Goal: Task Accomplishment & Management: Use online tool/utility

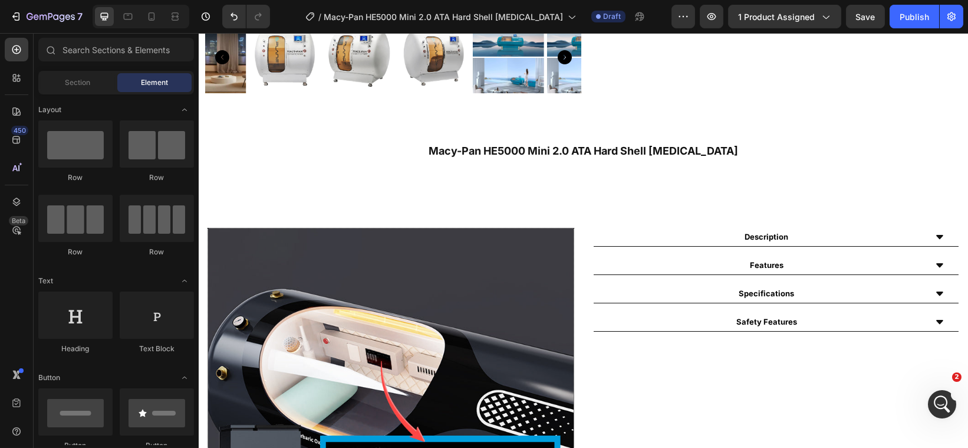
scroll to position [425, 0]
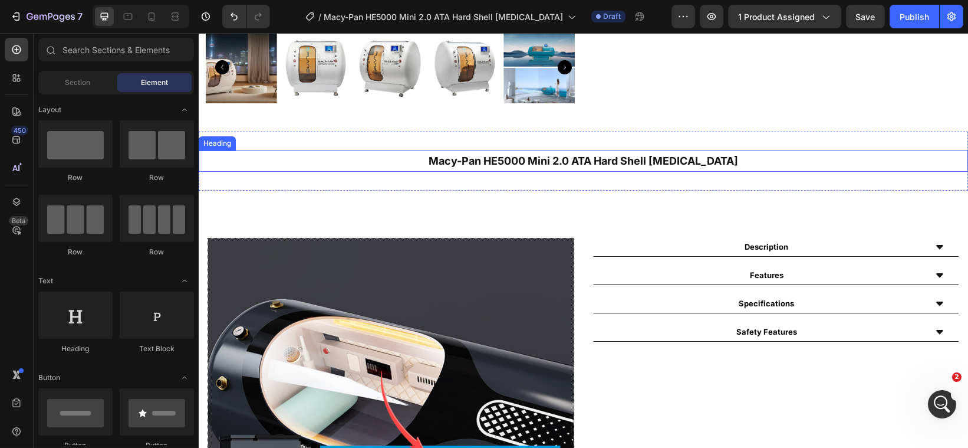
click at [764, 152] on h2 "Macy-Pan HE5000 Mini 2.0 ATA Hard Shell [MEDICAL_DATA]" at bounding box center [582, 160] width 769 height 21
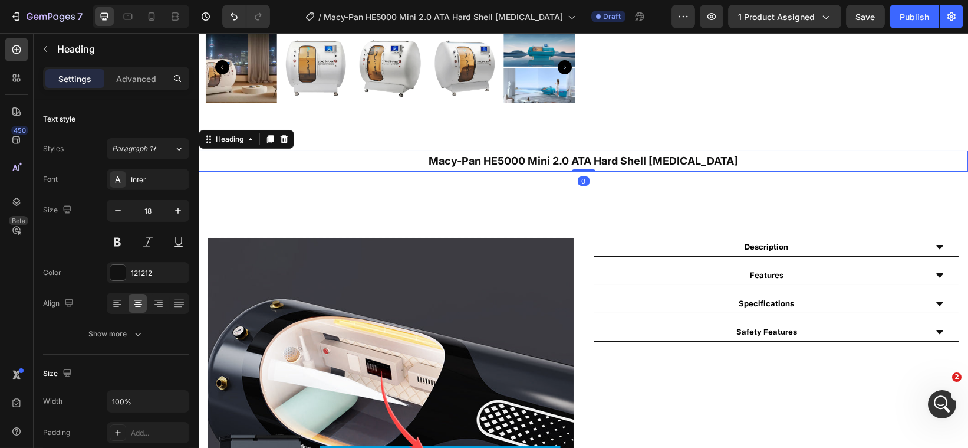
click at [764, 152] on h2 "Macy-Pan HE5000 Mini 2.0 ATA Hard Shell [MEDICAL_DATA]" at bounding box center [582, 160] width 769 height 21
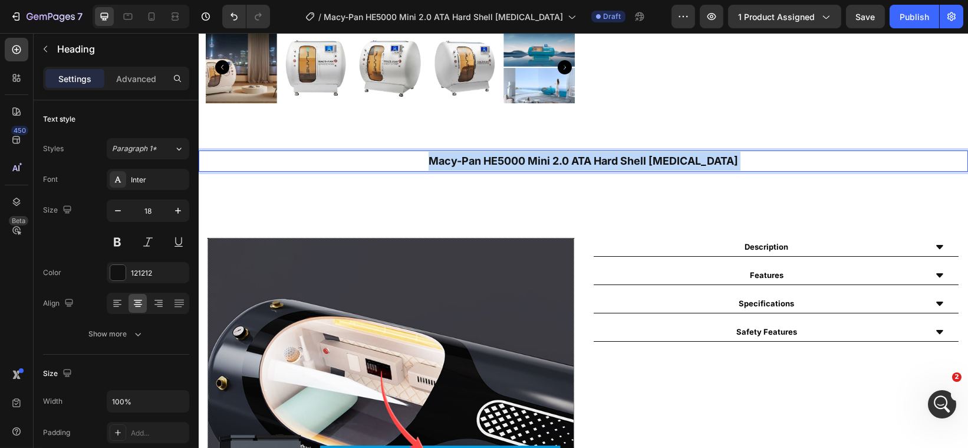
drag, startPoint x: 764, startPoint y: 152, endPoint x: 702, endPoint y: 156, distance: 62.6
click at [693, 155] on p "Macy-Pan HE5000 Mini 2.0 ATA Hard Shell [MEDICAL_DATA]" at bounding box center [582, 161] width 767 height 19
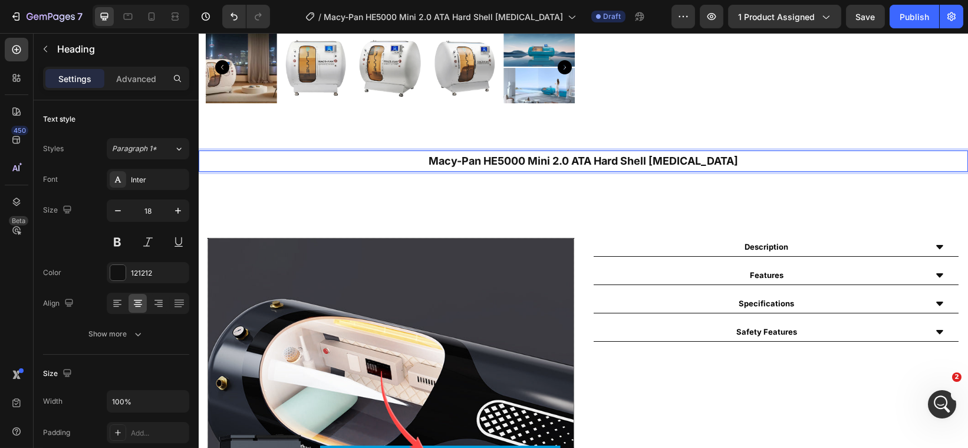
click at [750, 155] on p "Macy-Pan HE5000 Mini 2.0 ATA Hard Shell [MEDICAL_DATA]" at bounding box center [582, 161] width 767 height 19
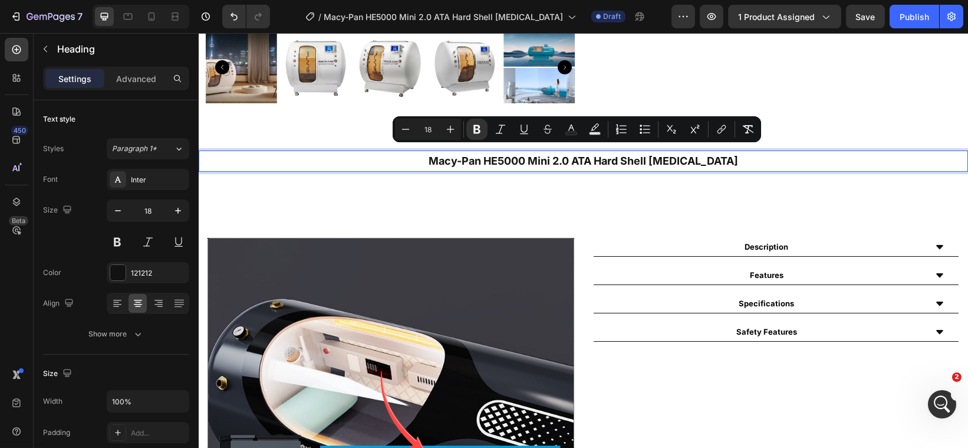
drag, startPoint x: 750, startPoint y: 155, endPoint x: 410, endPoint y: 158, distance: 339.6
click at [410, 158] on p "Macy-Pan HE5000 Mini 2.0 ATA Hard Shell [MEDICAL_DATA]" at bounding box center [582, 161] width 767 height 19
copy strong "Macy-Pan HE5000 Mini 2.0 ATA Hard Shell [MEDICAL_DATA]"
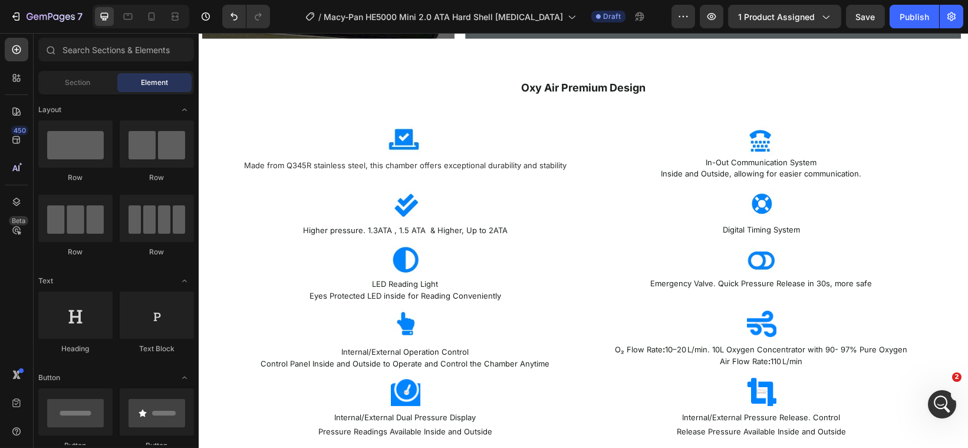
scroll to position [1574, 0]
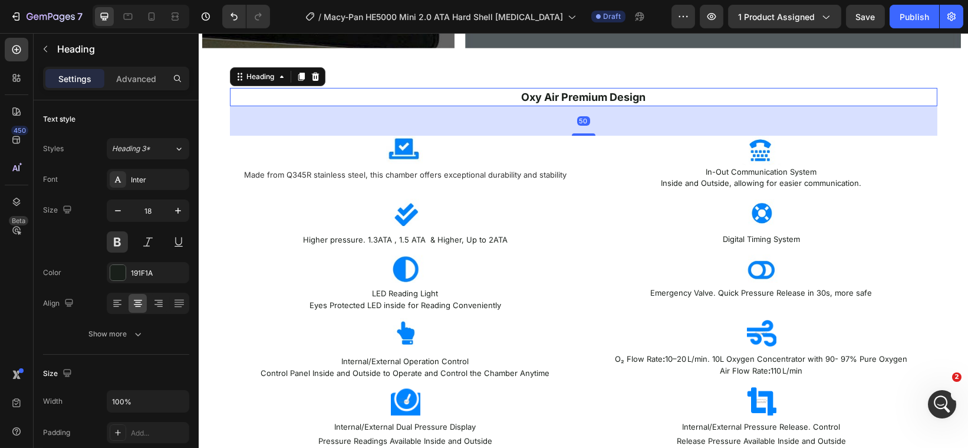
click at [667, 96] on p "Oxy Air Premium Design" at bounding box center [583, 97] width 705 height 16
click at [553, 98] on span "Oxy Air Premium Design" at bounding box center [583, 97] width 124 height 12
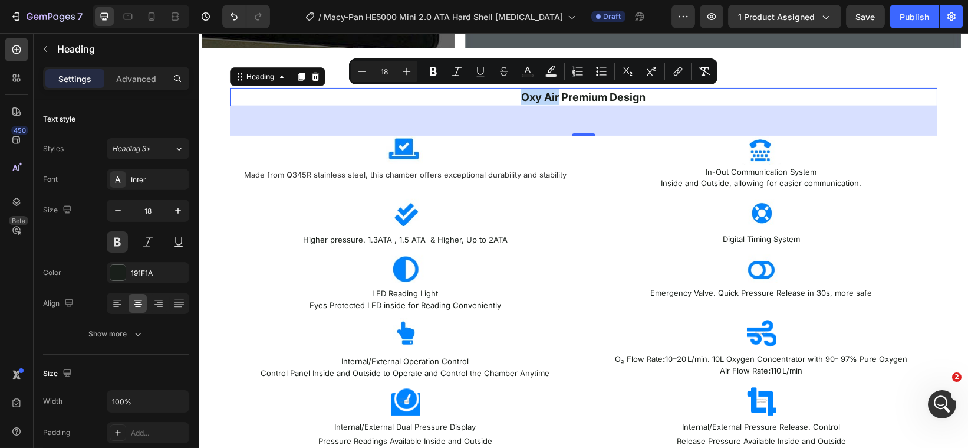
drag, startPoint x: 553, startPoint y: 98, endPoint x: 518, endPoint y: 97, distance: 35.4
click at [521, 97] on span "Oxy Air Premium Design" at bounding box center [583, 97] width 124 height 12
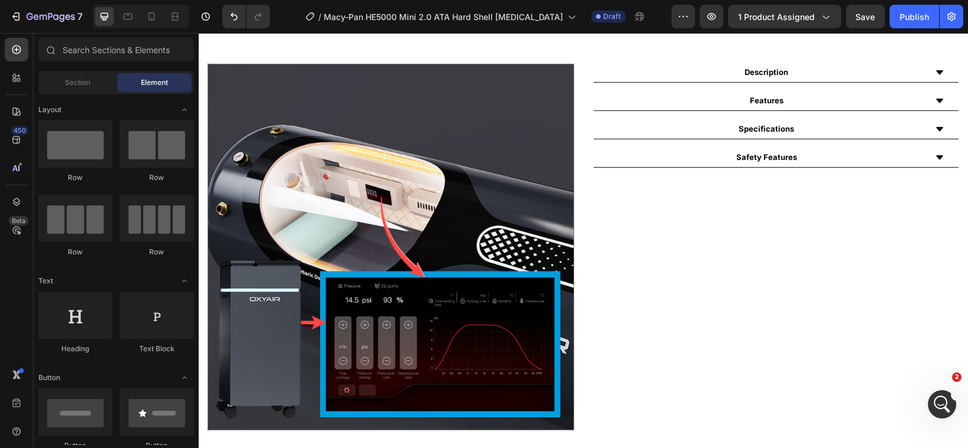
scroll to position [603, 0]
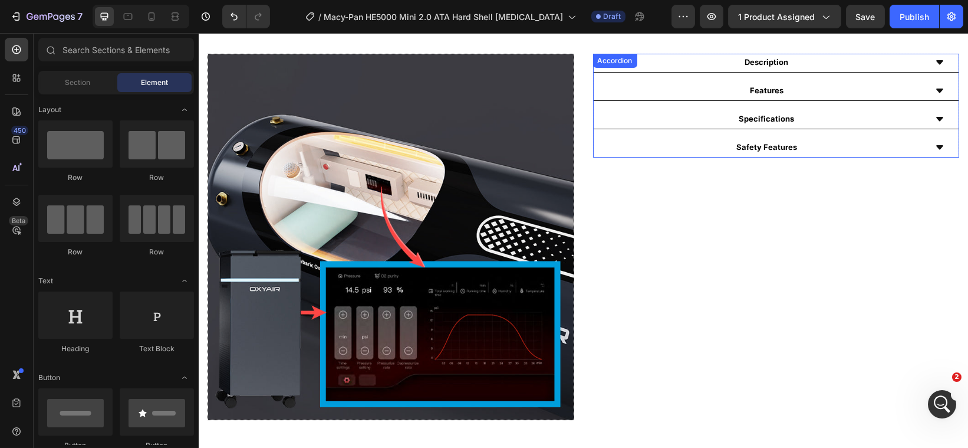
click at [935, 123] on icon at bounding box center [939, 118] width 9 height 9
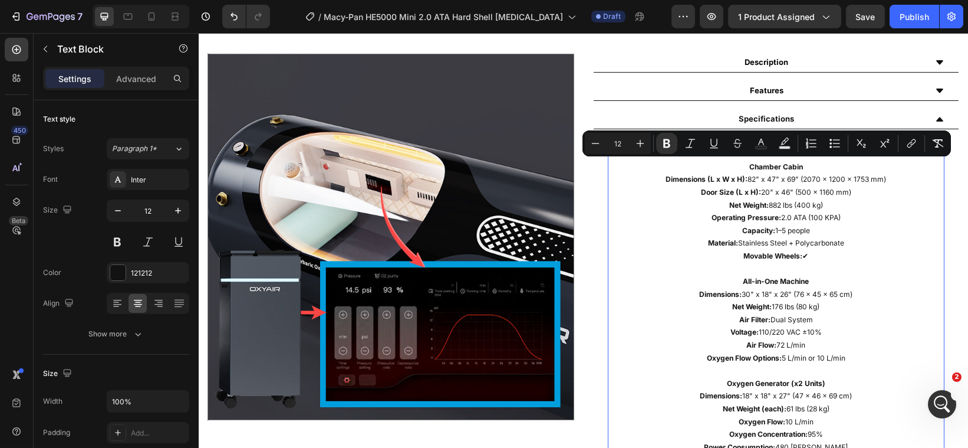
drag, startPoint x: 802, startPoint y: 254, endPoint x: 712, endPoint y: 171, distance: 122.3
click at [712, 171] on div "Technical Specifications – HE5000 [MEDICAL_DATA] Chamber Cabin Dimensions (L x …" at bounding box center [775, 332] width 337 height 397
copy div "Chamber Cabin Dimensions (L x W x H): 82" x 47" x 69" (2070 x 1200 x 1753 mm) D…"
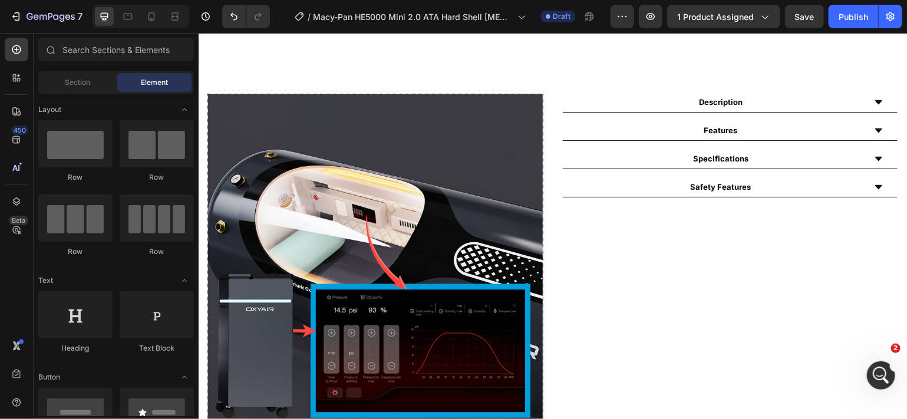
scroll to position [536, 0]
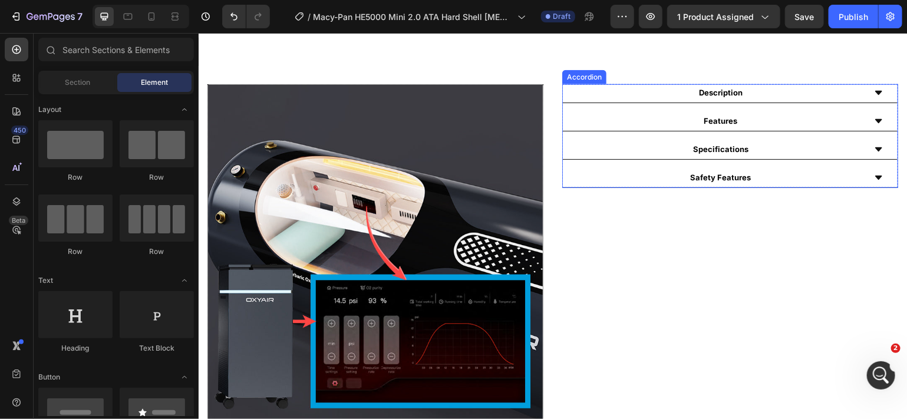
click at [874, 146] on icon at bounding box center [878, 148] width 9 height 9
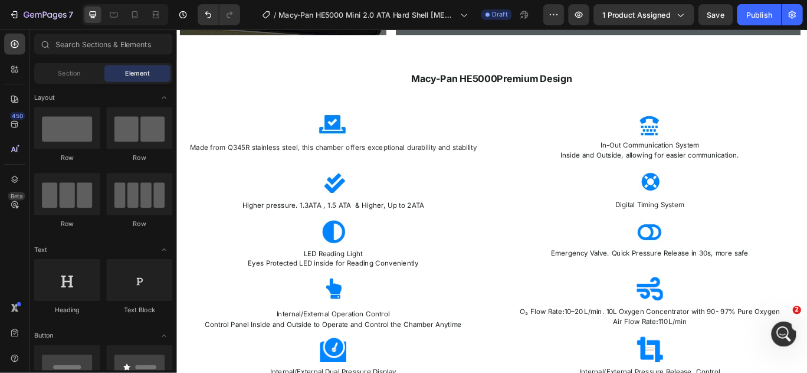
scroll to position [1707, 0]
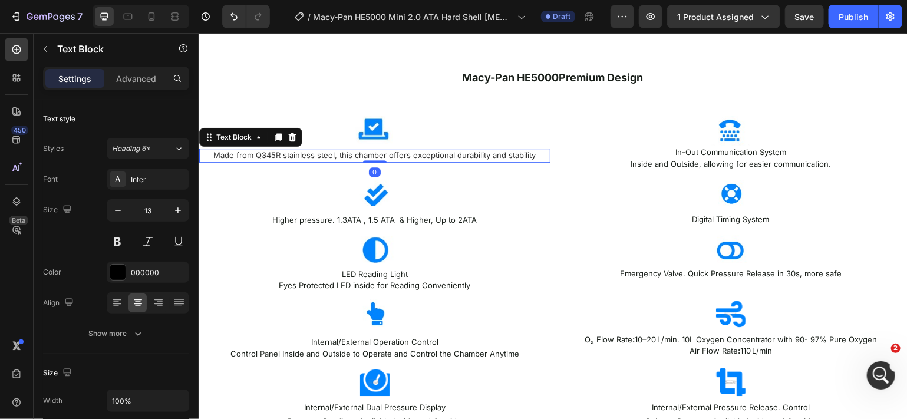
click at [278, 156] on span "Made from Q345R stainless steel, this chamber offers exceptional durability and…" at bounding box center [374, 154] width 323 height 9
click at [317, 154] on span "Made from stainless steel, this chamber offers exceptional durability and stabi…" at bounding box center [374, 154] width 295 height 9
click at [326, 157] on span "Made from stainless steel & Polucarbonate, this chamber offers exceptional dura…" at bounding box center [374, 160] width 328 height 21
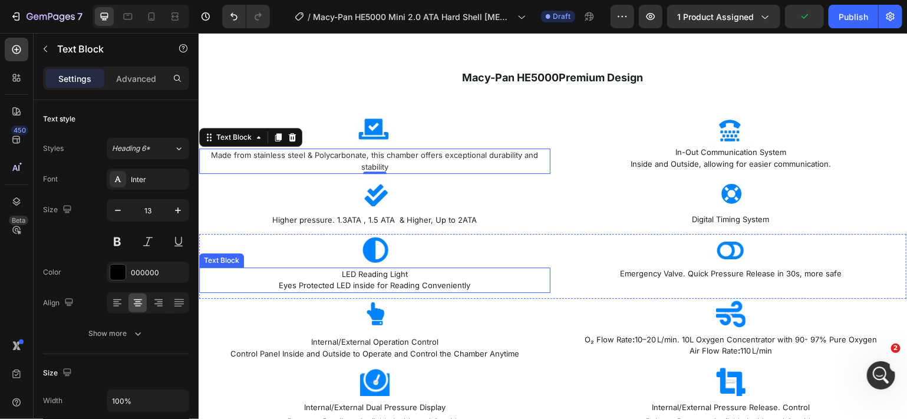
click at [509, 280] on p "Eyes Protected LED inside for Reading Conveniently" at bounding box center [374, 285] width 349 height 12
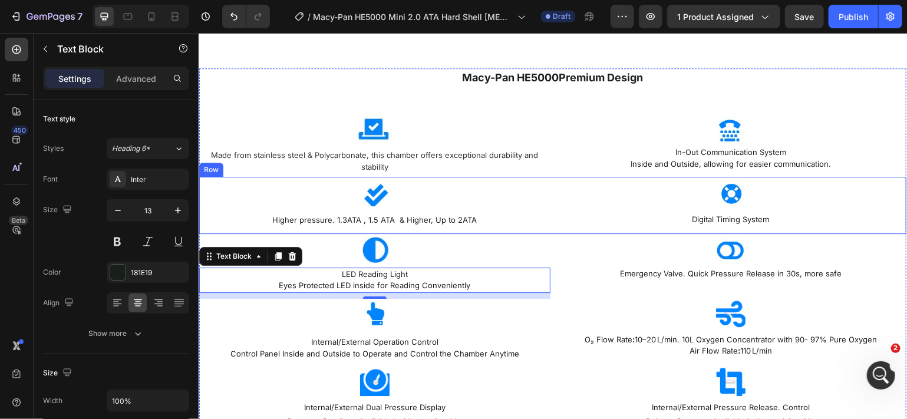
click at [420, 208] on div "Image Higher pressure. 1.3ATA , 1.5 ATA & Higher, Up to 2ATA Text Block" at bounding box center [374, 204] width 351 height 57
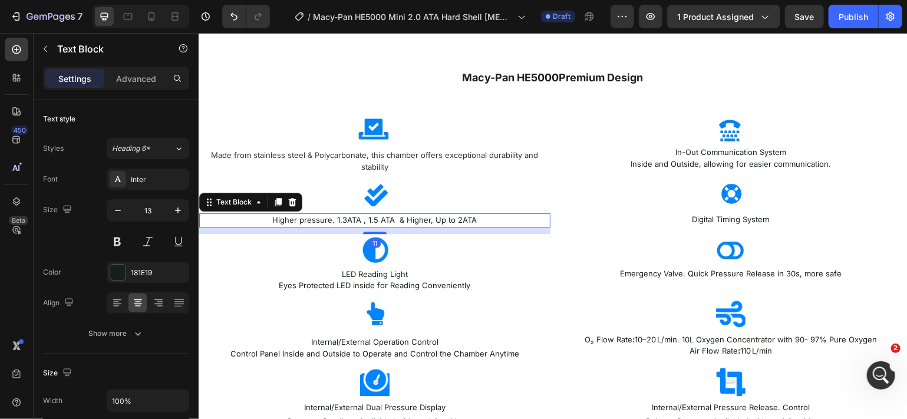
click at [357, 219] on p "Higher pressure. 1.3ATA , 1.5 ATA & Higher, Up to 2ATA" at bounding box center [374, 220] width 349 height 12
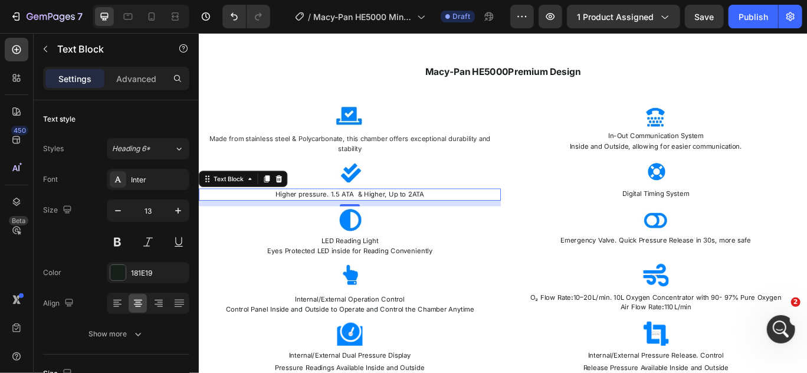
scroll to position [1706, 0]
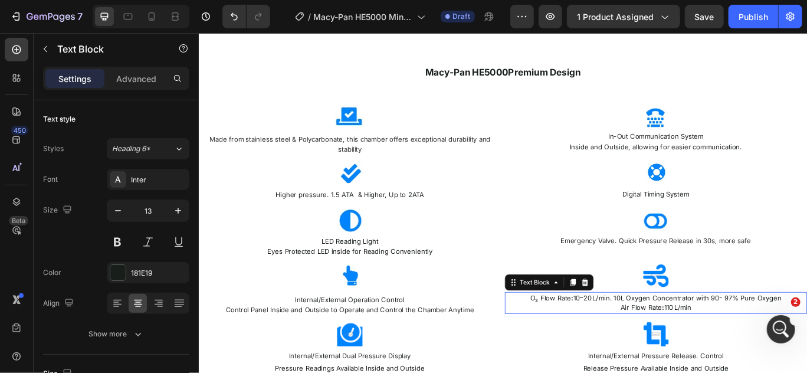
click at [743, 352] on p "Air Flow Rate : 110 L/min" at bounding box center [729, 352] width 349 height 12
click at [743, 353] on p "Air Flow Rate : 72  L/min" at bounding box center [729, 352] width 349 height 12
click at [743, 350] on p "Air Flow Rate : 72  L/min" at bounding box center [729, 352] width 349 height 12
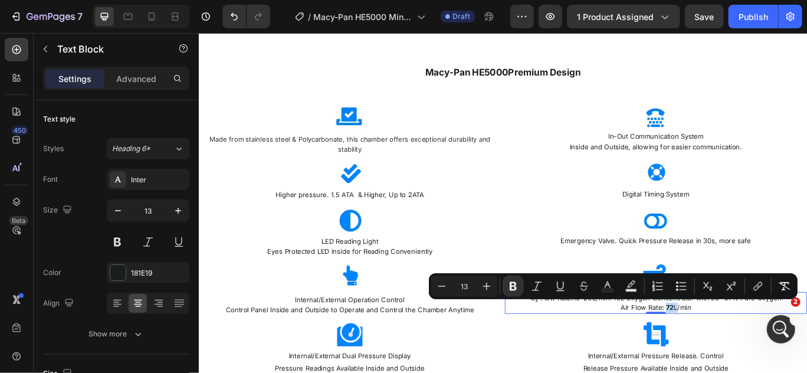
drag, startPoint x: 743, startPoint y: 351, endPoint x: 735, endPoint y: 351, distance: 8.3
click at [735, 351] on p "Air Flow Rate : 72  L/min" at bounding box center [729, 352] width 349 height 12
click at [513, 290] on icon "Editor contextual toolbar" at bounding box center [512, 286] width 7 height 9
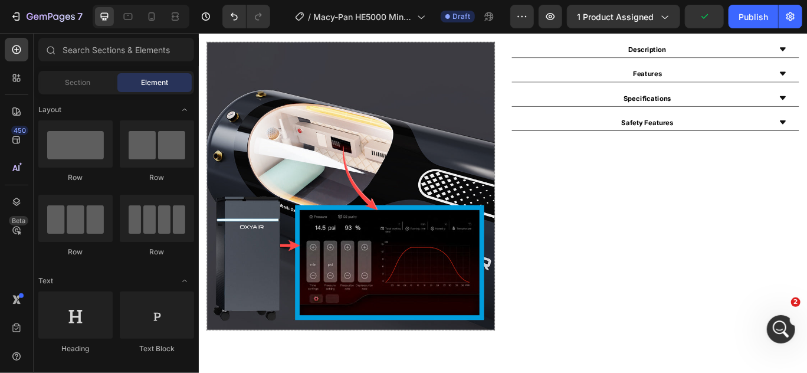
scroll to position [548, 0]
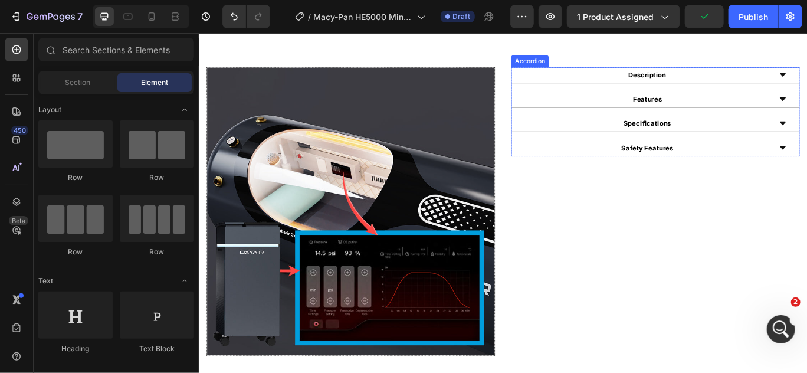
click at [869, 131] on div "Specifications" at bounding box center [729, 138] width 334 height 19
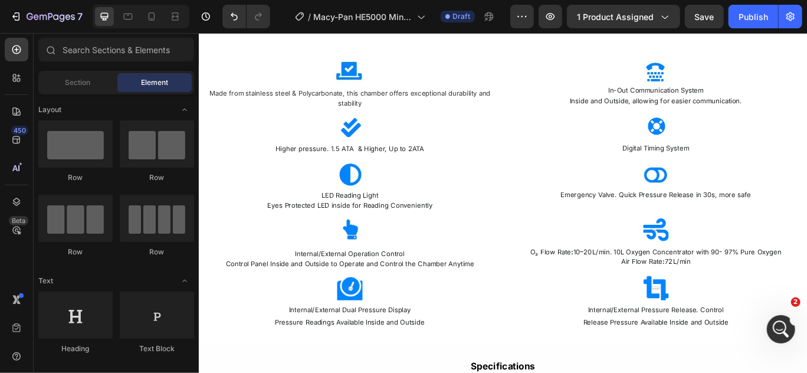
scroll to position [1770, 0]
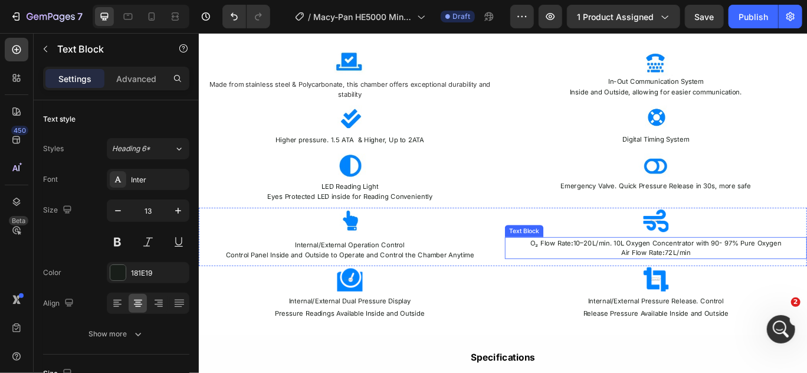
click at [808, 278] on p "O₂ Flow Rate : 10–20 L/min. 10L Oxygen Concentrator with 90- 97% Pure Oxygen" at bounding box center [729, 277] width 349 height 12
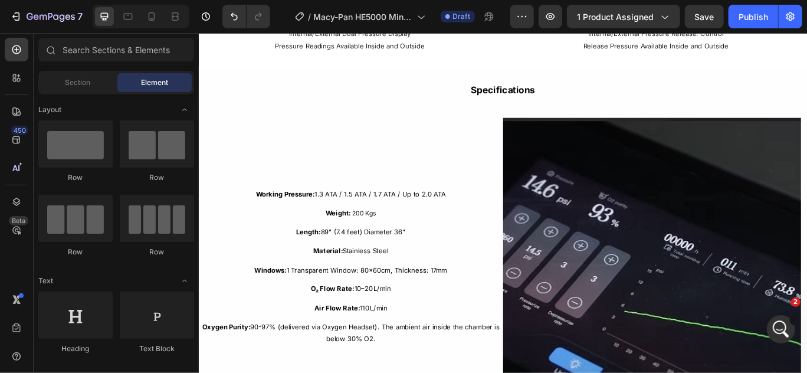
scroll to position [2091, 0]
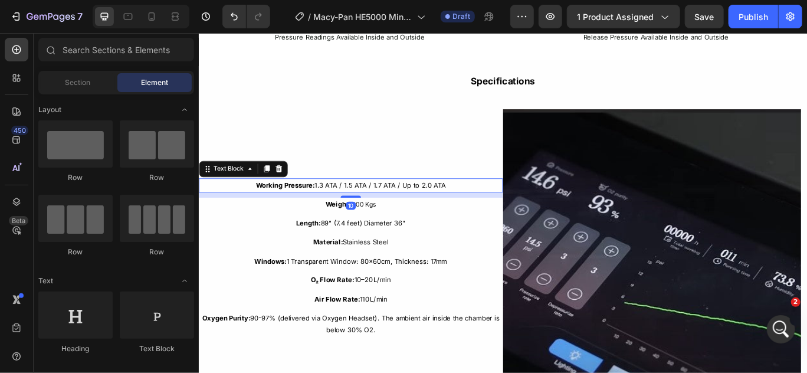
click at [506, 205] on p "Working Pressure: 1.3 ATA / 1.5 ATA / 1.7 ATA / Up to 2.0 ATA" at bounding box center [374, 210] width 351 height 14
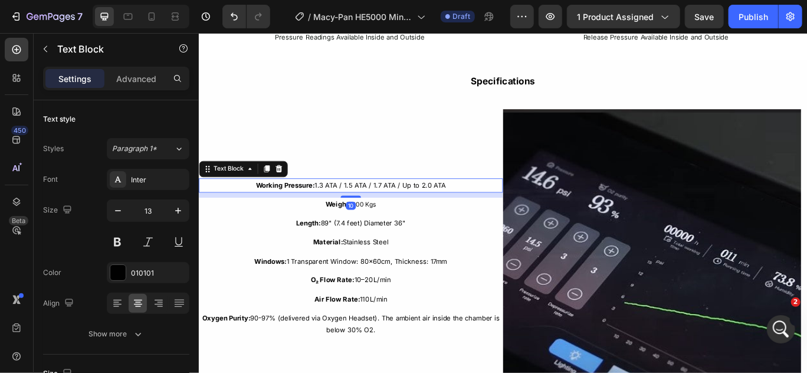
click at [506, 205] on div "Working Pressure: 1.3 ATA / 1.5 ATA / 1.7 ATA / Up to 2.0 ATA Text Block 10 Wei…" at bounding box center [375, 294] width 354 height 347
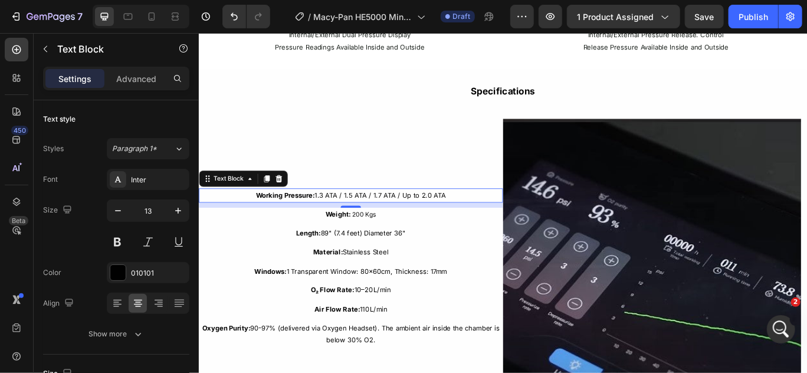
click at [495, 216] on p "Working Pressure: 1.3 ATA / 1.5 ATA / 1.7 ATA / Up to 2.0 ATA" at bounding box center [374, 222] width 351 height 14
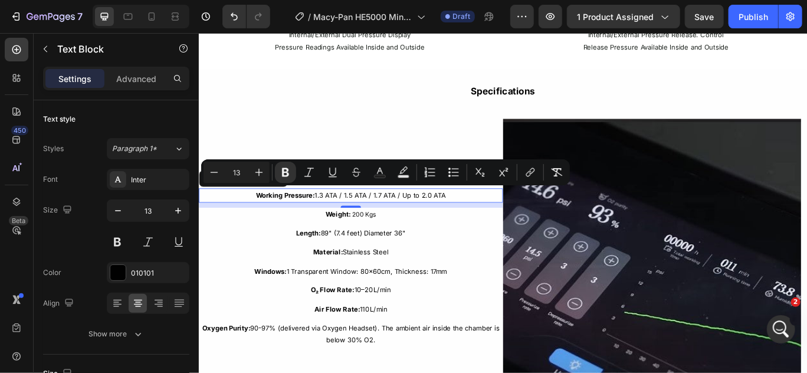
drag, startPoint x: 495, startPoint y: 216, endPoint x: 261, endPoint y: 227, distance: 233.7
click at [261, 227] on div "Working Pressure: 1.3 ATA / 1.5 ATA / 1.7 ATA / Up to 2.0 ATA Text Block 10" at bounding box center [375, 221] width 354 height 16
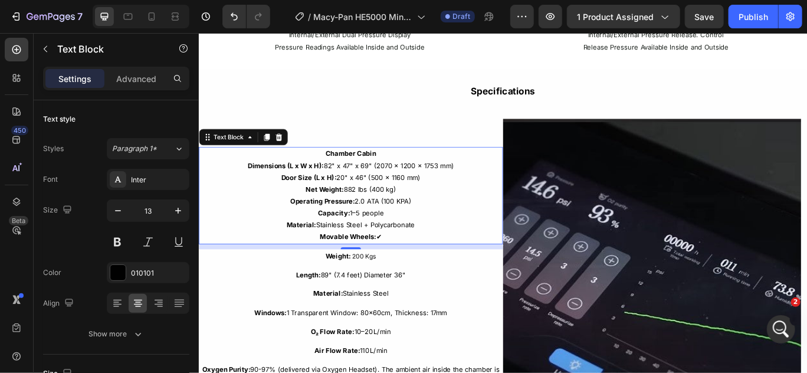
click at [294, 217] on p "Net Weight: 882 lbs (400 kg)" at bounding box center [374, 215] width 351 height 14
click at [374, 181] on p "Dimensions (L x W x H): 82" x 47" x 69" (2070 x 1200 x 1753 mm)" at bounding box center [374, 187] width 351 height 14
click at [383, 288] on span "200 Kgs" at bounding box center [389, 292] width 29 height 9
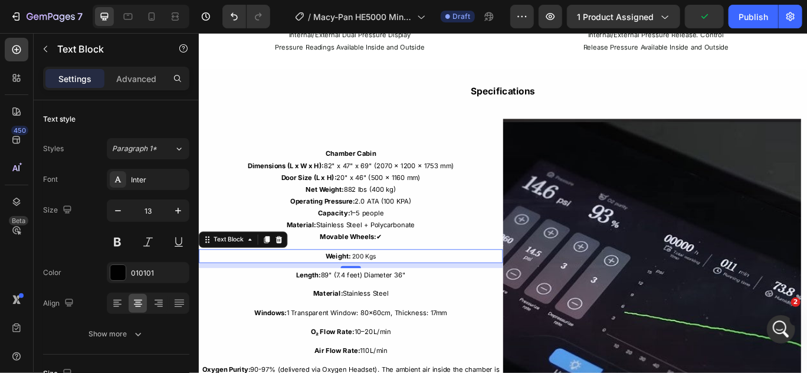
click at [387, 290] on span "200 Kgs" at bounding box center [389, 292] width 29 height 9
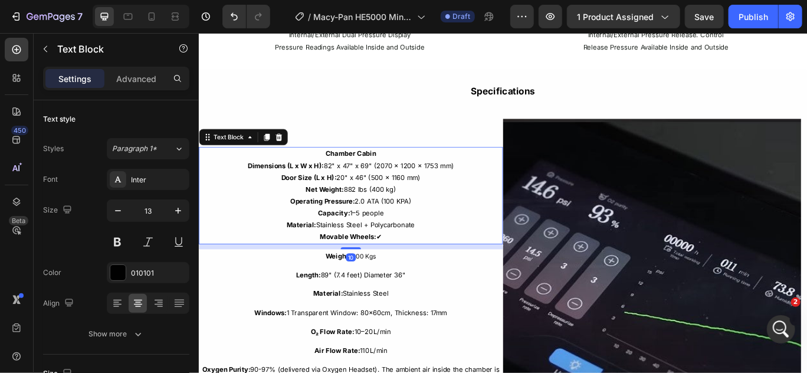
click at [390, 271] on strong "Movable Wheels:" at bounding box center [371, 269] width 65 height 9
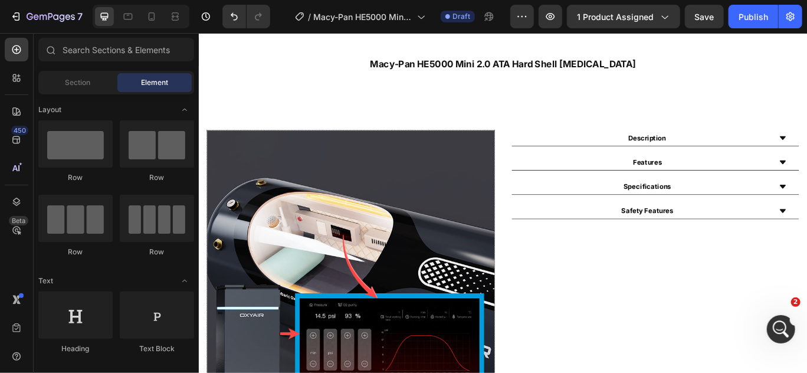
scroll to position [504, 0]
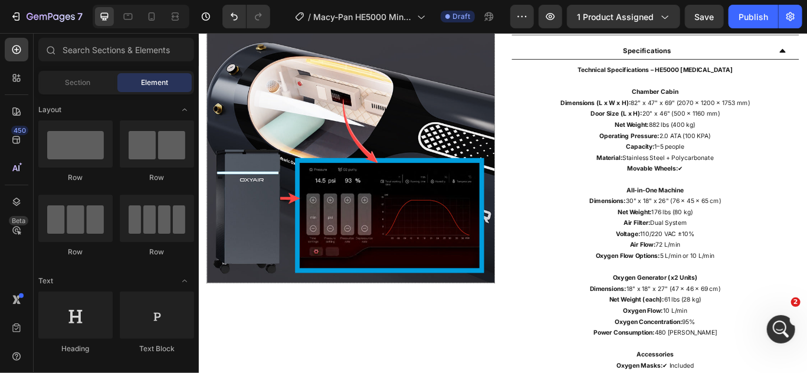
scroll to position [673, 0]
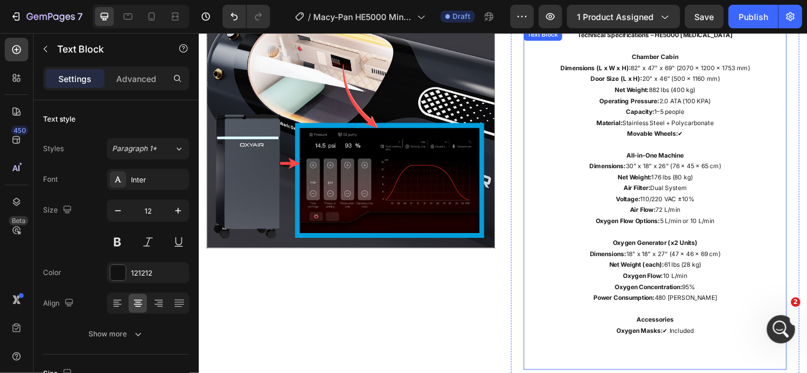
click at [778, 292] on p "Dimensions: 18" x 18" x 27" (47 x 46 x 69 cm)" at bounding box center [729, 290] width 304 height 13
click at [795, 256] on p "Oxygen Flow Options: 5 L/min or 10 L/min" at bounding box center [729, 251] width 304 height 13
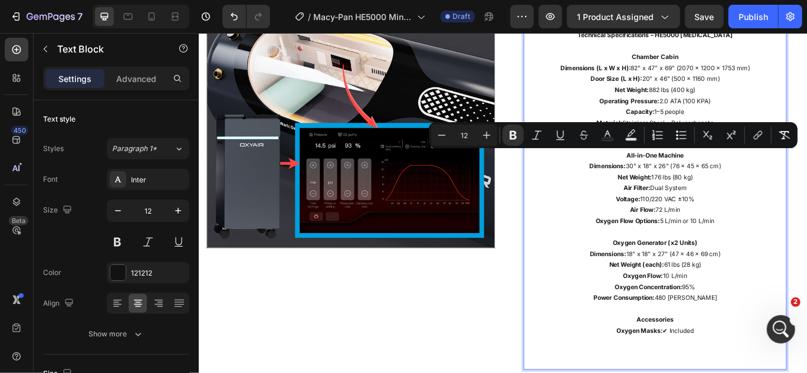
drag, startPoint x: 795, startPoint y: 256, endPoint x: 689, endPoint y: 177, distance: 131.5
click at [689, 177] on div "Technical Specifications – HE5000 [MEDICAL_DATA] Chamber Cabin Dimensions (L x …" at bounding box center [729, 226] width 306 height 397
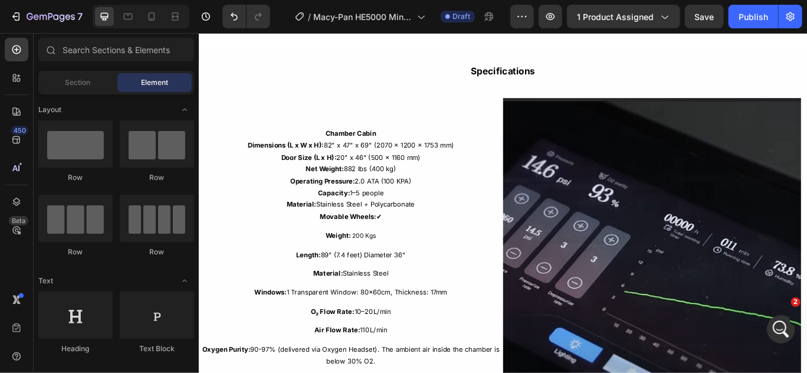
scroll to position [2137, 0]
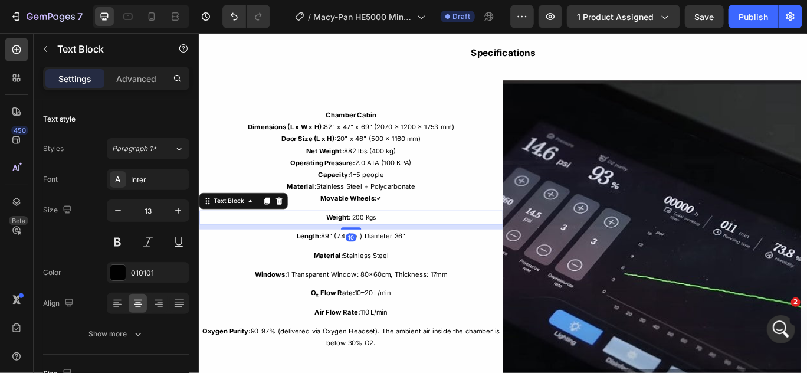
click at [409, 244] on p "Weight: 200 Kgs" at bounding box center [374, 248] width 351 height 14
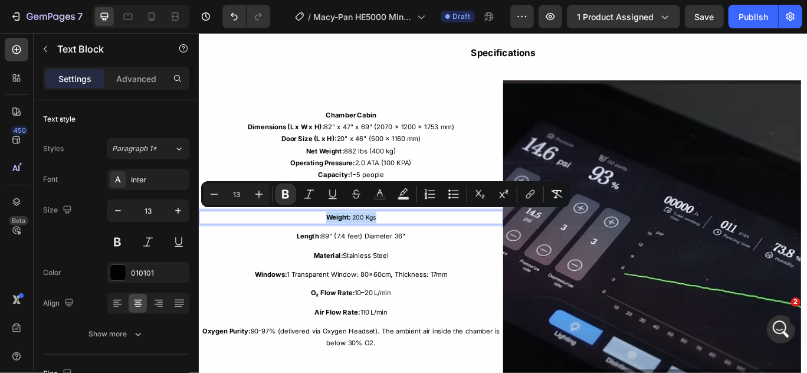
drag, startPoint x: 409, startPoint y: 244, endPoint x: 345, endPoint y: 241, distance: 63.7
click at [345, 241] on p "Weight: 200 Kgs" at bounding box center [374, 248] width 351 height 14
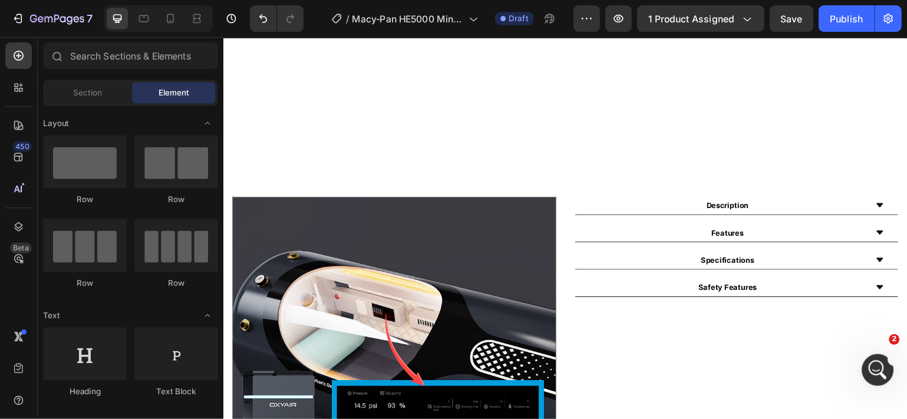
scroll to position [611, 0]
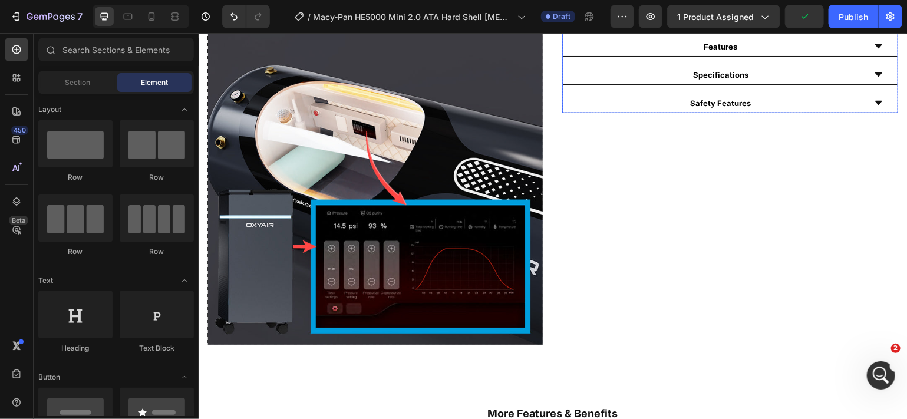
click at [875, 74] on icon at bounding box center [878, 74] width 7 height 4
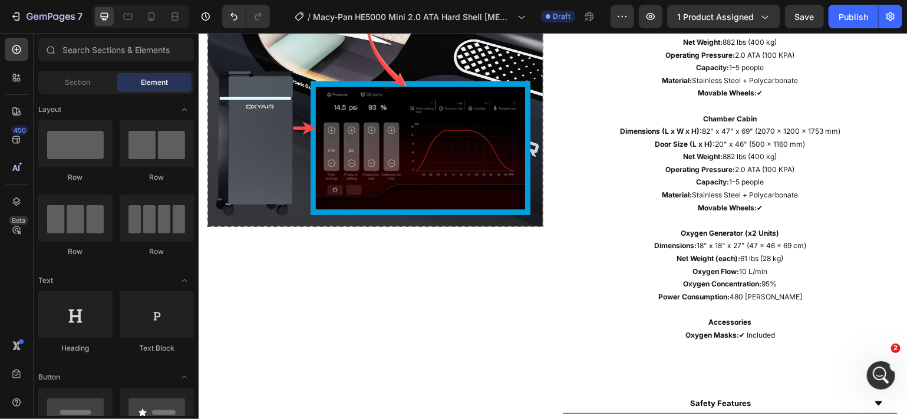
scroll to position [699, 0]
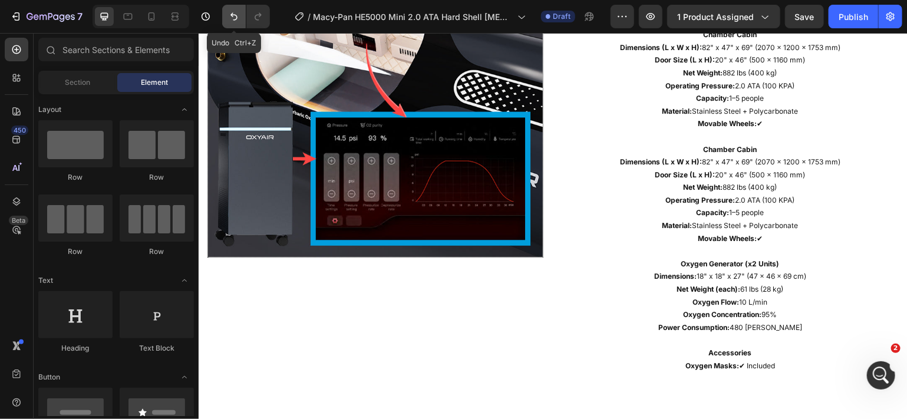
click at [239, 19] on icon "Undo/Redo" at bounding box center [234, 17] width 12 height 12
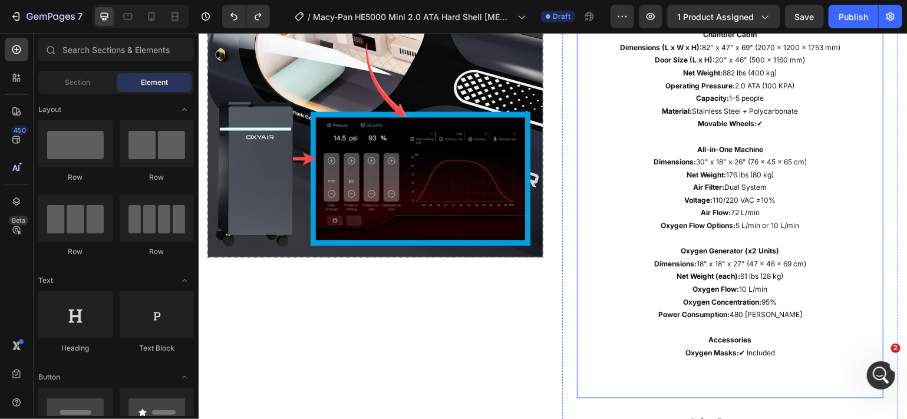
click at [794, 222] on p "Oxygen Flow Options: 5 L/min or 10 L/min" at bounding box center [730, 225] width 304 height 13
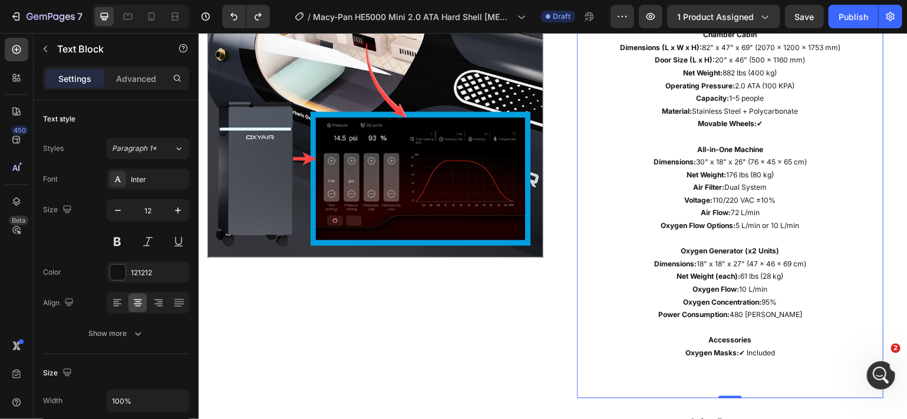
click at [794, 222] on p "Oxygen Flow Options: 5 L/min or 10 L/min" at bounding box center [730, 225] width 304 height 13
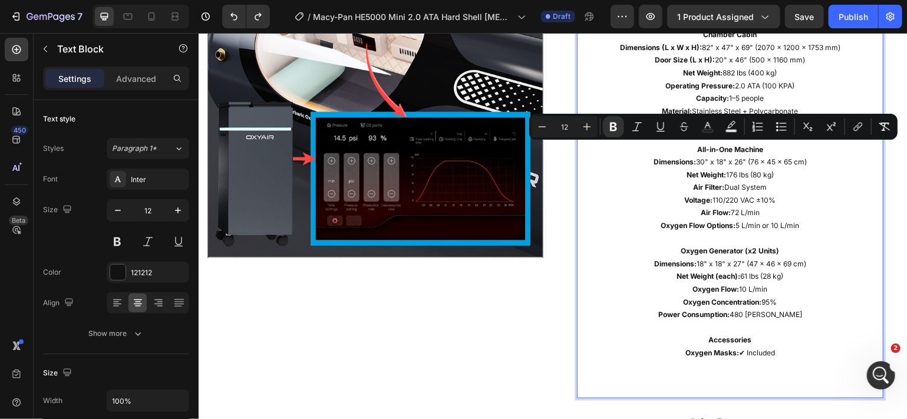
drag, startPoint x: 791, startPoint y: 222, endPoint x: 685, endPoint y: 148, distance: 129.5
click at [685, 148] on div "Technical Specifications – HE5000 [MEDICAL_DATA] Chamber Cabin Dimensions (L x …" at bounding box center [730, 199] width 307 height 397
copy div "All-in-One Machine Dimensions: 30" x 18" x 26" (76 x 45 x 65 cm) Net Weight: 17…"
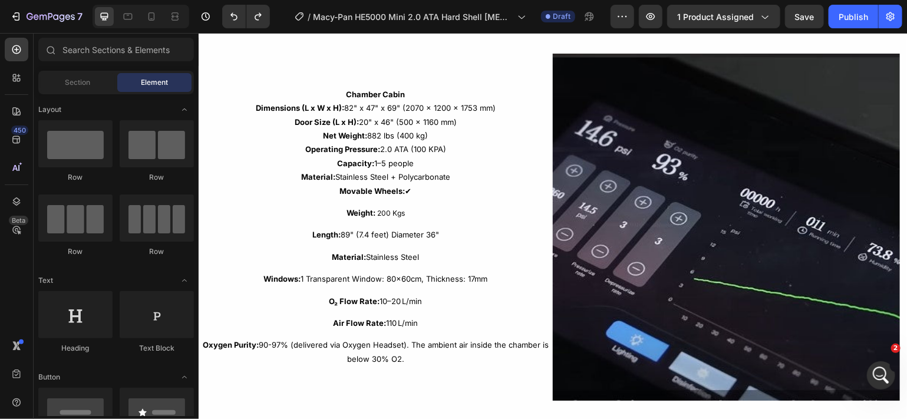
scroll to position [2148, 0]
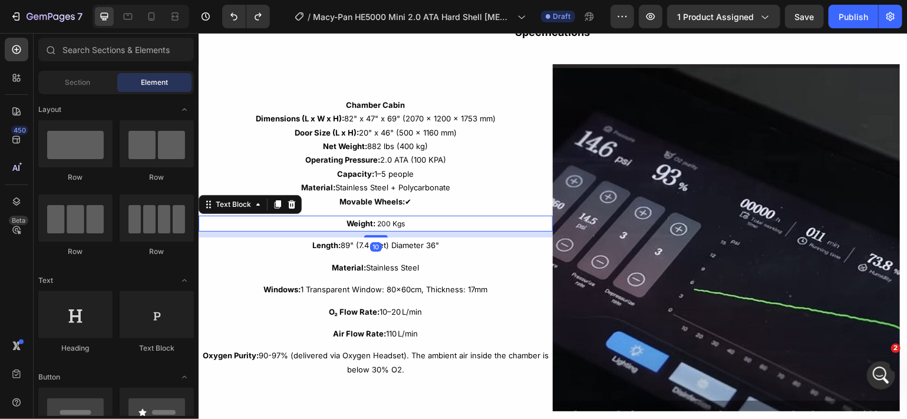
click at [412, 219] on p "Weight: 200 Kgs" at bounding box center [375, 223] width 352 height 14
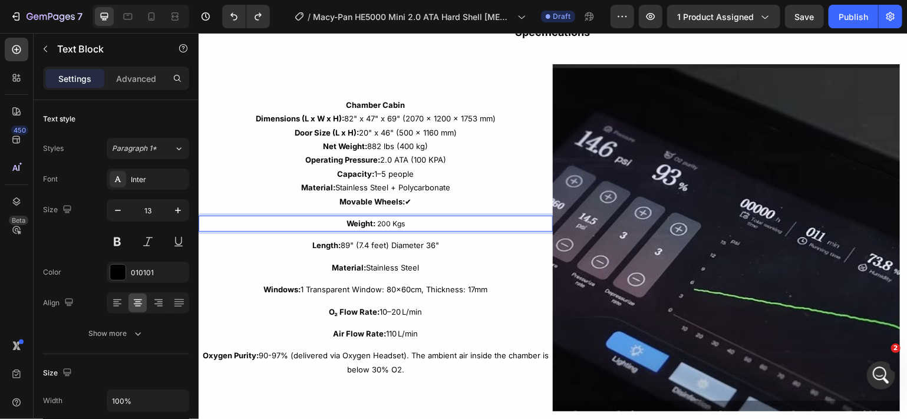
click at [412, 219] on p "Weight: 200 Kgs" at bounding box center [375, 223] width 352 height 14
drag, startPoint x: 412, startPoint y: 219, endPoint x: 345, endPoint y: 220, distance: 67.2
click at [345, 220] on p "Weight: 200 Kgs" at bounding box center [375, 223] width 352 height 14
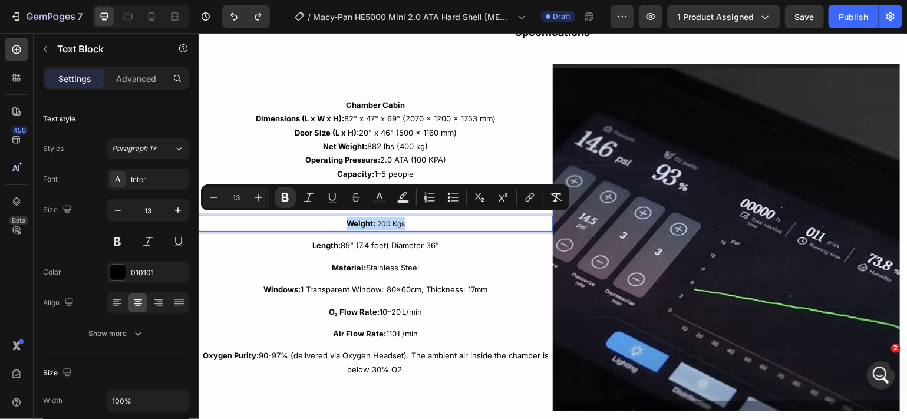
scroll to position [2118, 0]
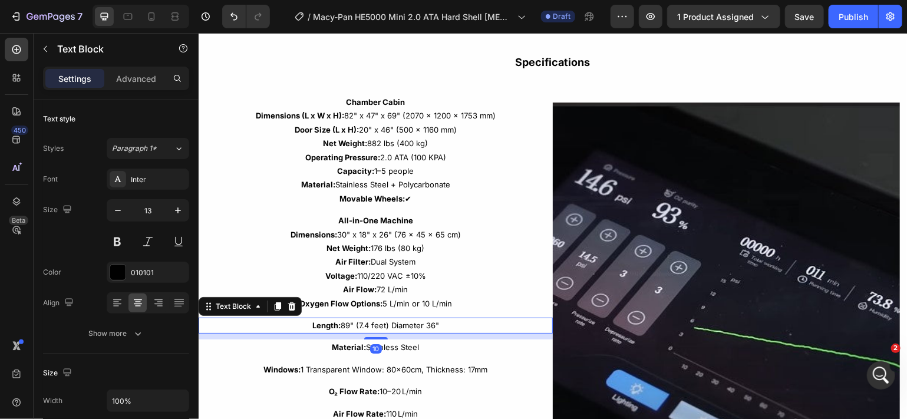
click at [414, 321] on p "Length: 89" (7.4 feet) Diameter 36"" at bounding box center [375, 325] width 352 height 14
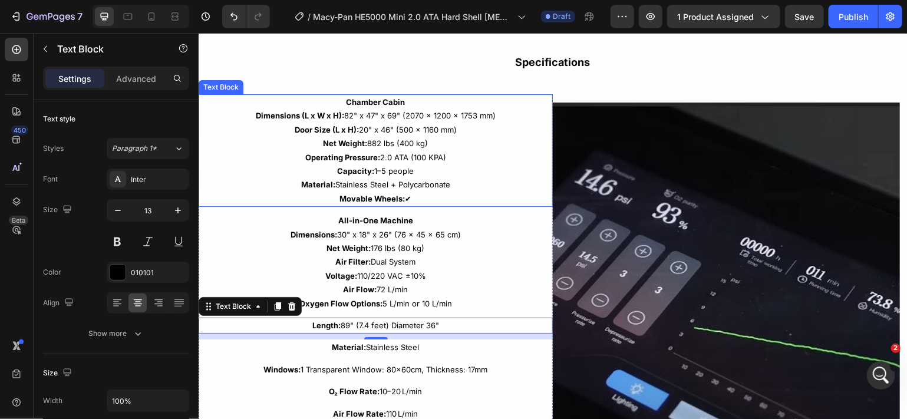
click at [373, 199] on strong "Movable Wheels:" at bounding box center [372, 197] width 65 height 9
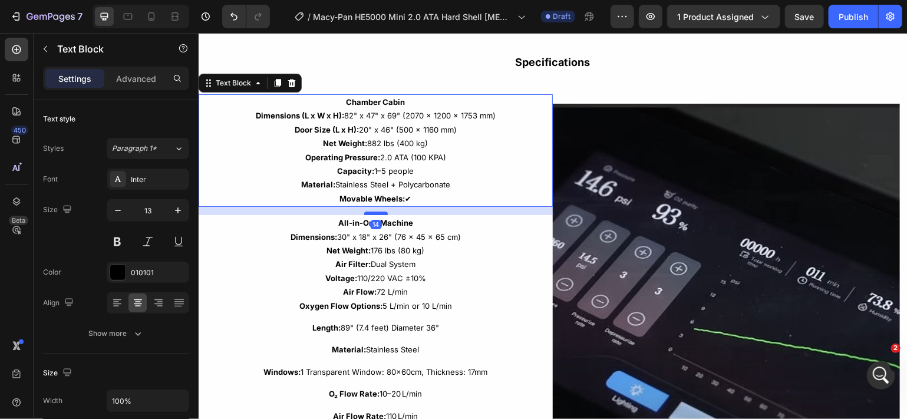
click at [371, 212] on div at bounding box center [376, 213] width 24 height 4
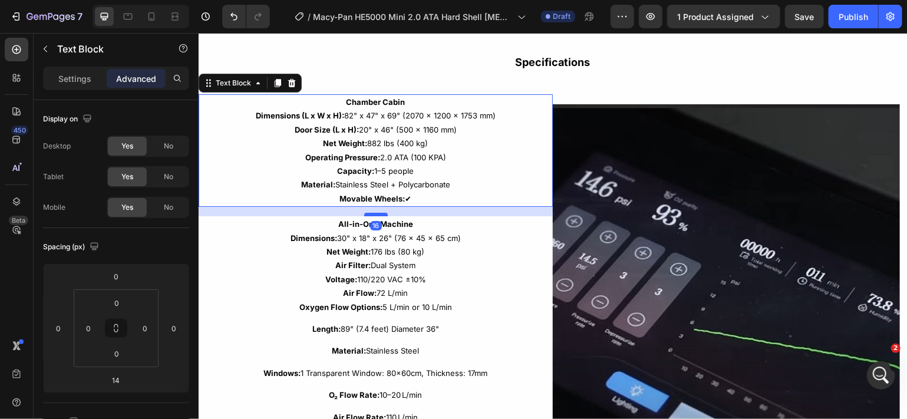
click at [373, 213] on div at bounding box center [376, 214] width 24 height 4
click at [374, 212] on div at bounding box center [376, 213] width 24 height 4
type input "14"
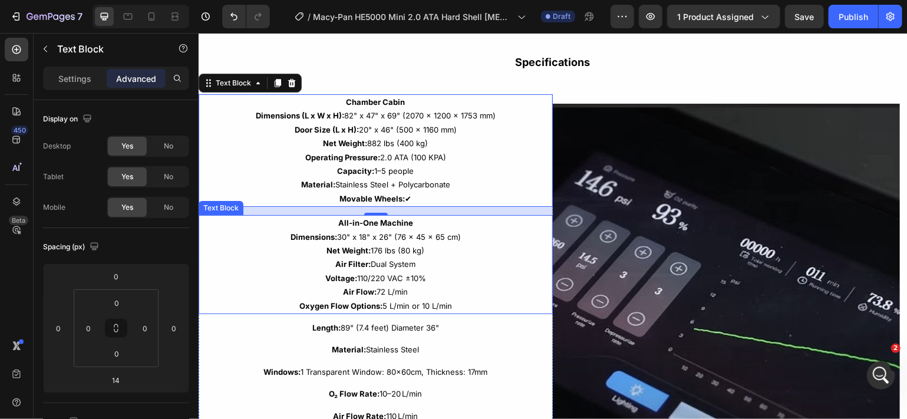
click at [366, 305] on strong "Oxygen Flow Options:" at bounding box center [340, 305] width 83 height 9
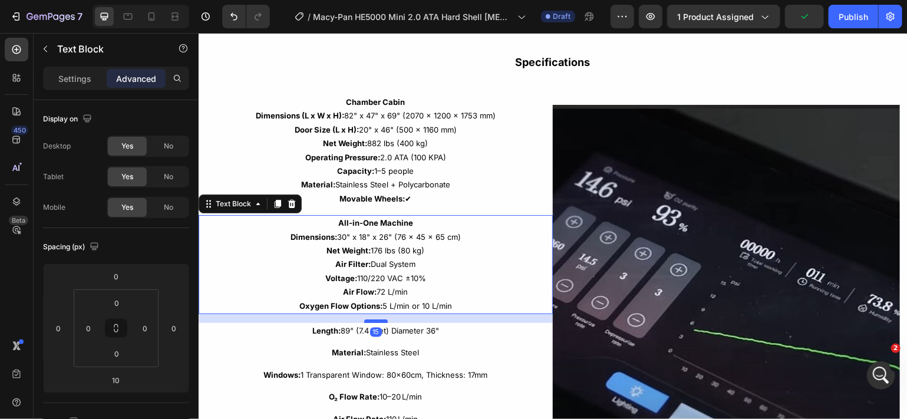
click at [366, 320] on div at bounding box center [376, 321] width 24 height 4
type input "15"
click at [366, 320] on div at bounding box center [376, 321] width 24 height 4
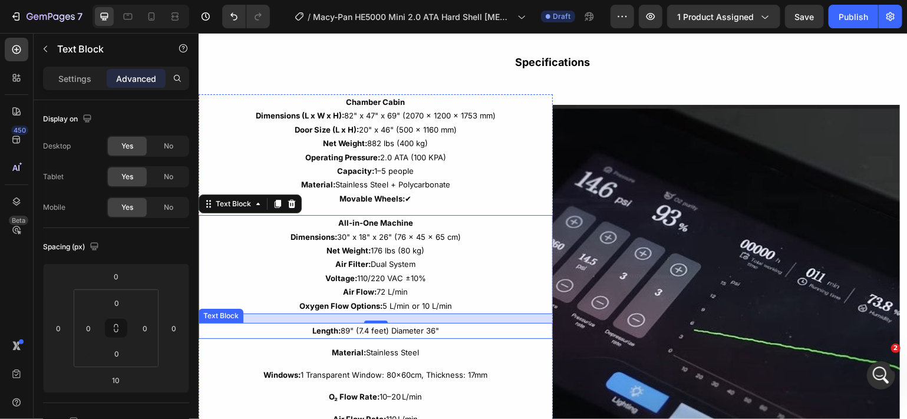
click at [399, 335] on p "Length: 89" (7.4 feet) Diameter 36"" at bounding box center [375, 331] width 352 height 14
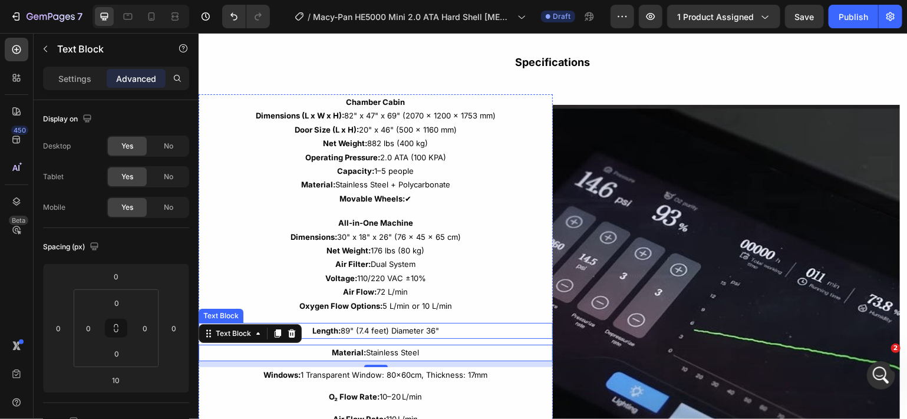
click at [376, 337] on div "Length: 89" (7.4 feet) Diameter 36"" at bounding box center [375, 331] width 354 height 16
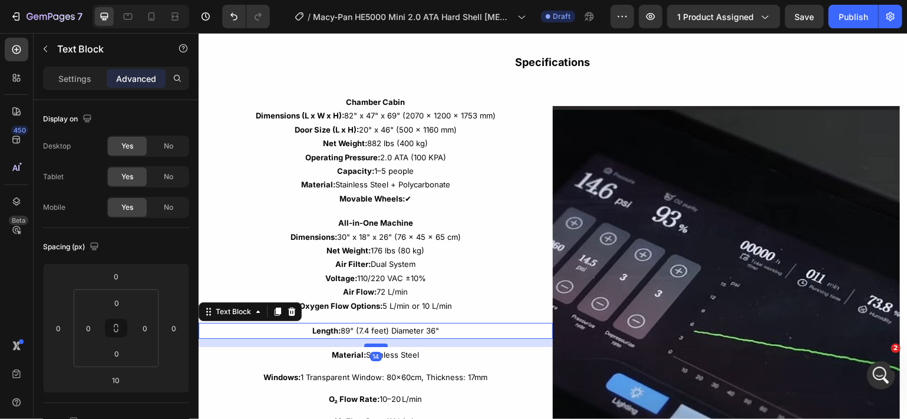
click at [373, 344] on div at bounding box center [376, 345] width 24 height 4
type input "14"
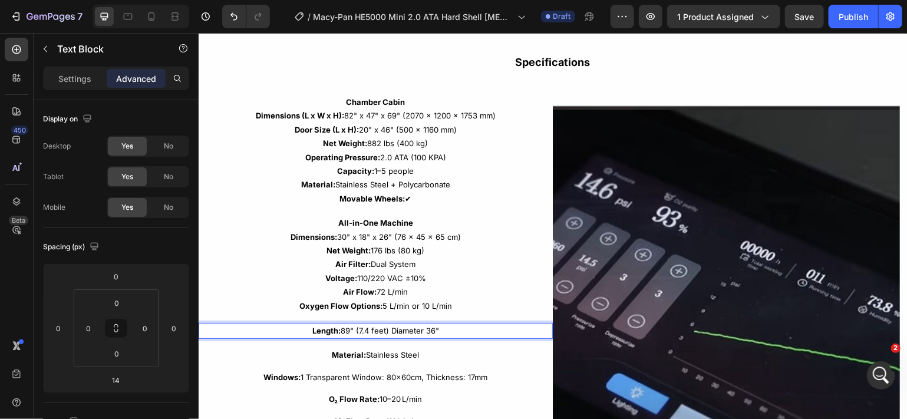
click at [380, 333] on p "Length: 89" (7.4 feet) Diameter 36"" at bounding box center [375, 331] width 352 height 14
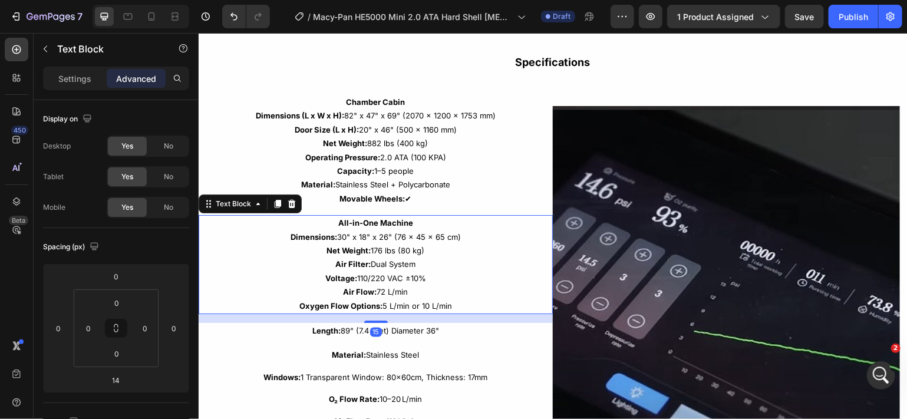
click at [380, 305] on p "Oxygen Flow Options: 5 L/min or 10 L/min" at bounding box center [375, 306] width 352 height 14
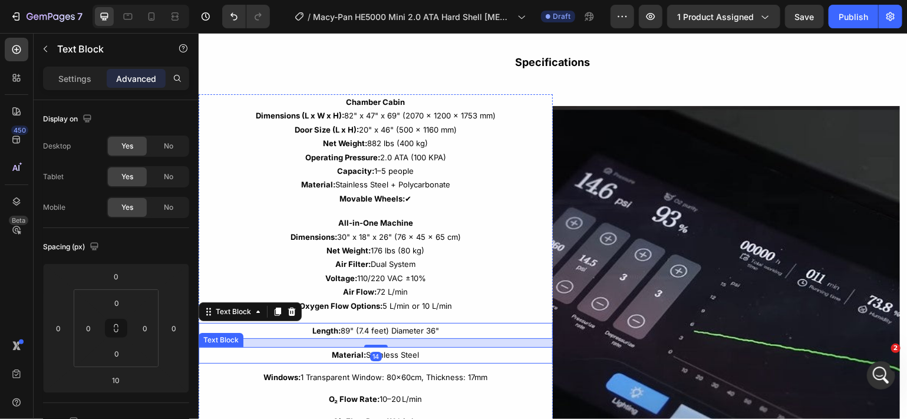
click at [382, 351] on p "Material: Stainless Steel" at bounding box center [375, 355] width 352 height 14
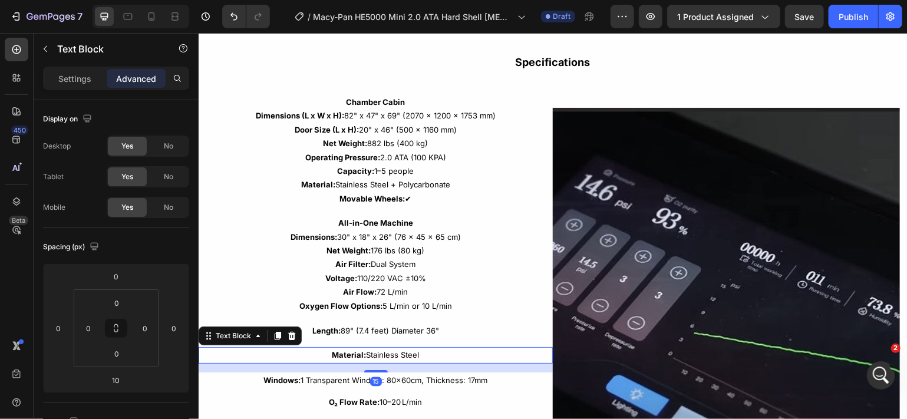
click at [371, 370] on div at bounding box center [376, 371] width 24 height 2
type input "15"
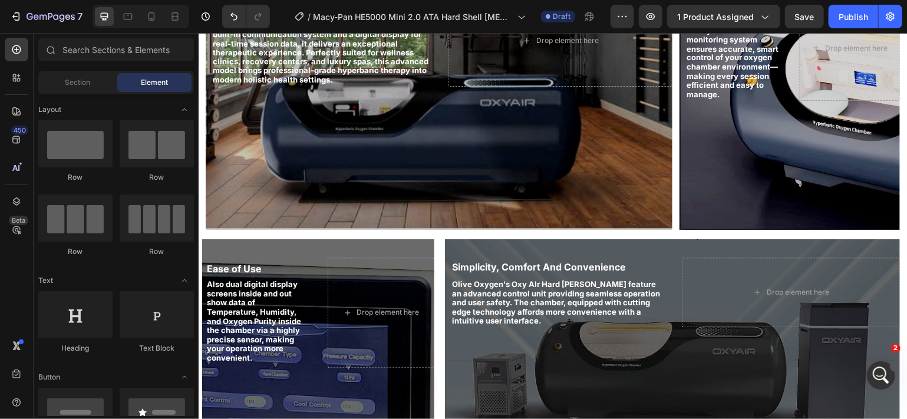
scroll to position [860, 0]
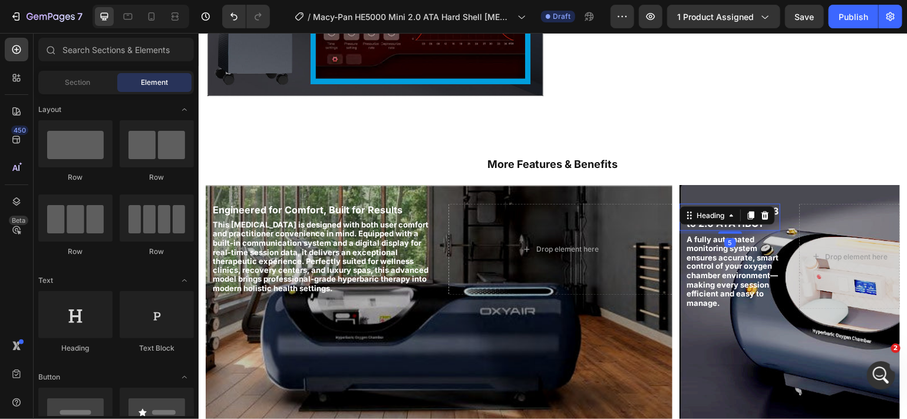
click at [732, 226] on h2 "Built for Results: 1.3 to 2.0 ATA HBOT" at bounding box center [729, 216] width 101 height 27
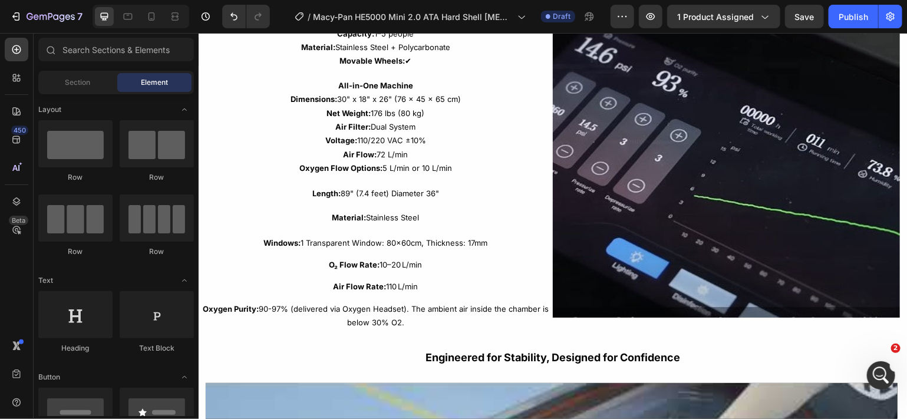
scroll to position [2085, 0]
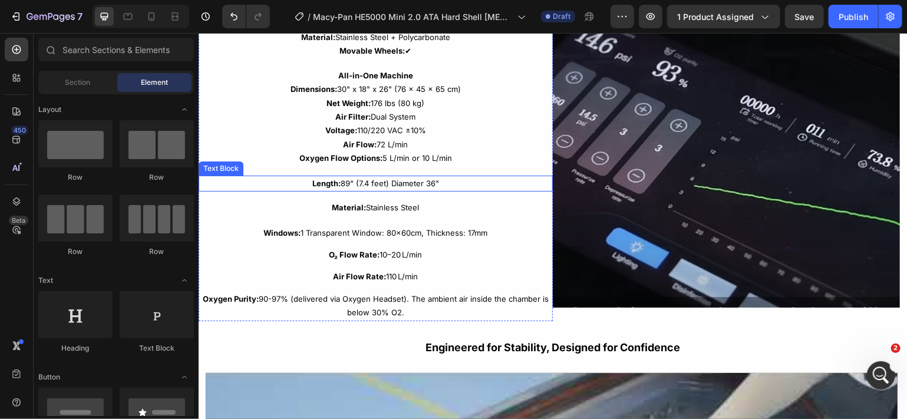
click at [390, 180] on p "Length: 89" (7.4 feet) Diameter 36"" at bounding box center [375, 183] width 352 height 14
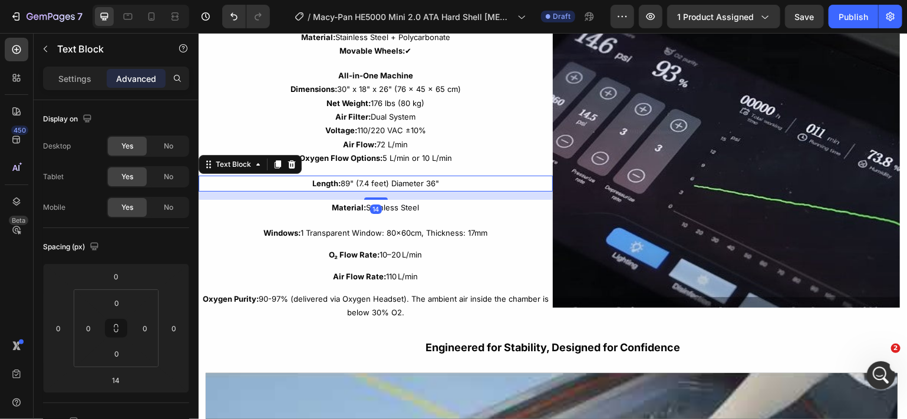
click at [440, 183] on p "Length: 89" (7.4 feet) Diameter 36"" at bounding box center [375, 183] width 352 height 14
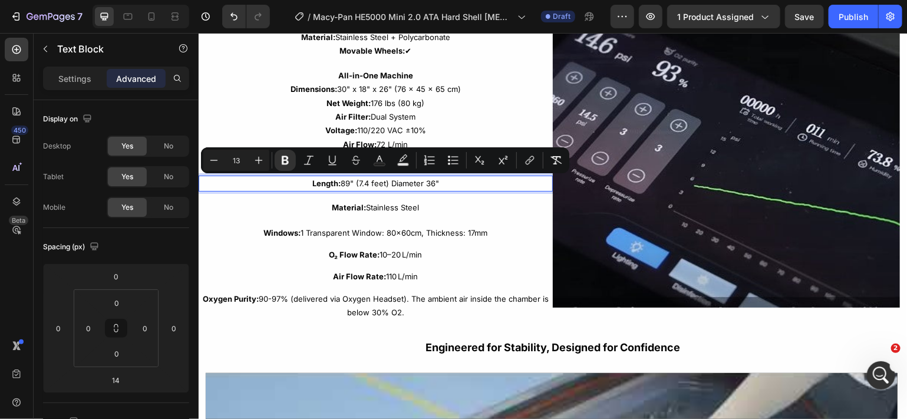
drag, startPoint x: 440, startPoint y: 183, endPoint x: 301, endPoint y: 178, distance: 139.2
click at [301, 178] on p "Length: 89" (7.4 feet) Diameter 36"" at bounding box center [375, 183] width 352 height 14
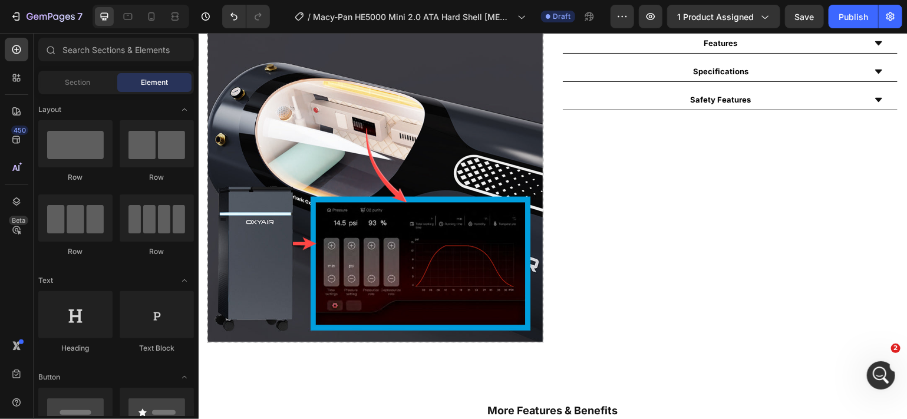
scroll to position [595, 0]
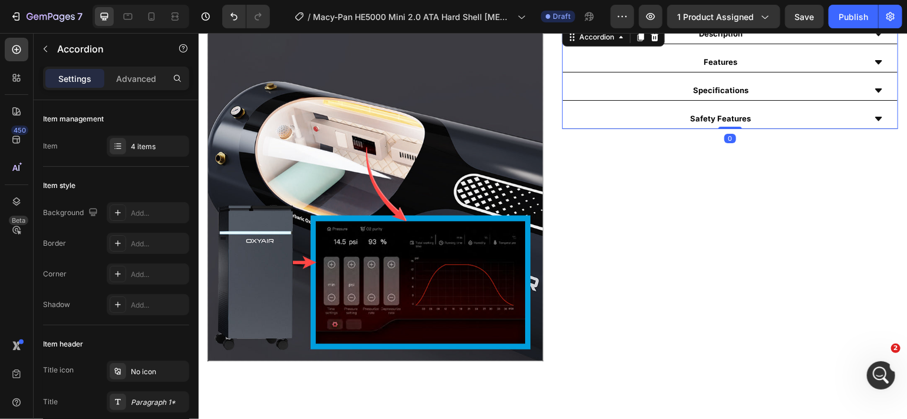
click at [874, 94] on icon at bounding box center [878, 89] width 9 height 9
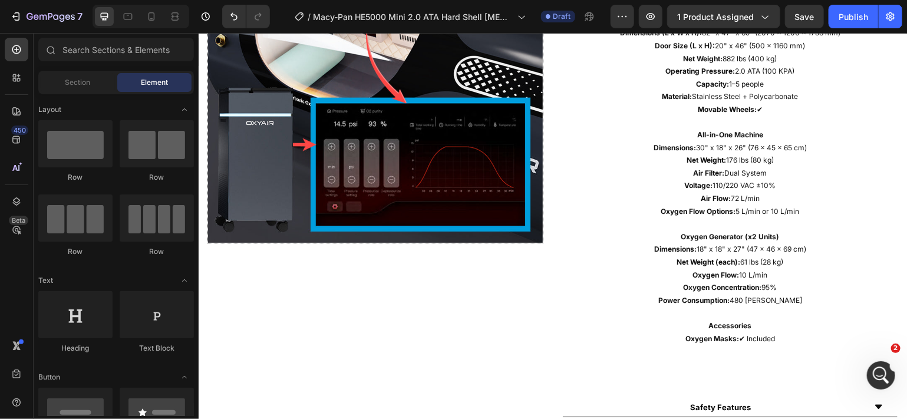
scroll to position [723, 0]
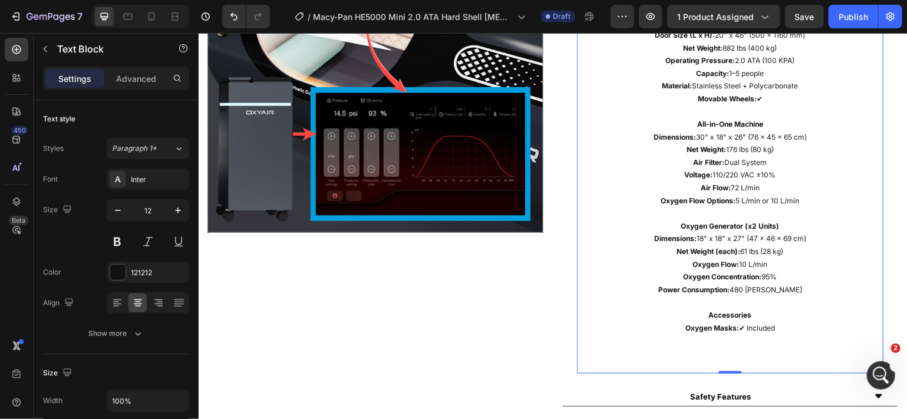
click at [778, 288] on p "Power Consumption: 480 [PERSON_NAME]" at bounding box center [730, 289] width 304 height 13
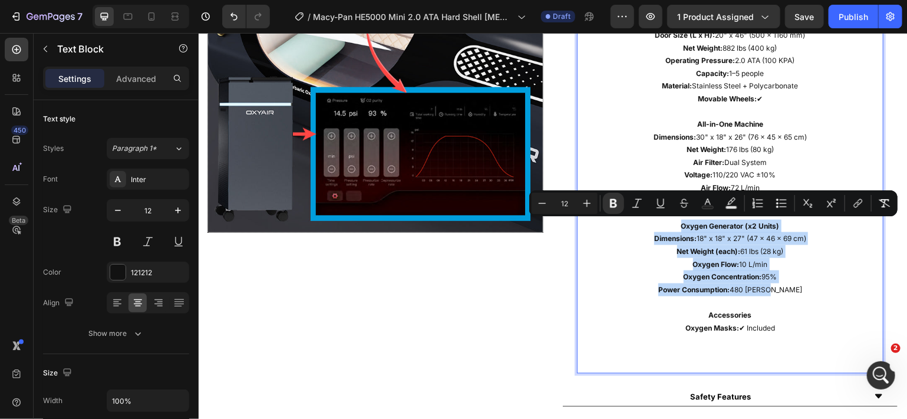
drag, startPoint x: 778, startPoint y: 288, endPoint x: 673, endPoint y: 225, distance: 122.4
click at [673, 225] on div "Technical Specifications – HE5000 [MEDICAL_DATA] Chamber Cabin Dimensions (L x …" at bounding box center [730, 174] width 307 height 397
copy div "Oxygen Generator (x2 Units) Dimensions: 18" x 18" x 27" (47 x 46 x 69 cm) Net W…"
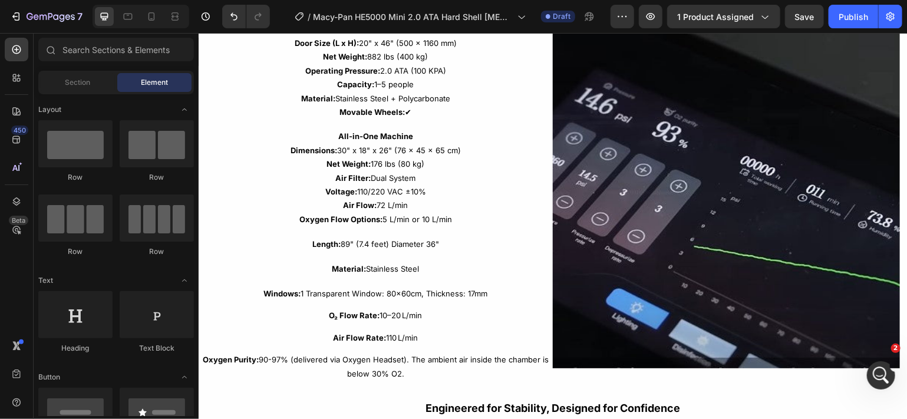
scroll to position [2214, 0]
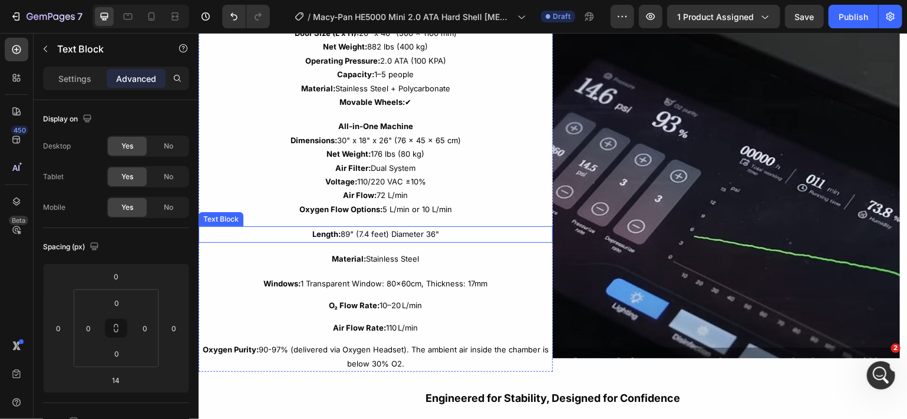
click at [437, 233] on p "Length: 89" (7.4 feet) Diameter 36"" at bounding box center [375, 234] width 352 height 14
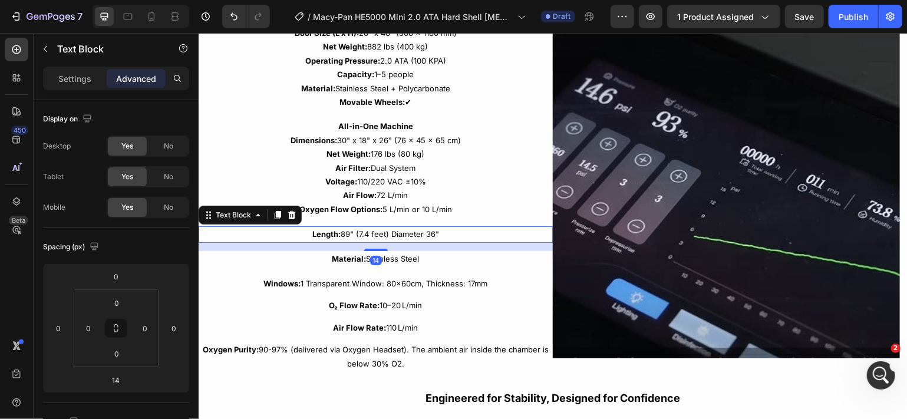
click at [437, 233] on p "Length: 89" (7.4 feet) Diameter 36"" at bounding box center [375, 234] width 352 height 14
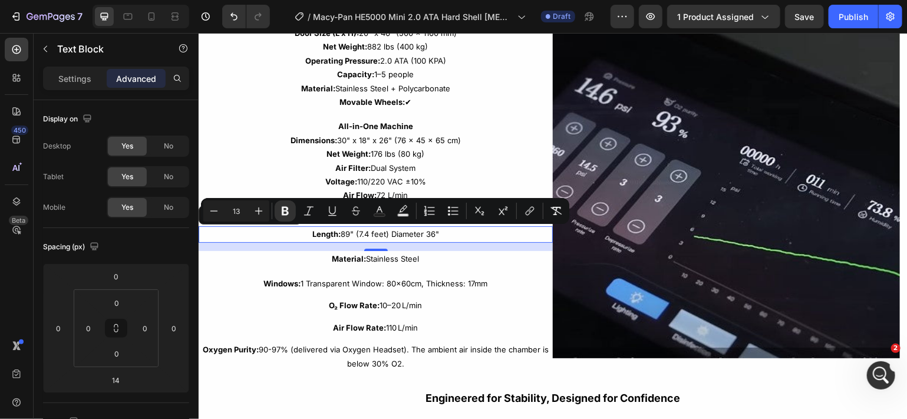
drag, startPoint x: 437, startPoint y: 233, endPoint x: 309, endPoint y: 231, distance: 128.5
click at [309, 231] on p "Length: 89" (7.4 feet) Diameter 36"" at bounding box center [375, 234] width 352 height 14
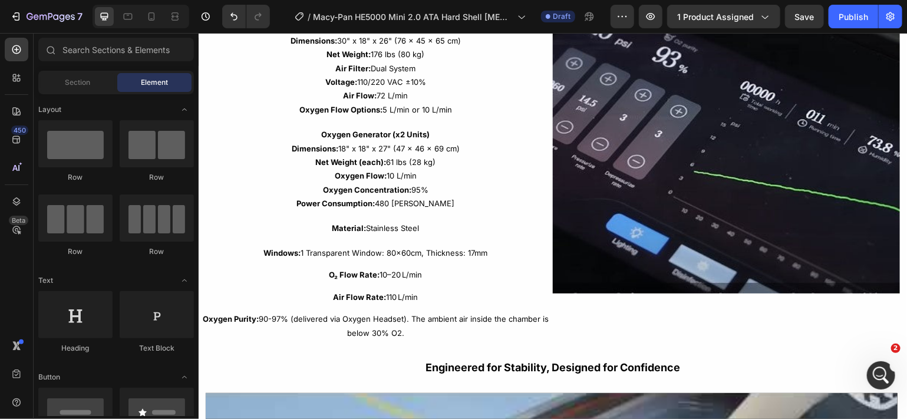
scroll to position [2334, 0]
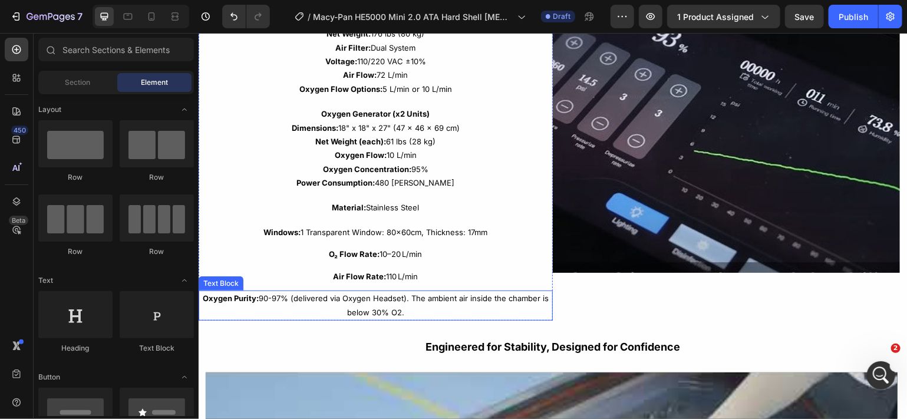
click at [400, 306] on p "Oxygen Purity: 90-97% (delivered via Oxygen Headset). The ambient air inside th…" at bounding box center [375, 305] width 352 height 28
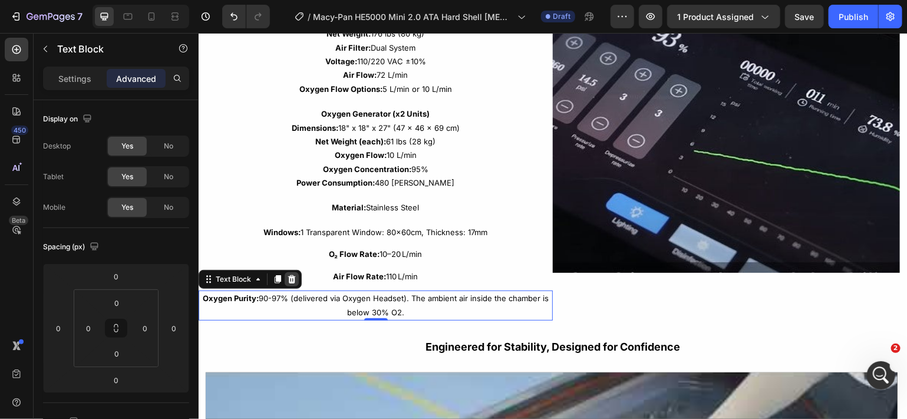
click at [295, 275] on icon at bounding box center [291, 278] width 9 height 9
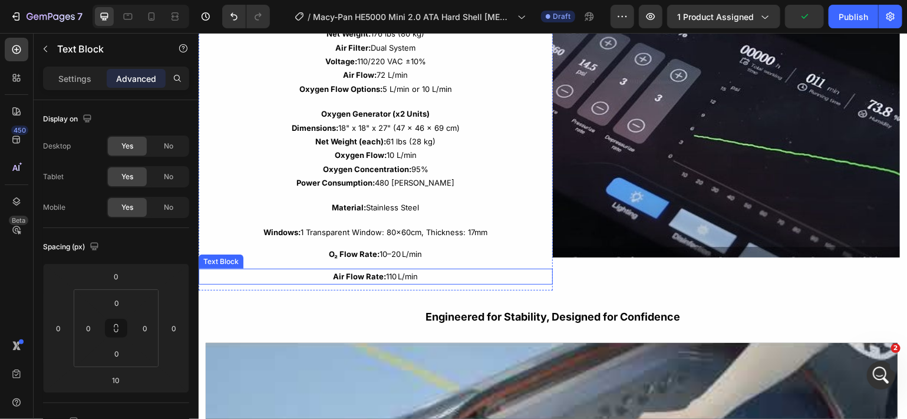
click at [338, 275] on strong "Air Flow Rate:" at bounding box center [359, 275] width 53 height 9
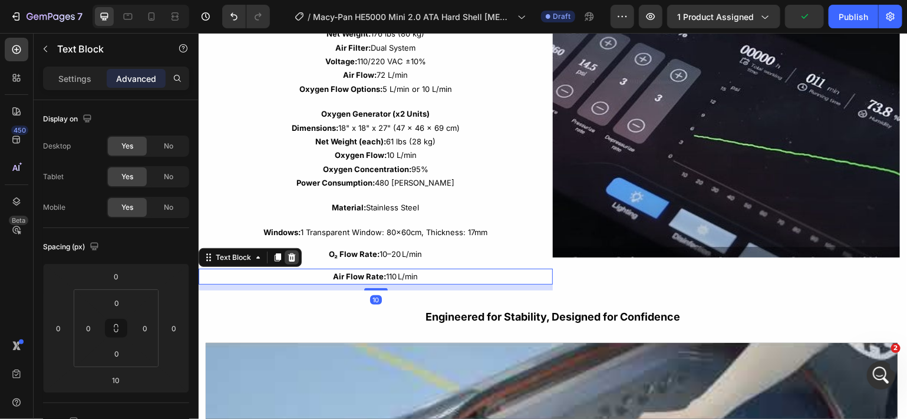
click at [291, 258] on icon at bounding box center [292, 257] width 8 height 8
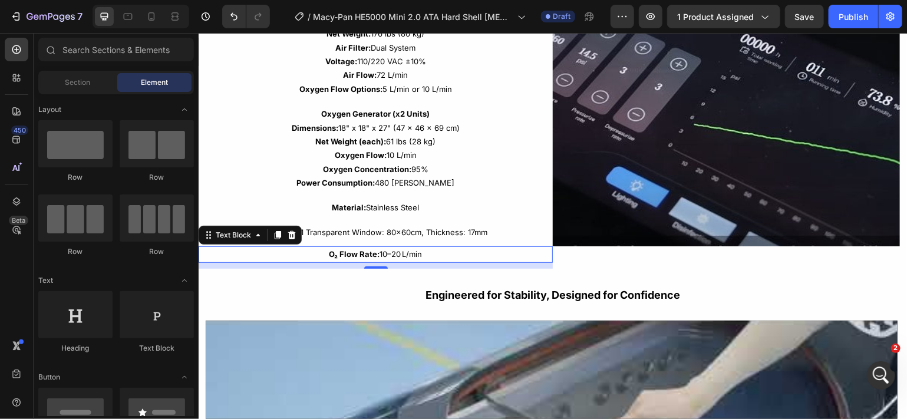
click at [341, 252] on strong "O₂ Flow Rate:" at bounding box center [354, 253] width 51 height 9
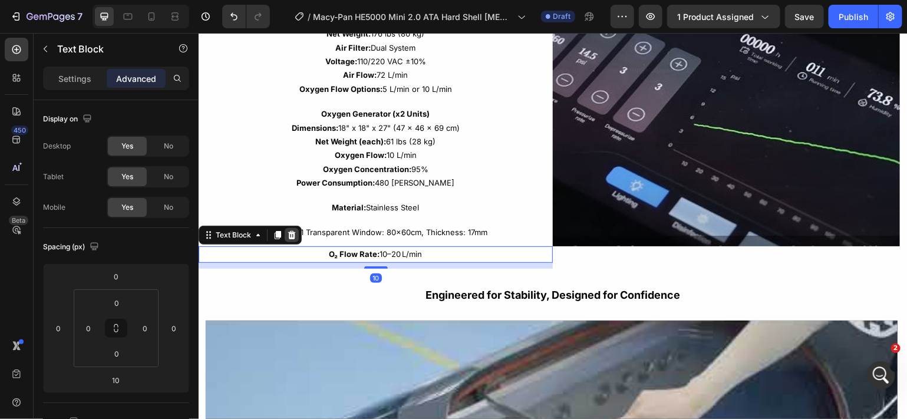
click at [295, 233] on icon at bounding box center [291, 234] width 9 height 9
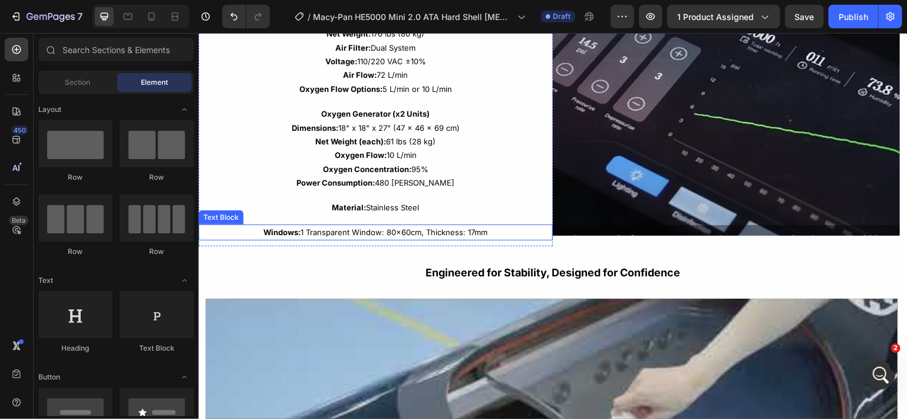
click at [287, 231] on strong "Windows:" at bounding box center [282, 231] width 37 height 9
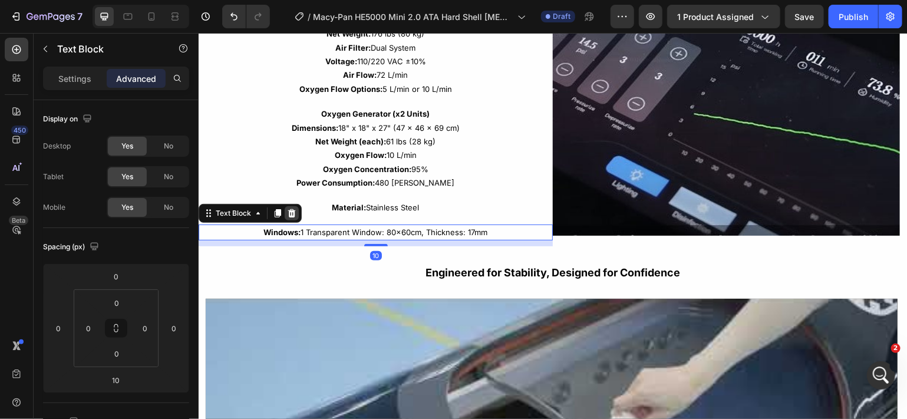
click at [287, 210] on icon at bounding box center [291, 212] width 9 height 9
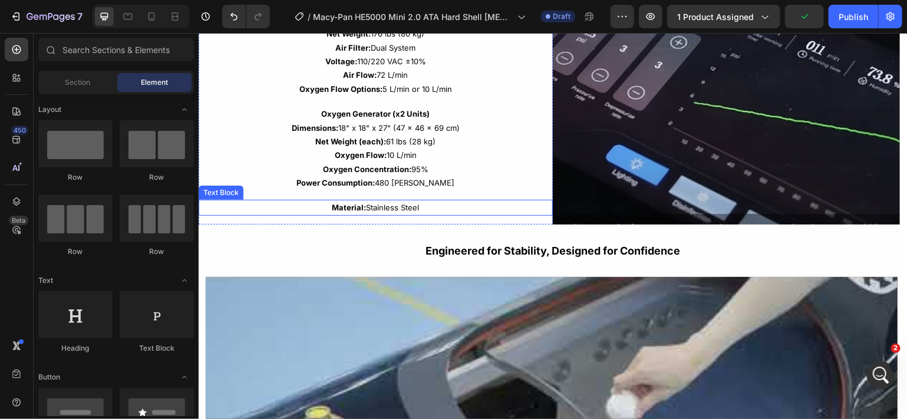
click at [332, 206] on strong "Material:" at bounding box center [349, 206] width 34 height 9
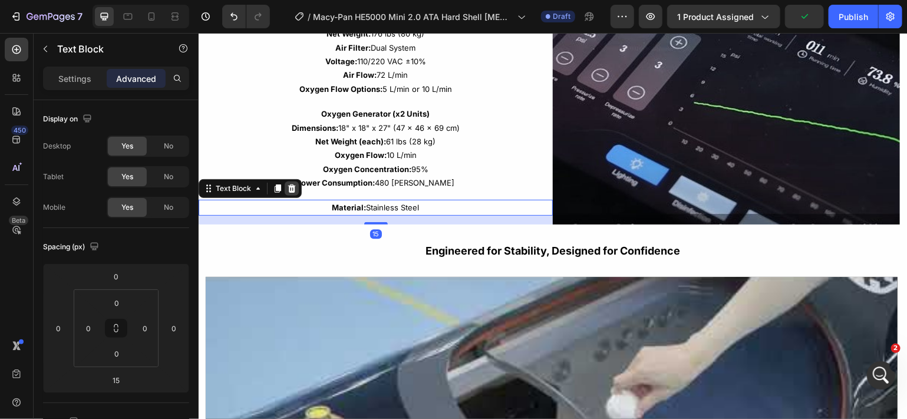
click at [294, 188] on icon at bounding box center [291, 187] width 9 height 9
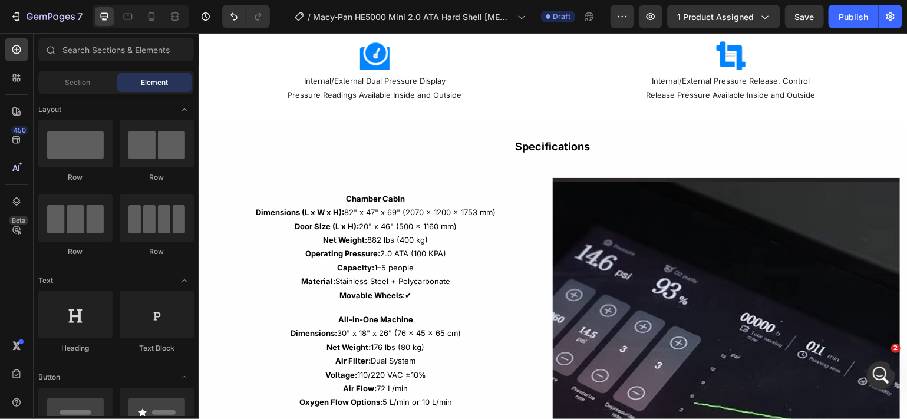
scroll to position [2044, 0]
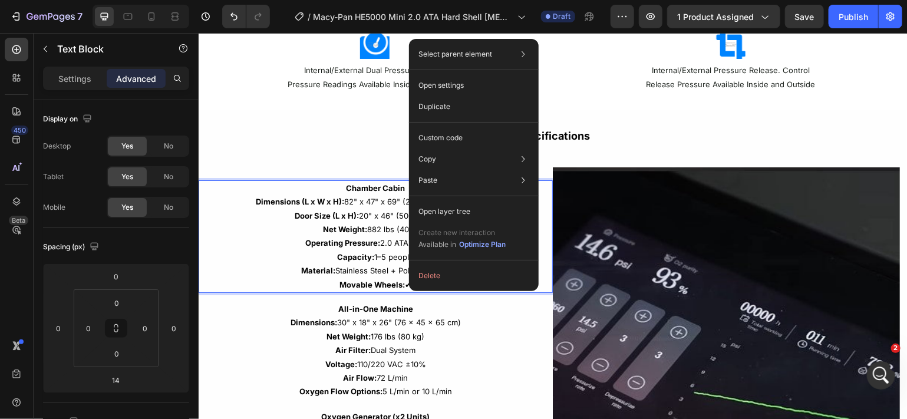
click at [403, 252] on p "Capacity: 1–5 people" at bounding box center [375, 257] width 352 height 14
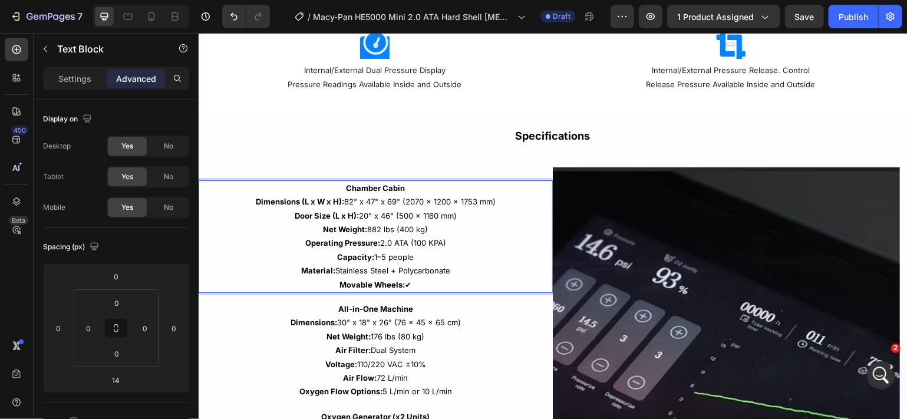
click at [412, 251] on p "Capacity: 1–5 people" at bounding box center [375, 257] width 352 height 14
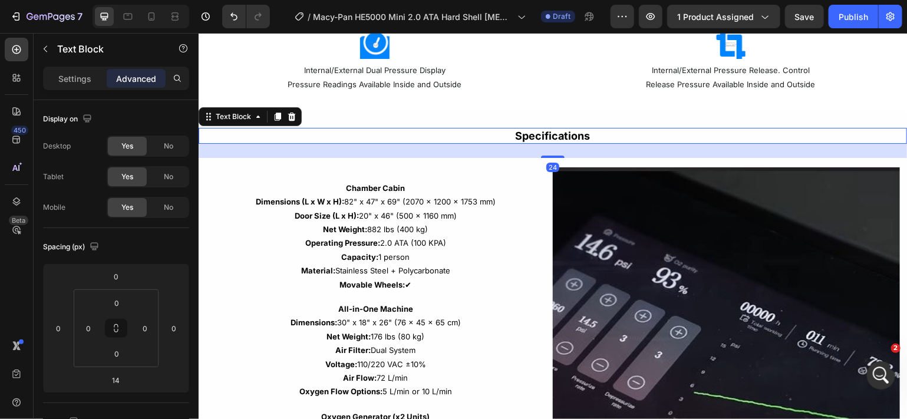
click at [860, 139] on p "Specifications" at bounding box center [552, 136] width 706 height 14
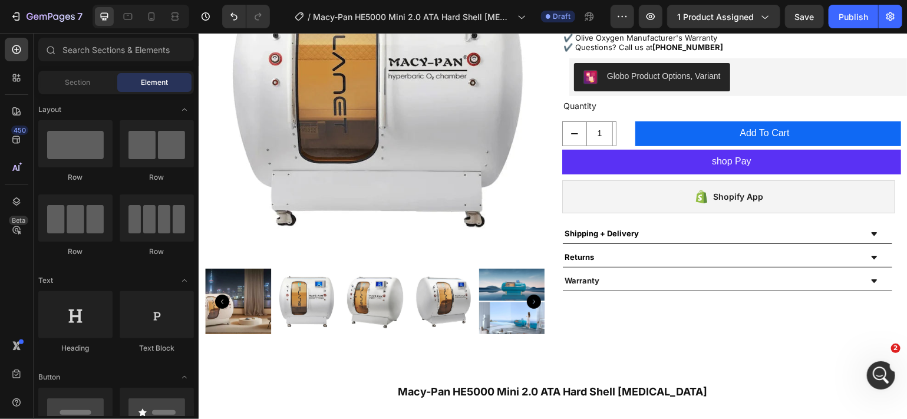
scroll to position [167, 0]
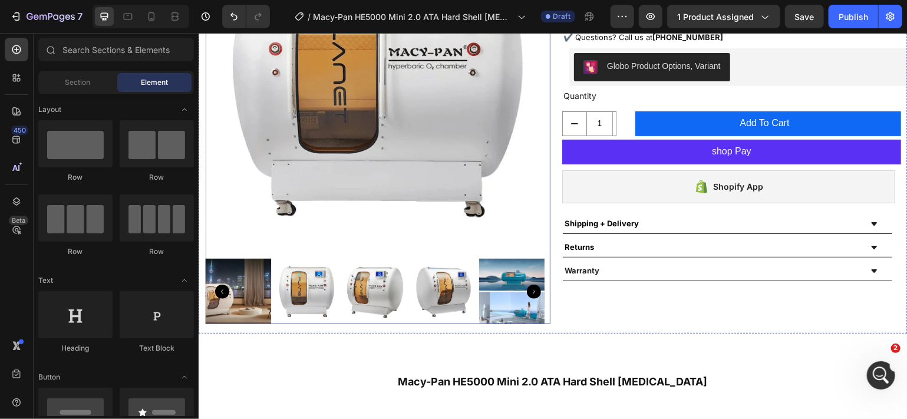
click at [527, 284] on icon "Carousel Next Arrow" at bounding box center [534, 291] width 14 height 14
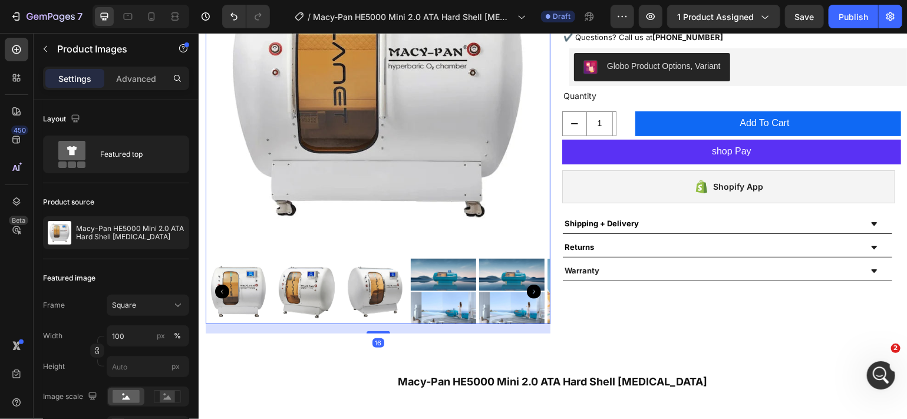
click at [527, 284] on icon "Carousel Next Arrow" at bounding box center [534, 291] width 14 height 14
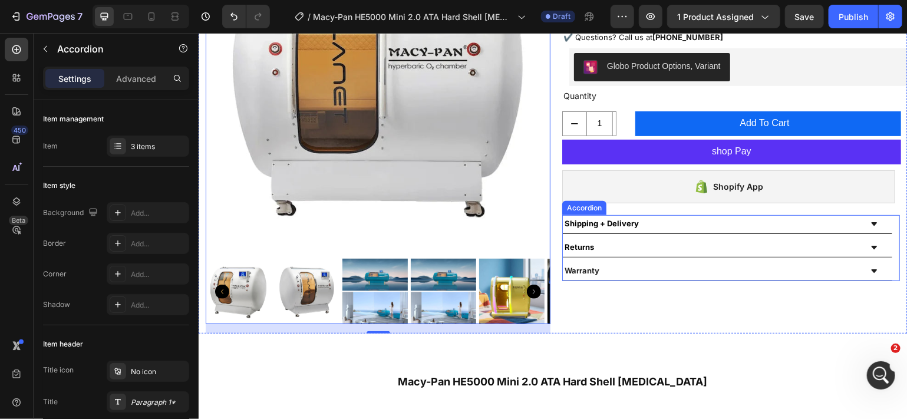
click at [871, 222] on icon at bounding box center [873, 224] width 5 height 4
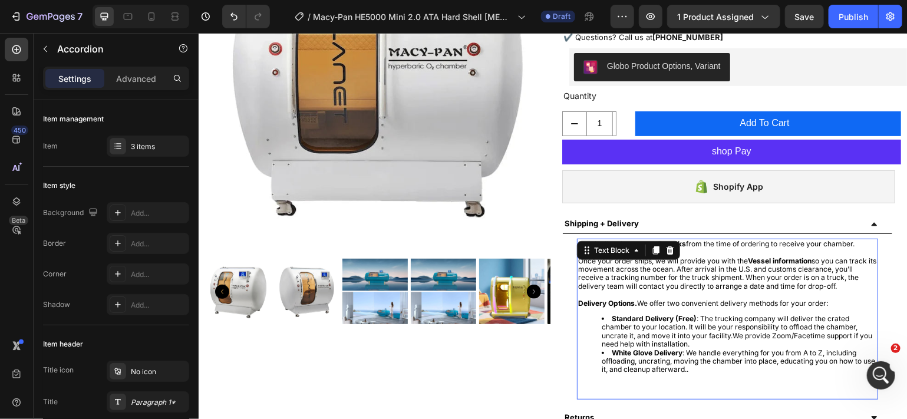
click at [657, 239] on div "It typically takes around 5 weeks from the time of ordering to receive your cha…" at bounding box center [727, 318] width 301 height 161
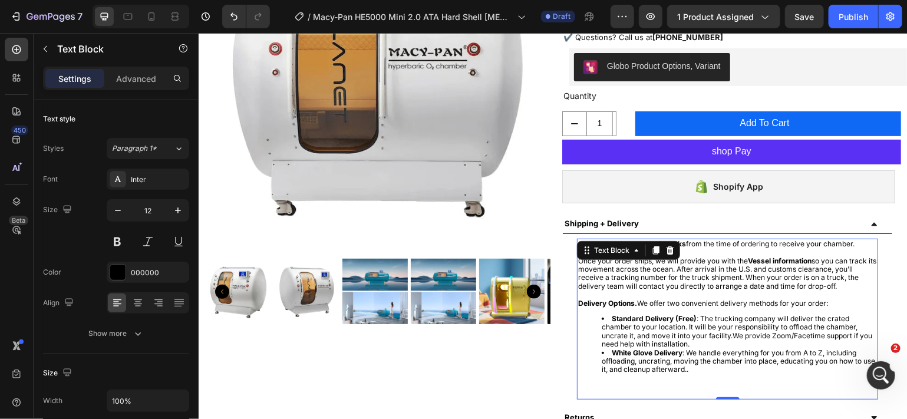
click at [677, 247] on p "It typically takes around 5 weeks from the time of ordering to receive your cha…" at bounding box center [727, 247] width 299 height 17
click at [659, 241] on strong "5 weeks" at bounding box center [671, 243] width 28 height 9
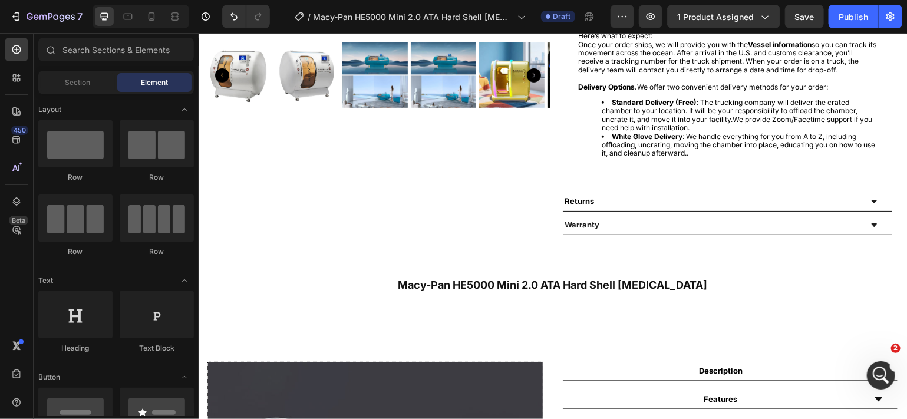
scroll to position [444, 0]
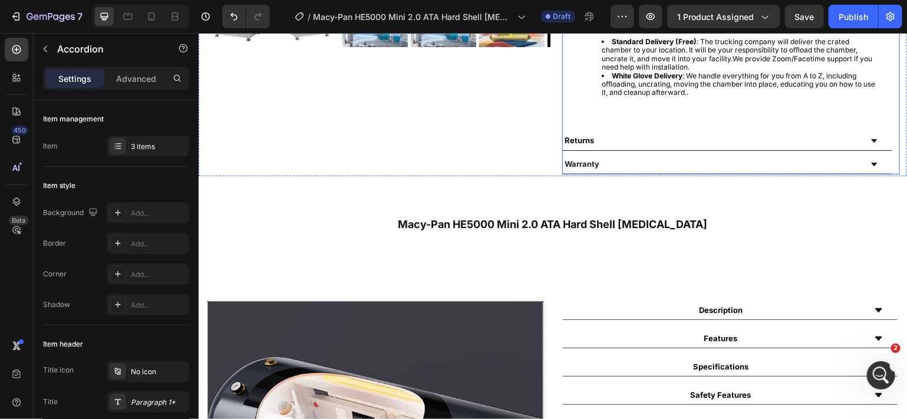
click at [866, 137] on div "Returns" at bounding box center [727, 140] width 330 height 19
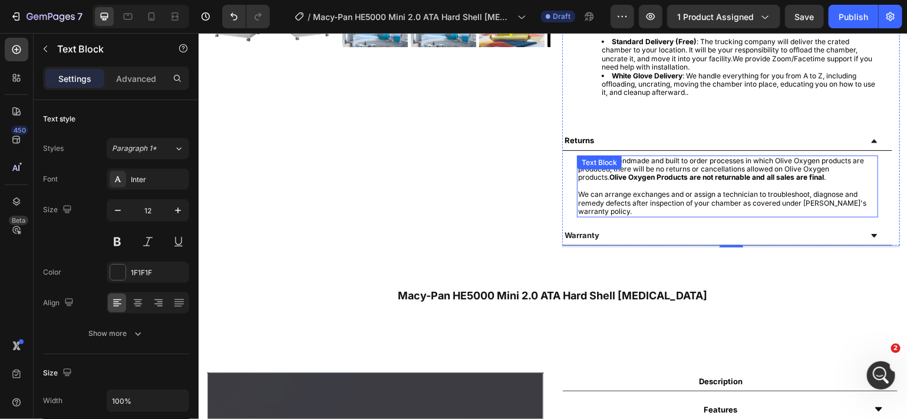
click at [815, 157] on span "Due to the handmade and built to order processes in which Olive Oxygen products…" at bounding box center [721, 169] width 286 height 26
click at [824, 164] on span "Due to the handmade and built to order processes in which Macy Pan products are…" at bounding box center [715, 169] width 275 height 26
click at [617, 173] on strong "Olive Oxygen Products are not returnable and all sales are final" at bounding box center [723, 172] width 290 height 17
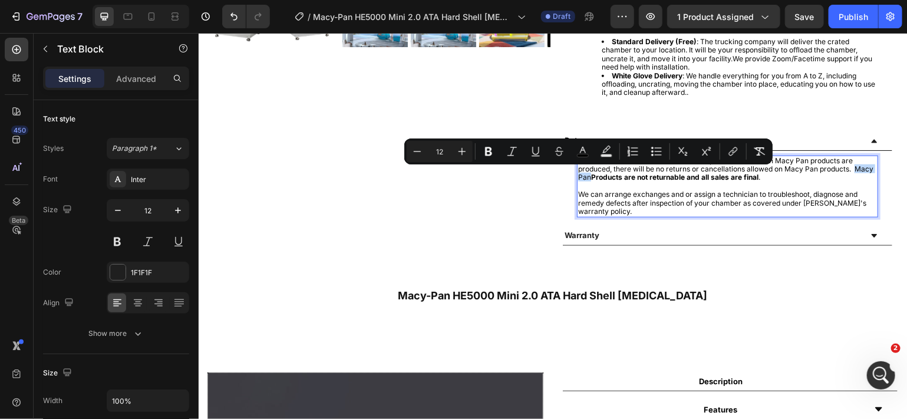
drag, startPoint x: 604, startPoint y: 174, endPoint x: 572, endPoint y: 177, distance: 32.0
click at [578, 177] on span "Due to the handmade and built to order processes in which Macy Pan products are…" at bounding box center [725, 169] width 295 height 26
click at [491, 150] on icon "Editor contextual toolbar" at bounding box center [488, 151] width 7 height 9
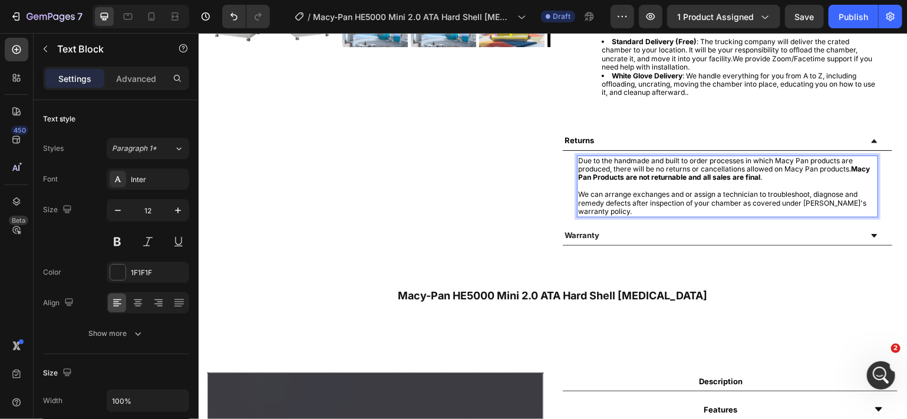
click at [838, 202] on span "We can arrange exchanges and or assign a technician to troubleshoot, diagnose a…" at bounding box center [722, 202] width 288 height 26
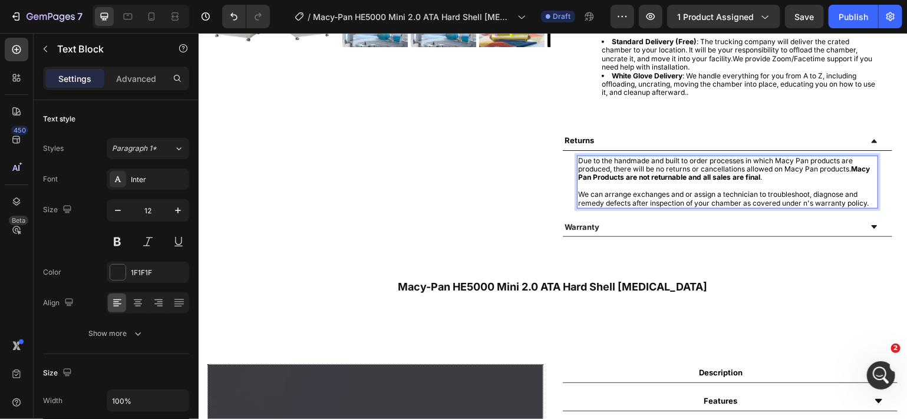
click at [797, 200] on span "We can arrange exchanges and or assign a technician to troubleshoot, diagnose a…" at bounding box center [723, 197] width 291 height 17
click at [799, 199] on span "We can arrange exchanges and or assign a technician to troubleshoot, diagnose a…" at bounding box center [725, 197] width 295 height 17
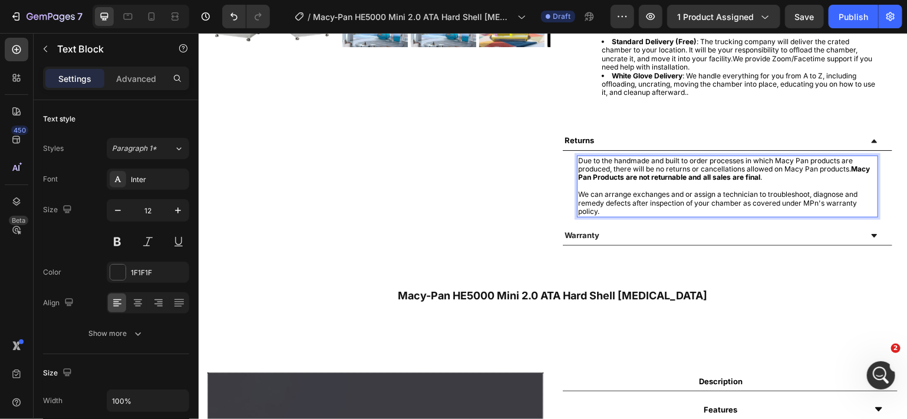
click at [805, 199] on span "We can arrange exchanges and or assign a technician to troubleshoot, diagnose a…" at bounding box center [717, 202] width 279 height 26
click at [808, 199] on span "We can arrange exchanges and or assign a technician to troubleshoot, diagnose a…" at bounding box center [719, 202] width 283 height 26
click at [814, 198] on span "We can arrange exchanges and or assign a technician to troubleshoot, diagnose a…" at bounding box center [721, 202] width 287 height 26
click at [811, 199] on span "We can arrange exchanges and or assign a technician to troubleshoot, diagnose a…" at bounding box center [722, 202] width 288 height 26
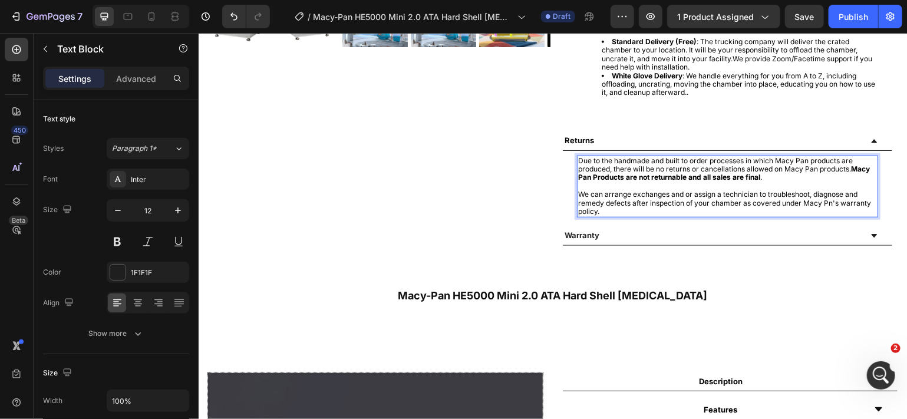
click at [823, 198] on span "We can arrange exchanges and or assign a technician to troubleshoot, diagnose a…" at bounding box center [724, 202] width 293 height 26
click at [725, 230] on div "Warranty" at bounding box center [711, 235] width 298 height 13
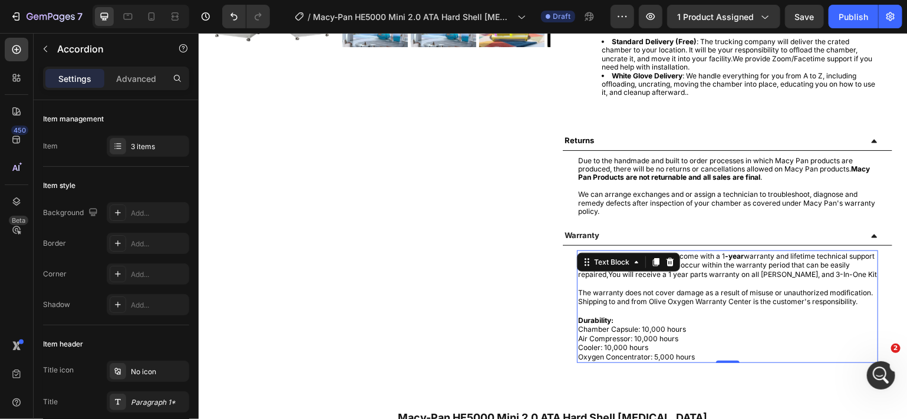
click at [733, 306] on span "The warranty does not cover damage as a result of misuse or unauthorized modifi…" at bounding box center [725, 297] width 295 height 18
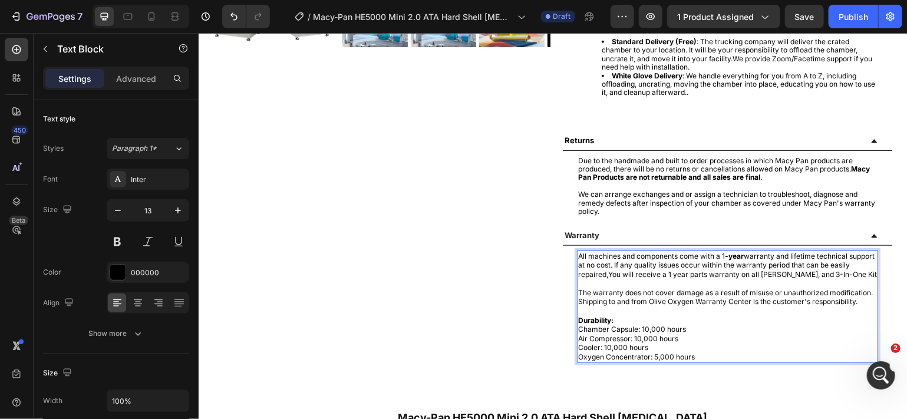
click at [733, 306] on span "The warranty does not cover damage as a result of misuse or unauthorized modifi…" at bounding box center [725, 297] width 295 height 18
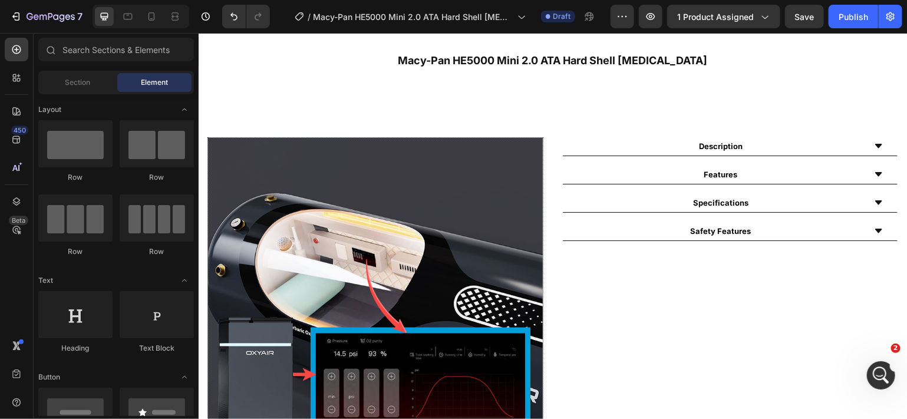
scroll to position [880, 0]
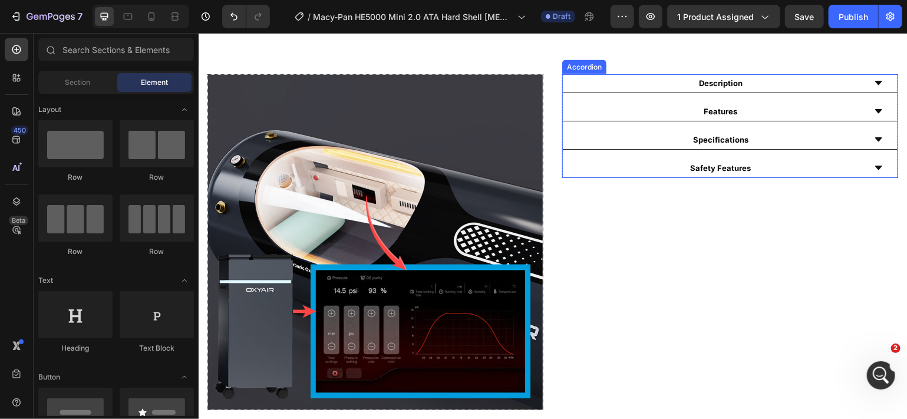
click at [874, 107] on icon at bounding box center [878, 110] width 9 height 9
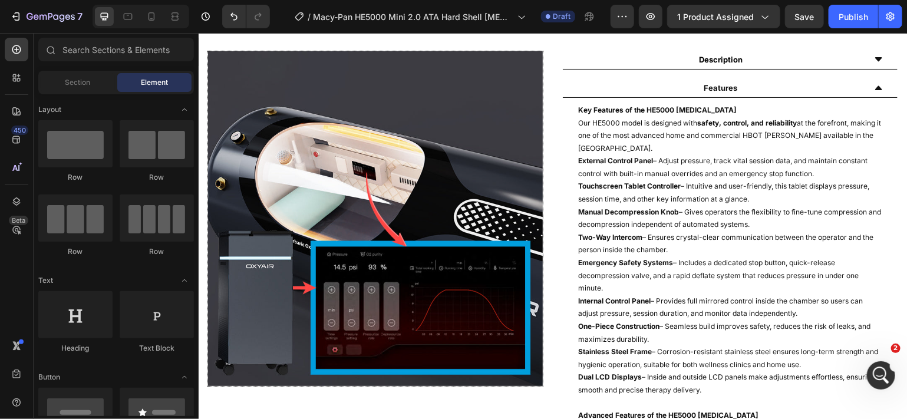
scroll to position [892, 0]
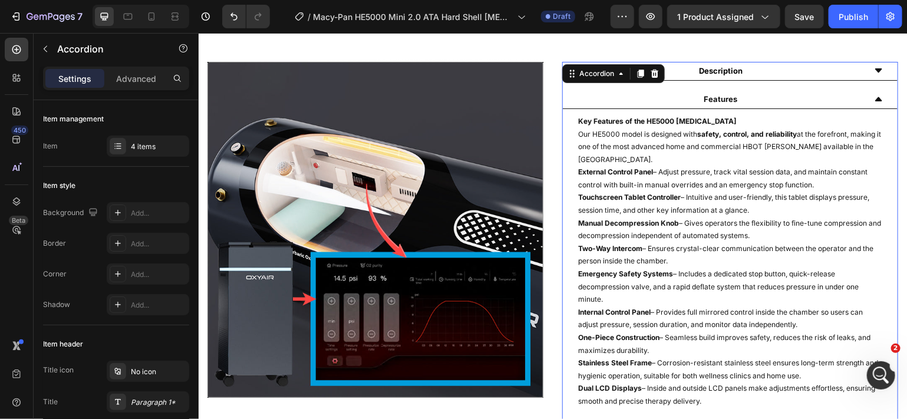
click at [874, 97] on icon at bounding box center [878, 98] width 9 height 9
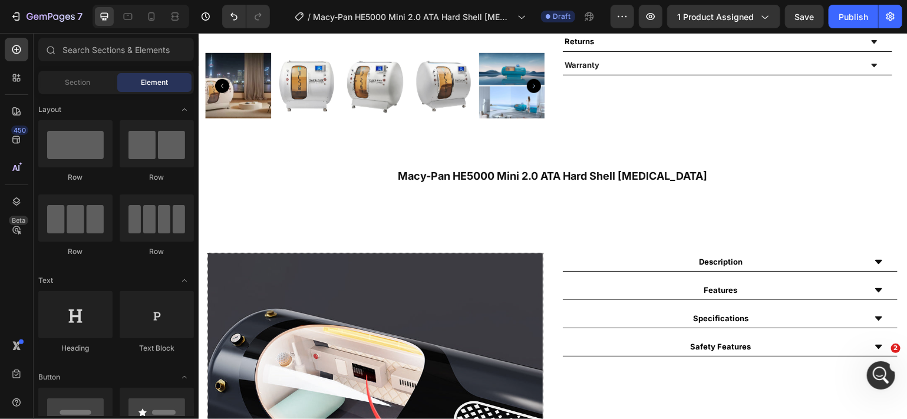
scroll to position [392, 0]
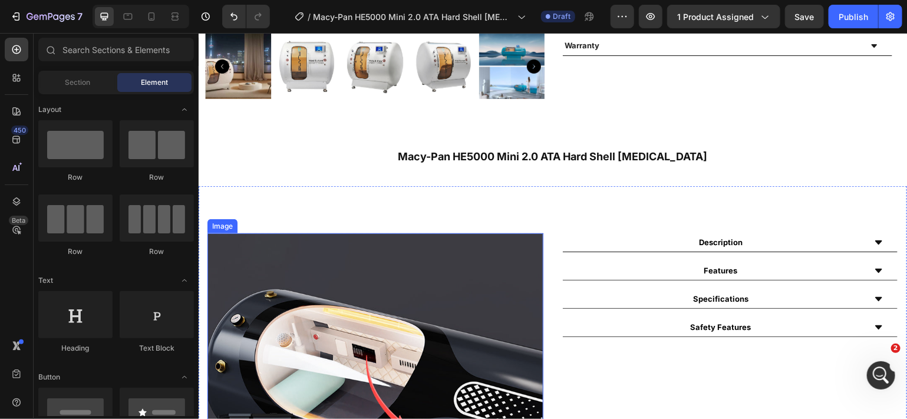
click at [322, 268] on img at bounding box center [375, 401] width 336 height 336
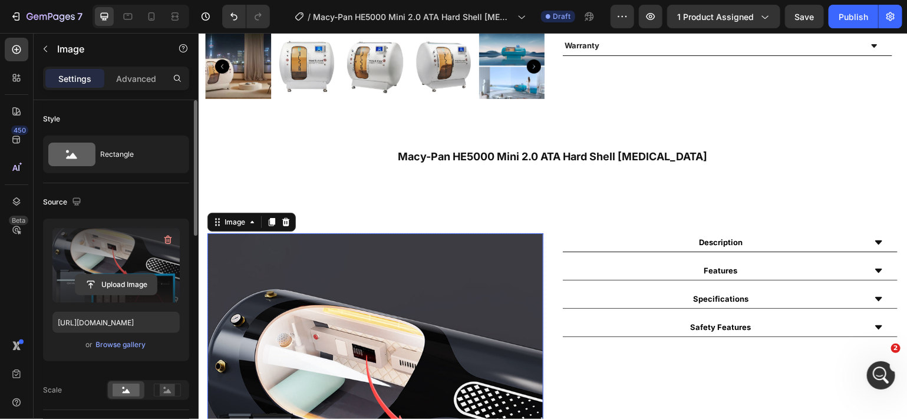
click at [127, 279] on input "file" at bounding box center [115, 285] width 81 height 20
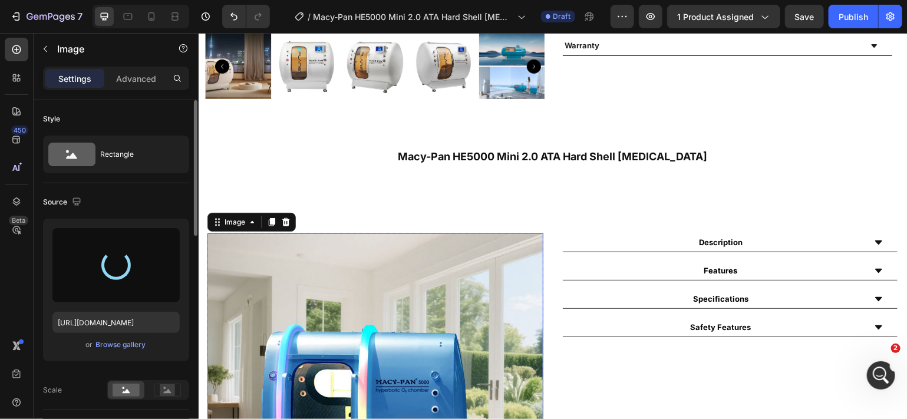
type input "[URL][DOMAIN_NAME]"
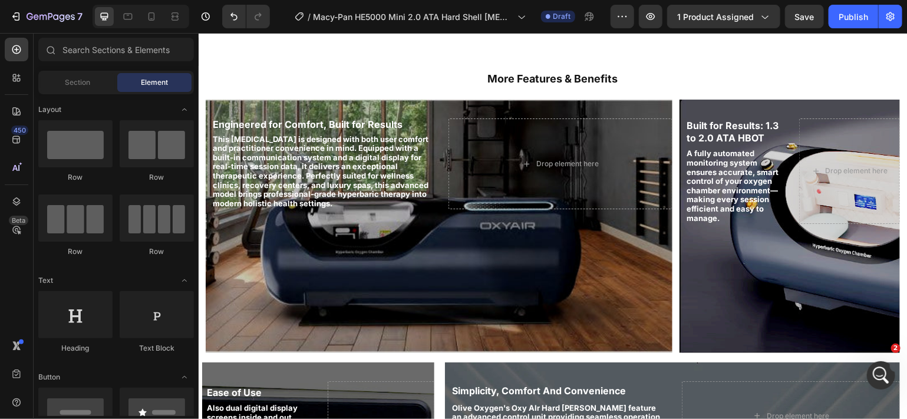
scroll to position [969, 0]
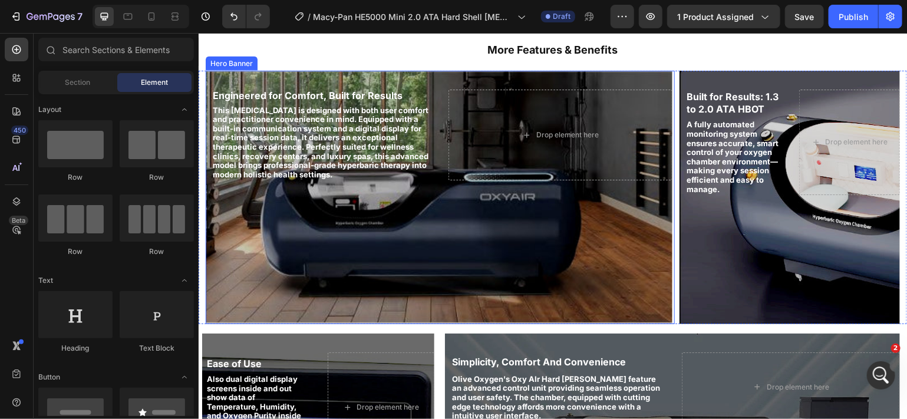
click at [461, 227] on div "Background Image" at bounding box center [438, 197] width 467 height 254
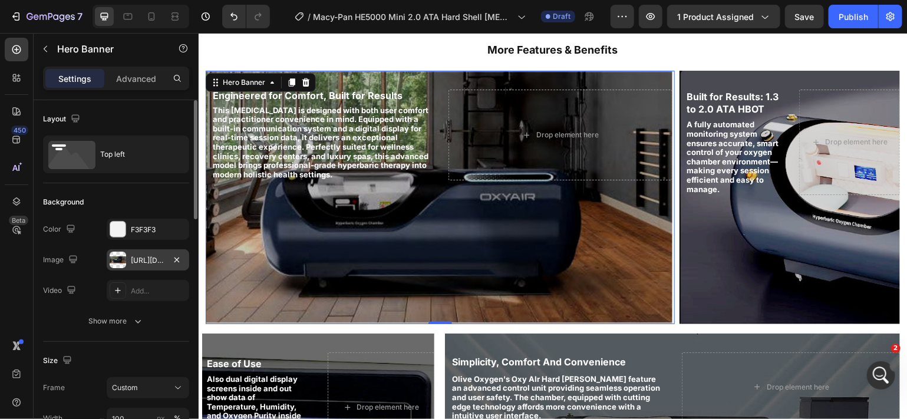
click at [142, 263] on div "[URL][DOMAIN_NAME]" at bounding box center [148, 260] width 34 height 11
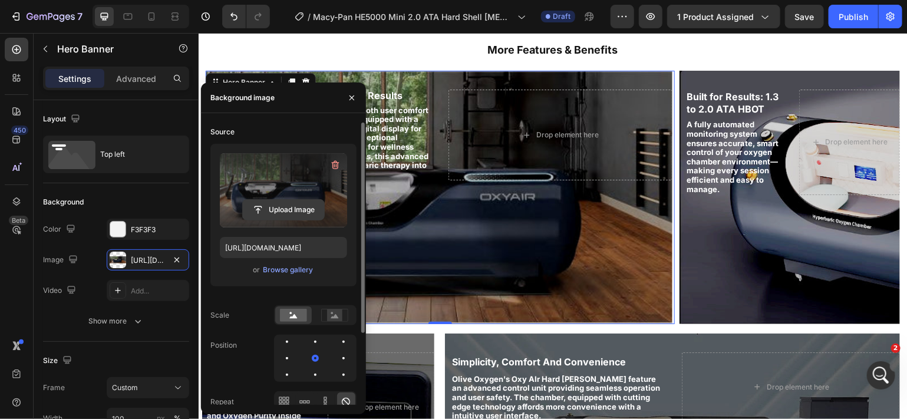
click at [282, 205] on input "file" at bounding box center [283, 210] width 81 height 20
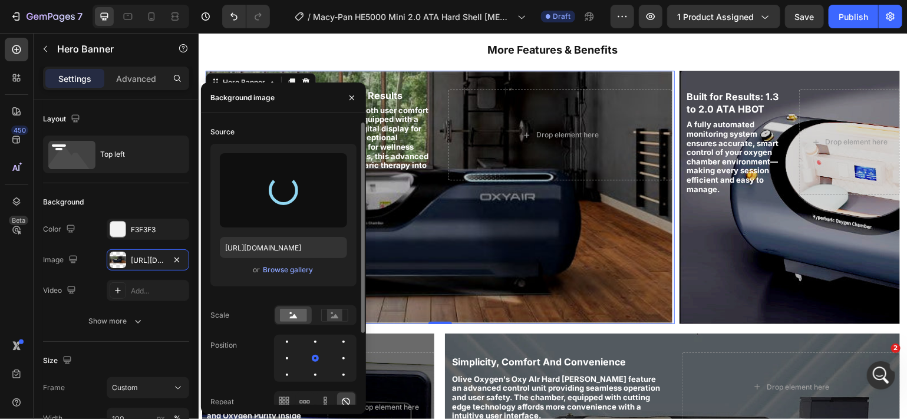
type input "[URL][DOMAIN_NAME]"
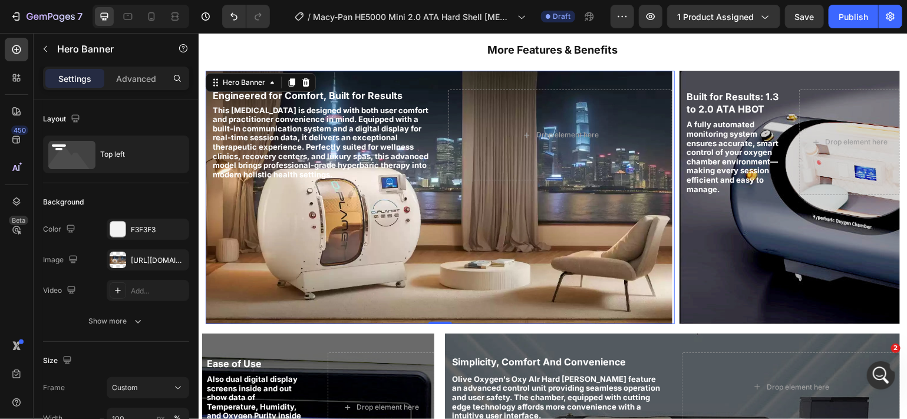
click at [581, 208] on div "Background Image" at bounding box center [438, 197] width 467 height 254
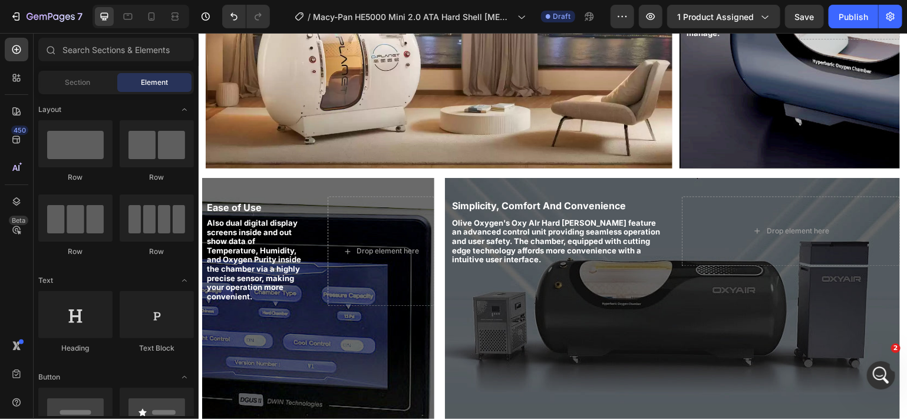
scroll to position [999, 0]
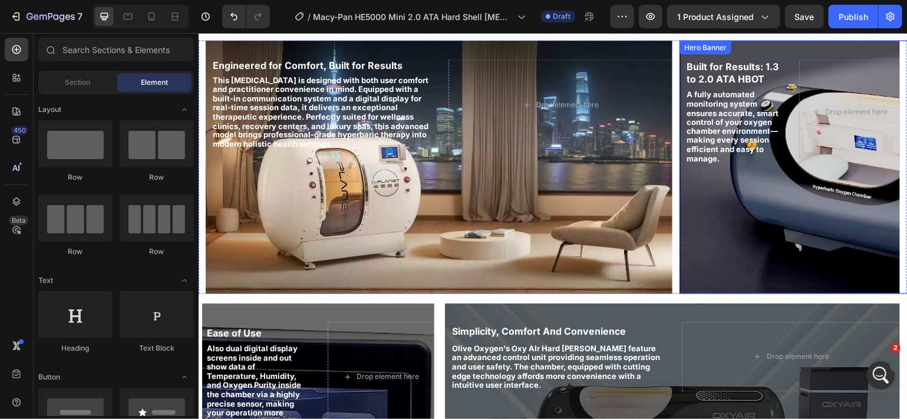
click at [766, 183] on div "Built for Results: 1.3 to 2.0 ATA HBOT Heading A fully automated monitoring sys…" at bounding box center [789, 111] width 221 height 143
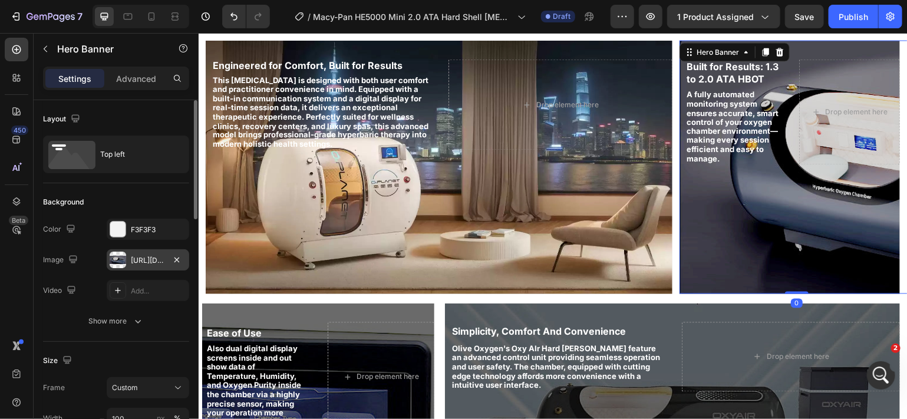
click at [141, 258] on div "[URL][DOMAIN_NAME]" at bounding box center [148, 260] width 34 height 11
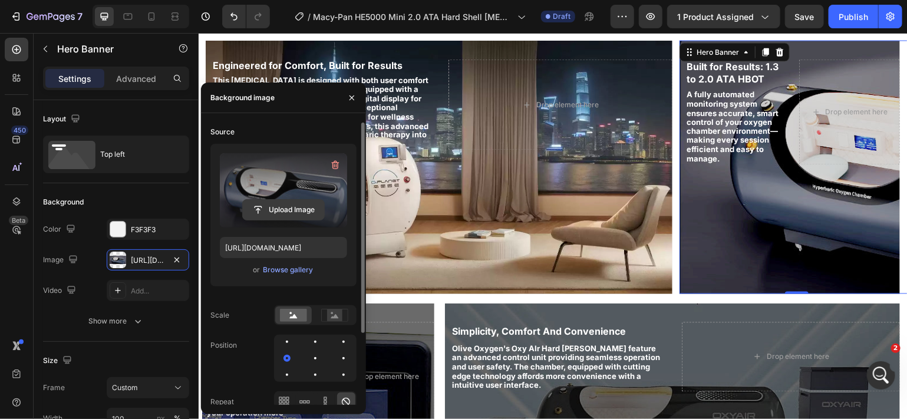
click at [292, 208] on input "file" at bounding box center [283, 210] width 81 height 20
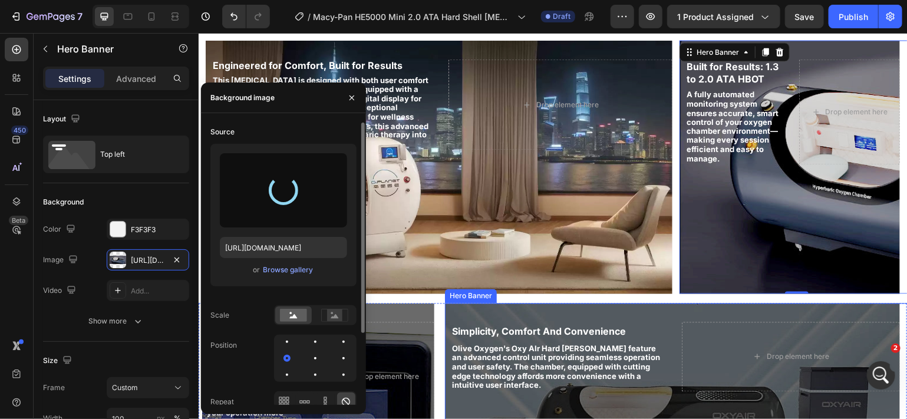
type input "[URL][DOMAIN_NAME]"
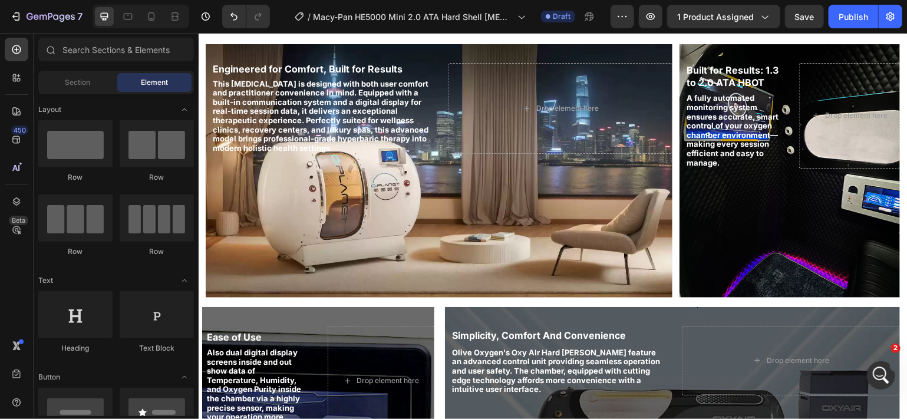
scroll to position [1004, 0]
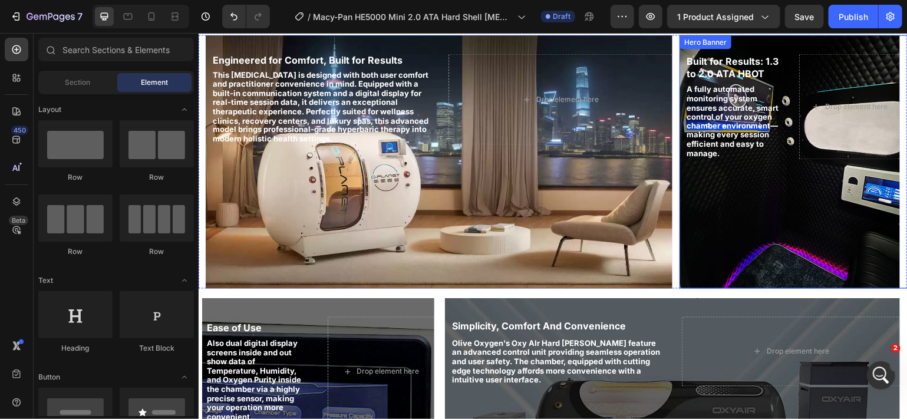
click at [815, 178] on div "Built for Results: 1.3 to 2.0 ATA HBOT Heading A fully automated monitoring sys…" at bounding box center [789, 106] width 221 height 143
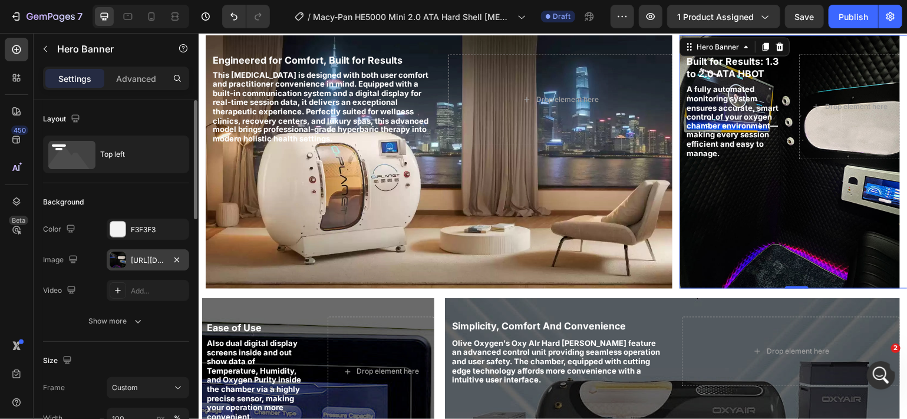
click at [149, 264] on div "[URL][DOMAIN_NAME]" at bounding box center [148, 260] width 34 height 11
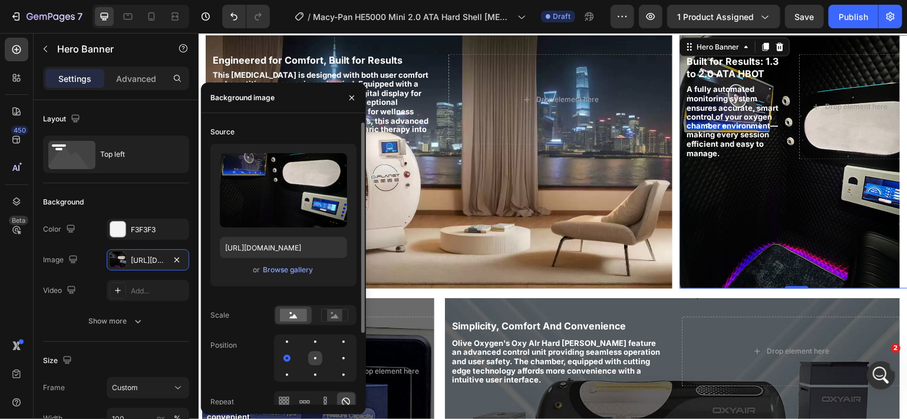
click at [337, 354] on div at bounding box center [344, 358] width 14 height 14
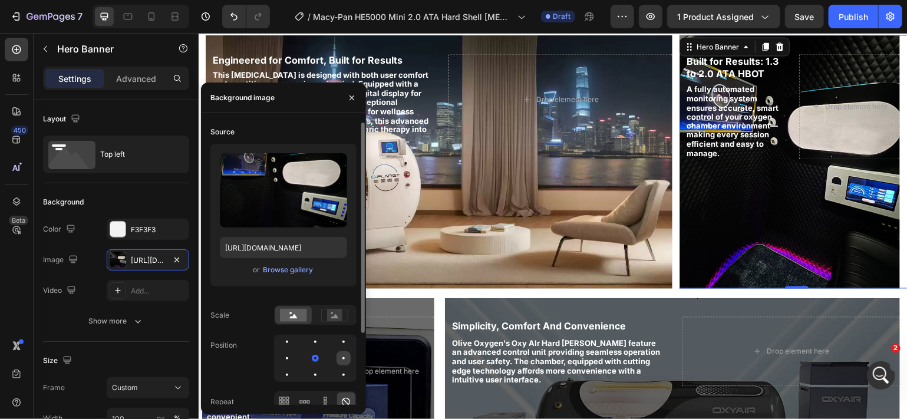
click at [294, 368] on div at bounding box center [287, 375] width 14 height 14
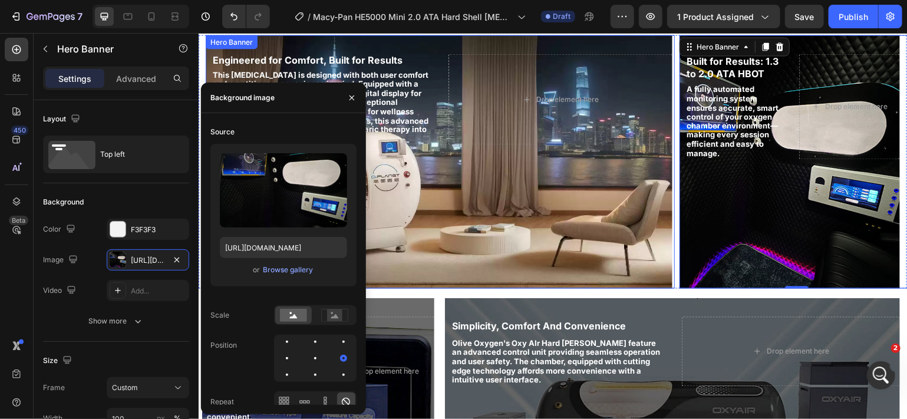
click at [534, 231] on div "Background Image" at bounding box center [438, 162] width 467 height 254
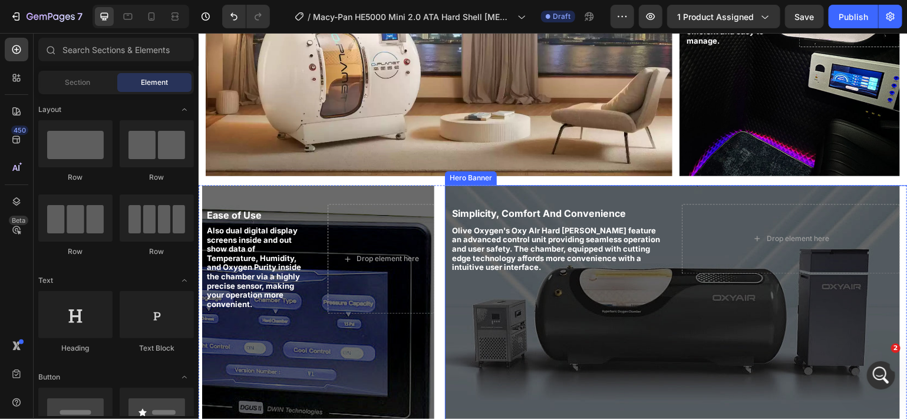
scroll to position [1165, 0]
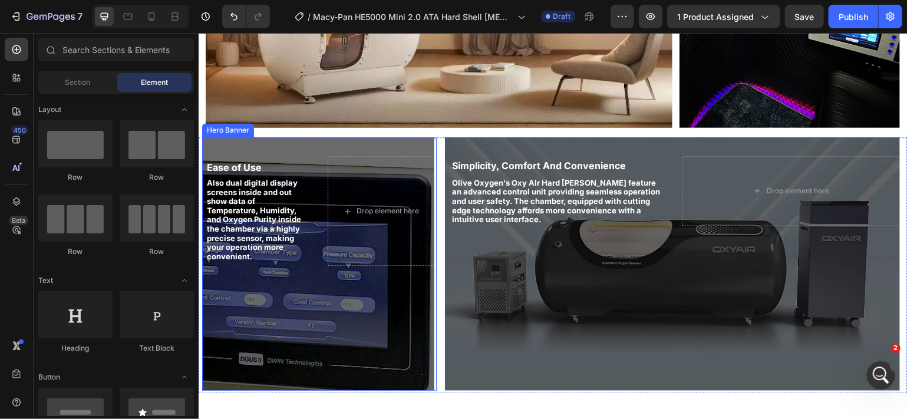
click at [306, 298] on div "Background Image" at bounding box center [318, 264] width 232 height 254
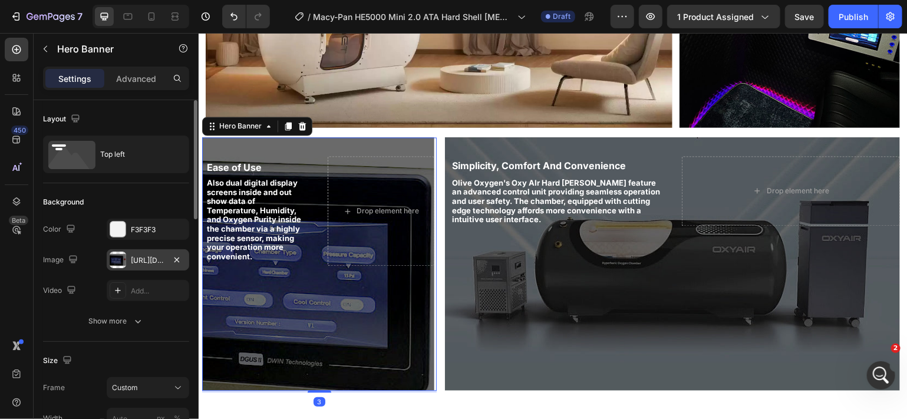
click at [156, 259] on div "[URL][DOMAIN_NAME]" at bounding box center [148, 260] width 34 height 11
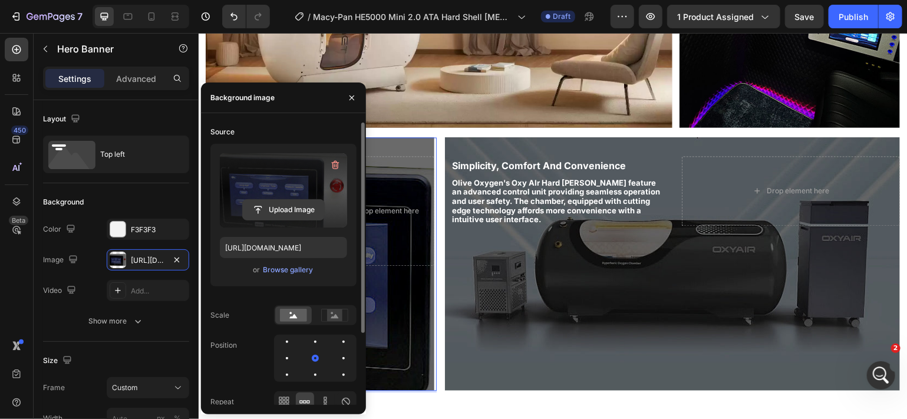
click at [280, 206] on input "file" at bounding box center [283, 210] width 81 height 20
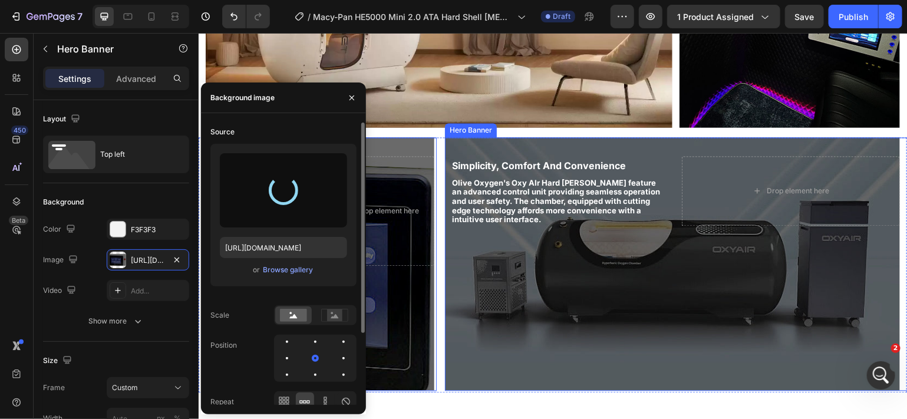
type input "[URL][DOMAIN_NAME]"
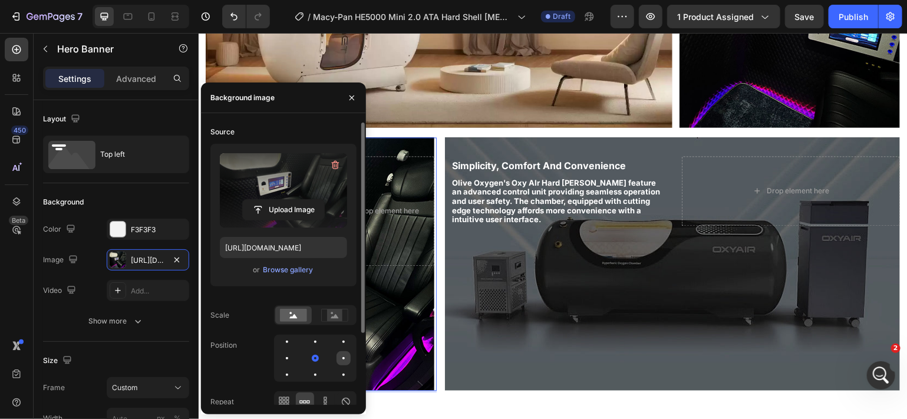
click at [294, 368] on div at bounding box center [287, 375] width 14 height 14
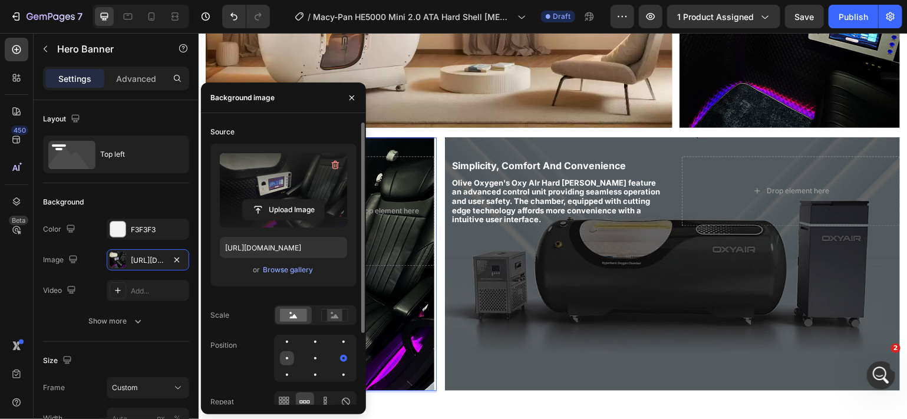
click at [287, 357] on div at bounding box center [287, 358] width 2 height 2
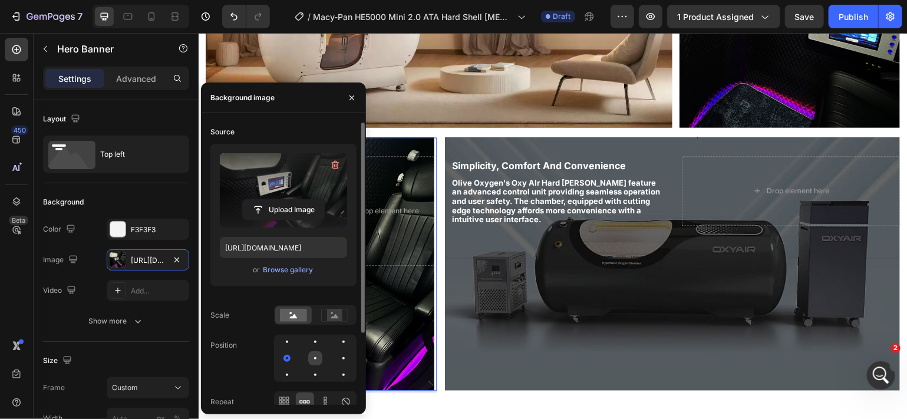
click at [337, 354] on div at bounding box center [344, 358] width 14 height 14
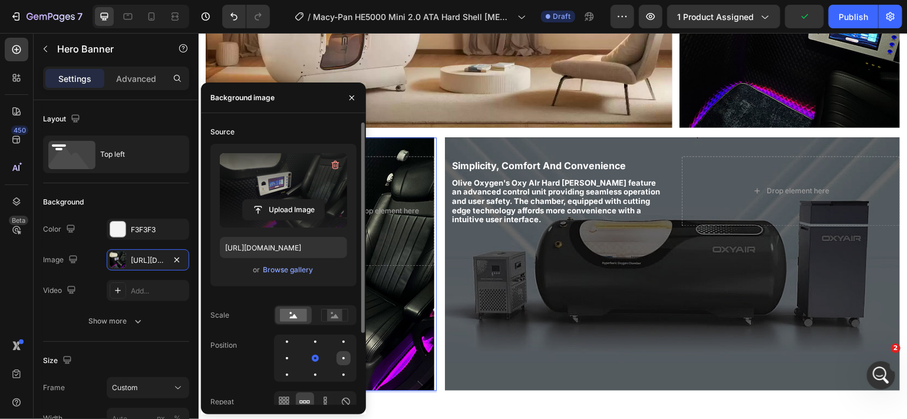
click at [294, 368] on div at bounding box center [287, 375] width 14 height 14
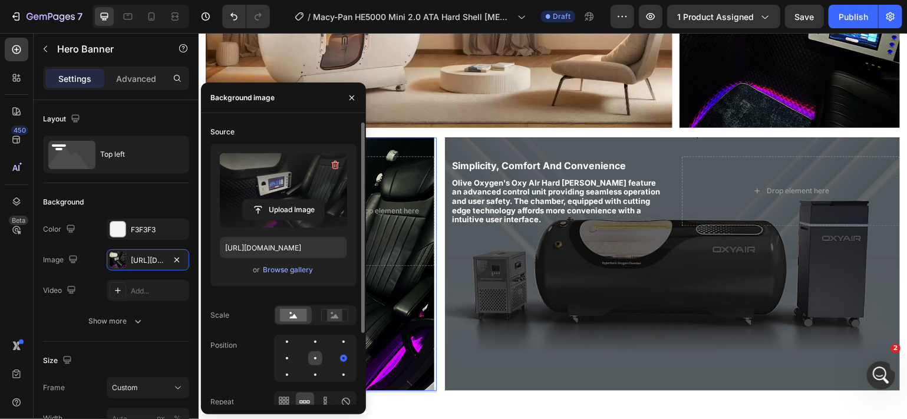
click at [337, 354] on div at bounding box center [344, 358] width 14 height 14
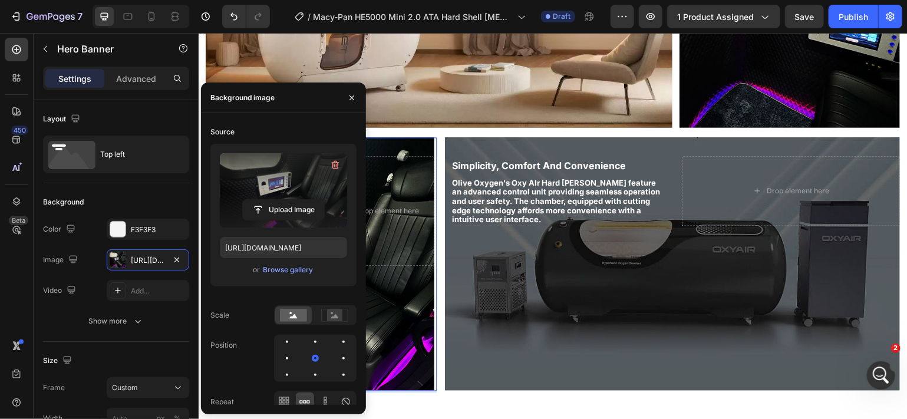
click at [381, 291] on div "Background Image" at bounding box center [318, 264] width 232 height 254
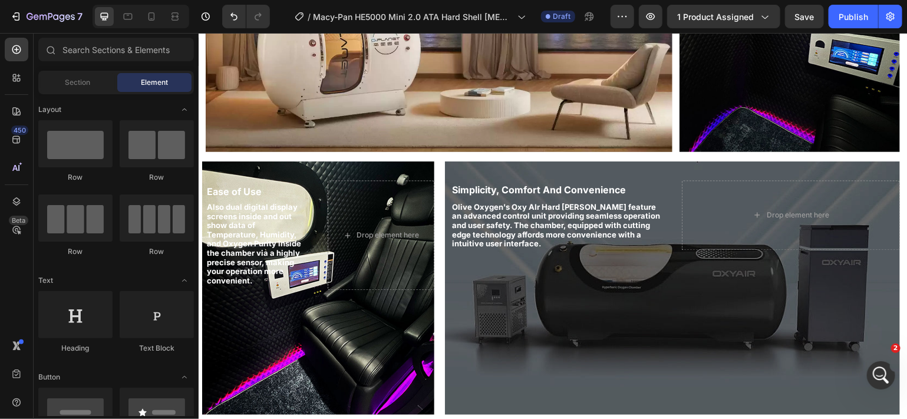
scroll to position [1190, 0]
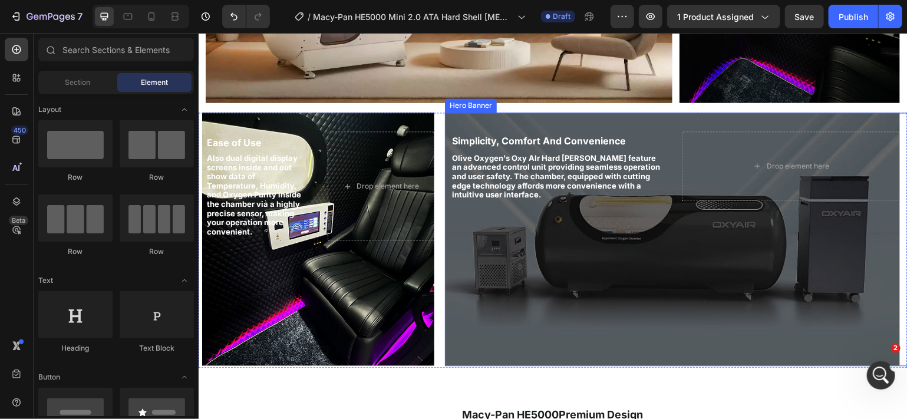
click at [695, 246] on div "Background Image" at bounding box center [672, 239] width 455 height 254
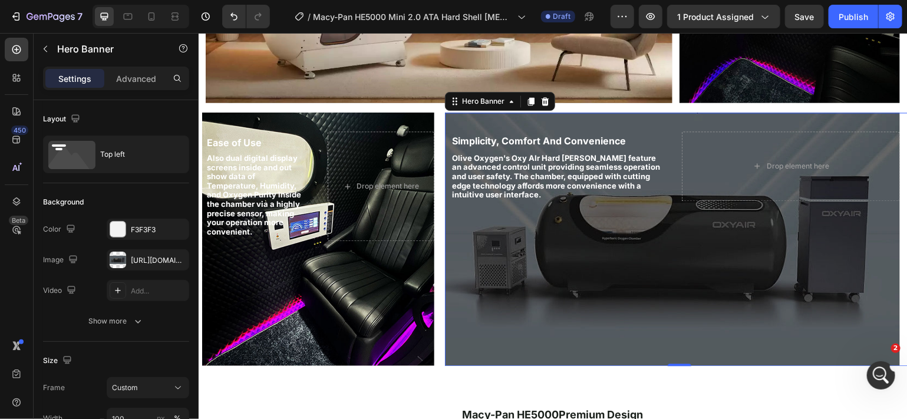
click at [506, 268] on div "Background Image" at bounding box center [672, 239] width 455 height 254
click at [113, 320] on div "Show more" at bounding box center [116, 321] width 55 height 12
click at [531, 228] on div "Background Image" at bounding box center [672, 239] width 455 height 254
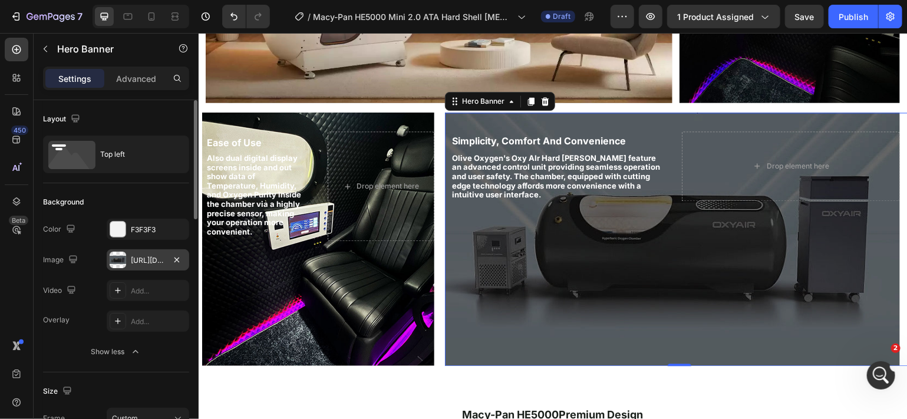
click at [146, 253] on div "[URL][DOMAIN_NAME]" at bounding box center [148, 259] width 83 height 21
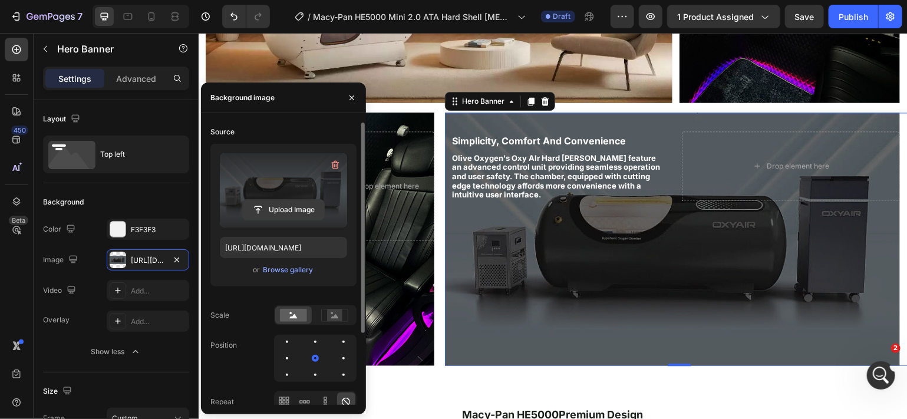
click at [314, 212] on input "file" at bounding box center [283, 210] width 81 height 20
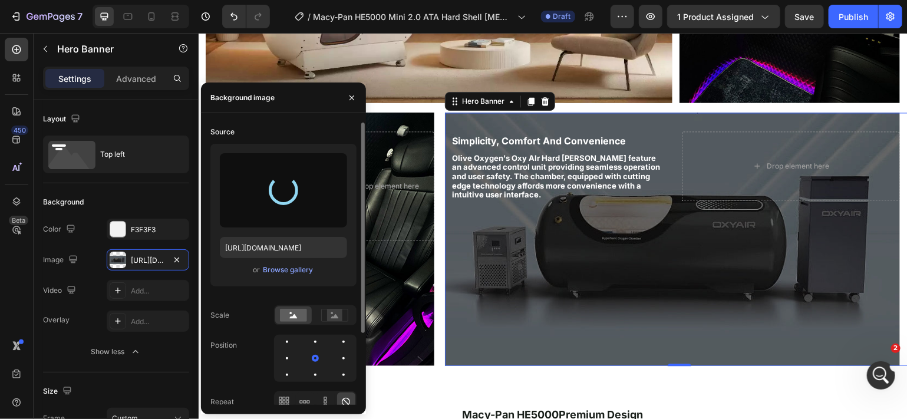
type input "[URL][DOMAIN_NAME]"
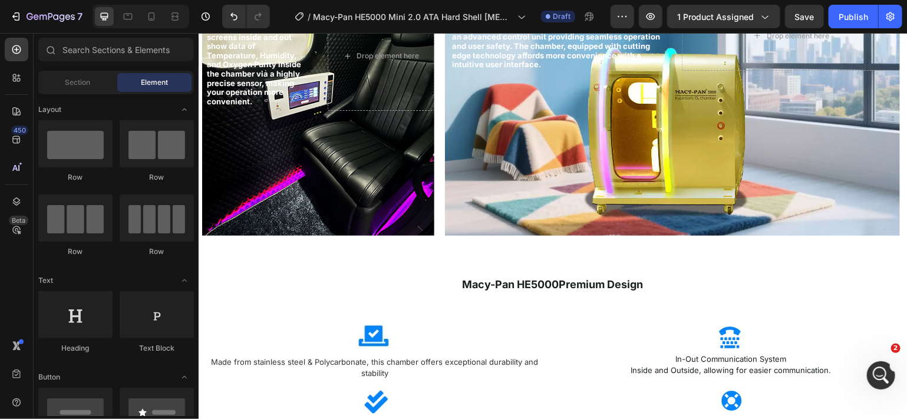
scroll to position [1233, 0]
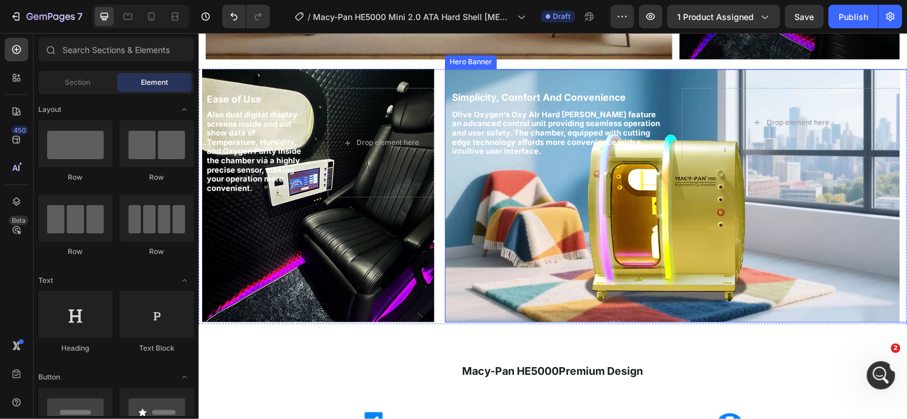
click at [772, 187] on div "Background Image" at bounding box center [672, 195] width 455 height 254
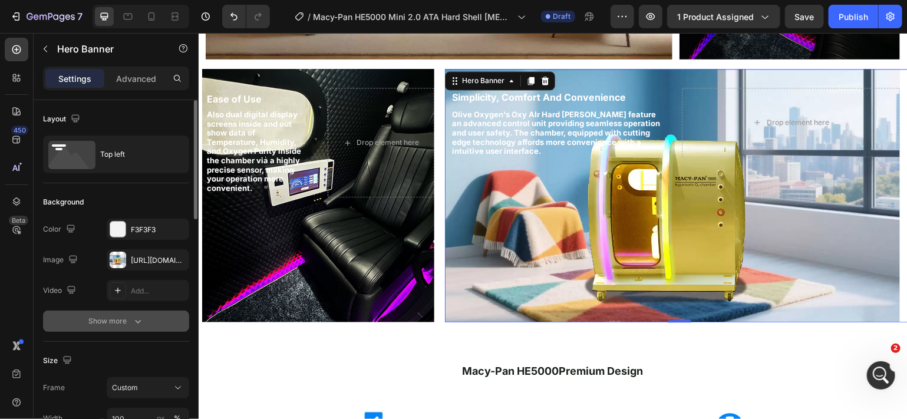
click at [140, 316] on icon "button" at bounding box center [138, 321] width 12 height 12
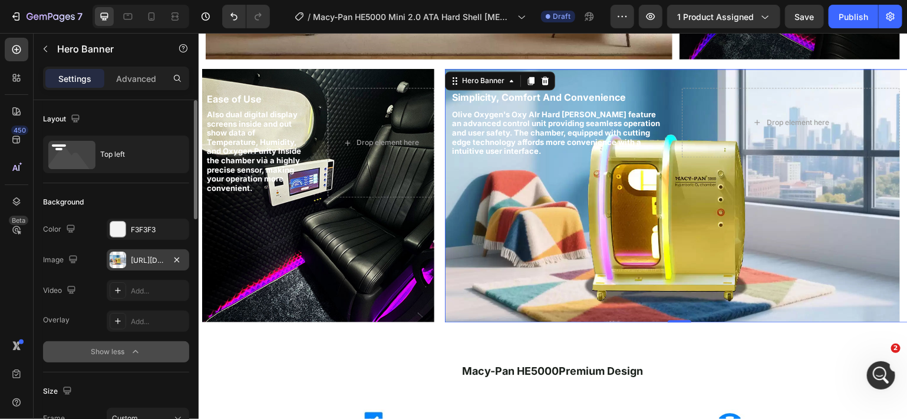
click at [149, 263] on div "[URL][DOMAIN_NAME]" at bounding box center [148, 260] width 34 height 11
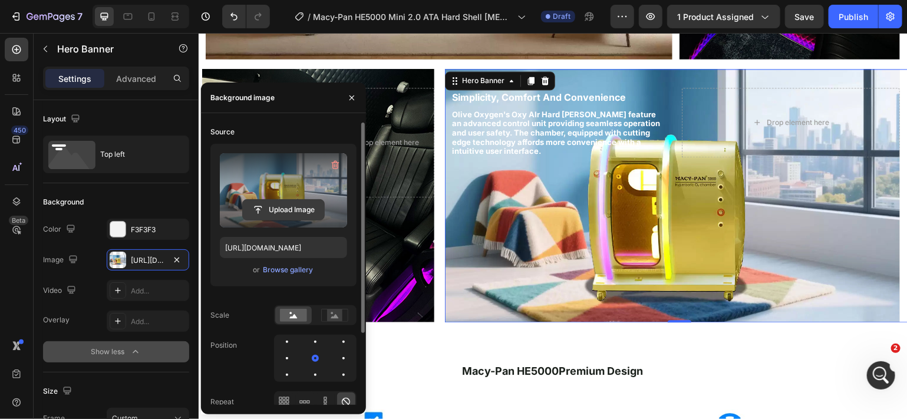
click at [306, 214] on input "file" at bounding box center [283, 210] width 81 height 20
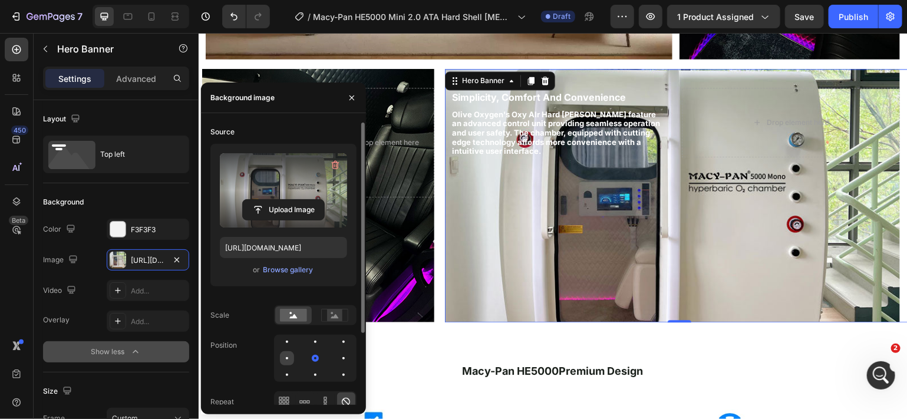
click at [308, 358] on div at bounding box center [315, 358] width 14 height 14
click at [289, 358] on div at bounding box center [287, 358] width 7 height 7
click at [294, 368] on div at bounding box center [287, 375] width 14 height 14
click at [337, 354] on div at bounding box center [344, 358] width 14 height 14
click at [308, 354] on div at bounding box center [315, 358] width 14 height 14
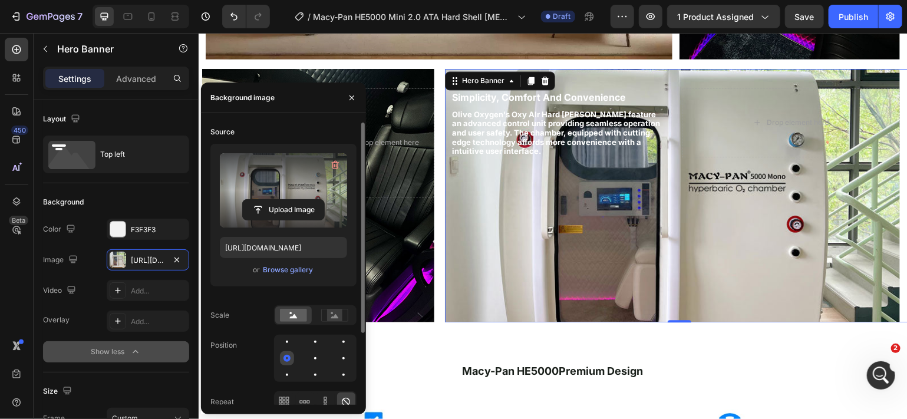
click at [288, 355] on div at bounding box center [287, 358] width 7 height 7
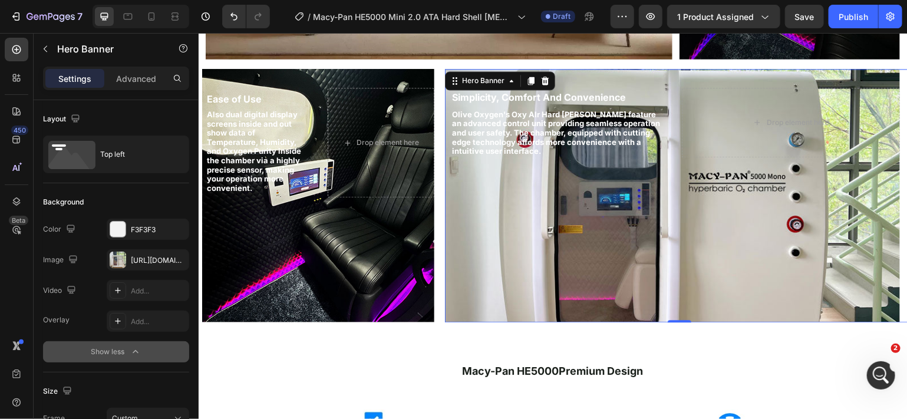
click at [466, 248] on div "Background Image" at bounding box center [672, 195] width 455 height 254
click at [149, 260] on div "[URL][DOMAIN_NAME]" at bounding box center [148, 260] width 34 height 11
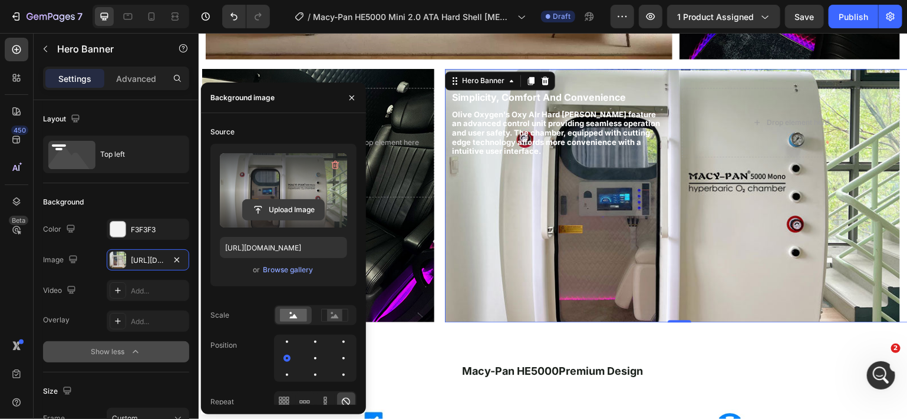
click at [294, 210] on input "file" at bounding box center [283, 210] width 81 height 20
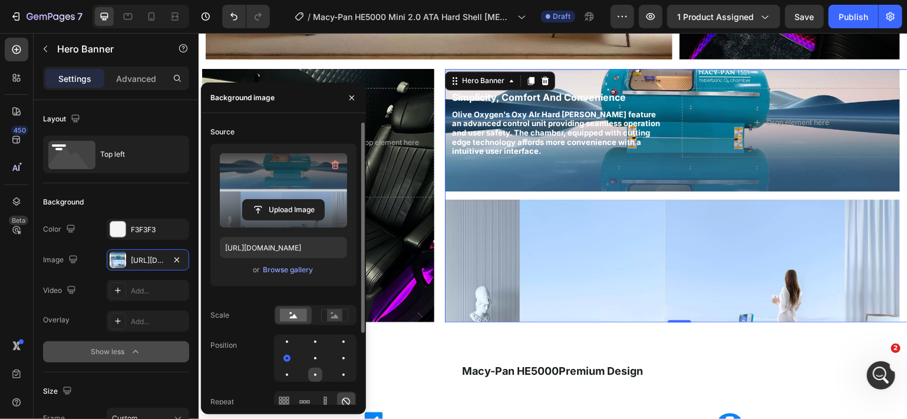
click at [337, 373] on div at bounding box center [344, 375] width 14 height 14
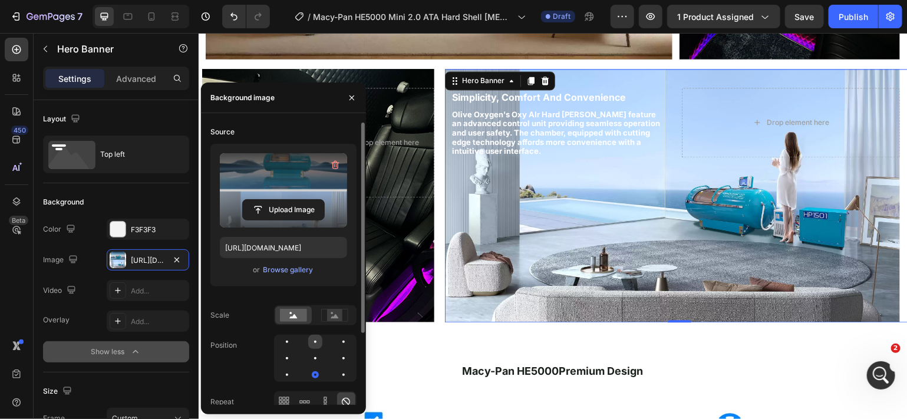
click at [337, 344] on div at bounding box center [344, 342] width 14 height 14
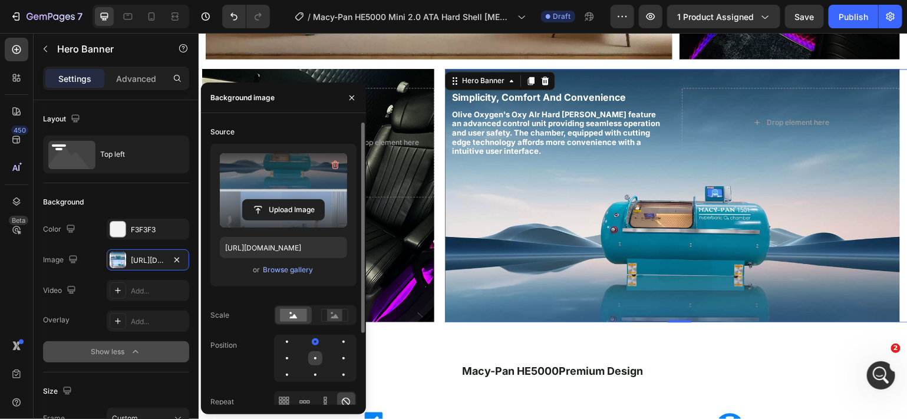
click at [337, 361] on div at bounding box center [344, 358] width 14 height 14
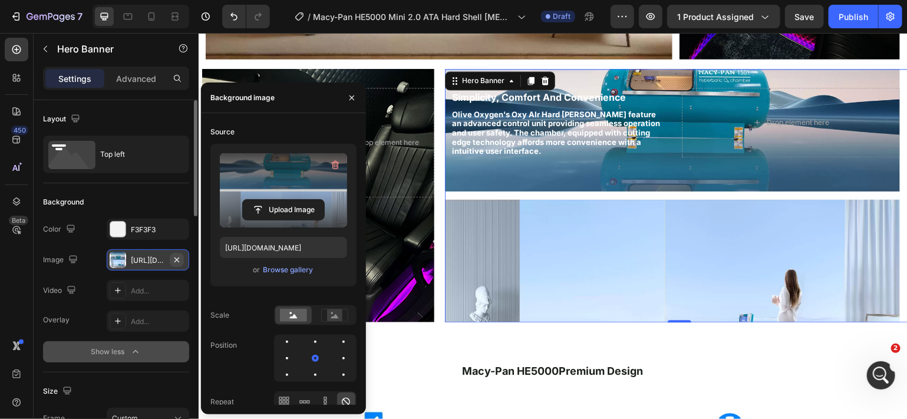
click at [175, 257] on icon "button" at bounding box center [177, 259] width 5 height 5
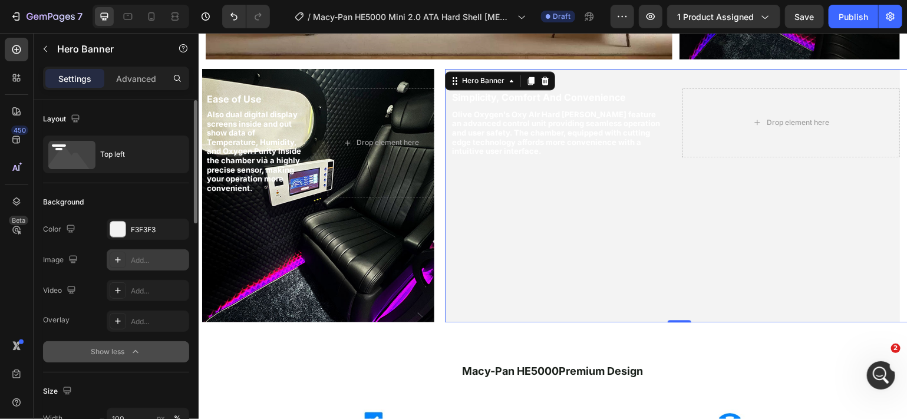
click at [159, 259] on div "Add..." at bounding box center [158, 260] width 55 height 11
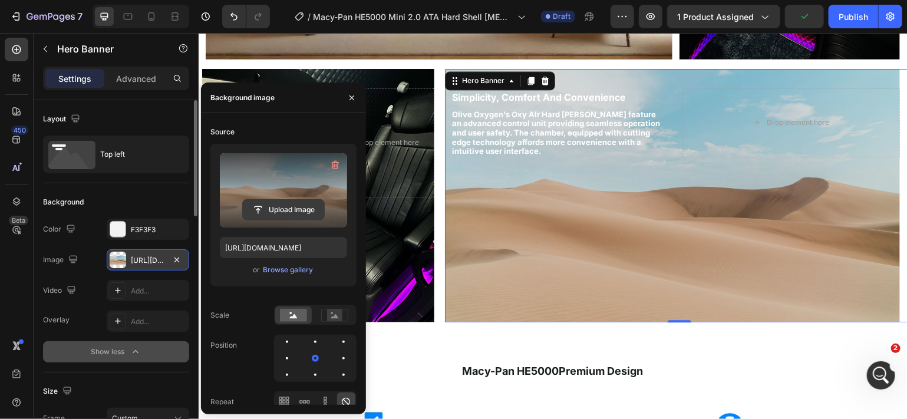
click at [279, 209] on input "file" at bounding box center [283, 210] width 81 height 20
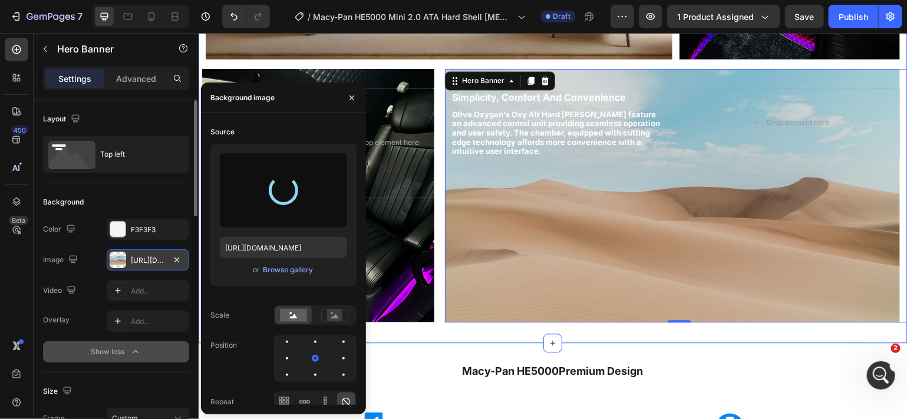
type input "[URL][DOMAIN_NAME]"
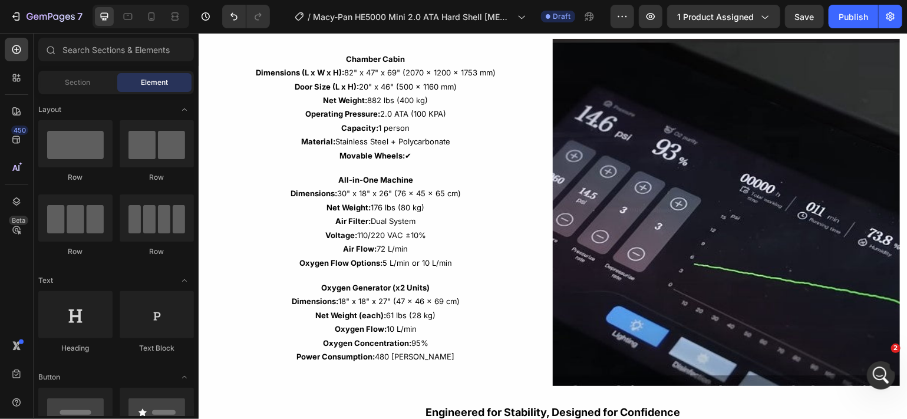
scroll to position [1983, 0]
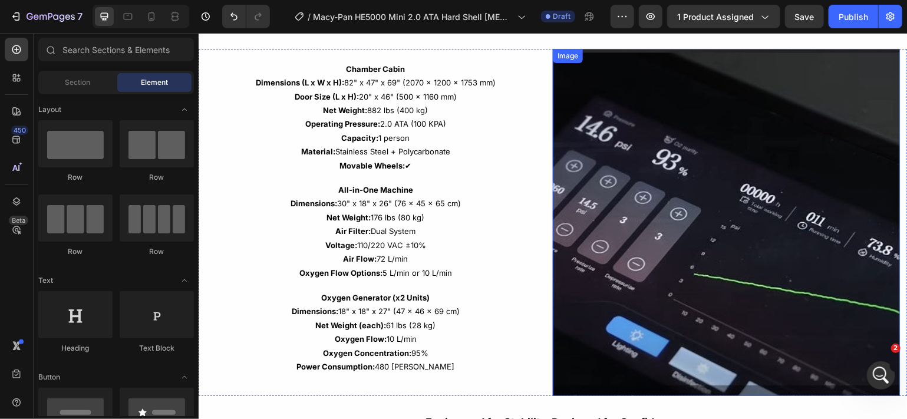
click at [745, 175] on img at bounding box center [725, 221] width 347 height 347
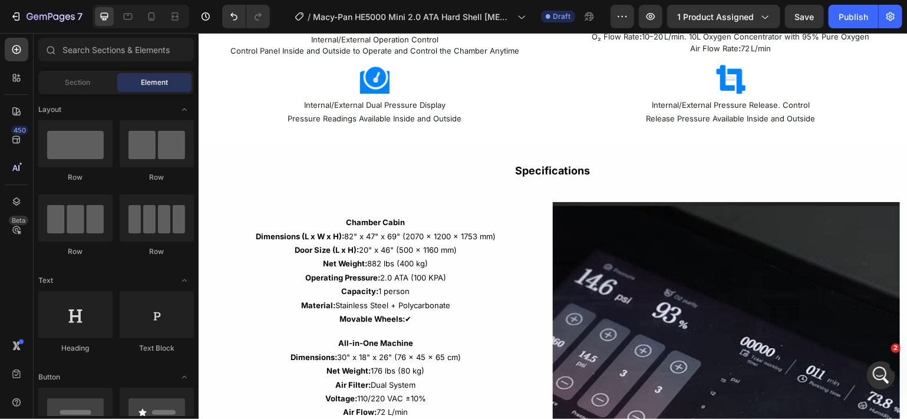
scroll to position [1955, 0]
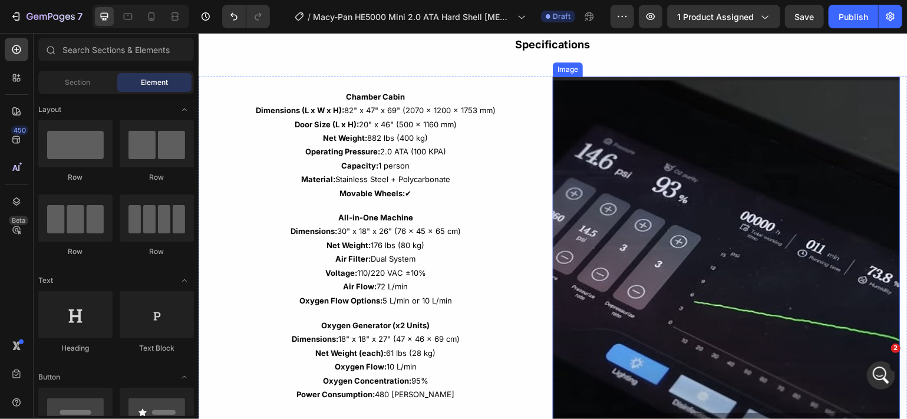
click at [724, 246] on img at bounding box center [725, 249] width 347 height 347
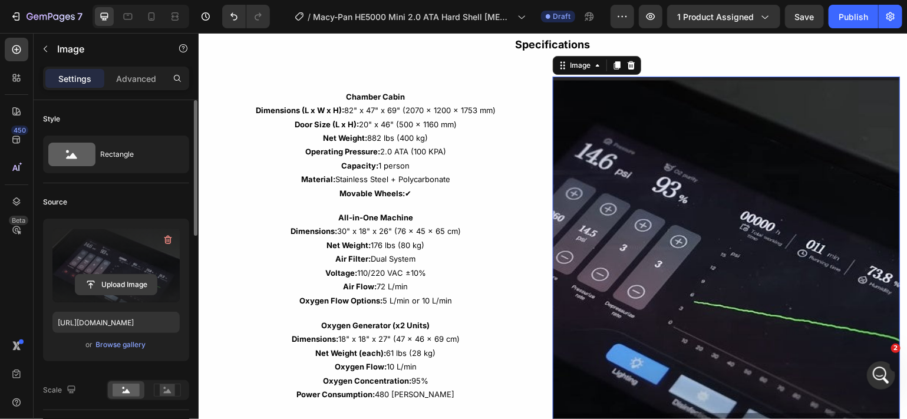
click at [122, 280] on input "file" at bounding box center [115, 285] width 81 height 20
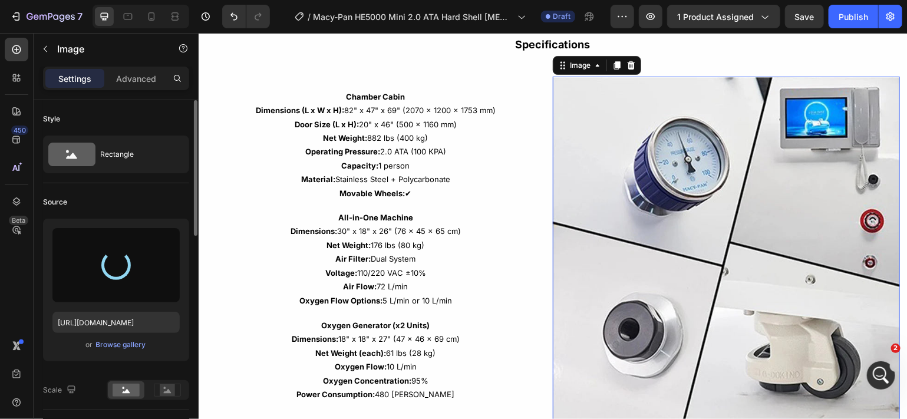
type input "[URL][DOMAIN_NAME]"
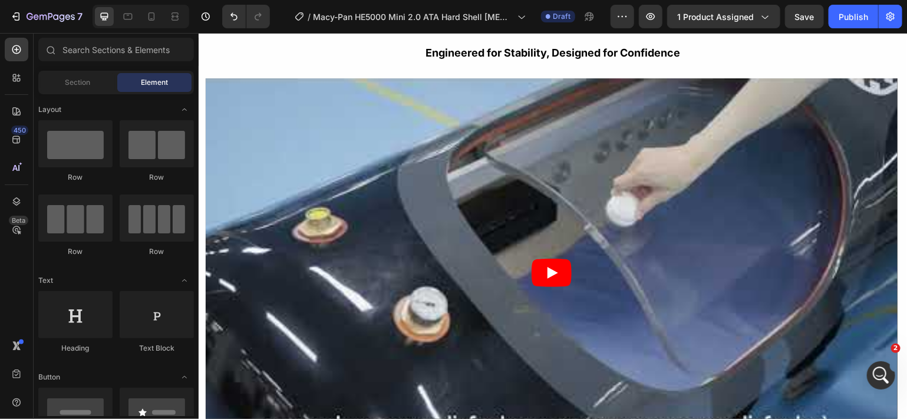
scroll to position [2363, 0]
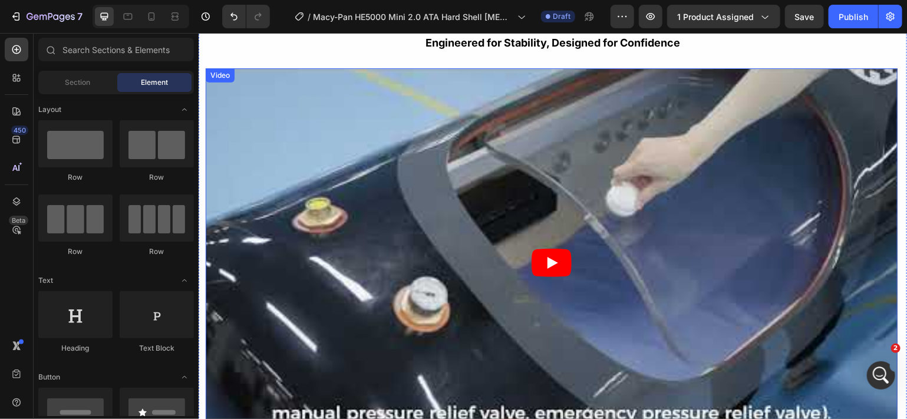
click at [567, 183] on article at bounding box center [551, 262] width 692 height 389
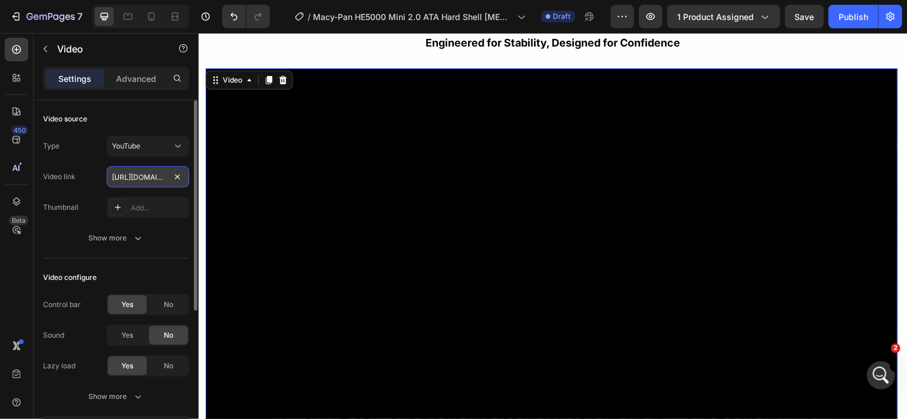
click at [162, 177] on input "[URL][DOMAIN_NAME]" at bounding box center [148, 176] width 83 height 21
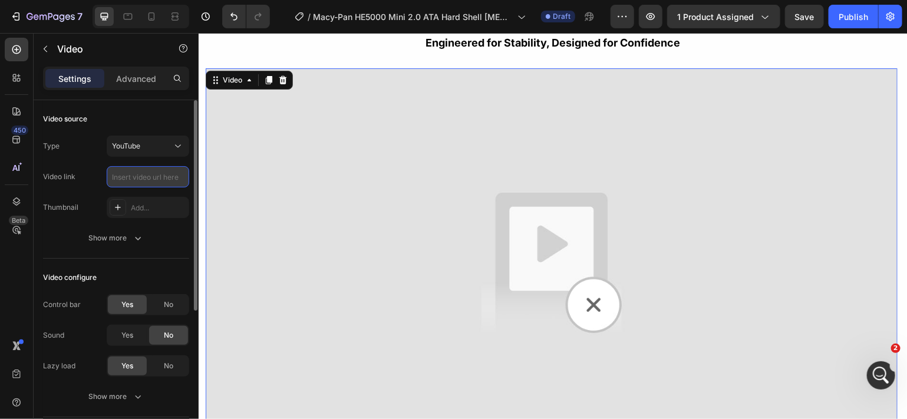
click at [155, 180] on input "text" at bounding box center [148, 176] width 83 height 21
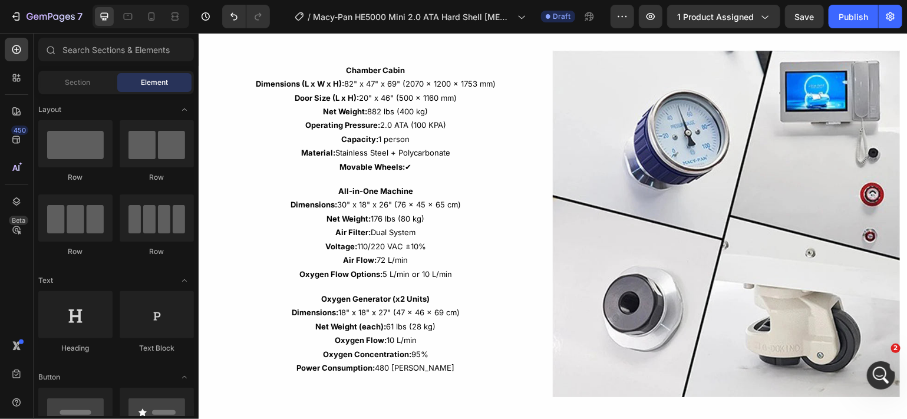
scroll to position [1952, 0]
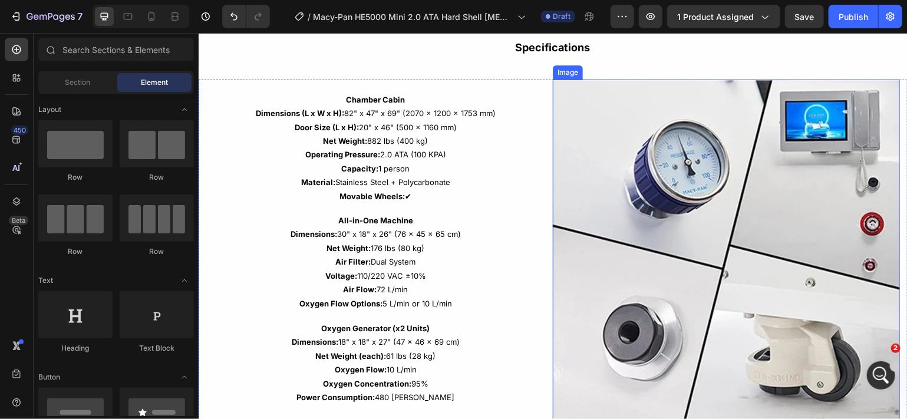
click at [746, 226] on img at bounding box center [725, 252] width 347 height 347
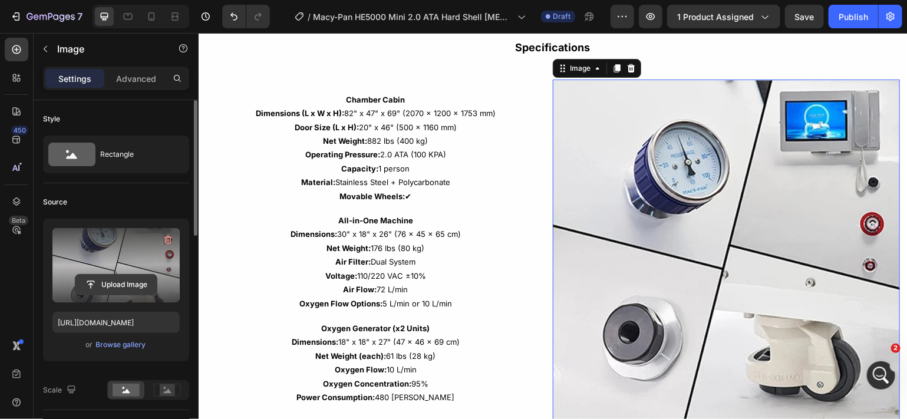
click at [123, 285] on input "file" at bounding box center [115, 285] width 81 height 20
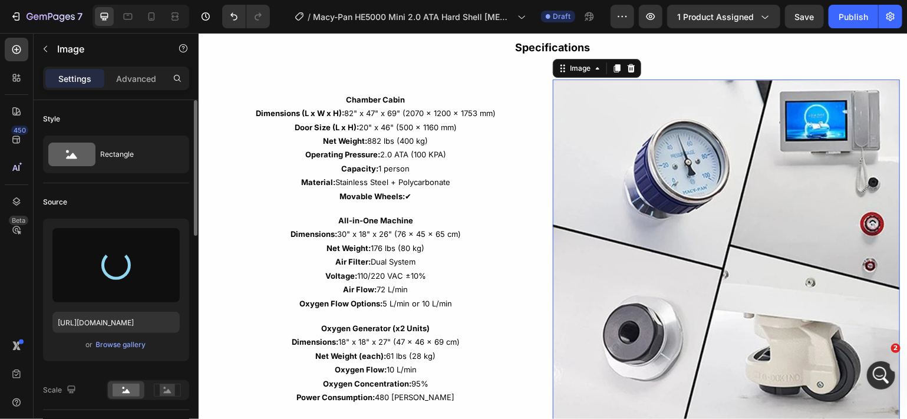
type input "[URL][DOMAIN_NAME]"
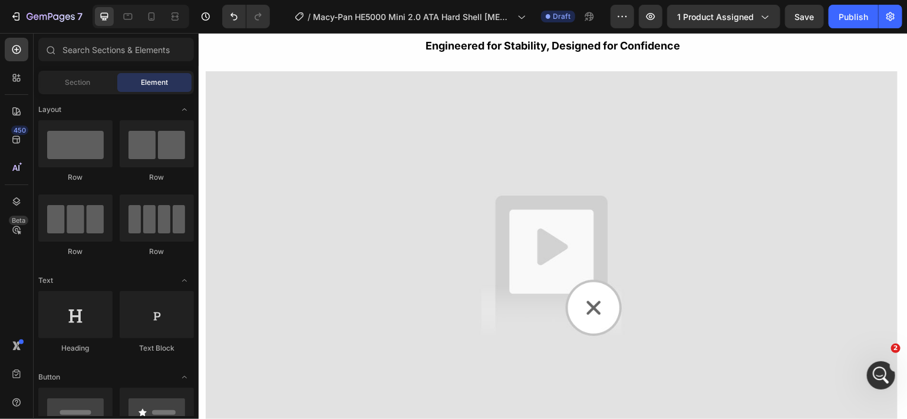
scroll to position [2350, 0]
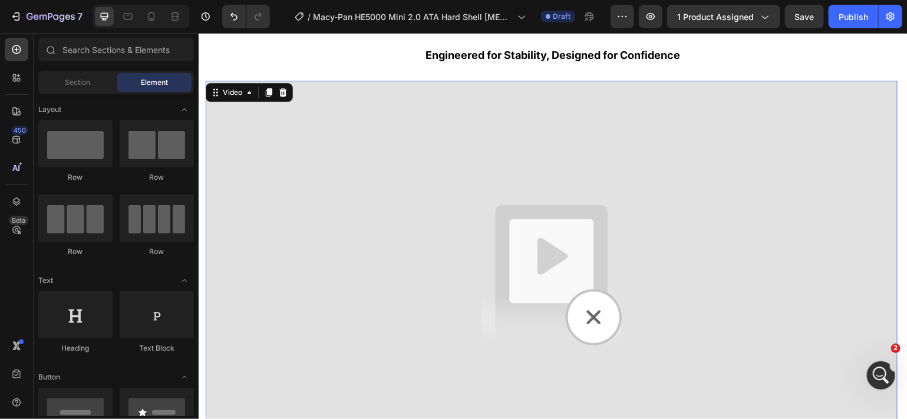
click at [446, 248] on img at bounding box center [551, 274] width 692 height 389
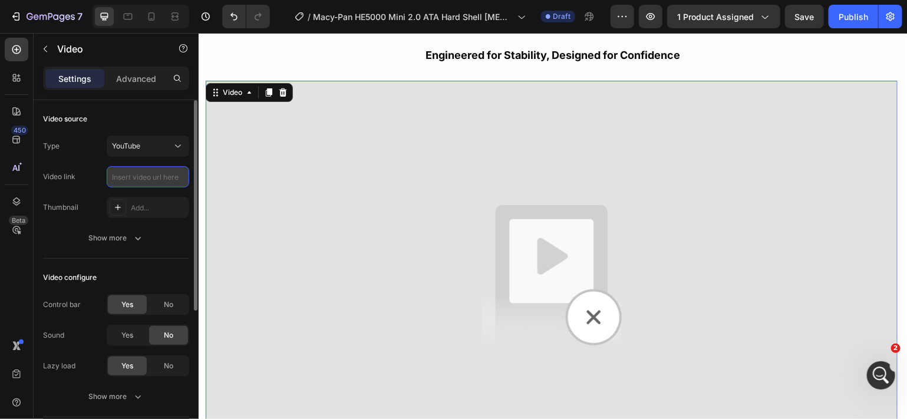
click at [136, 179] on input "text" at bounding box center [148, 176] width 83 height 21
paste input "[URL][DOMAIN_NAME]"
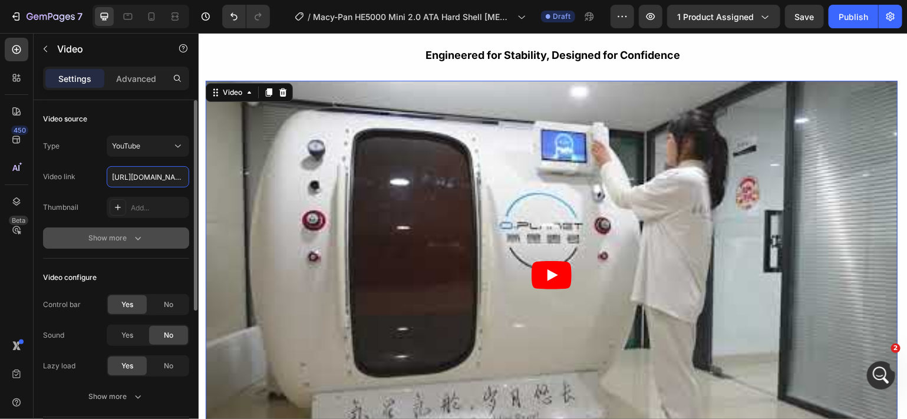
scroll to position [0, 50]
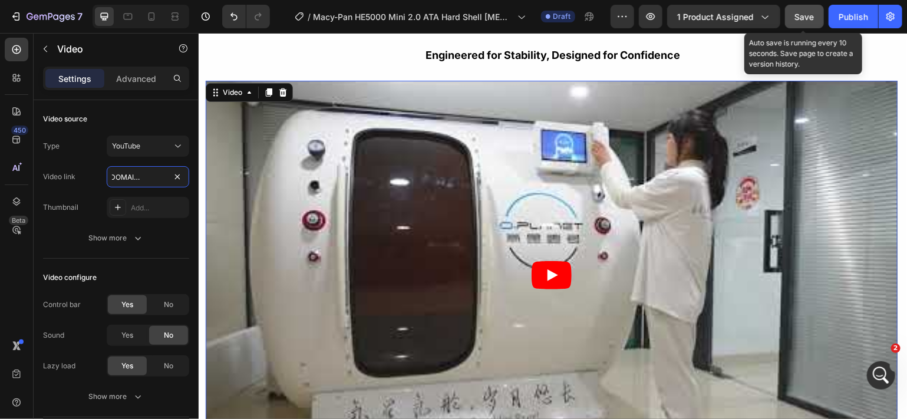
type input "[URL][DOMAIN_NAME]"
click at [806, 17] on span "Save" at bounding box center [804, 17] width 19 height 10
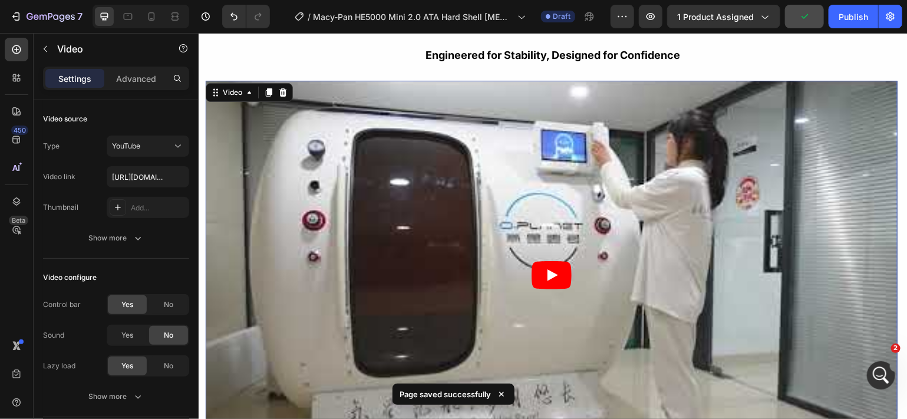
click at [547, 261] on icon "Play" at bounding box center [551, 275] width 40 height 28
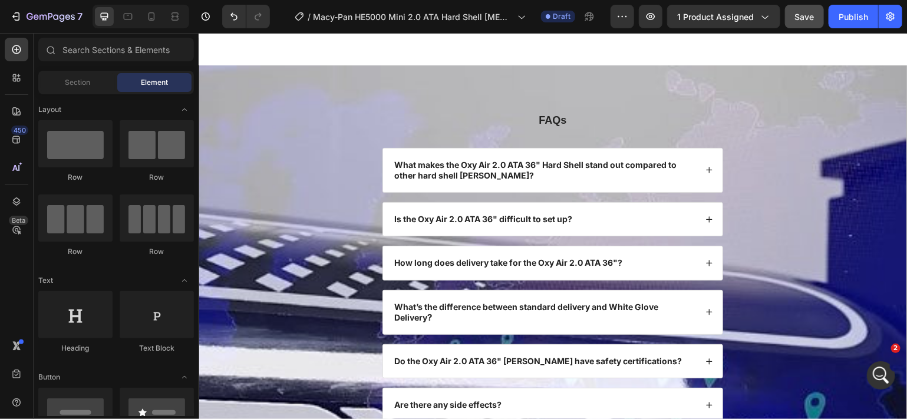
scroll to position [4331, 0]
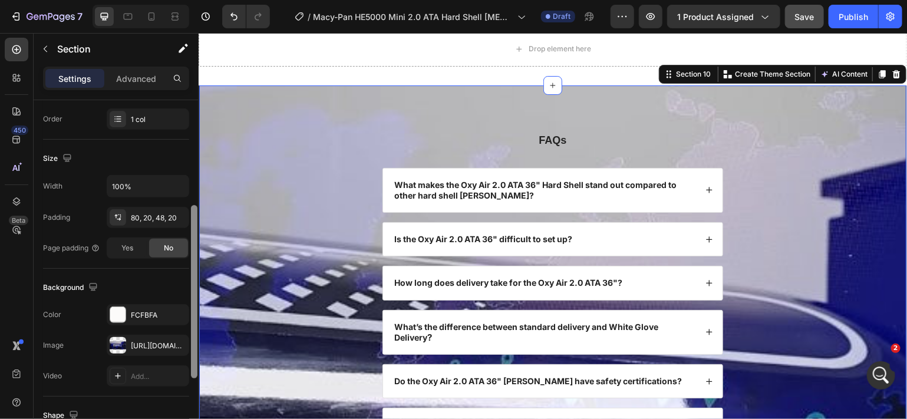
scroll to position [219, 0]
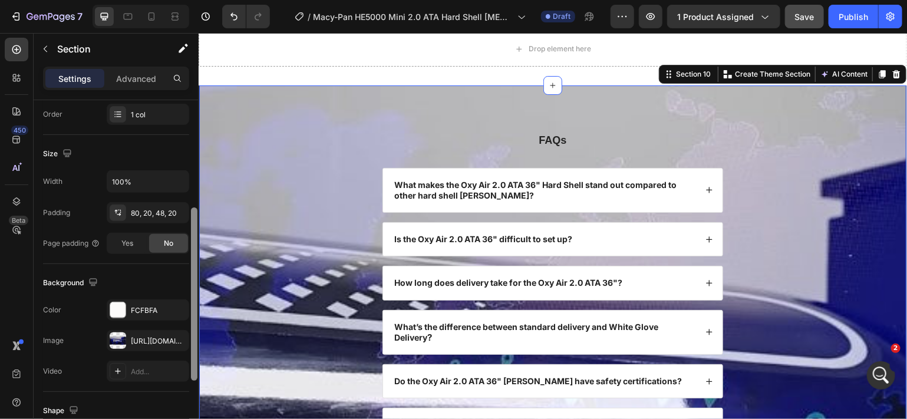
drag, startPoint x: 193, startPoint y: 246, endPoint x: 193, endPoint y: 354, distance: 107.9
click at [193, 354] on div at bounding box center [194, 294] width 6 height 173
click at [162, 337] on div "[URL][DOMAIN_NAME]" at bounding box center [148, 341] width 34 height 11
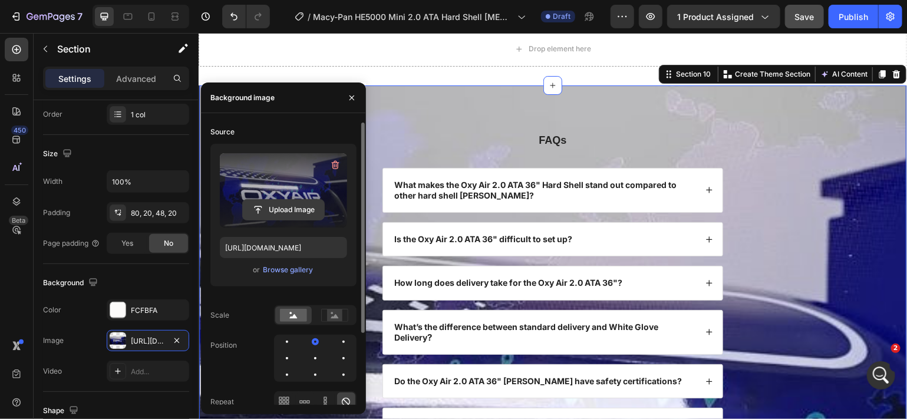
click at [279, 215] on input "file" at bounding box center [283, 210] width 81 height 20
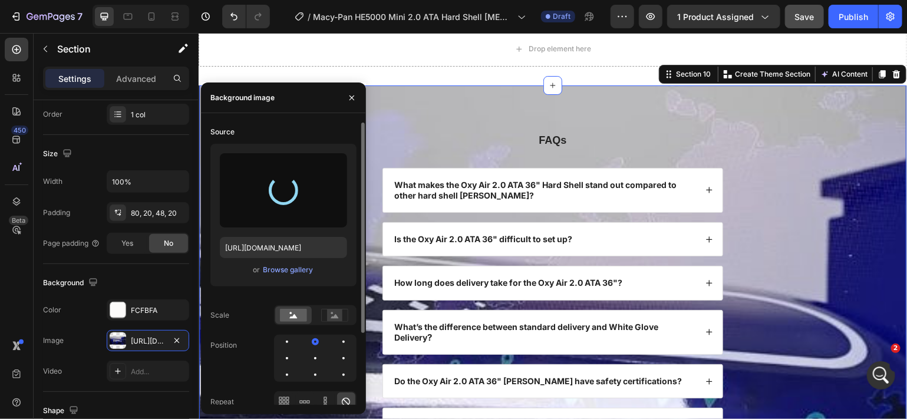
type input "[URL][DOMAIN_NAME]"
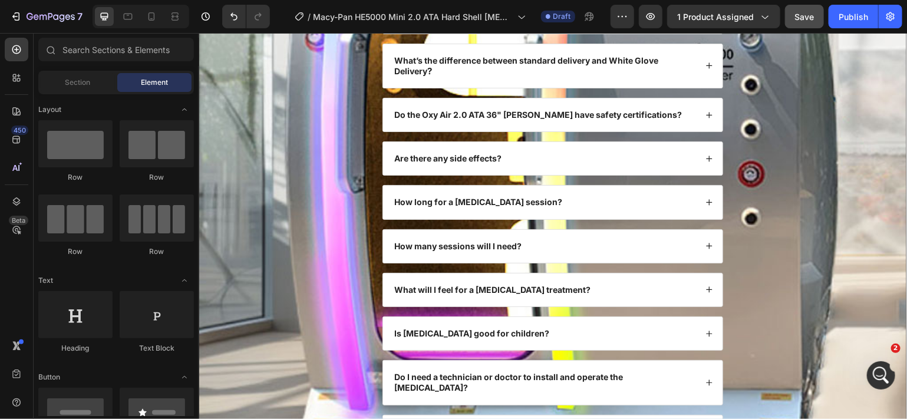
scroll to position [4607, 0]
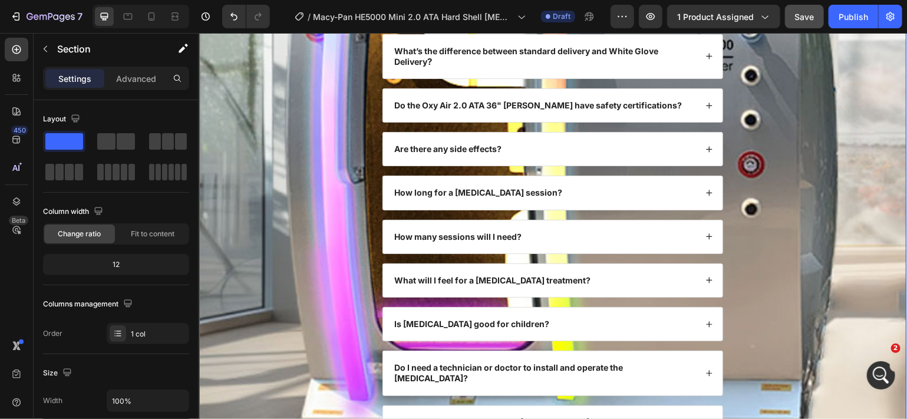
click at [798, 310] on div "FAQs Heading What makes the Oxy Air 2.0 ATA 36" Hard Shell stand out compared t…" at bounding box center [552, 156] width 684 height 601
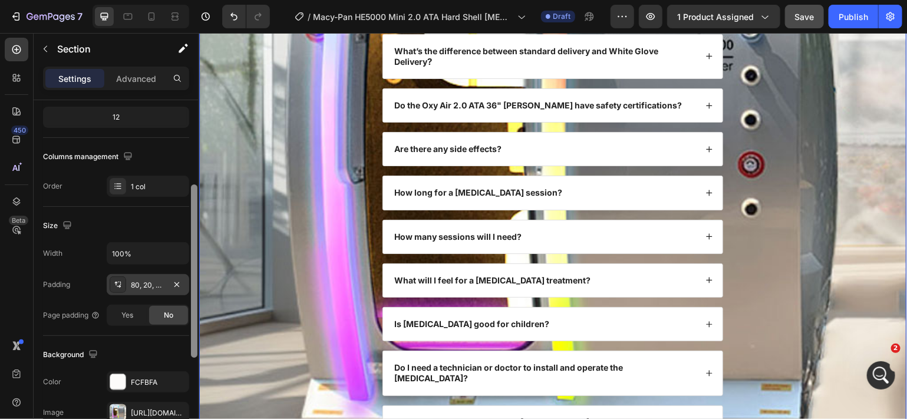
scroll to position [156, 0]
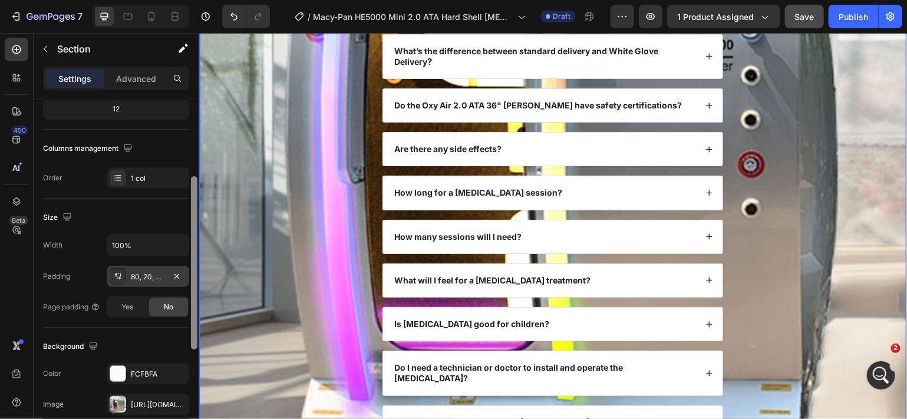
drag, startPoint x: 193, startPoint y: 202, endPoint x: 185, endPoint y: 278, distance: 77.1
click at [185, 278] on div "Layout Column width Change ratio Fit to content 12 Columns management Order 1 c…" at bounding box center [116, 276] width 165 height 353
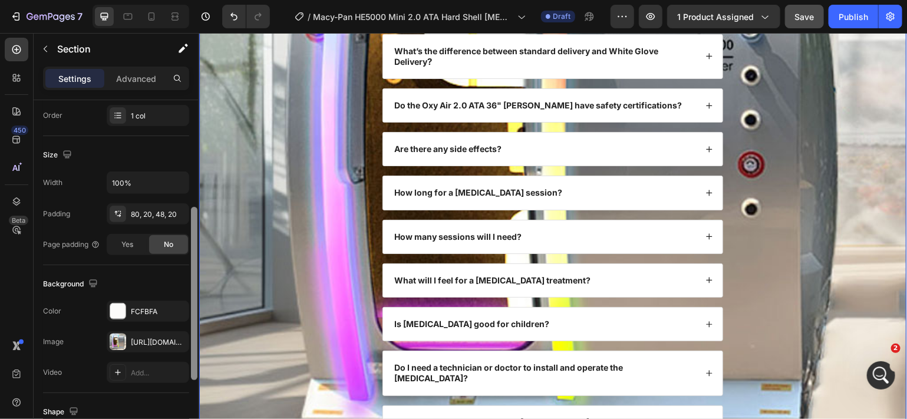
scroll to position [234, 0]
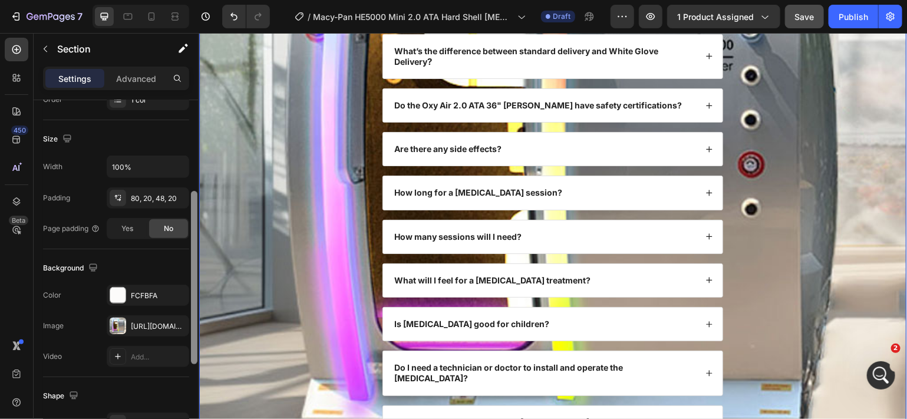
drag, startPoint x: 193, startPoint y: 304, endPoint x: 196, endPoint y: 343, distance: 38.4
click at [196, 343] on div at bounding box center [194, 277] width 6 height 173
click at [159, 323] on div "[URL][DOMAIN_NAME]" at bounding box center [148, 326] width 34 height 11
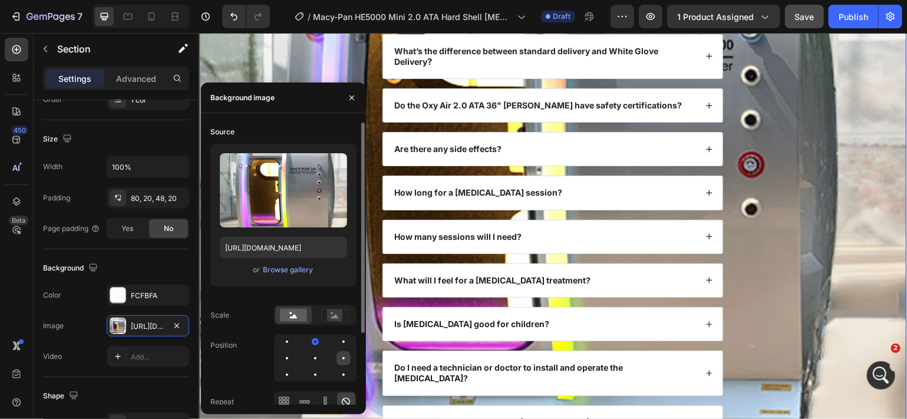
click at [294, 368] on div at bounding box center [287, 375] width 14 height 14
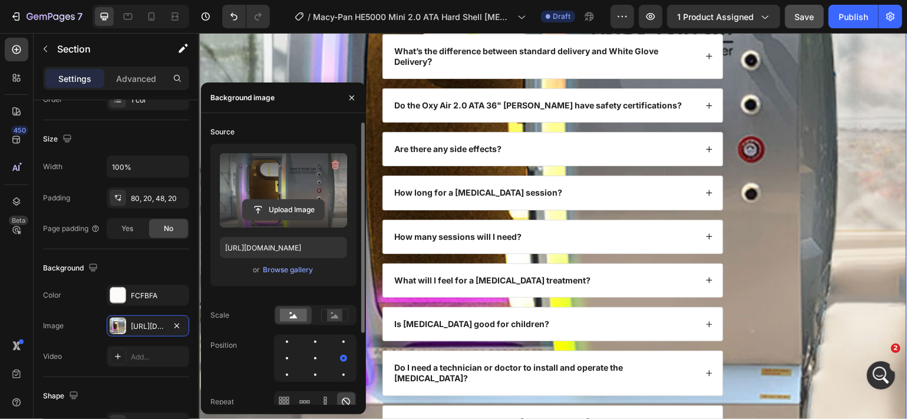
click at [295, 209] on input "file" at bounding box center [283, 210] width 81 height 20
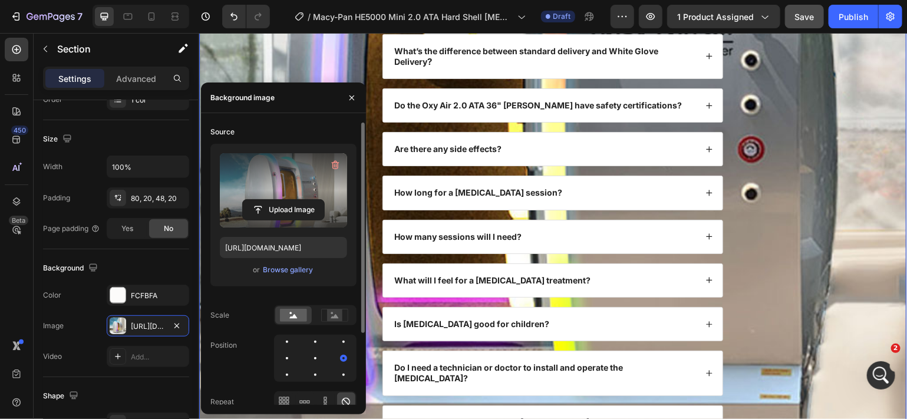
type input "[URL][DOMAIN_NAME]"
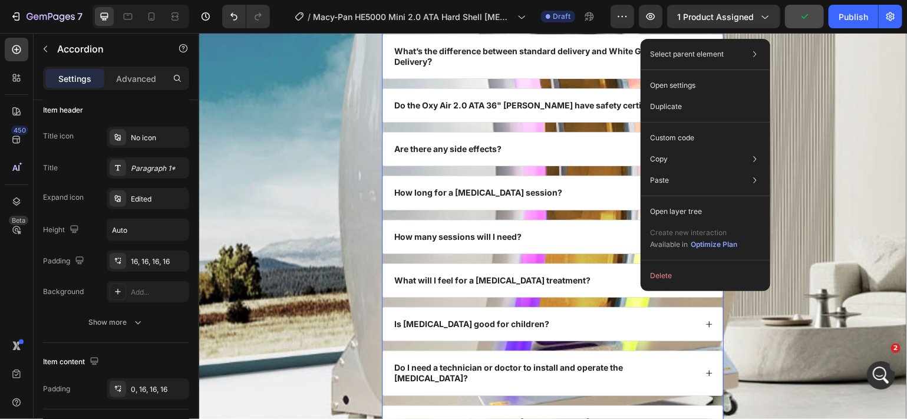
scroll to position [0, 0]
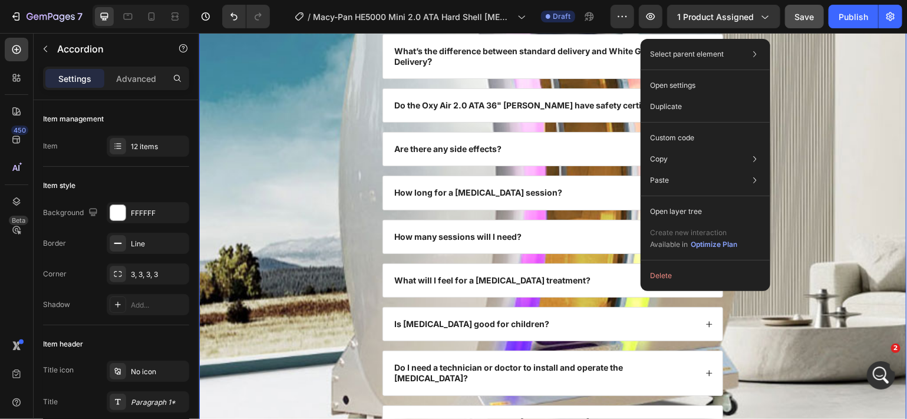
click at [299, 245] on div "FAQs Heading What makes the Oxy Air 2.0 ATA 36" Hard Shell stand out compared t…" at bounding box center [552, 156] width 684 height 601
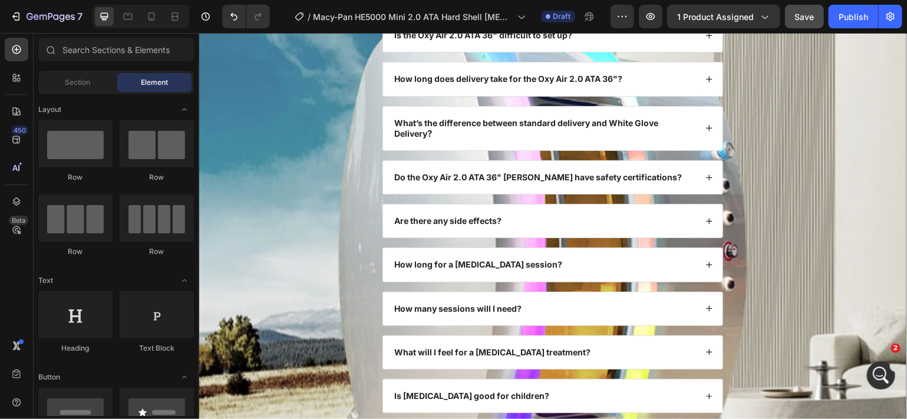
scroll to position [4603, 0]
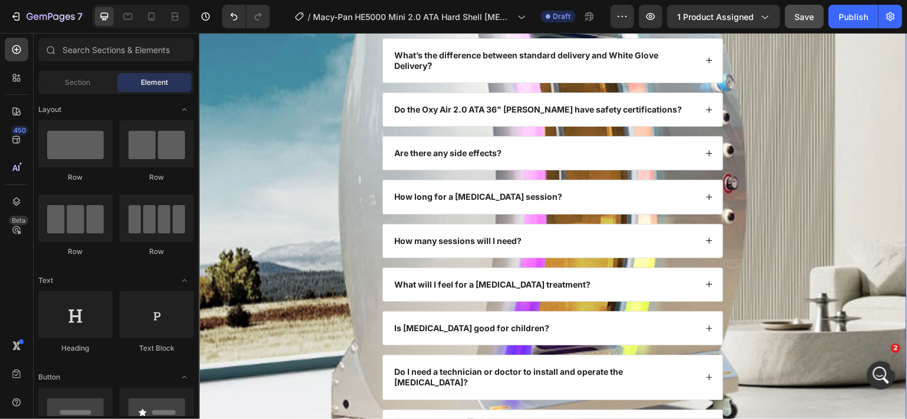
click at [830, 327] on div "FAQs Heading What makes the Oxy Air 2.0 ATA 36" Hard Shell stand out compared t…" at bounding box center [552, 160] width 684 height 601
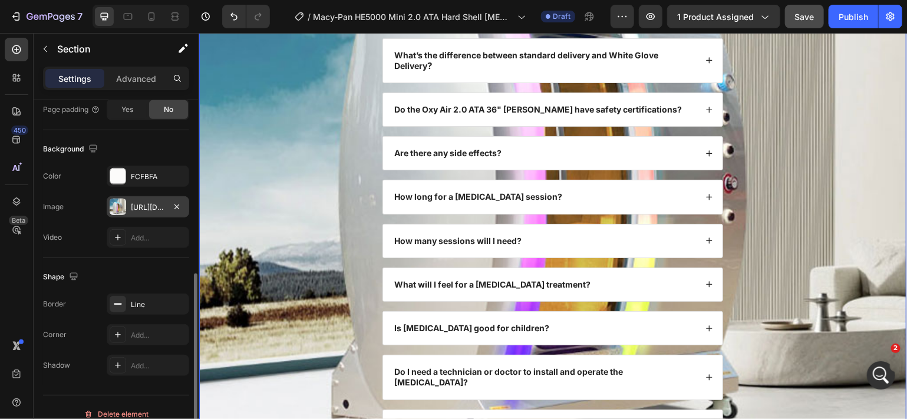
click at [157, 205] on div "[URL][DOMAIN_NAME]" at bounding box center [148, 207] width 34 height 11
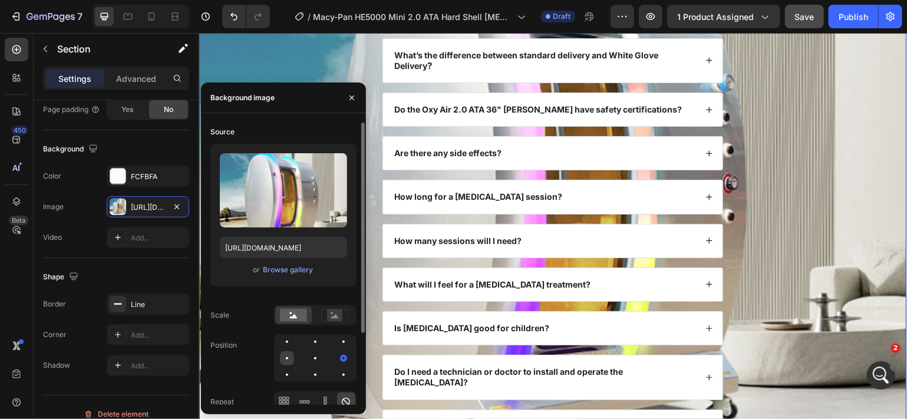
click at [308, 353] on div at bounding box center [315, 358] width 14 height 14
click at [287, 355] on div at bounding box center [287, 358] width 7 height 7
click at [337, 353] on div at bounding box center [344, 358] width 14 height 14
click at [294, 368] on div at bounding box center [287, 375] width 14 height 14
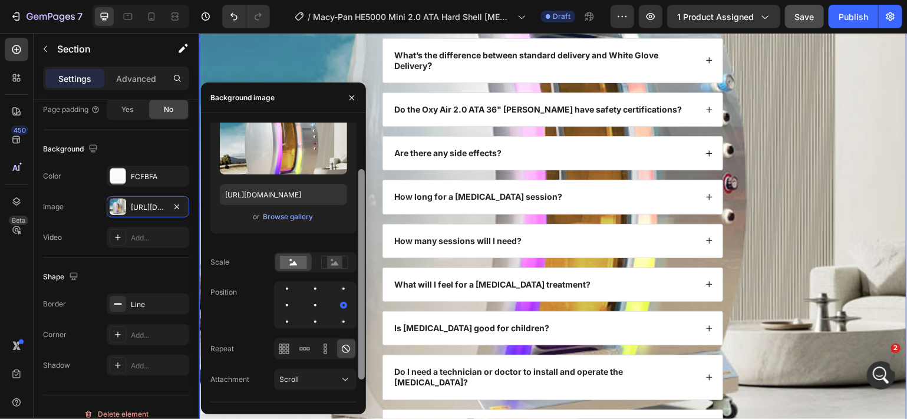
scroll to position [57, 0]
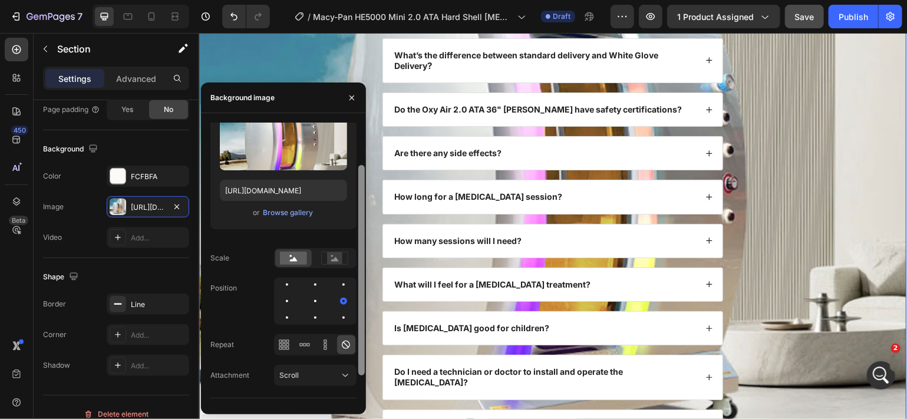
drag, startPoint x: 560, startPoint y: 354, endPoint x: 370, endPoint y: 373, distance: 191.3
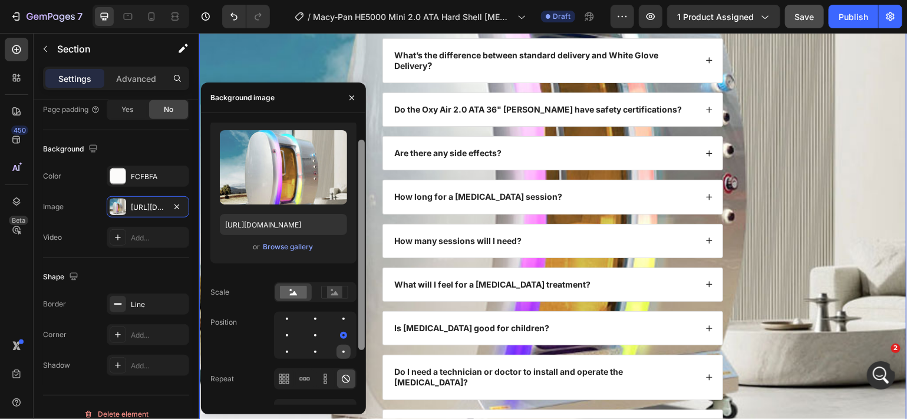
scroll to position [27, 0]
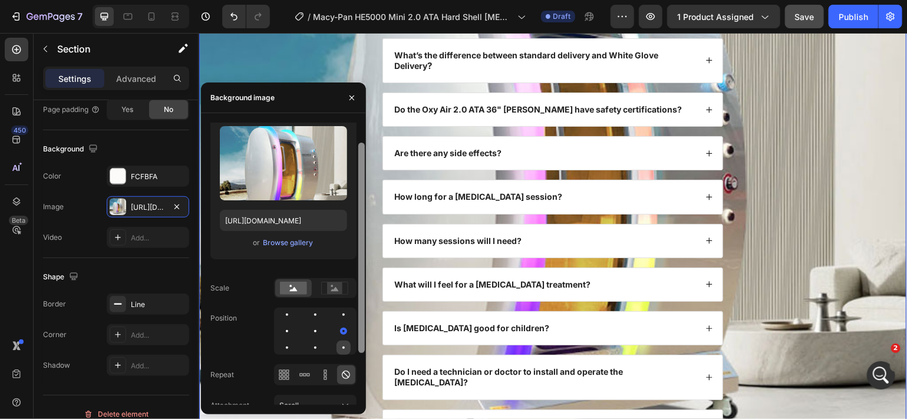
click at [343, 342] on div at bounding box center [344, 348] width 14 height 14
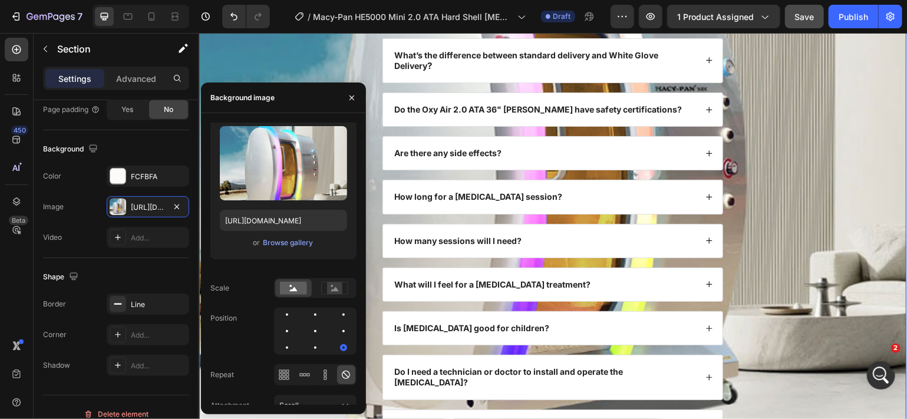
click at [826, 258] on div "FAQs Heading What makes the Oxy Air 2.0 ATA 36" Hard Shell stand out compared t…" at bounding box center [552, 160] width 684 height 601
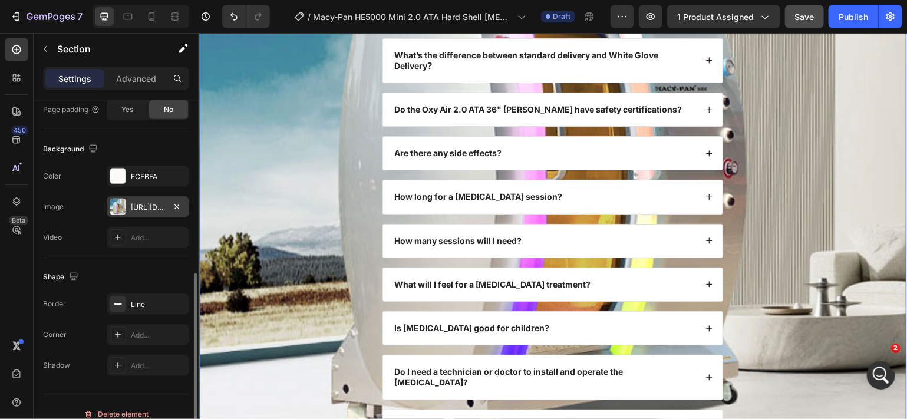
click at [158, 200] on div "[URL][DOMAIN_NAME]" at bounding box center [148, 206] width 83 height 21
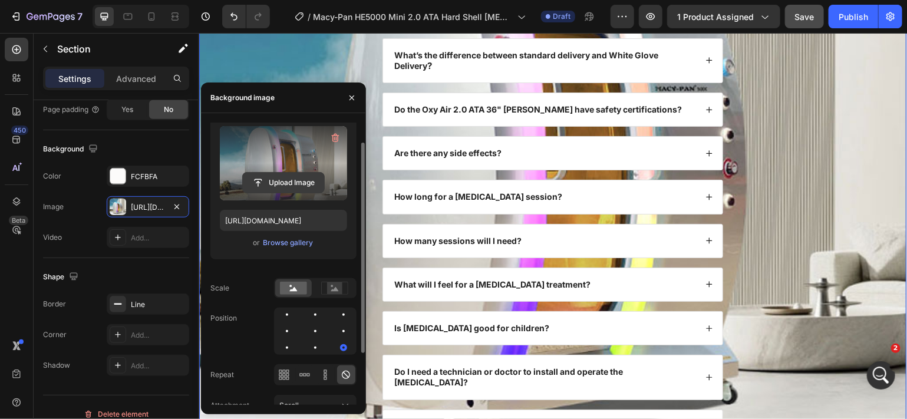
click at [288, 179] on input "file" at bounding box center [283, 183] width 81 height 20
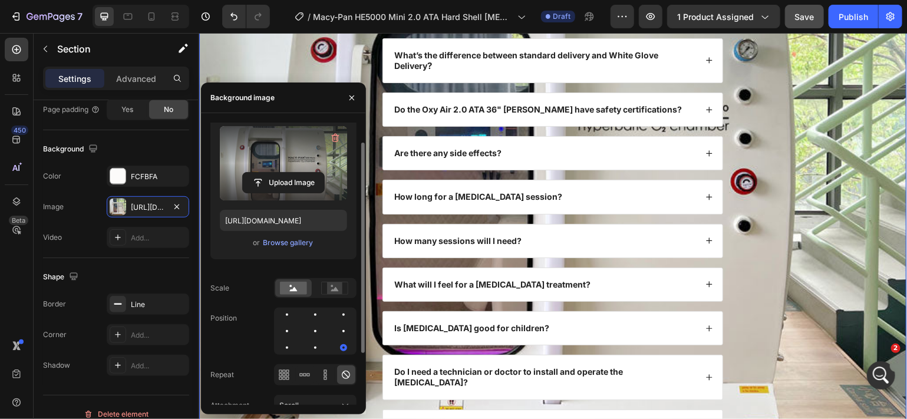
type input "[URL][DOMAIN_NAME]"
click at [849, 302] on div "FAQs Heading What makes the Oxy Air 2.0 ATA 36" Hard Shell stand out compared t…" at bounding box center [552, 160] width 684 height 601
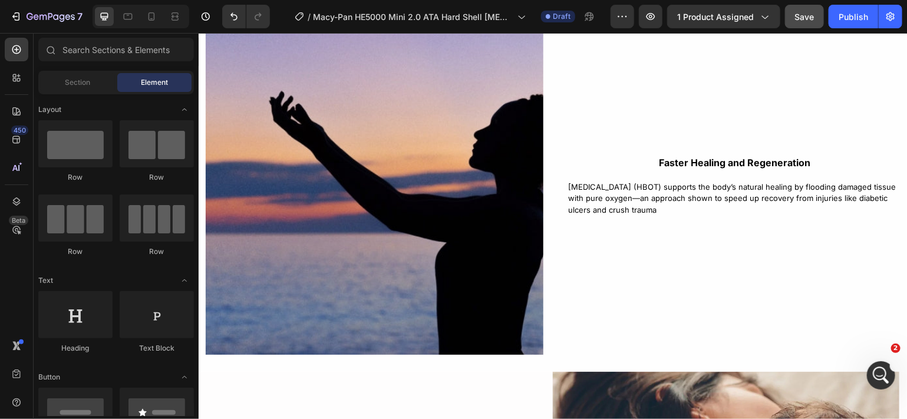
scroll to position [2860, 0]
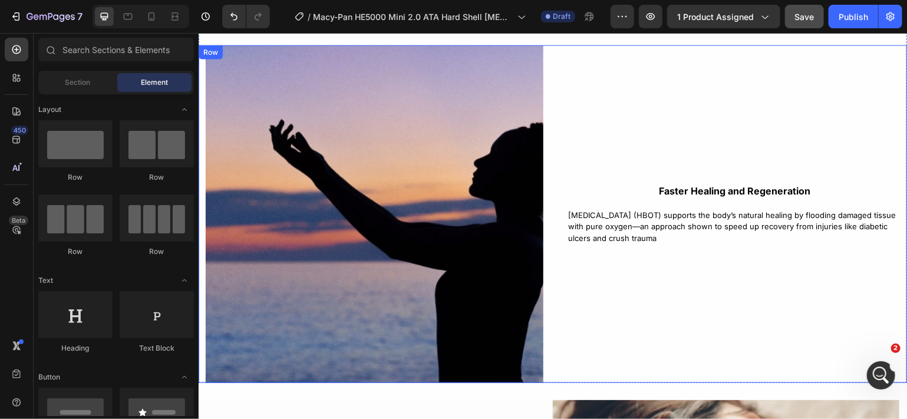
click at [551, 270] on div "Image Faster Healing and Regeneration Text Block [MEDICAL_DATA] (HBOT) supports…" at bounding box center [552, 214] width 709 height 338
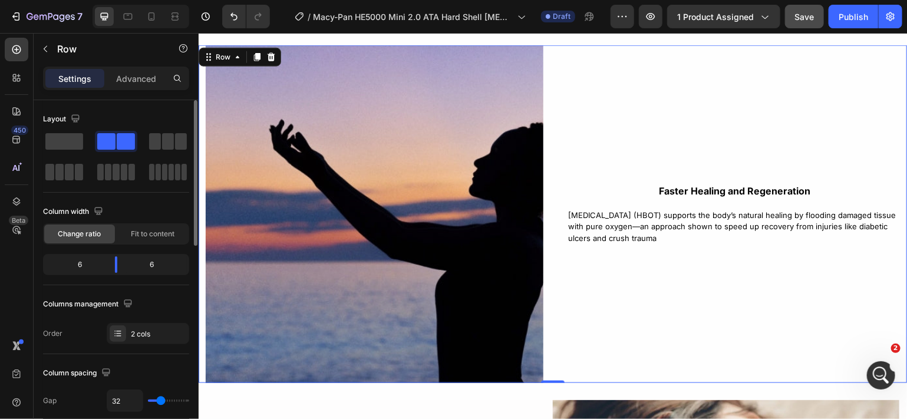
type input "20"
type input "18"
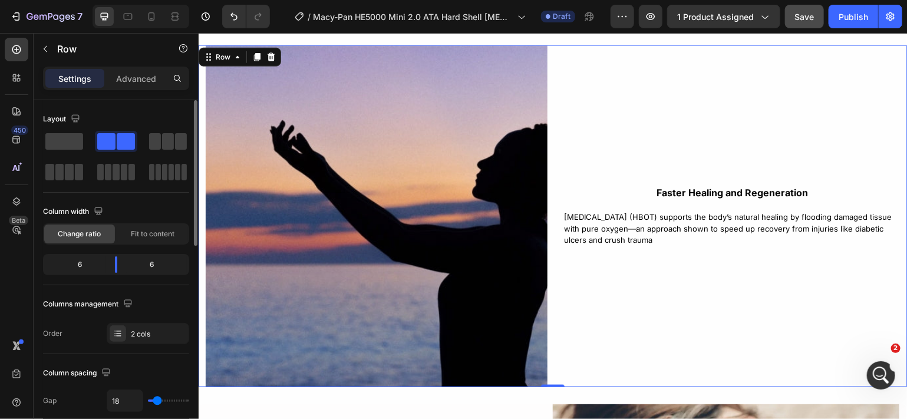
type input "15"
type input "13"
type input "10"
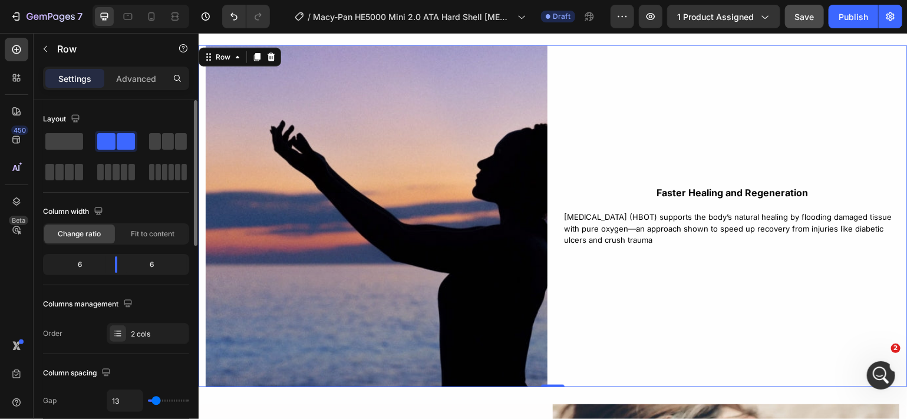
type input "10"
type input "8"
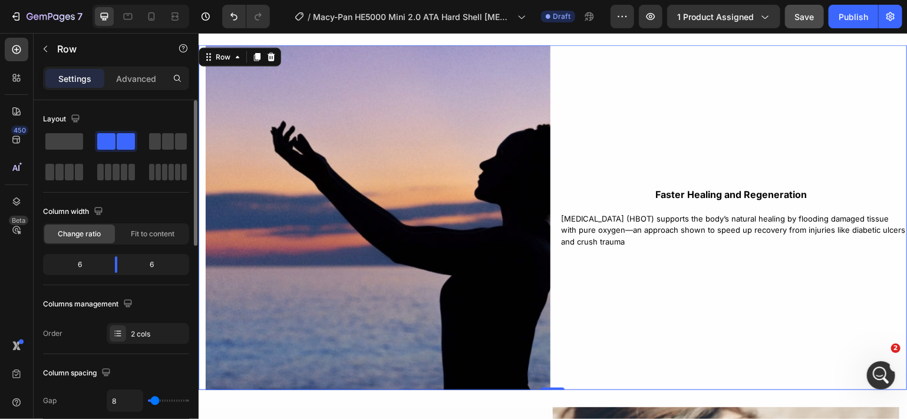
type input "5"
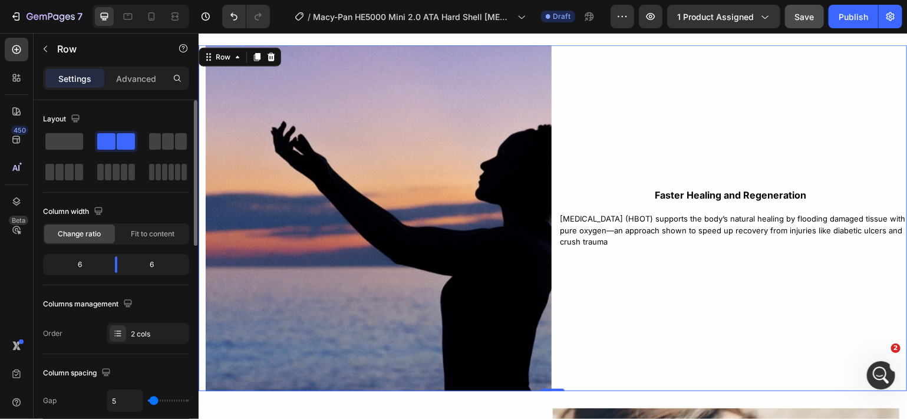
type input "3"
type input "0"
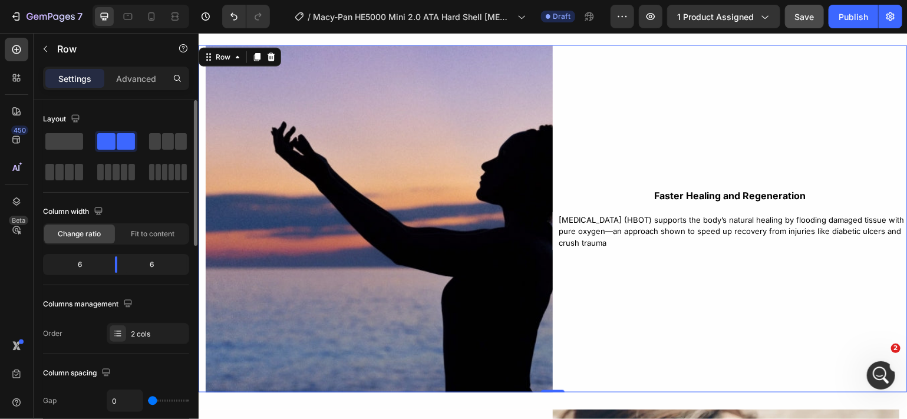
drag, startPoint x: 160, startPoint y: 401, endPoint x: 149, endPoint y: 400, distance: 10.7
type input "0"
click at [149, 400] on input "range" at bounding box center [168, 401] width 41 height 2
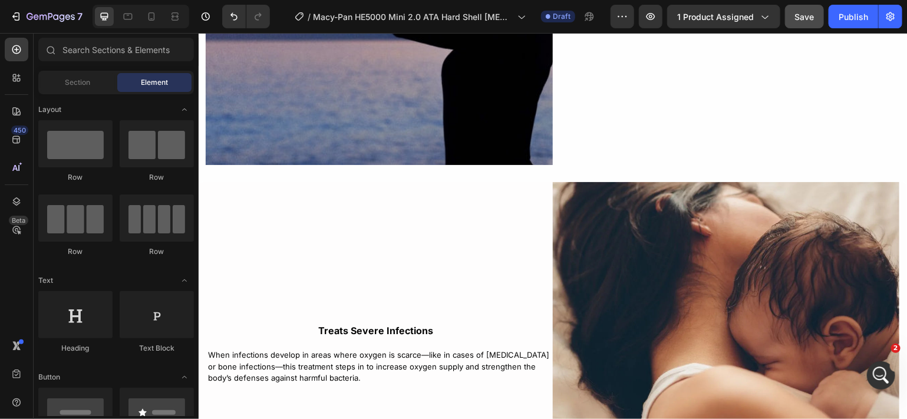
scroll to position [3098, 0]
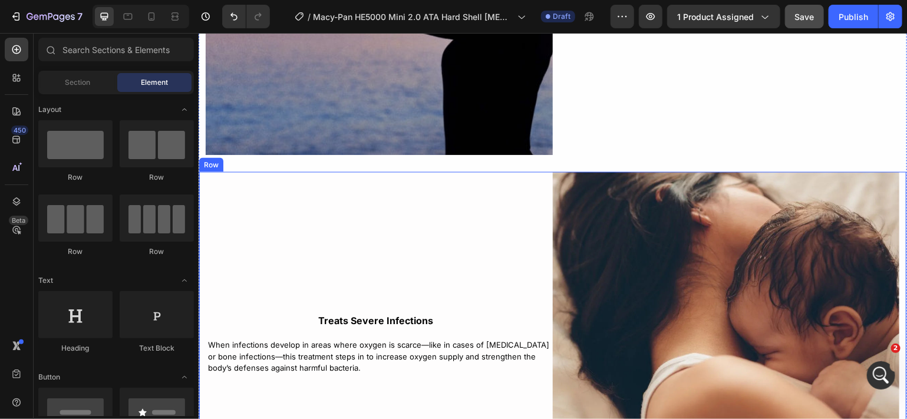
click at [514, 295] on div "Treats Severe Infections Text Block When infections develop in areas where oxyg…" at bounding box center [376, 345] width 354 height 347
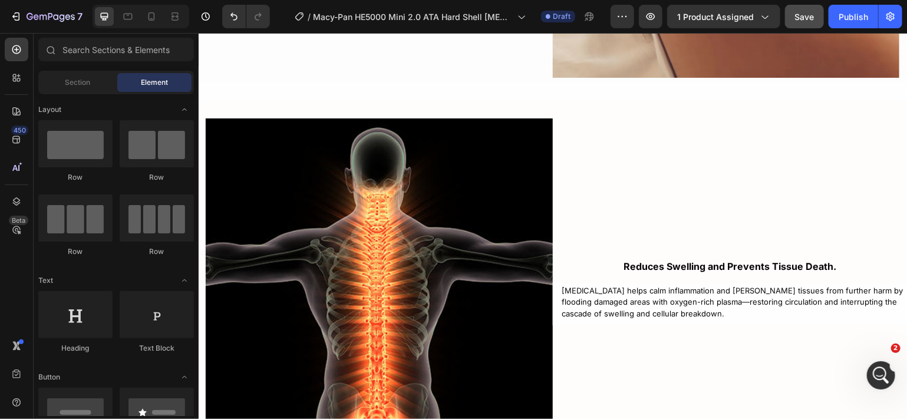
scroll to position [3558, 0]
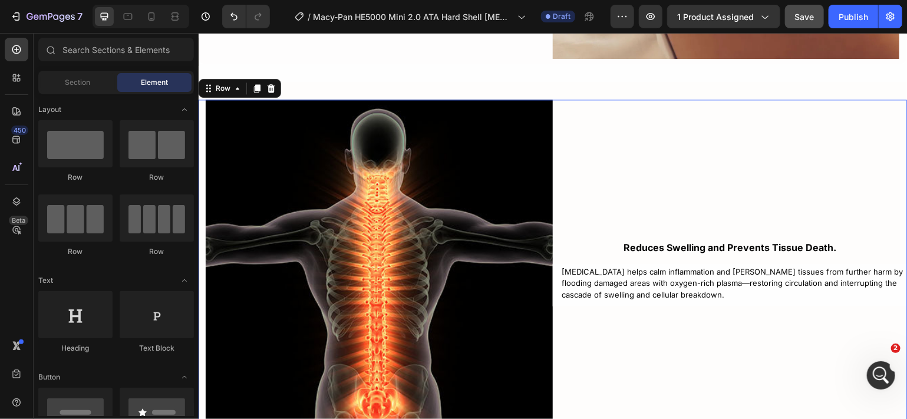
click at [733, 310] on div "Reduces Swelling and Prevents Tissue Death. Text Block [MEDICAL_DATA] helps cal…" at bounding box center [729, 272] width 354 height 347
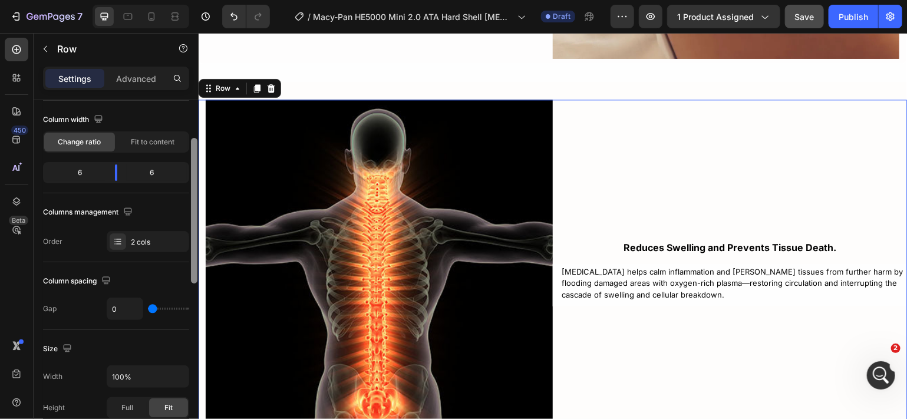
scroll to position [97, 0]
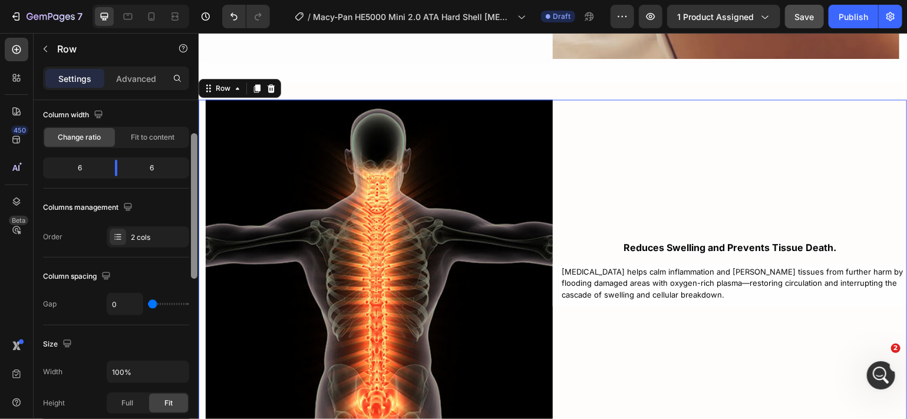
drag, startPoint x: 194, startPoint y: 241, endPoint x: 198, endPoint y: 281, distance: 40.2
click at [198, 281] on div at bounding box center [194, 272] width 9 height 353
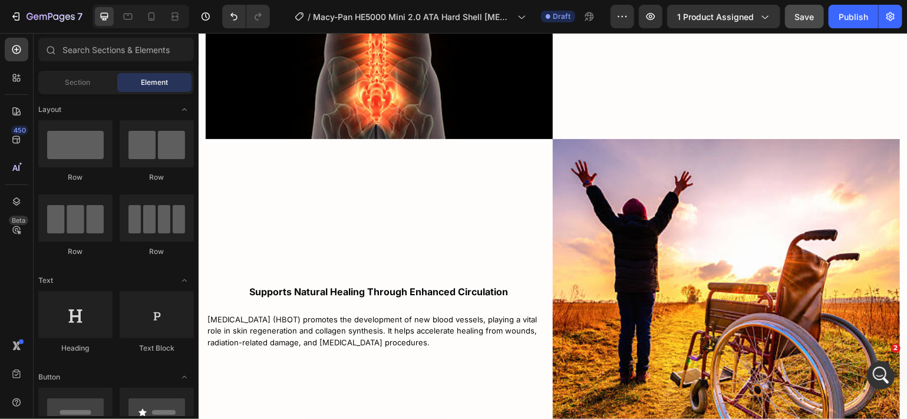
scroll to position [3931, 0]
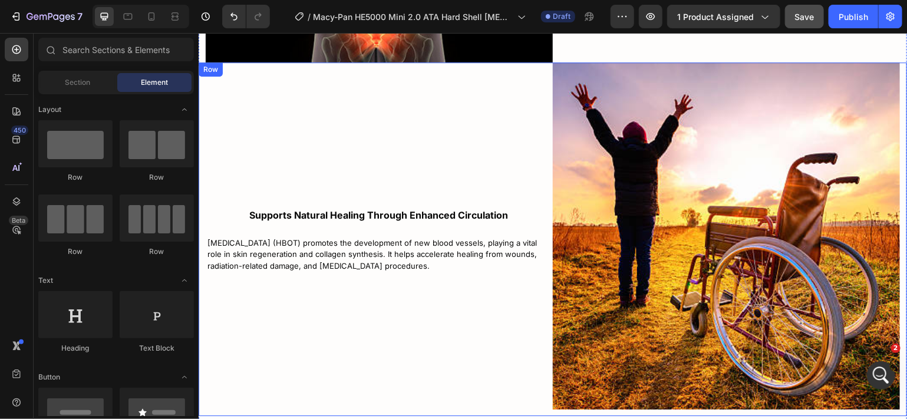
click at [530, 327] on div "Supports Natural Healing Through Enhanced Circulation Text Block [MEDICAL_DATA]…" at bounding box center [375, 239] width 354 height 354
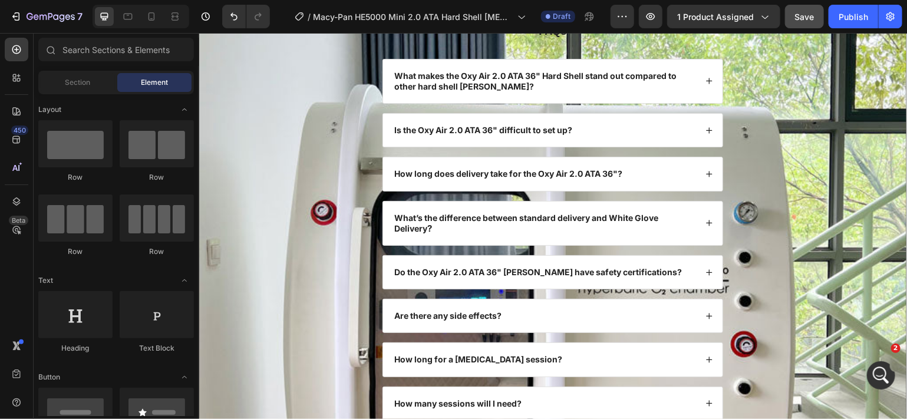
scroll to position [4430, 0]
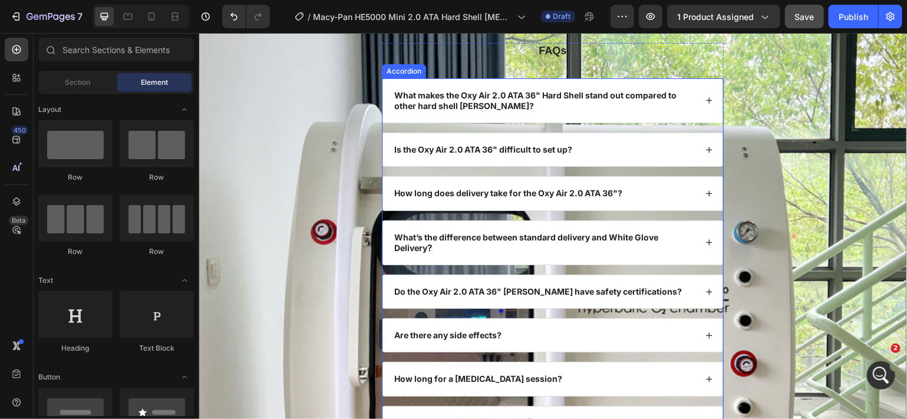
click at [706, 149] on icon at bounding box center [709, 149] width 6 height 6
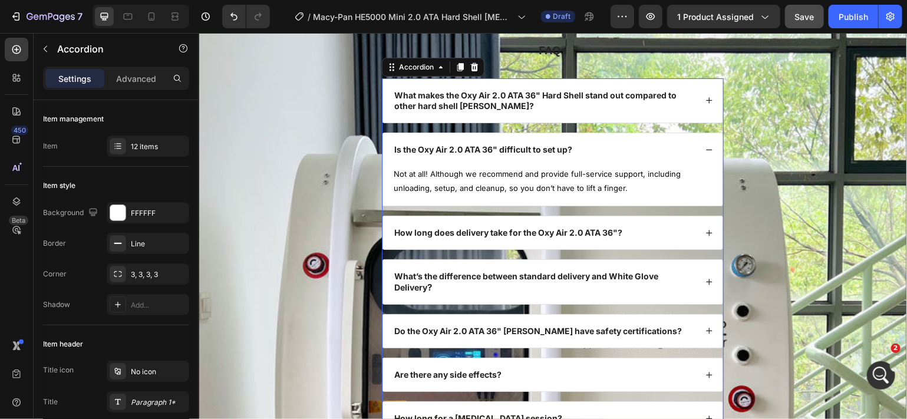
click at [705, 230] on icon at bounding box center [709, 233] width 8 height 8
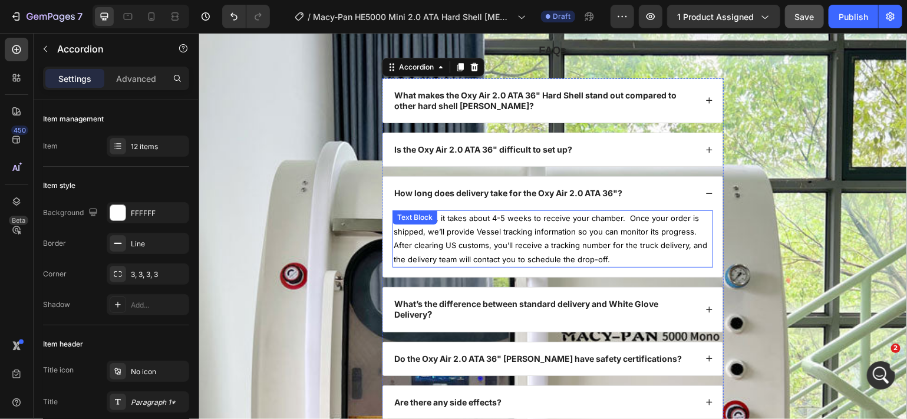
click at [499, 217] on p "On average, it takes about 4-5 weeks to receive your chamber. Once your order i…" at bounding box center [552, 238] width 318 height 55
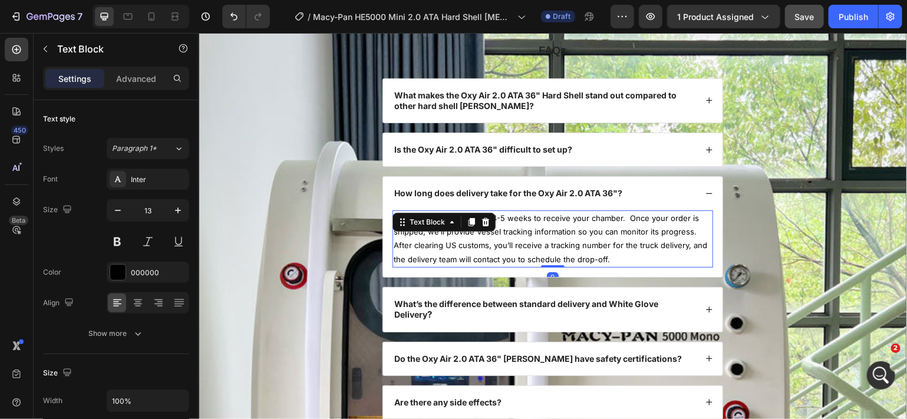
click at [499, 217] on p "On average, it takes about 4-5 weeks to receive your chamber. Once your order i…" at bounding box center [552, 238] width 318 height 55
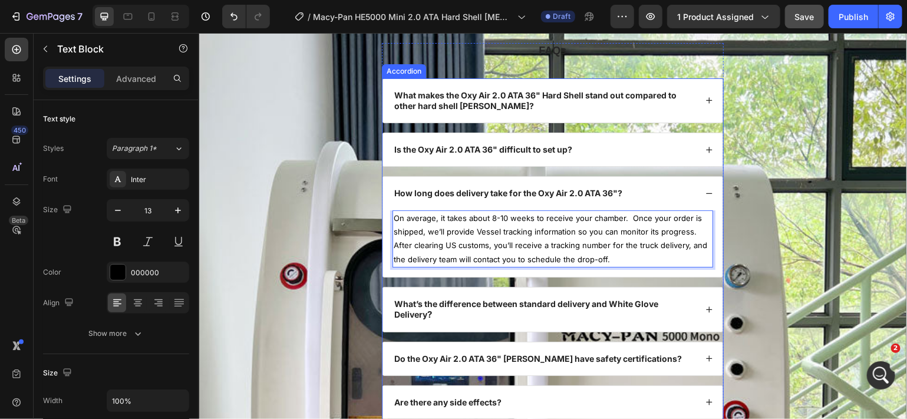
click at [705, 189] on icon at bounding box center [709, 193] width 8 height 8
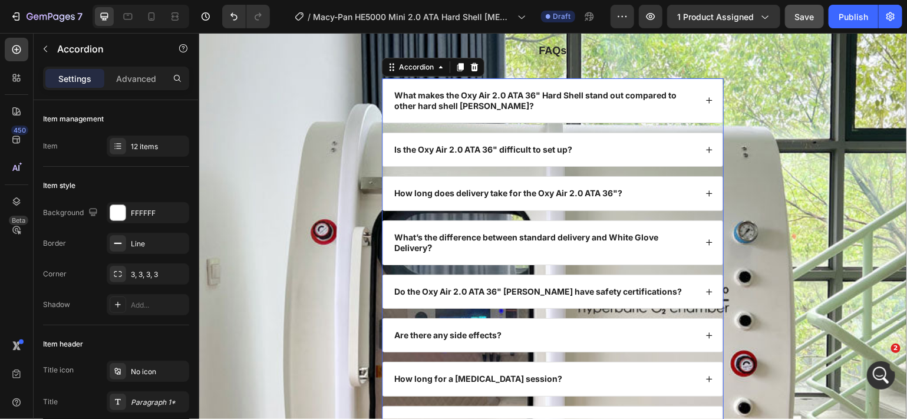
click at [705, 99] on icon at bounding box center [709, 100] width 8 height 8
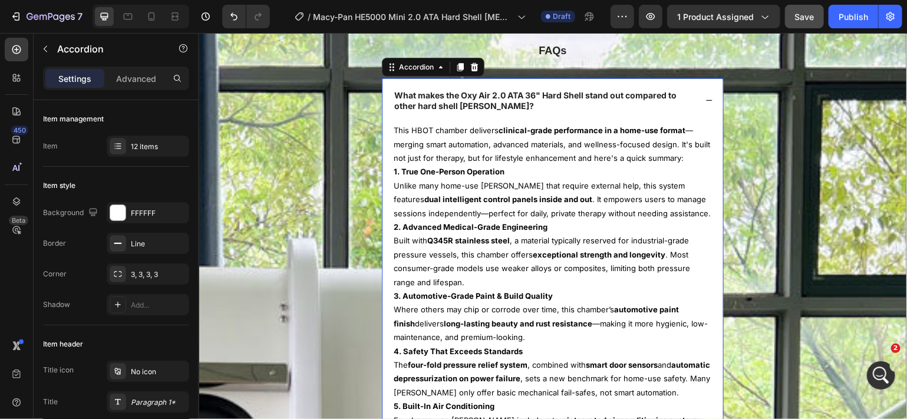
click at [705, 98] on icon at bounding box center [709, 100] width 8 height 8
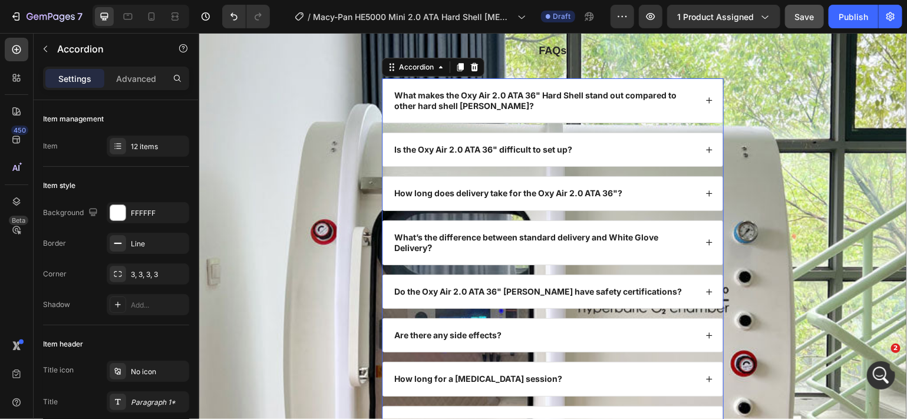
click at [705, 98] on icon at bounding box center [709, 100] width 8 height 8
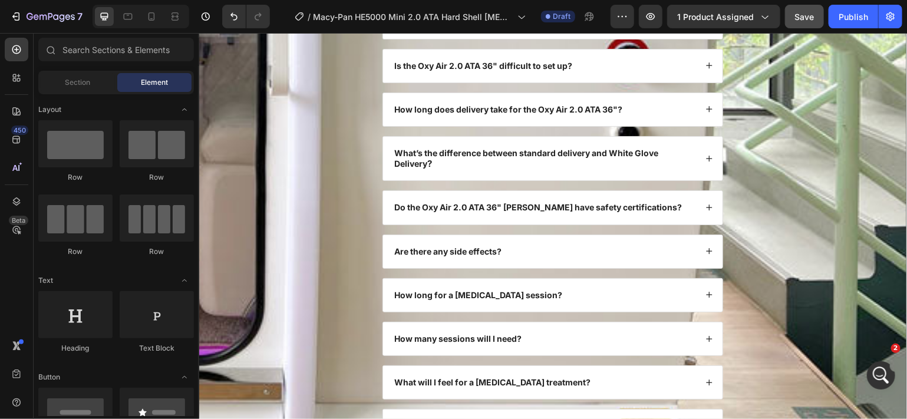
scroll to position [5040, 0]
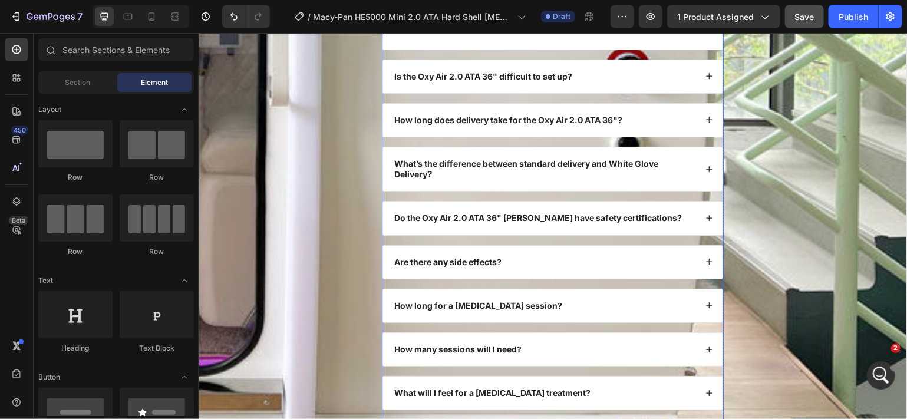
click at [705, 265] on icon at bounding box center [709, 262] width 8 height 8
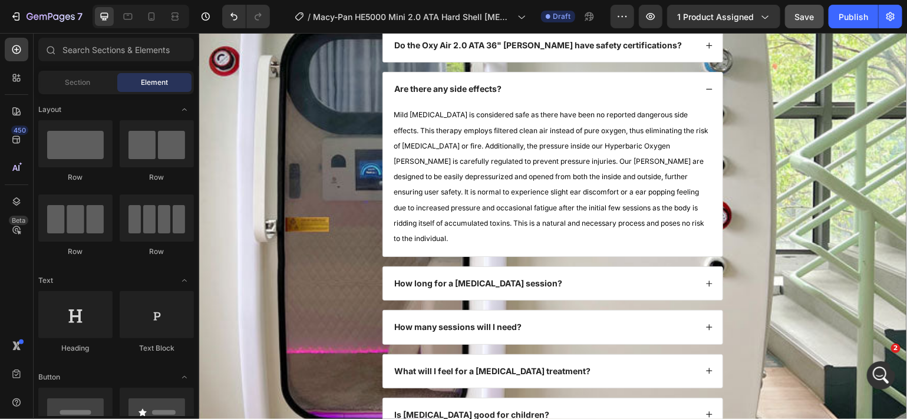
scroll to position [4657, 0]
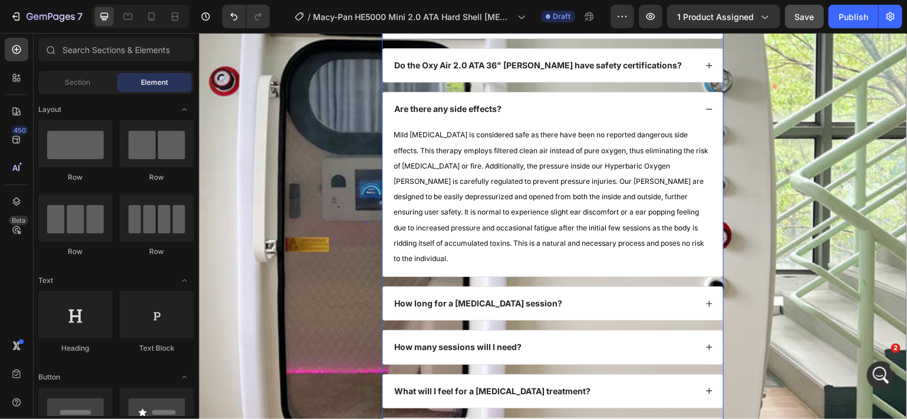
click at [499, 110] on strong "Are there any side effects?" at bounding box center [447, 108] width 107 height 10
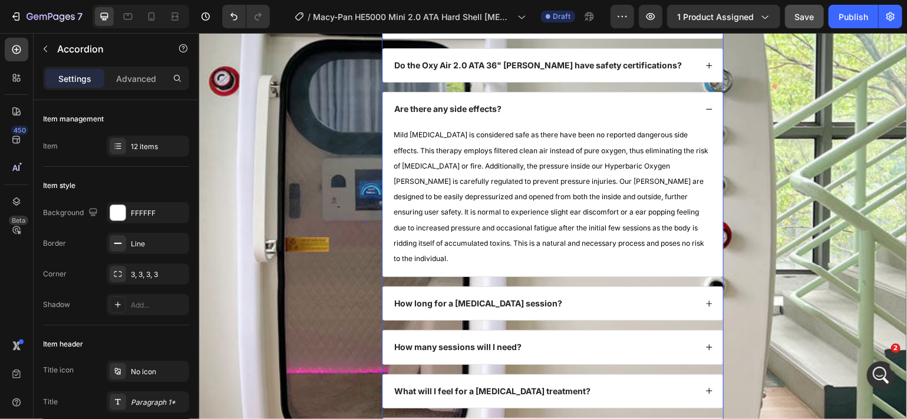
click at [499, 110] on strong "Are there any side effects?" at bounding box center [447, 108] width 107 height 10
drag, startPoint x: 499, startPoint y: 110, endPoint x: 409, endPoint y: 109, distance: 90.2
click at [409, 109] on strong "Are there any side effects?" at bounding box center [447, 108] width 107 height 10
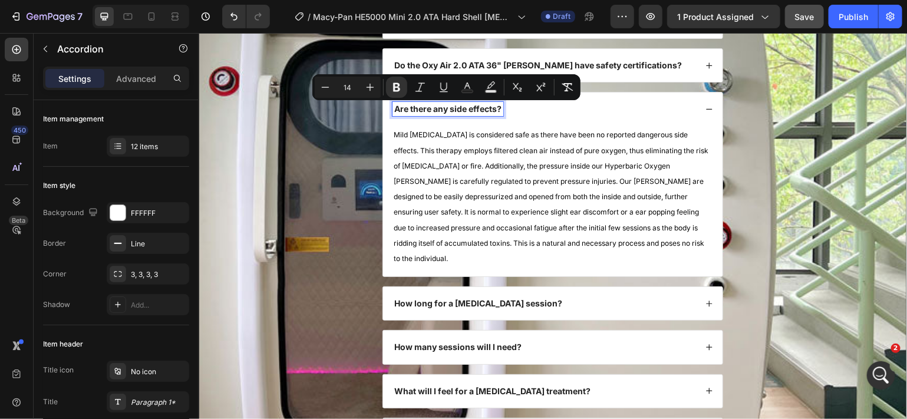
drag, startPoint x: 501, startPoint y: 113, endPoint x: 389, endPoint y: 113, distance: 112.6
click at [392, 113] on div "Are there any side effects?" at bounding box center [447, 108] width 111 height 14
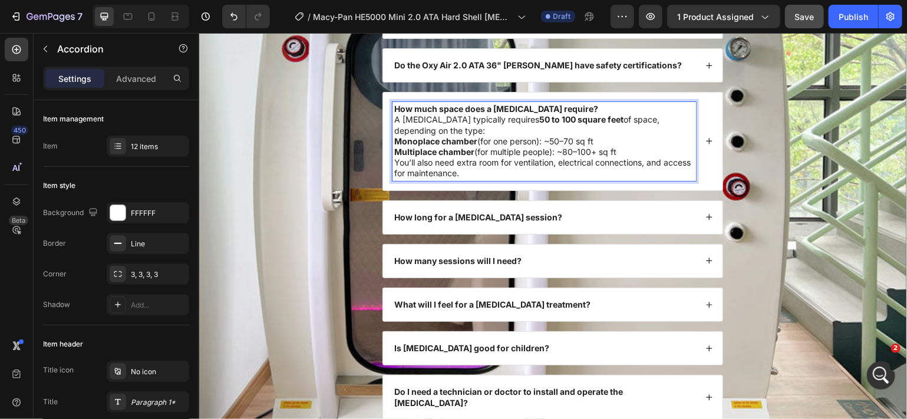
click at [489, 173] on p "You’ll also need extra room for ventilation, electrical connections, and access…" at bounding box center [544, 167] width 300 height 21
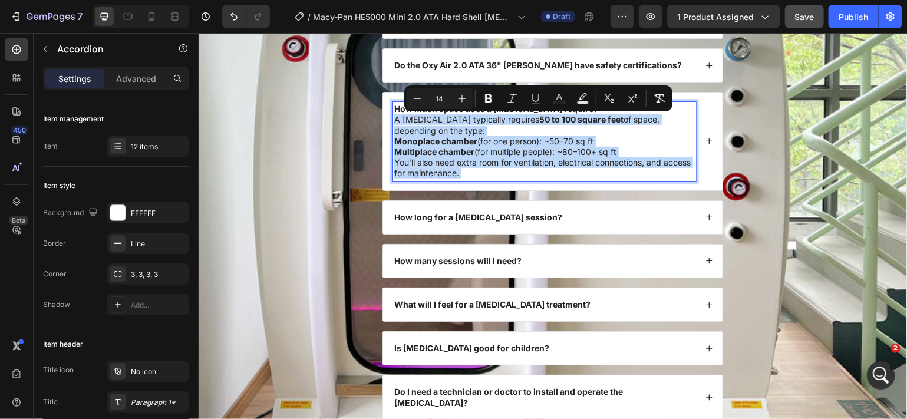
drag, startPoint x: 489, startPoint y: 173, endPoint x: 391, endPoint y: 117, distance: 112.8
click at [392, 117] on div "How much space does a [MEDICAL_DATA] require? A [MEDICAL_DATA] typically requir…" at bounding box center [544, 140] width 304 height 78
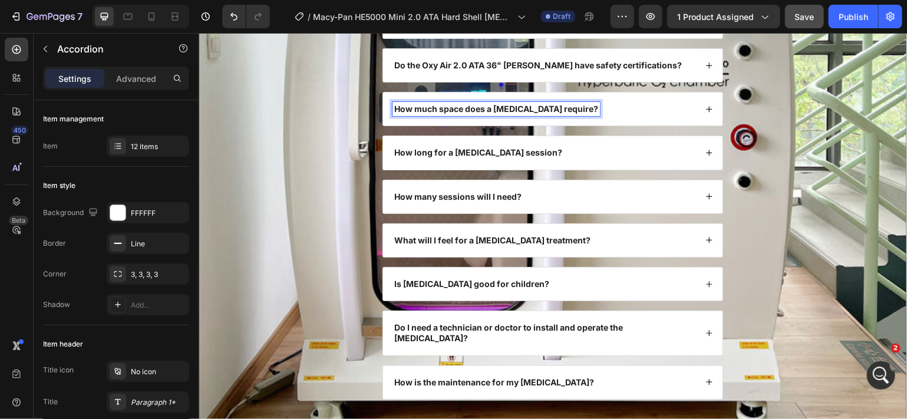
click at [705, 110] on icon at bounding box center [709, 109] width 8 height 8
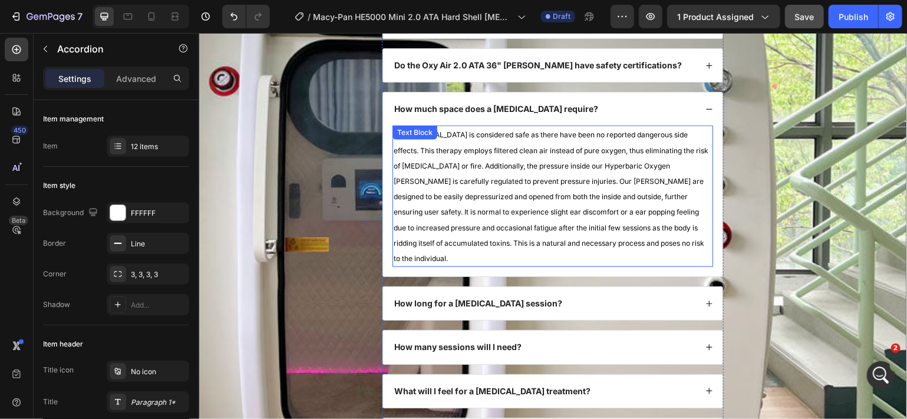
click at [460, 255] on p "Mild [MEDICAL_DATA] is considered safe as there have been no reported dangerous…" at bounding box center [552, 195] width 318 height 139
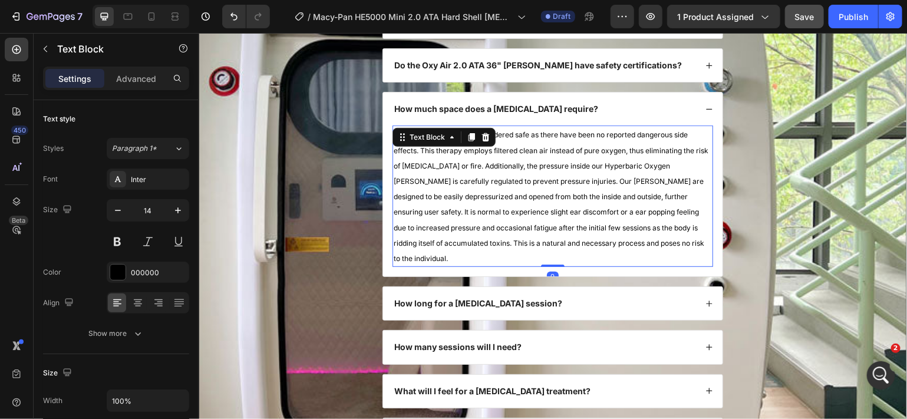
click at [465, 259] on p "Mild [MEDICAL_DATA] is considered safe as there have been no reported dangerous…" at bounding box center [552, 195] width 318 height 139
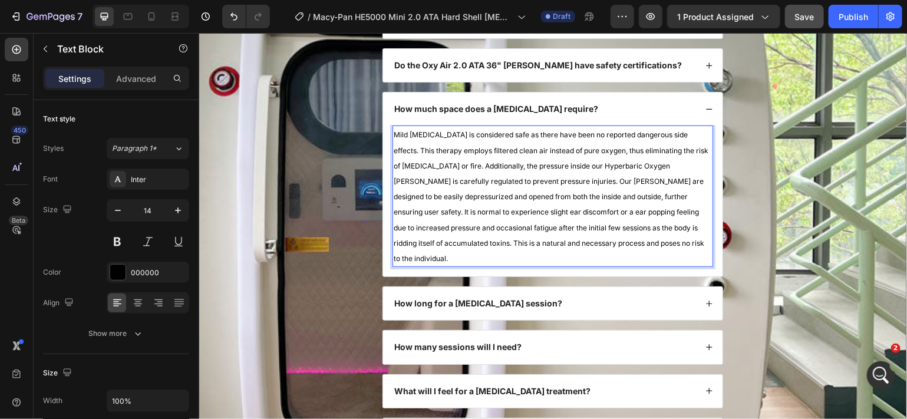
click at [465, 259] on p "Mild [MEDICAL_DATA] is considered safe as there have been no reported dangerous…" at bounding box center [552, 195] width 318 height 139
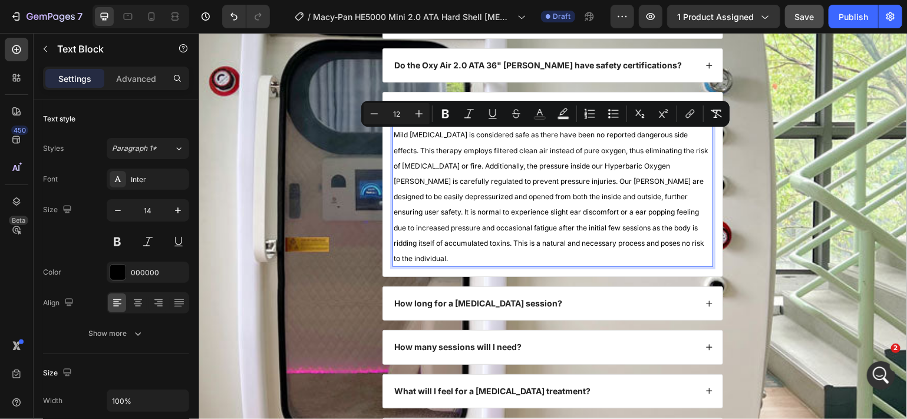
drag, startPoint x: 465, startPoint y: 259, endPoint x: 390, endPoint y: 131, distance: 148.2
click at [393, 131] on p "Mild [MEDICAL_DATA] is considered safe as there have been no reported dangerous…" at bounding box center [552, 195] width 318 height 139
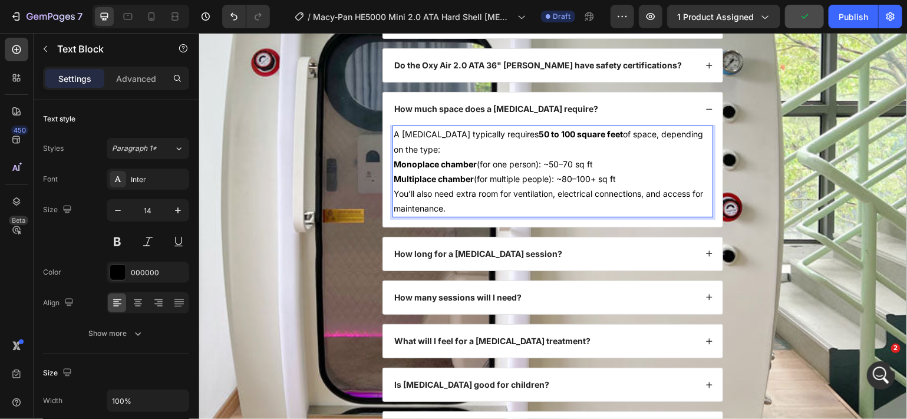
click at [462, 210] on p "You’ll also need extra room for ventilation, electrical connections, and access…" at bounding box center [552, 200] width 318 height 29
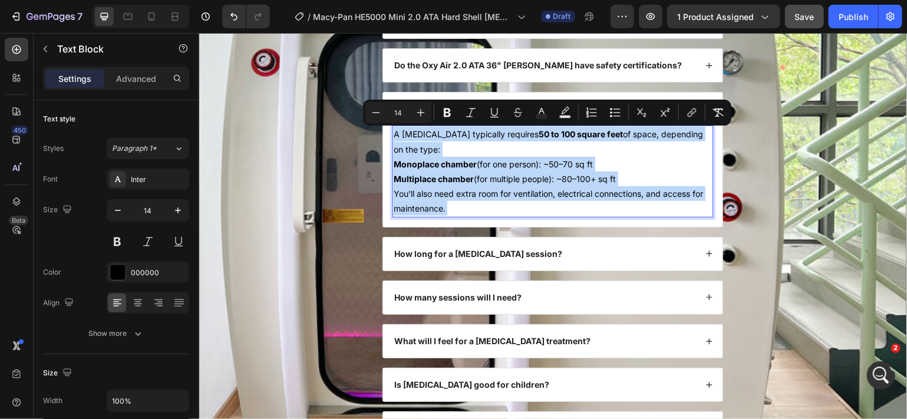
drag, startPoint x: 462, startPoint y: 210, endPoint x: 391, endPoint y: 134, distance: 103.5
click at [392, 134] on div "A [MEDICAL_DATA] typically requires 50 to 100 square feet of space, depending o…" at bounding box center [552, 170] width 321 height 91
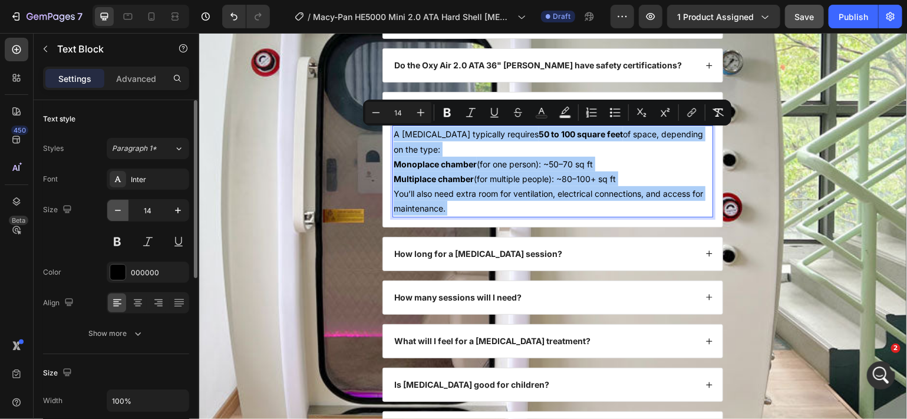
click at [114, 212] on icon "button" at bounding box center [118, 211] width 12 height 12
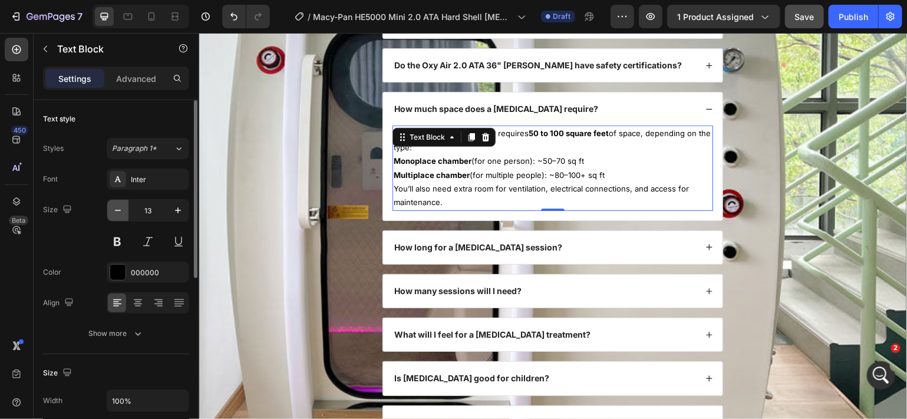
click at [114, 212] on icon "button" at bounding box center [118, 211] width 12 height 12
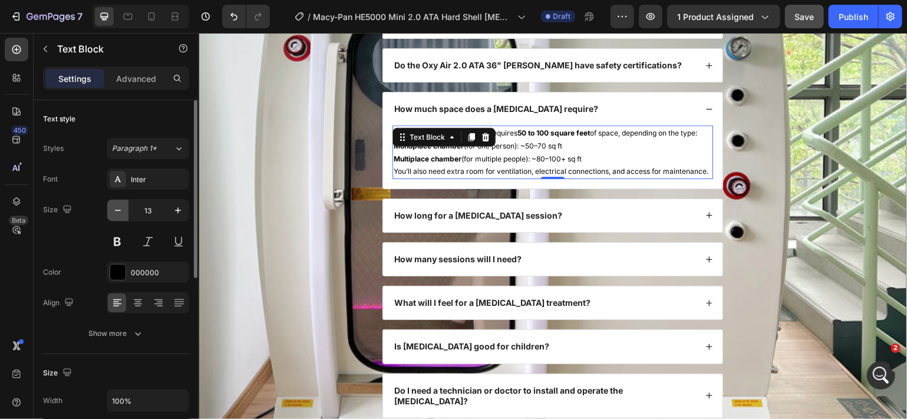
type input "12"
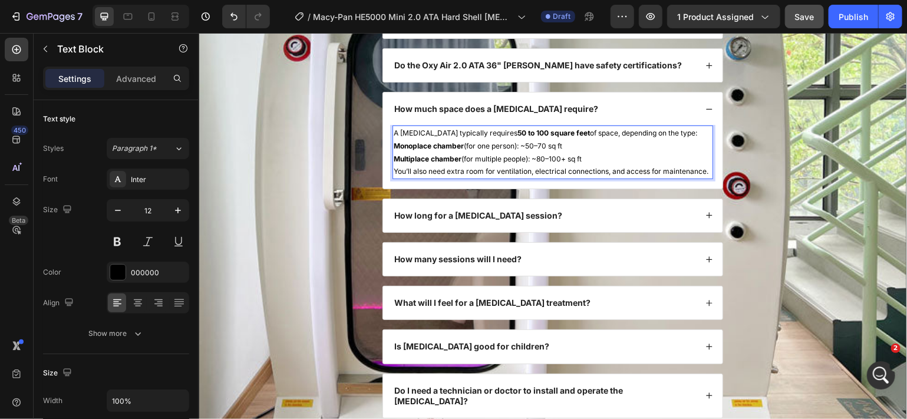
click at [515, 165] on p "Multiplace chamber (for multiple people): ~80–100+ sq ft" at bounding box center [552, 158] width 318 height 13
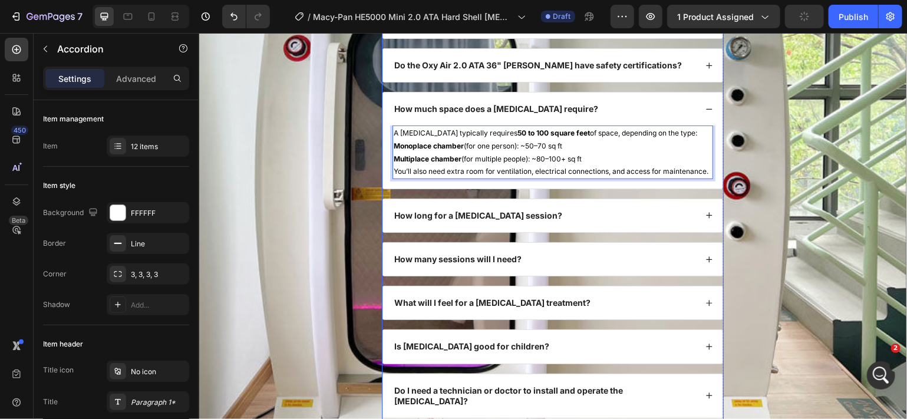
click at [705, 111] on icon at bounding box center [709, 109] width 8 height 8
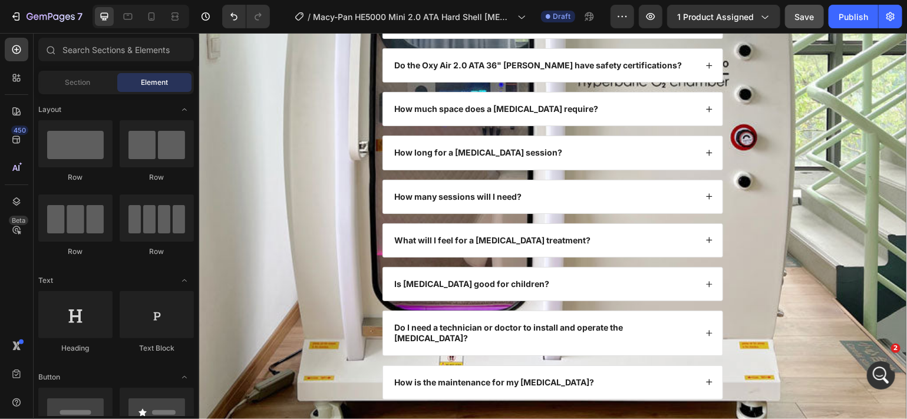
scroll to position [4319, 0]
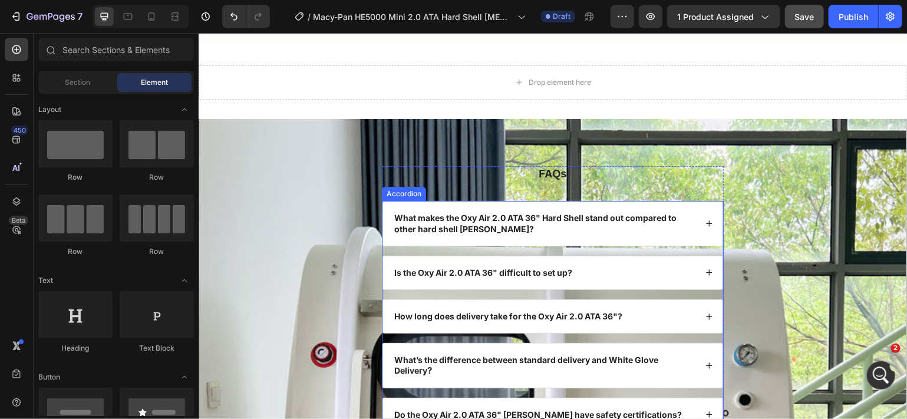
click at [404, 188] on div "Accordion" at bounding box center [404, 193] width 40 height 11
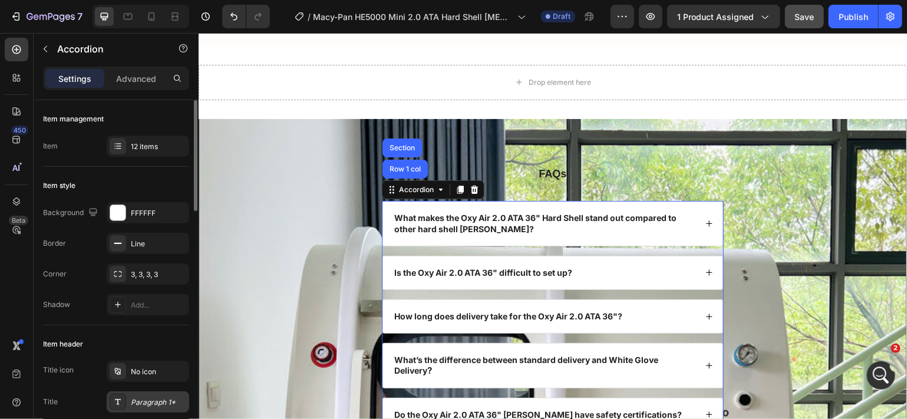
click at [142, 396] on div "Paragraph 1*" at bounding box center [148, 401] width 83 height 21
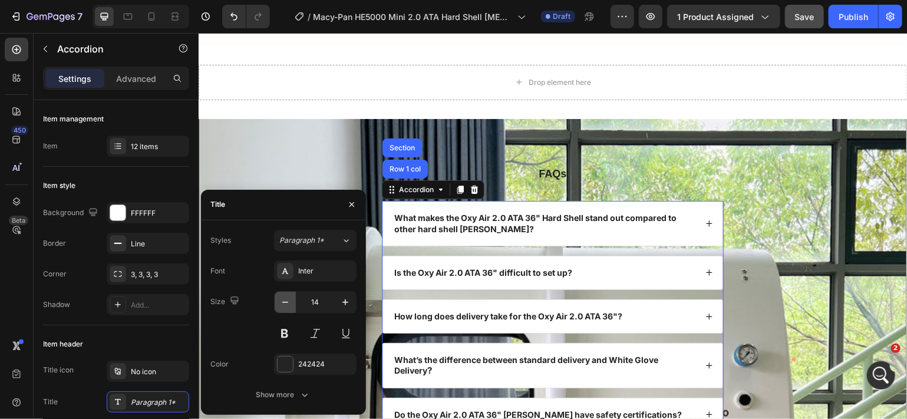
click at [278, 305] on button "button" at bounding box center [285, 302] width 21 height 21
type input "13"
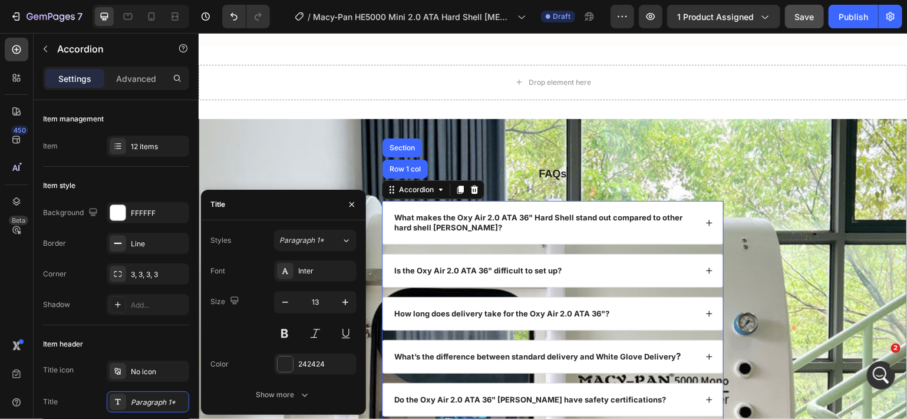
click at [537, 212] on strong "What makes the Oxy Air 2.0 ATA 36" Hard Shell stand out compared to other hard …" at bounding box center [538, 221] width 288 height 19
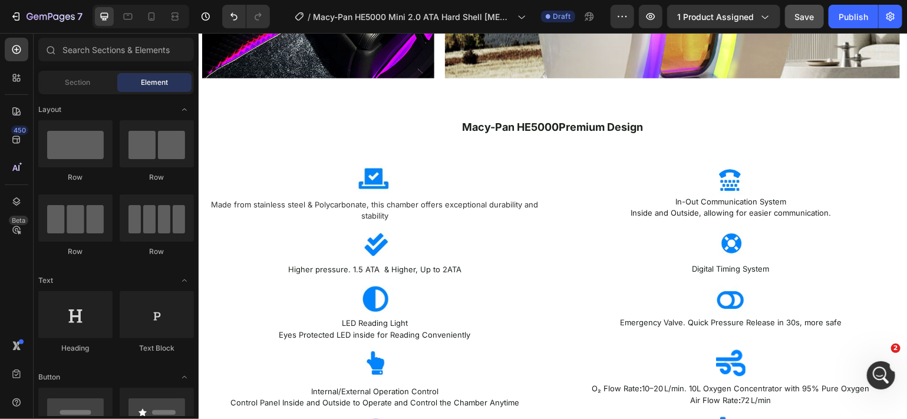
scroll to position [1429, 0]
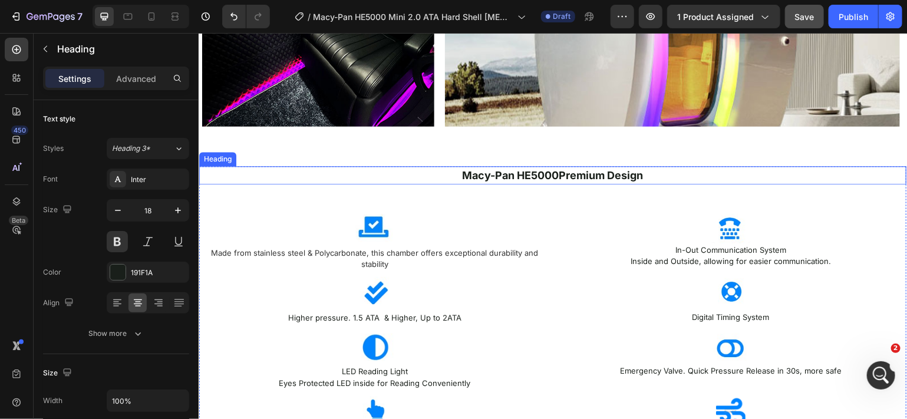
click at [649, 175] on h2 "Macy-Pan HE5000 Premium Design" at bounding box center [553, 175] width 708 height 18
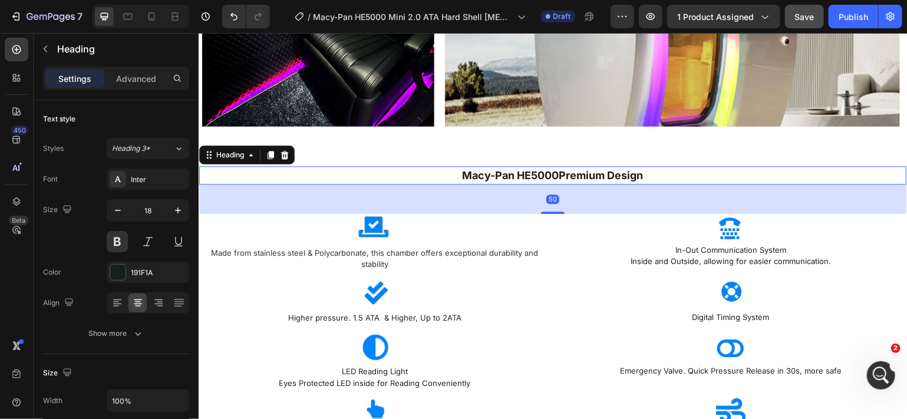
click at [649, 175] on h2 "Macy-Pan HE5000 Premium Design" at bounding box center [553, 175] width 708 height 18
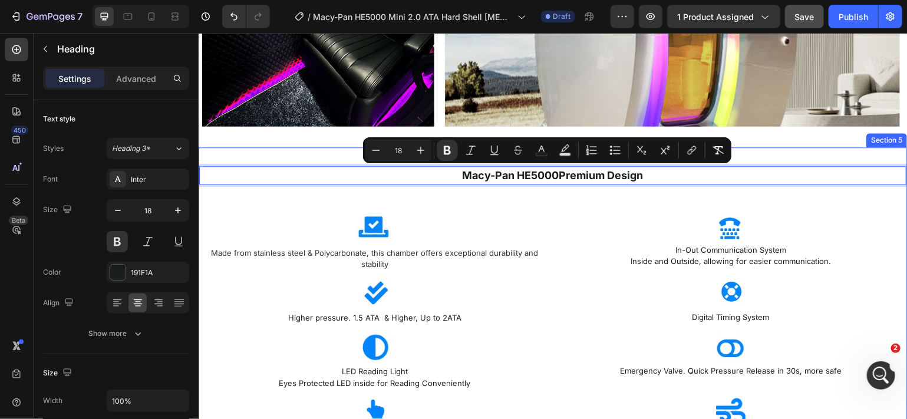
drag, startPoint x: 649, startPoint y: 175, endPoint x: 448, endPoint y: 161, distance: 201.5
click at [448, 161] on div "Macy-Pan HE5000 Premium Design Heading 50 Image Made from stainless steel & Pol…" at bounding box center [552, 346] width 709 height 398
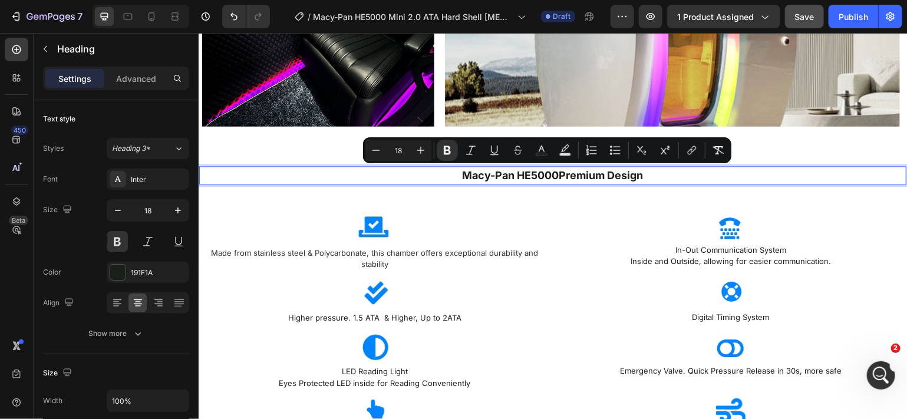
copy span "Macy-Pan HE5000 Premium Design"
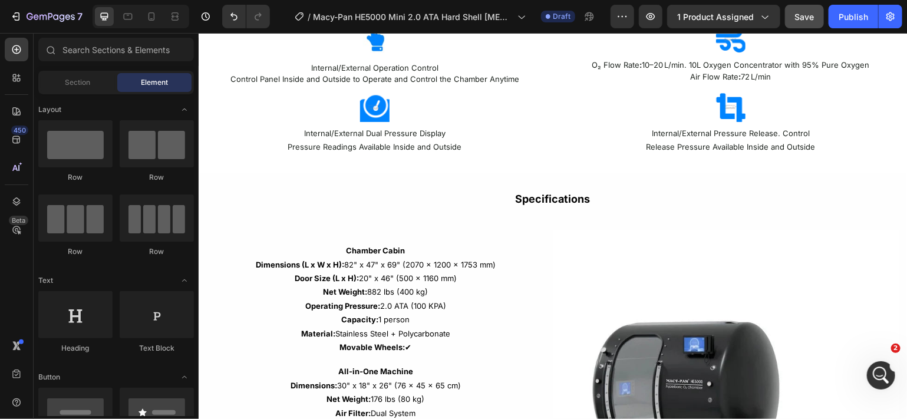
scroll to position [1733, 0]
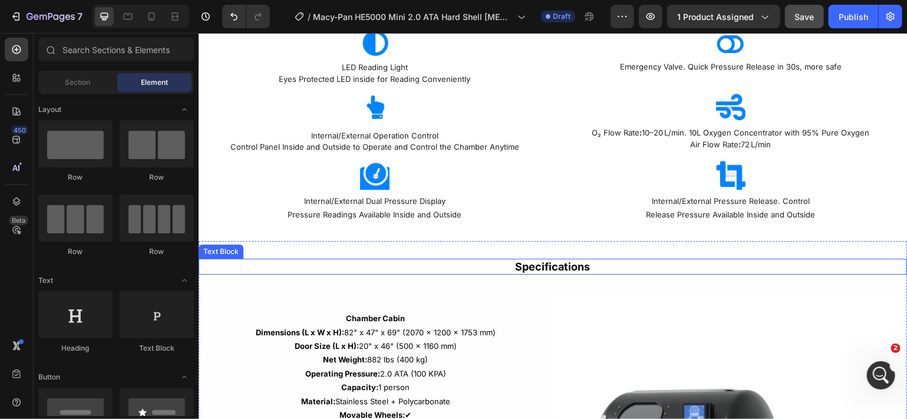
click at [582, 270] on strong "Specifications" at bounding box center [552, 266] width 75 height 12
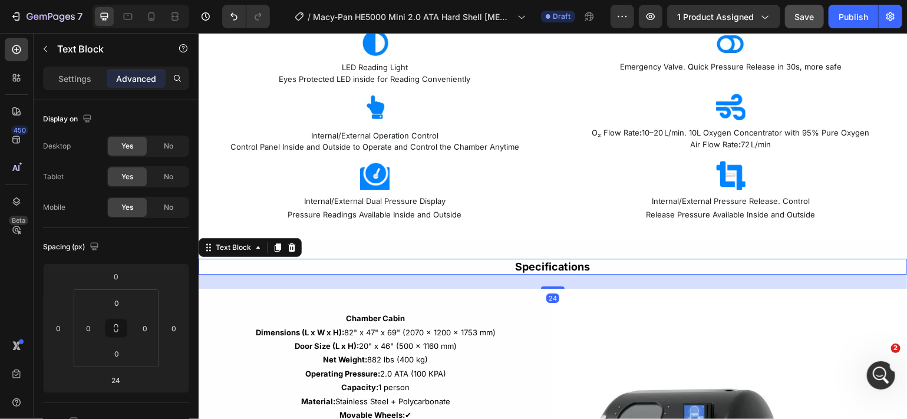
click at [583, 269] on strong "Specifications" at bounding box center [552, 266] width 75 height 12
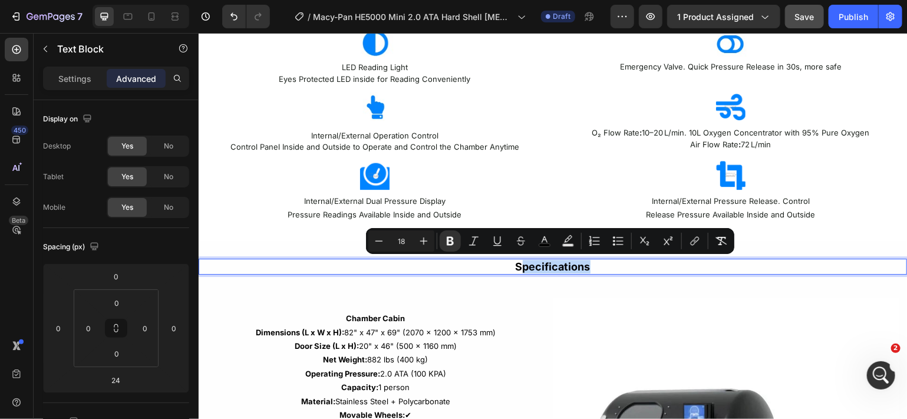
drag, startPoint x: 583, startPoint y: 270, endPoint x: 514, endPoint y: 269, distance: 69.6
click at [515, 269] on strong "Specifications" at bounding box center [552, 266] width 75 height 12
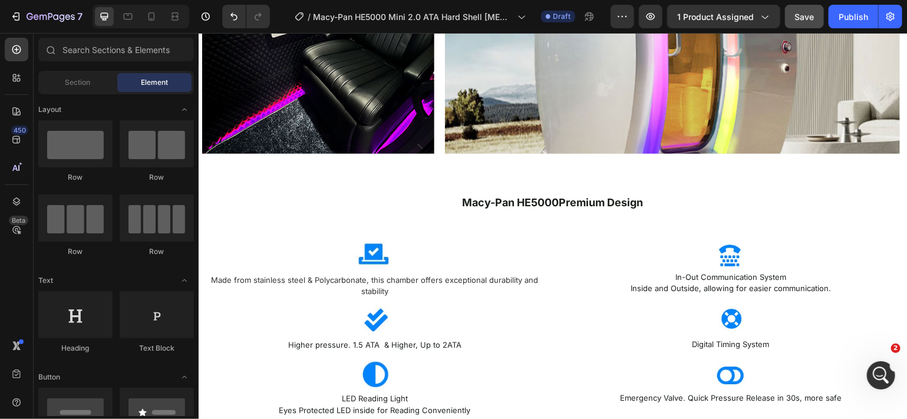
scroll to position [1344, 0]
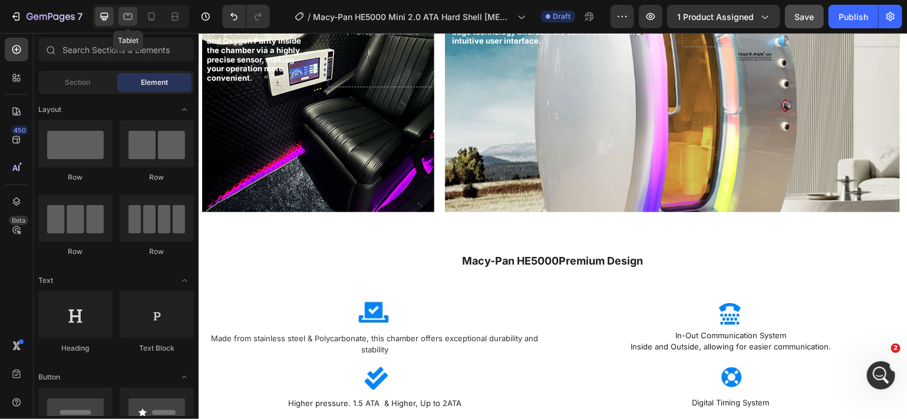
click at [129, 24] on div at bounding box center [128, 16] width 19 height 19
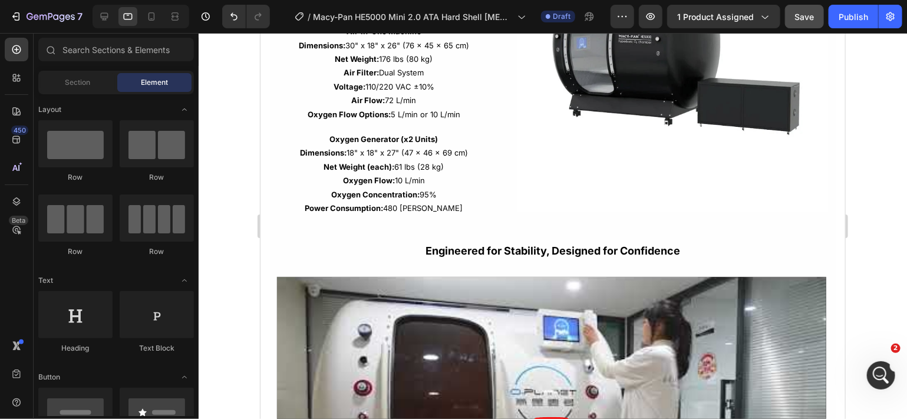
scroll to position [2139, 0]
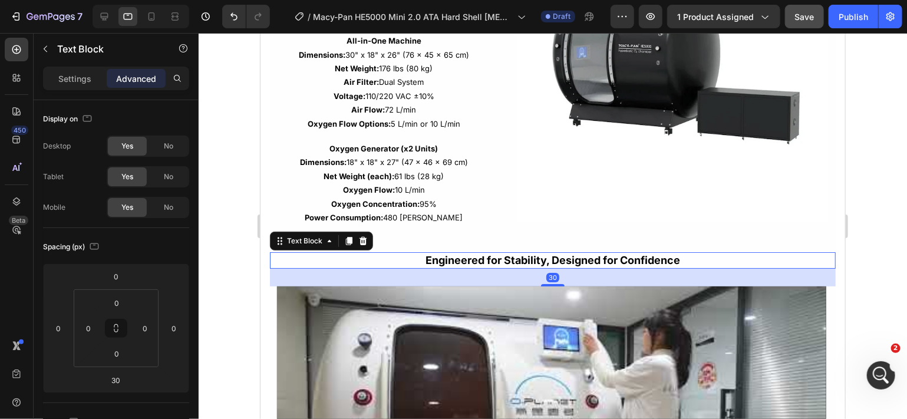
click at [539, 262] on strong "Engineered for Stability, Designed for Confidence" at bounding box center [552, 260] width 255 height 12
click at [613, 257] on p "Designed for Confidence" at bounding box center [553, 260] width 564 height 14
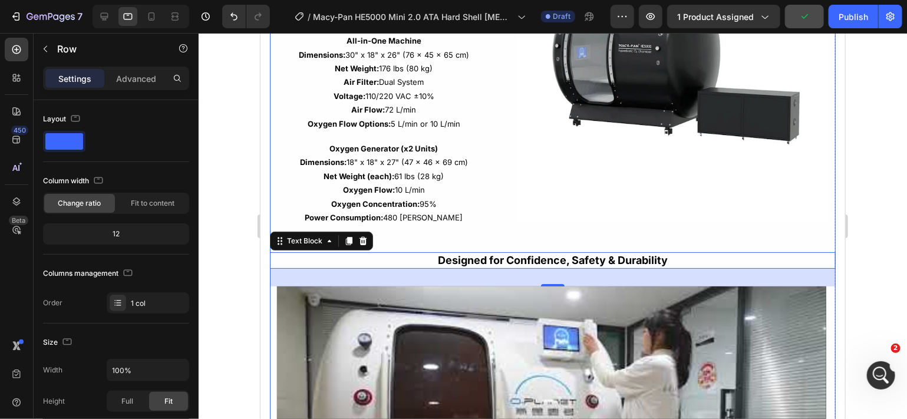
click at [689, 238] on div "Chamber Cabin Dimensions (L x W x H): 82" x 47" x 69" (2070 x 1200 x 1753 mm) D…" at bounding box center [552, 255] width 566 height 714
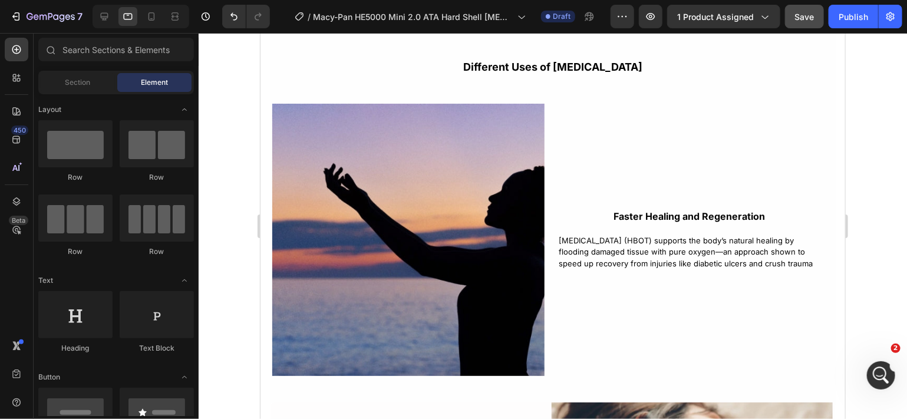
scroll to position [2756, 0]
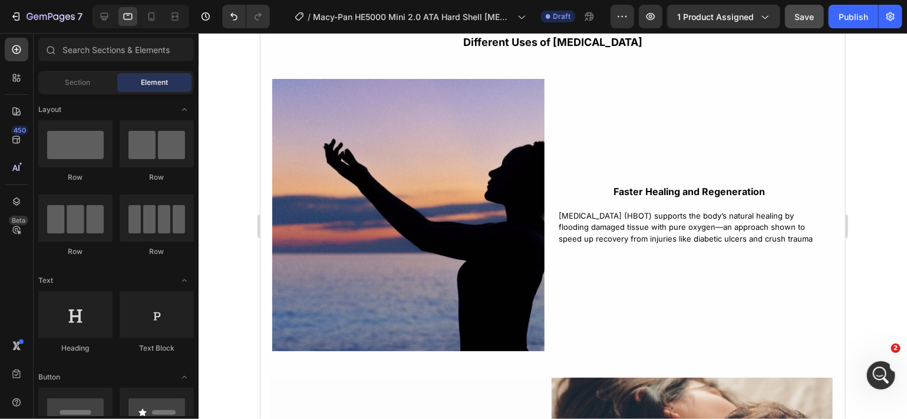
drag, startPoint x: 838, startPoint y: 215, endPoint x: 1106, endPoint y: 292, distance: 279.2
click at [491, 304] on img at bounding box center [408, 214] width 272 height 272
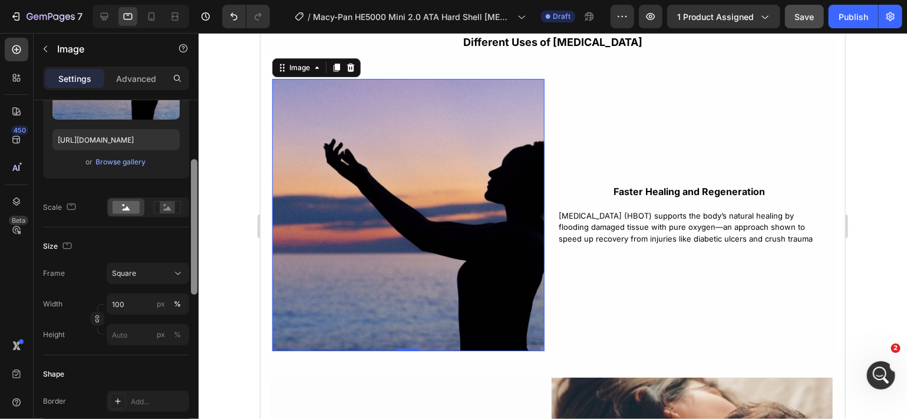
scroll to position [187, 0]
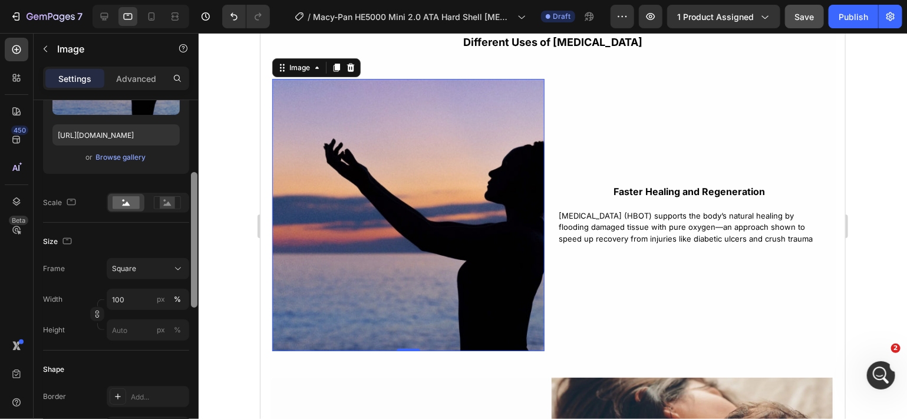
drag, startPoint x: 192, startPoint y: 225, endPoint x: 196, endPoint y: 295, distance: 69.7
click at [196, 295] on div at bounding box center [194, 240] width 6 height 136
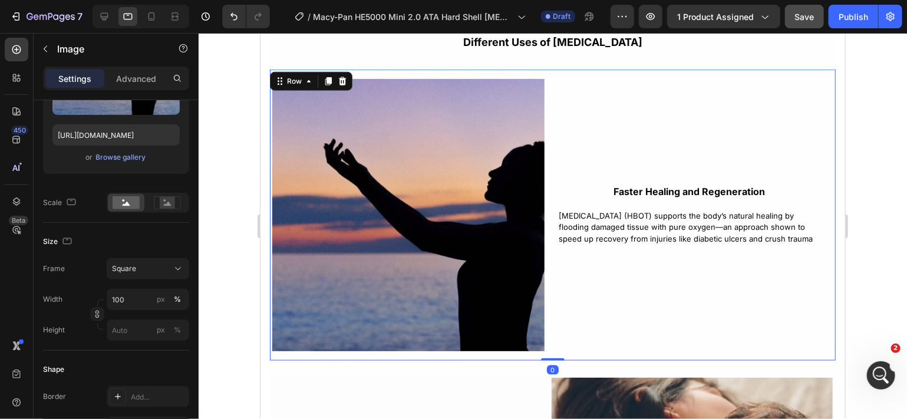
click at [557, 283] on div "Faster Healing and Regeneration Text Block [MEDICAL_DATA] (HBOT) supports the b…" at bounding box center [689, 214] width 274 height 272
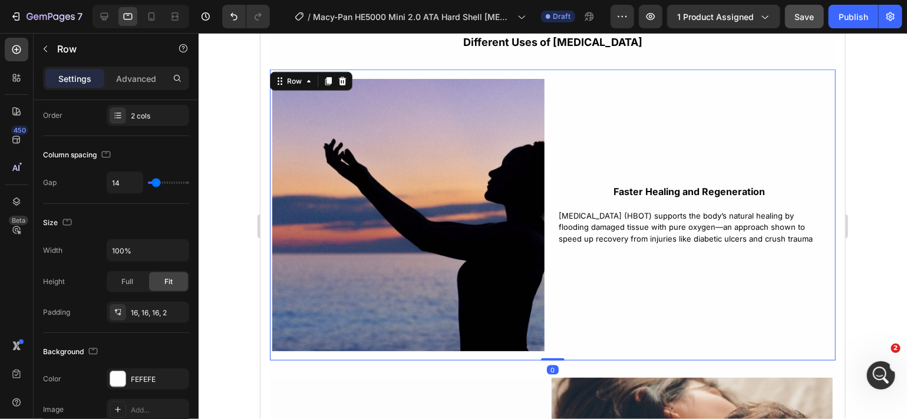
scroll to position [0, 0]
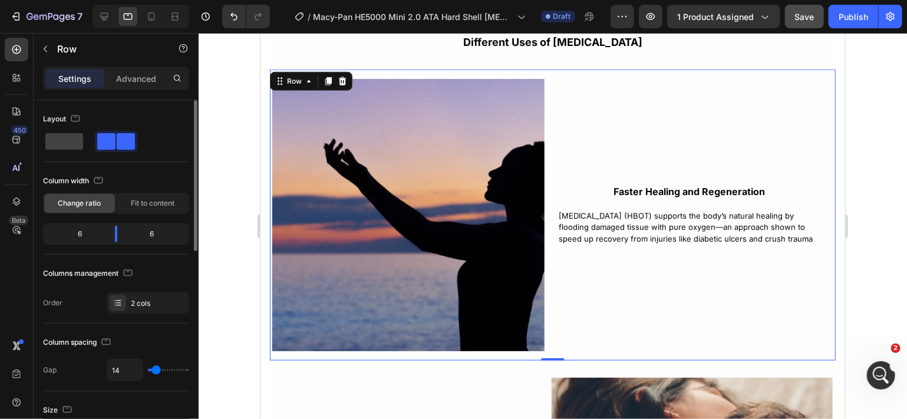
type input "8"
type input "3"
type input "0"
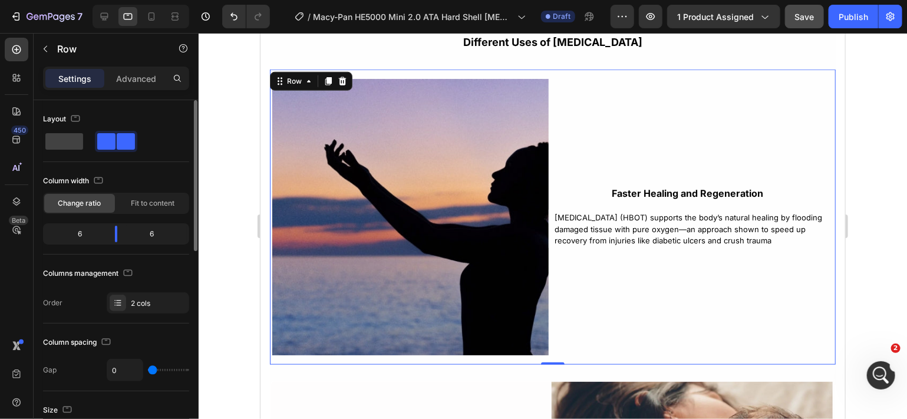
drag, startPoint x: 156, startPoint y: 371, endPoint x: 147, endPoint y: 370, distance: 8.3
type input "0"
click at [148, 370] on input "range" at bounding box center [168, 370] width 41 height 2
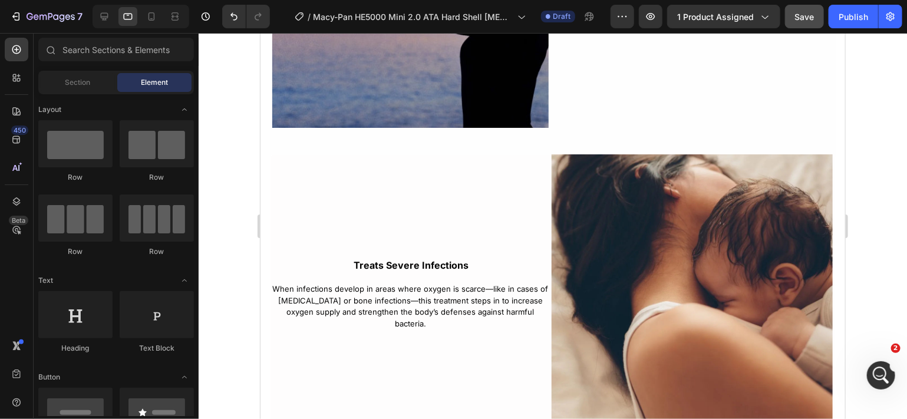
scroll to position [2993, 0]
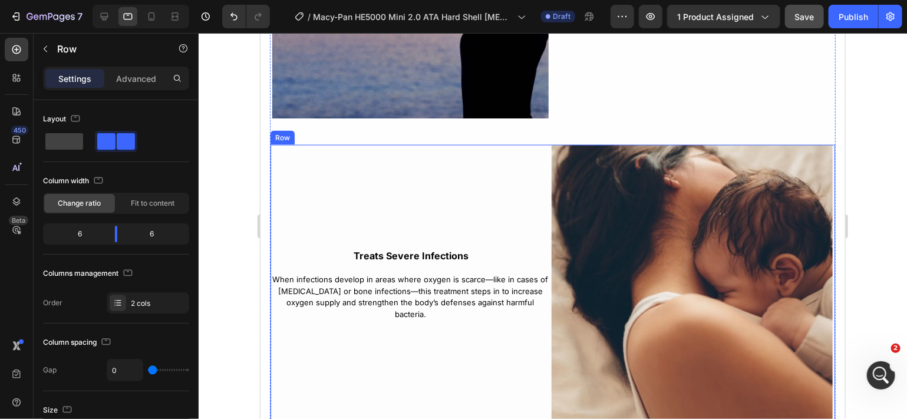
click at [518, 229] on div "Treats Severe Infections Text Block When infections develop in areas where oxyg…" at bounding box center [410, 284] width 281 height 281
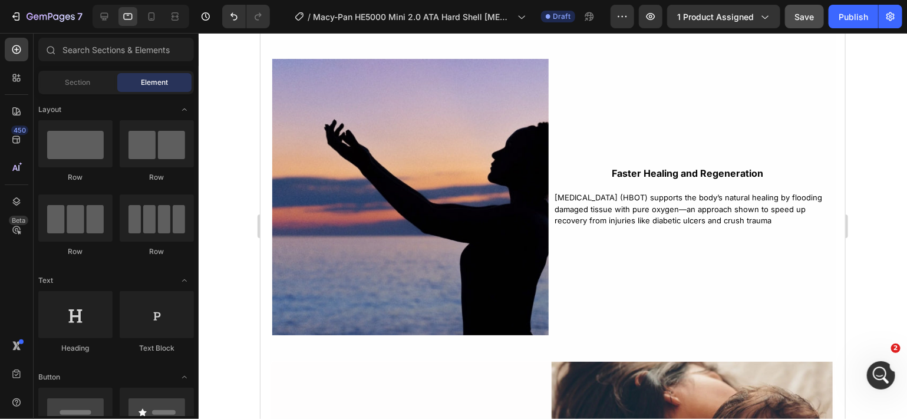
scroll to position [2767, 0]
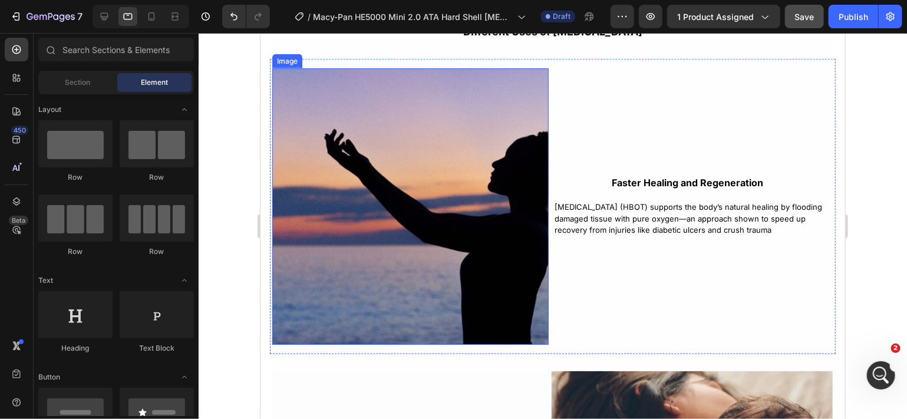
click at [505, 280] on img at bounding box center [410, 206] width 277 height 277
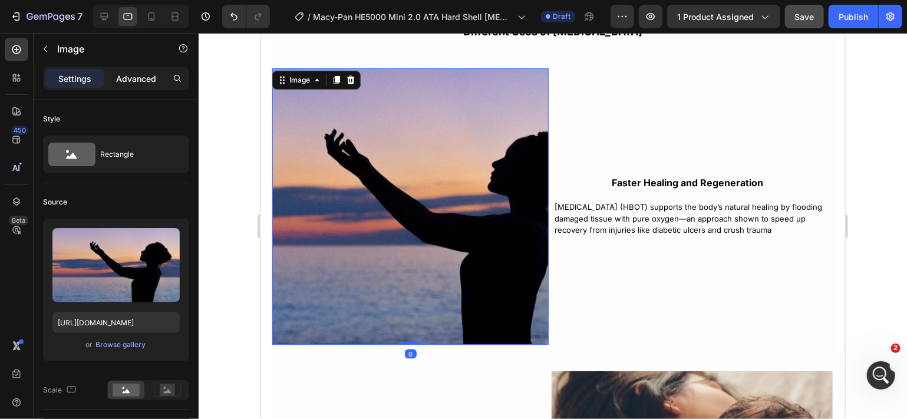
click at [150, 80] on p "Advanced" at bounding box center [136, 79] width 40 height 12
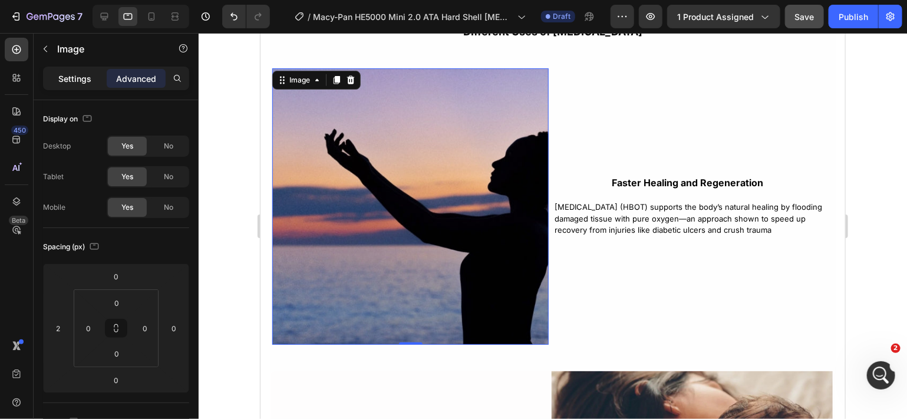
click at [75, 81] on p "Settings" at bounding box center [74, 79] width 33 height 12
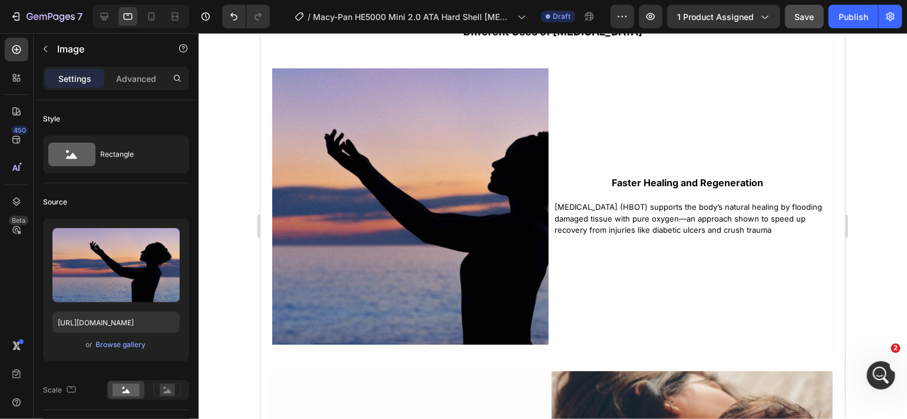
click at [265, 106] on section "Different Uses of [MEDICAL_DATA] Text Block Image Faster Healing and Regenerati…" at bounding box center [552, 339] width 585 height 671
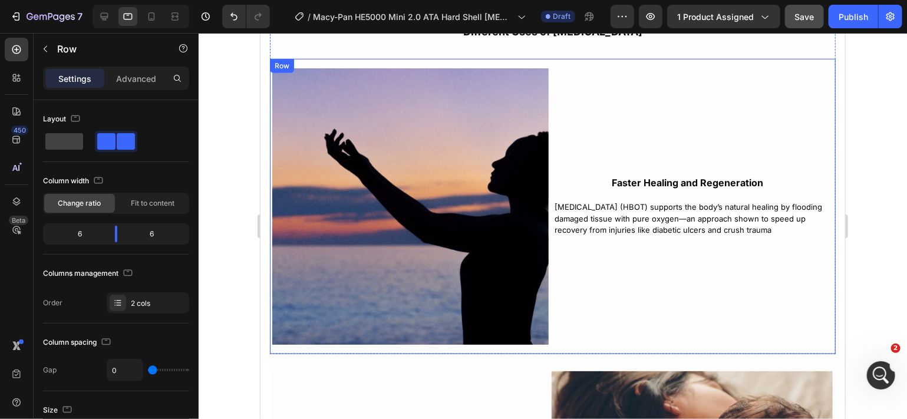
click at [573, 129] on div "Faster Healing and Regeneration Text Block [MEDICAL_DATA] (HBOT) supports the b…" at bounding box center [687, 206] width 278 height 277
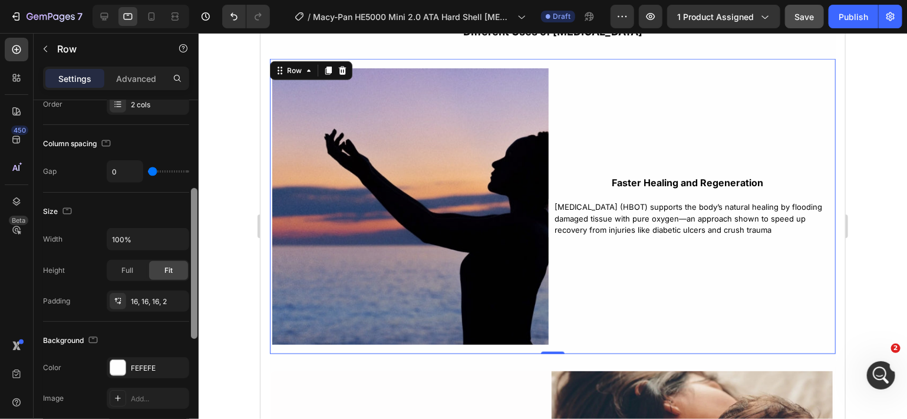
drag, startPoint x: 193, startPoint y: 188, endPoint x: 191, endPoint y: 274, distance: 86.1
click at [191, 274] on div at bounding box center [194, 263] width 6 height 151
click at [154, 297] on div "16, 16, 16, 2" at bounding box center [148, 300] width 34 height 11
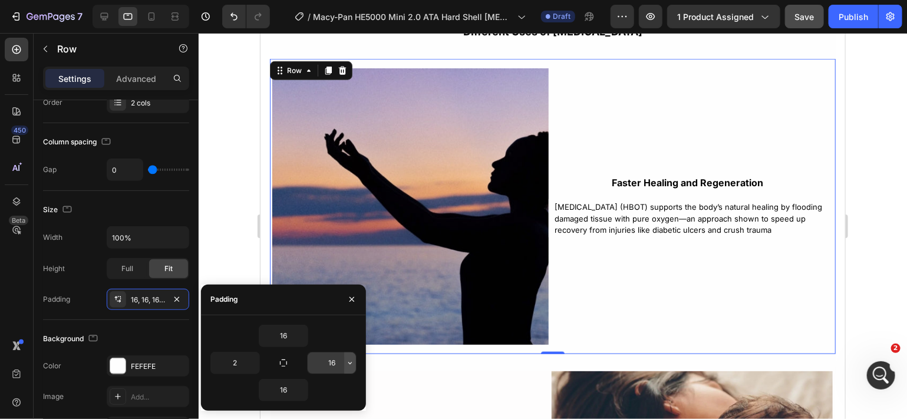
click at [347, 364] on icon "button" at bounding box center [350, 362] width 9 height 9
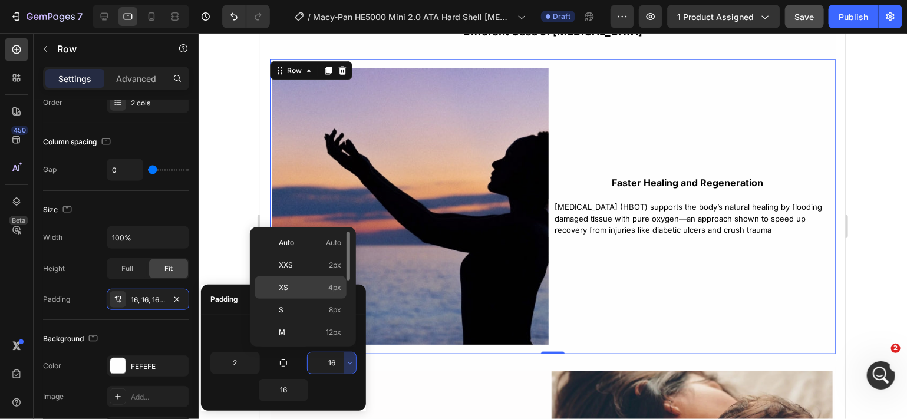
click at [338, 290] on span "4px" at bounding box center [334, 287] width 13 height 11
type input "4"
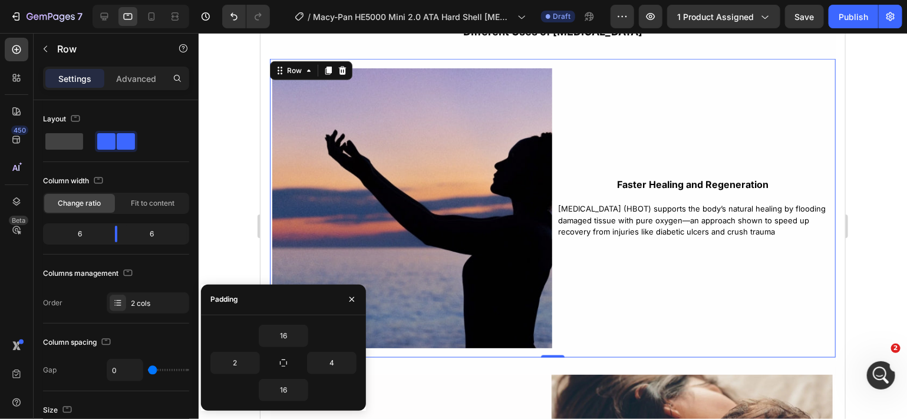
scroll to position [200, 0]
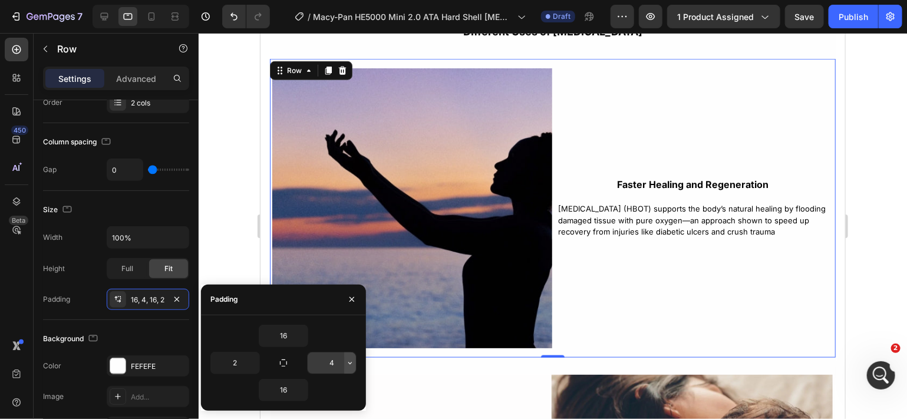
click at [350, 364] on icon "button" at bounding box center [350, 363] width 4 height 2
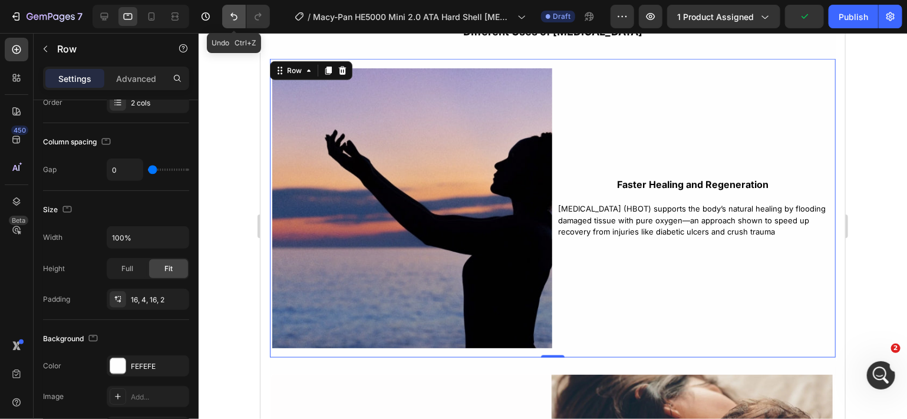
click at [232, 12] on icon "Undo/Redo" at bounding box center [234, 17] width 12 height 12
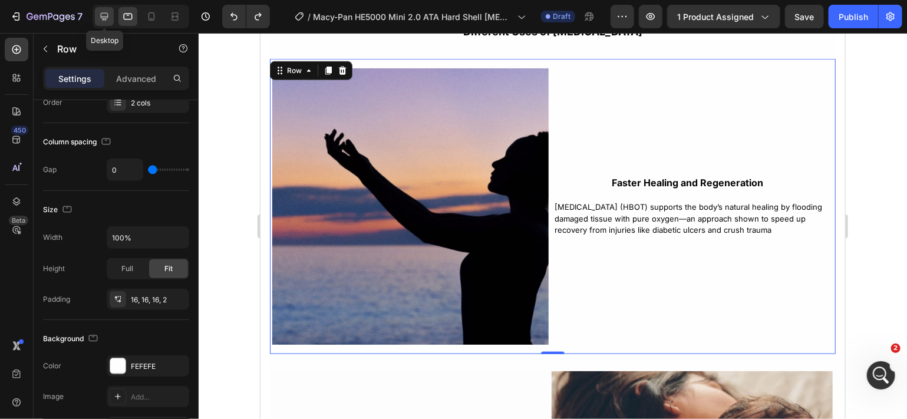
click at [102, 14] on icon at bounding box center [104, 17] width 12 height 12
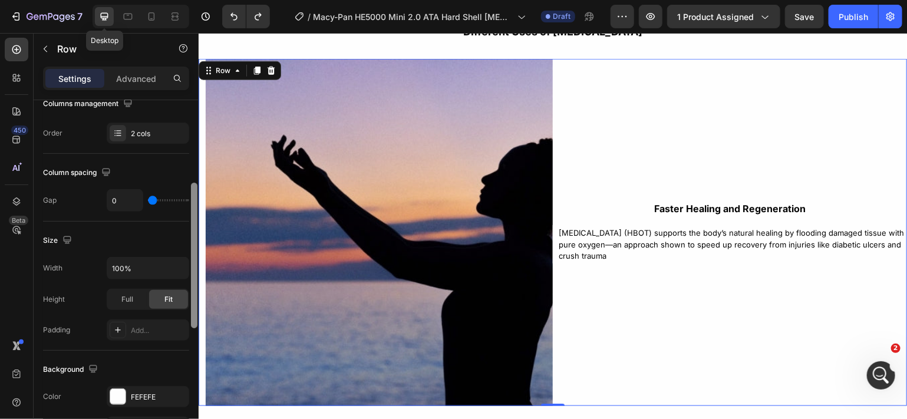
scroll to position [2751, 0]
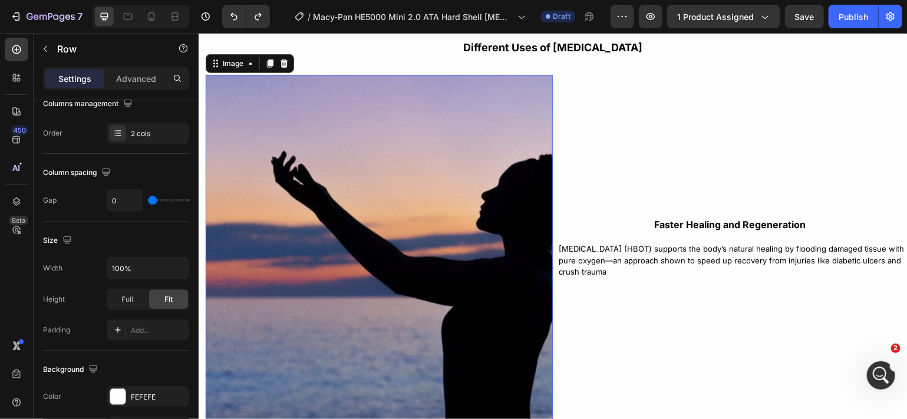
click at [267, 275] on img at bounding box center [378, 247] width 347 height 347
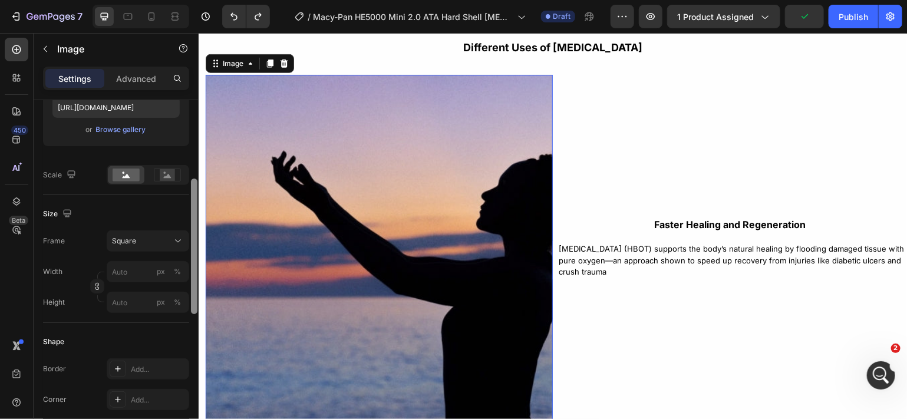
scroll to position [211, 0]
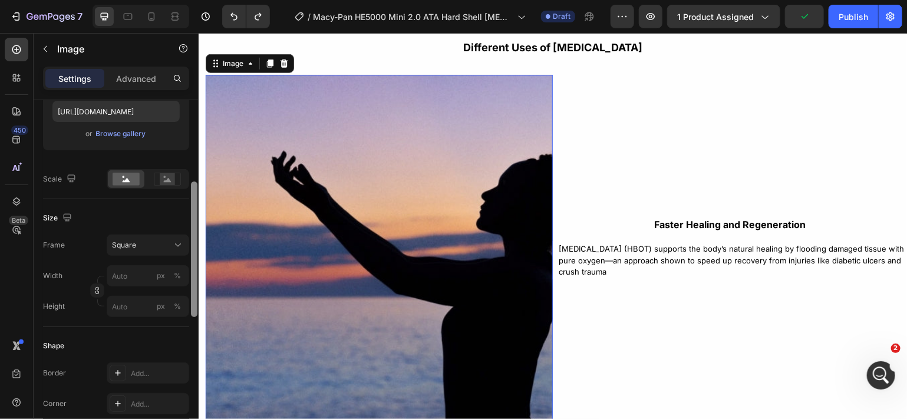
drag, startPoint x: 195, startPoint y: 220, endPoint x: 194, endPoint y: 300, distance: 79.6
click at [194, 300] on div at bounding box center [194, 250] width 6 height 136
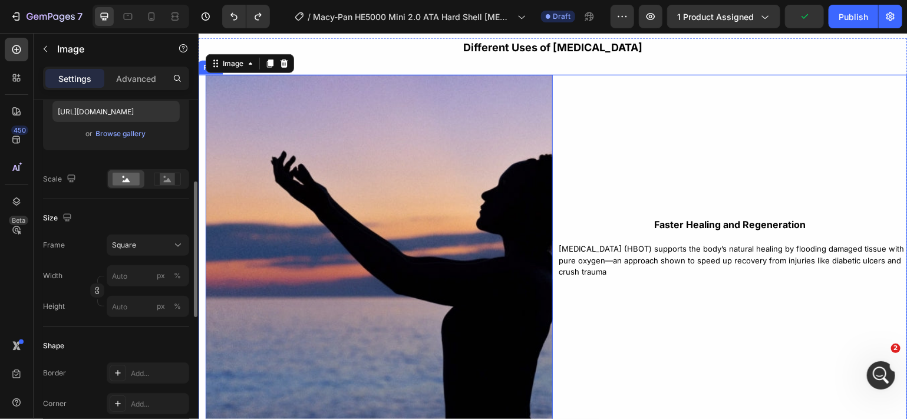
click at [560, 313] on div "Faster Healing and Regeneration Text Block [MEDICAL_DATA] (HBOT) supports the b…" at bounding box center [729, 247] width 354 height 347
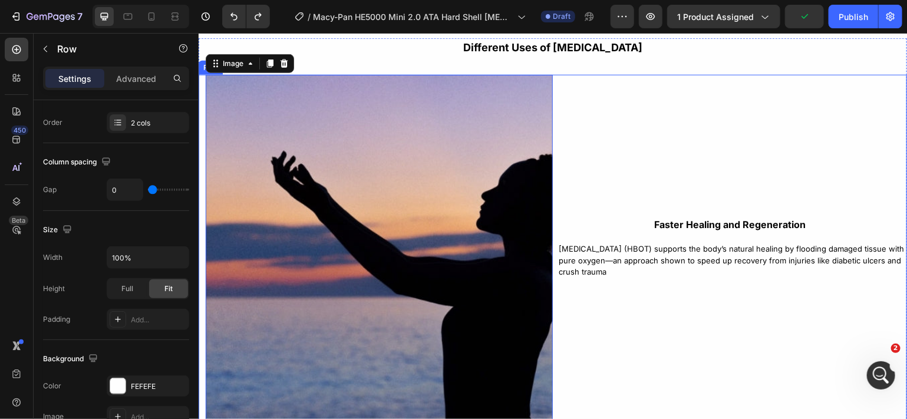
scroll to position [0, 0]
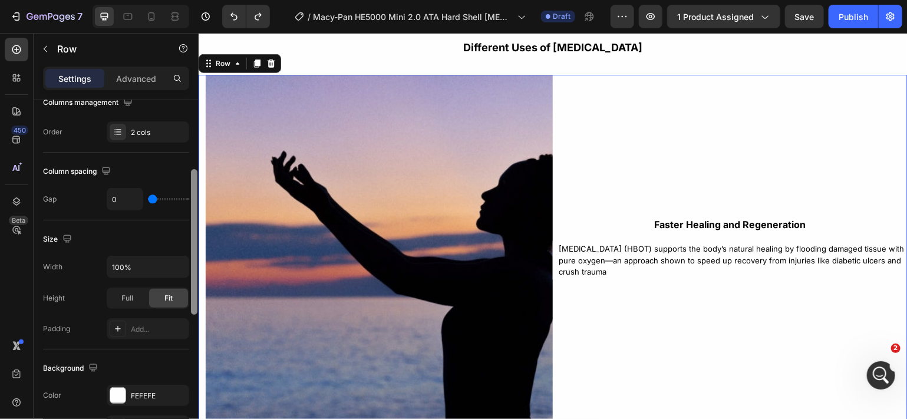
drag, startPoint x: 192, startPoint y: 238, endPoint x: 191, endPoint y: 323, distance: 84.3
click at [191, 315] on div at bounding box center [194, 242] width 6 height 146
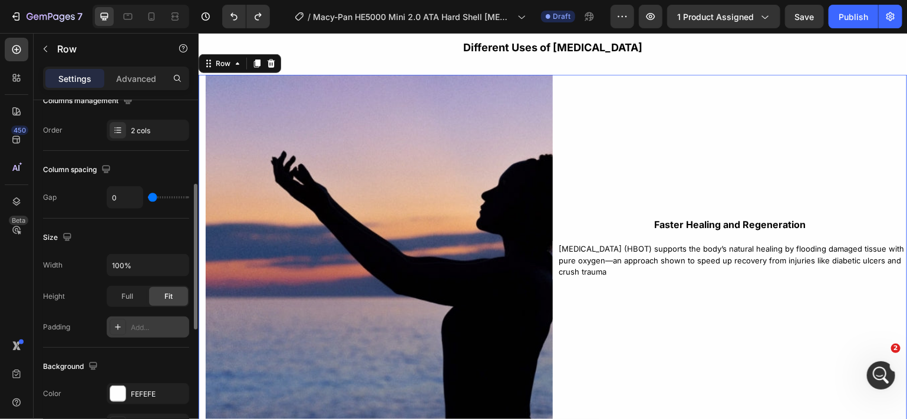
click at [172, 325] on div "Add..." at bounding box center [158, 328] width 55 height 11
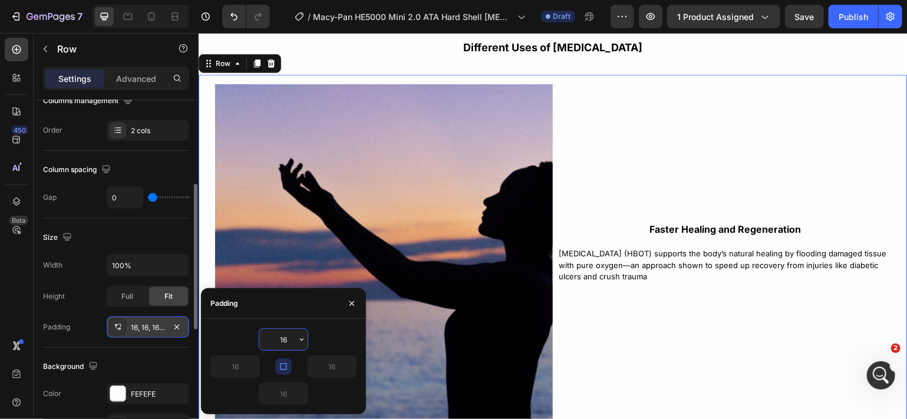
click at [287, 371] on icon "button" at bounding box center [283, 366] width 9 height 9
click at [241, 368] on input "16" at bounding box center [235, 366] width 48 height 21
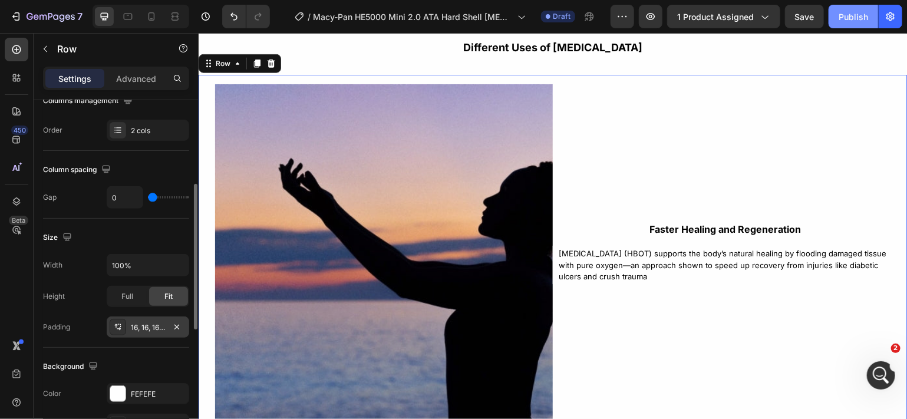
click at [844, 11] on div "Publish" at bounding box center [853, 17] width 29 height 12
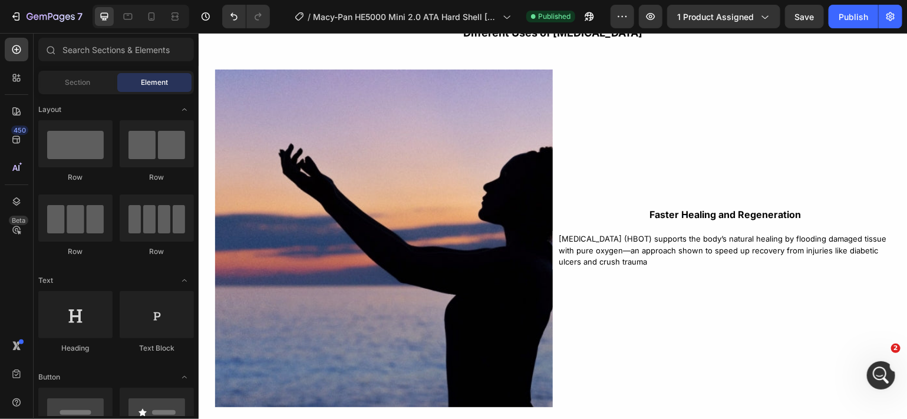
scroll to position [2756, 0]
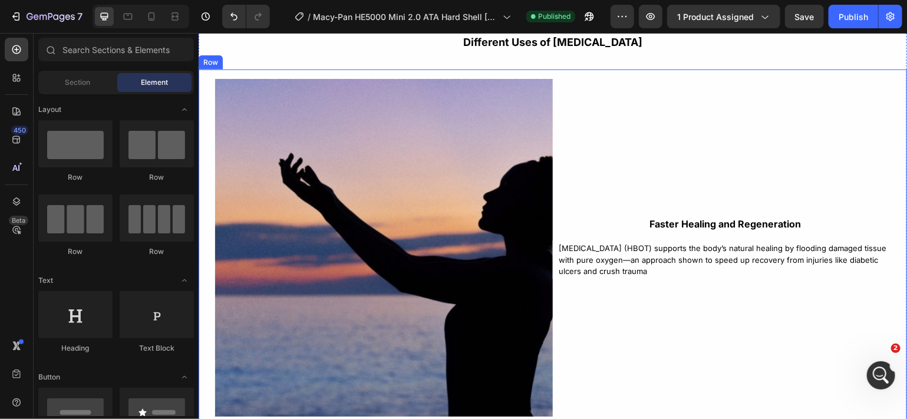
click at [596, 116] on div "Faster Healing and Regeneration Text Block [MEDICAL_DATA] (HBOT) supports the b…" at bounding box center [724, 247] width 345 height 338
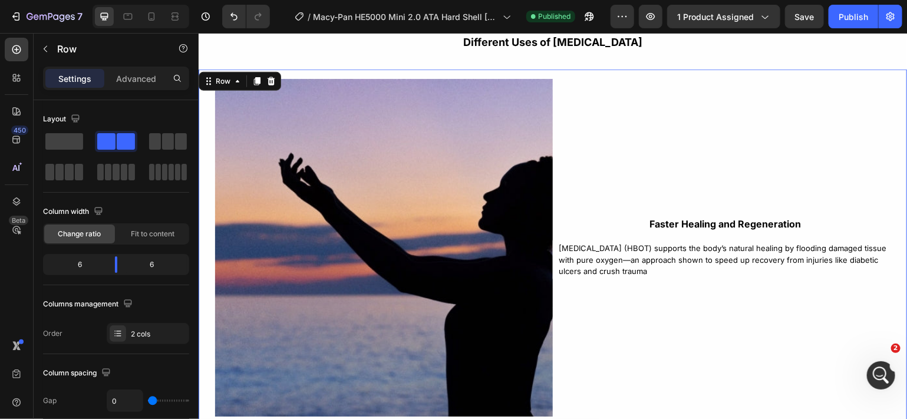
click at [564, 184] on div "Faster Healing and Regeneration Text Block [MEDICAL_DATA] (HBOT) supports the b…" at bounding box center [724, 247] width 345 height 338
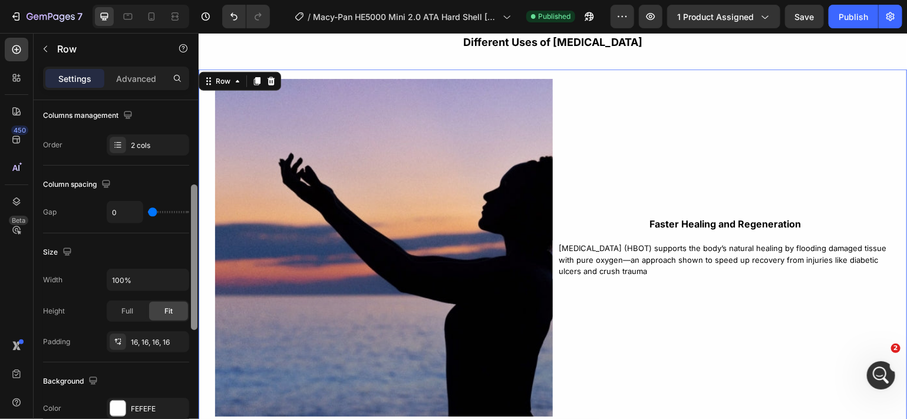
scroll to position [195, 0]
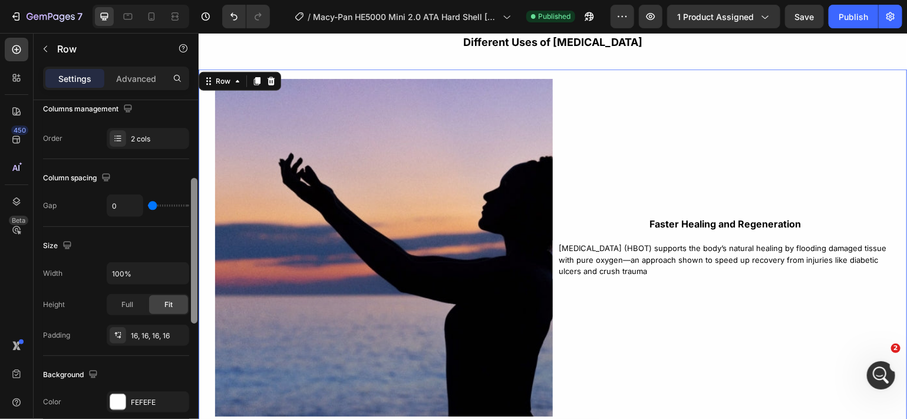
drag, startPoint x: 192, startPoint y: 222, endPoint x: 188, endPoint y: 302, distance: 80.9
click at [188, 302] on div "Layout Column width Change ratio Fit to content 6 6 Columns management Order 2 …" at bounding box center [116, 276] width 165 height 353
click at [156, 333] on div "16, 16, 16, 16" at bounding box center [148, 336] width 34 height 11
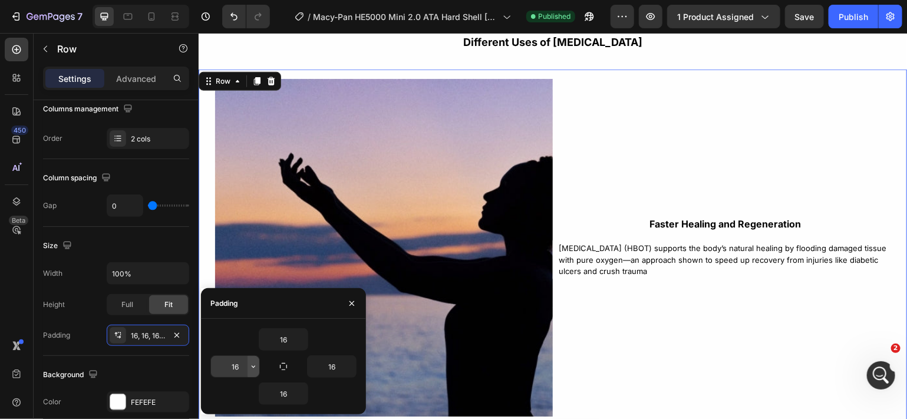
click at [249, 364] on icon "button" at bounding box center [253, 366] width 9 height 9
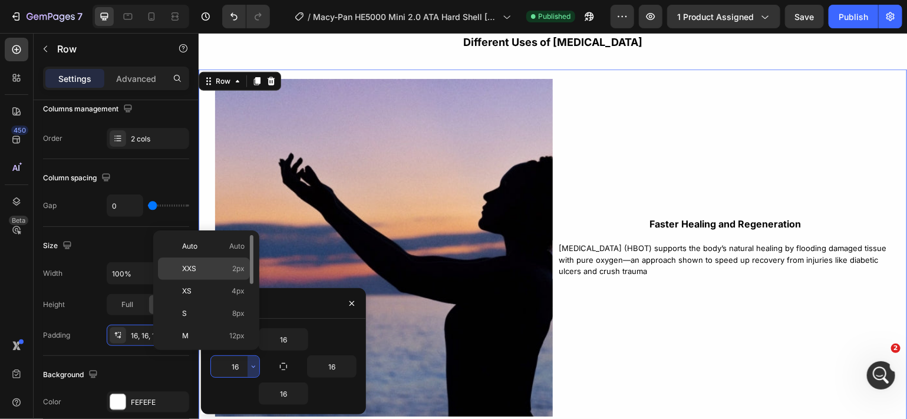
click at [217, 272] on p "XXS 2px" at bounding box center [213, 269] width 62 height 11
type input "2"
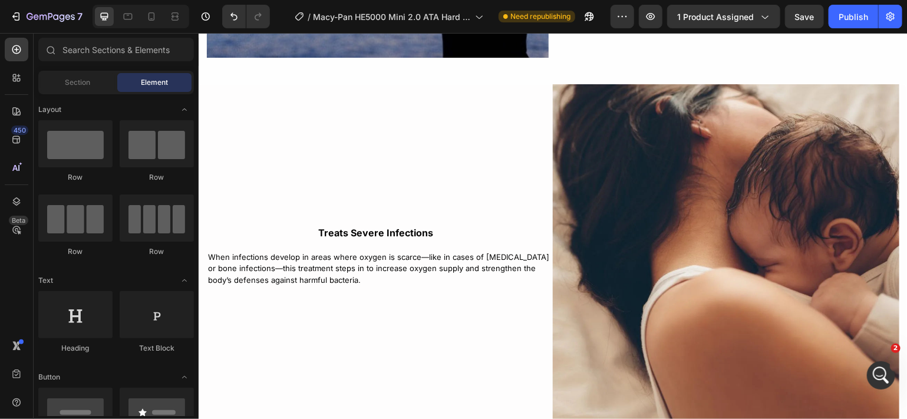
scroll to position [3129, 0]
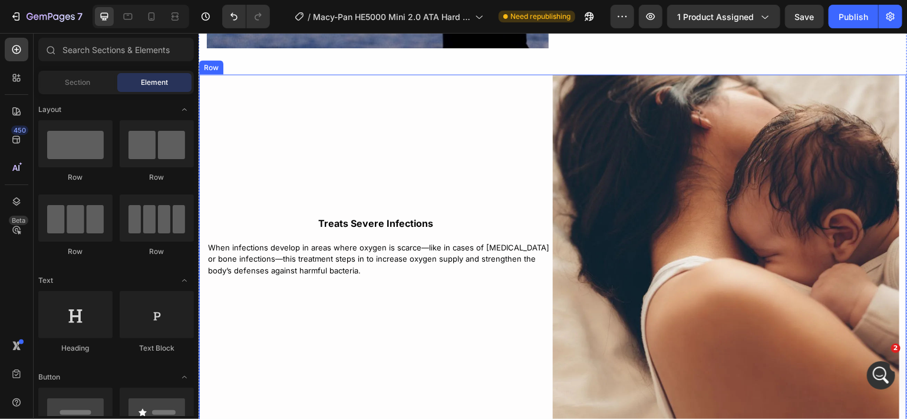
click at [504, 195] on div "Treats Severe Infections Text Block When infections develop in areas where oxyg…" at bounding box center [376, 247] width 354 height 347
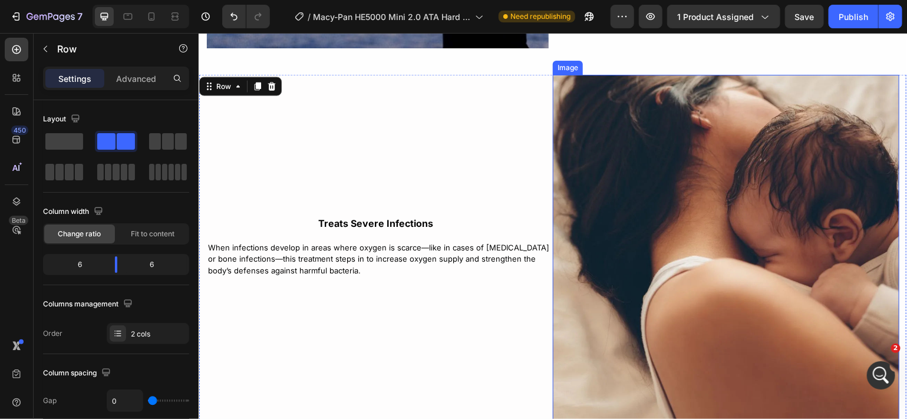
click at [580, 199] on img at bounding box center [725, 247] width 347 height 347
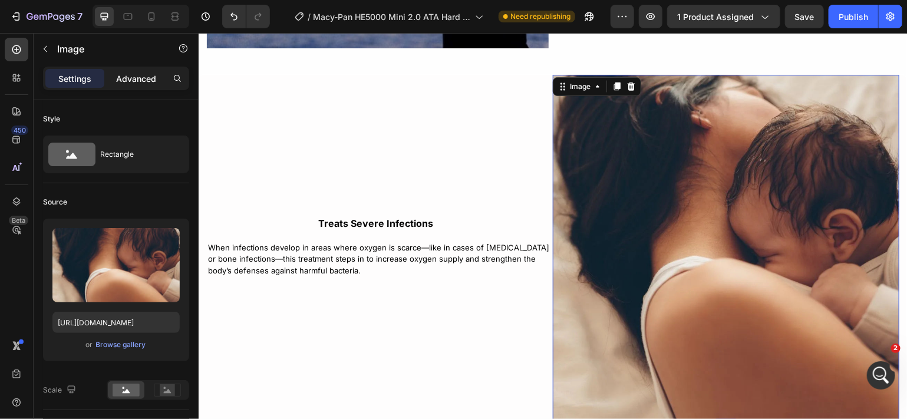
click at [129, 81] on p "Advanced" at bounding box center [136, 79] width 40 height 12
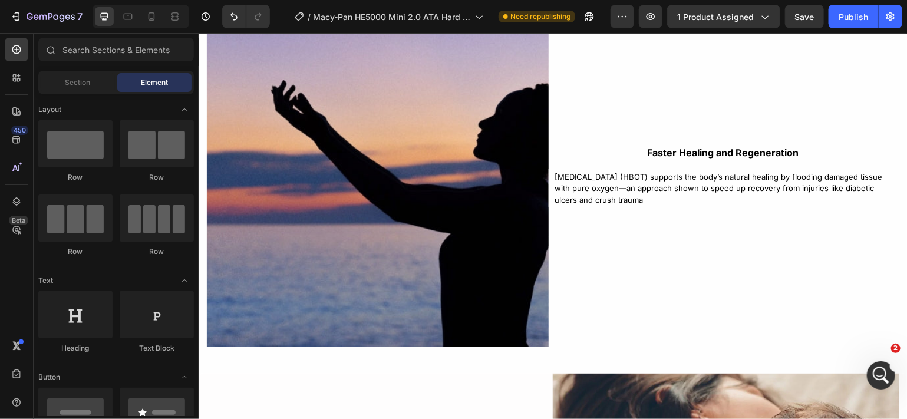
scroll to position [2792, 0]
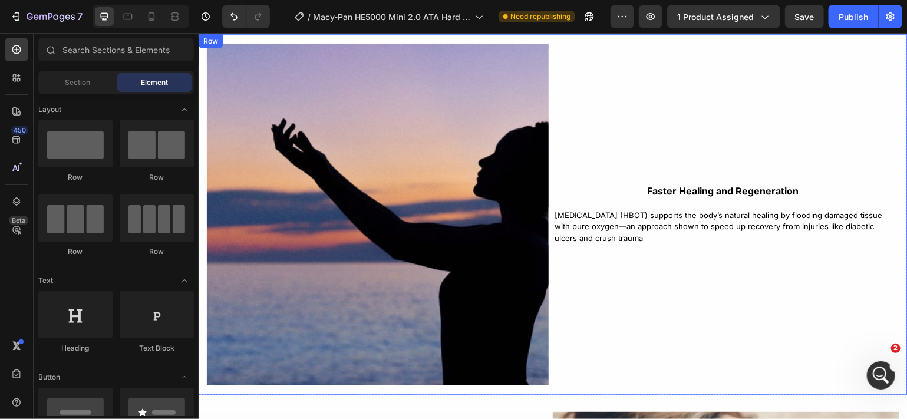
click at [597, 278] on div "Faster Healing and Regeneration Text Block [MEDICAL_DATA] (HBOT) supports the b…" at bounding box center [722, 214] width 349 height 342
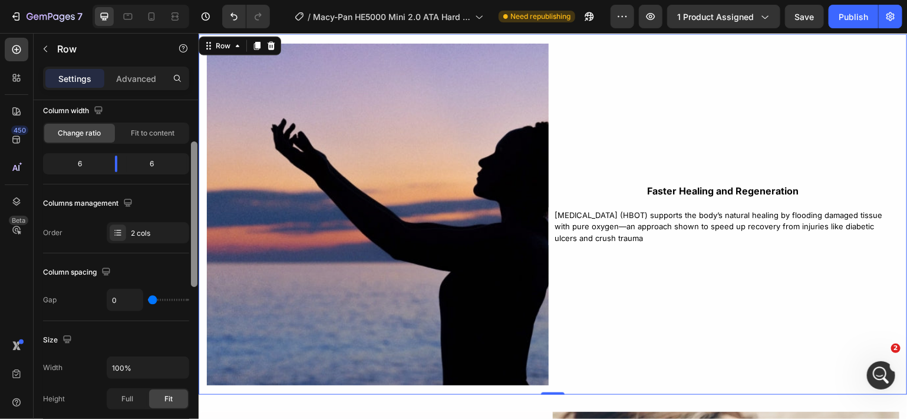
scroll to position [125, 0]
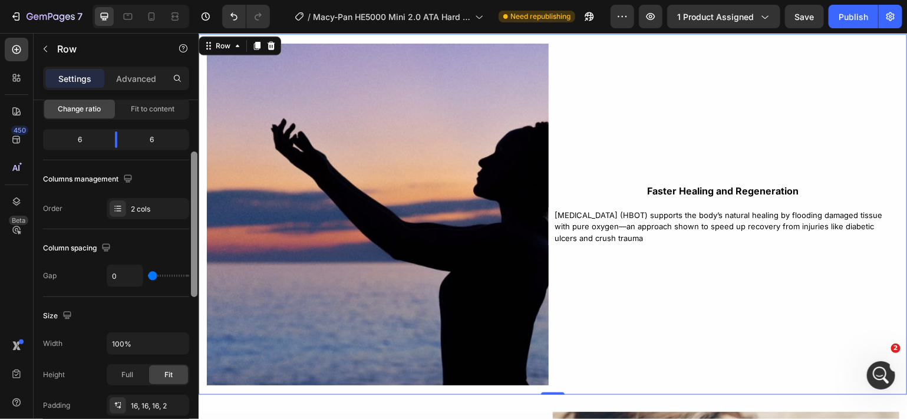
drag, startPoint x: 393, startPoint y: 264, endPoint x: 199, endPoint y: 314, distance: 200.3
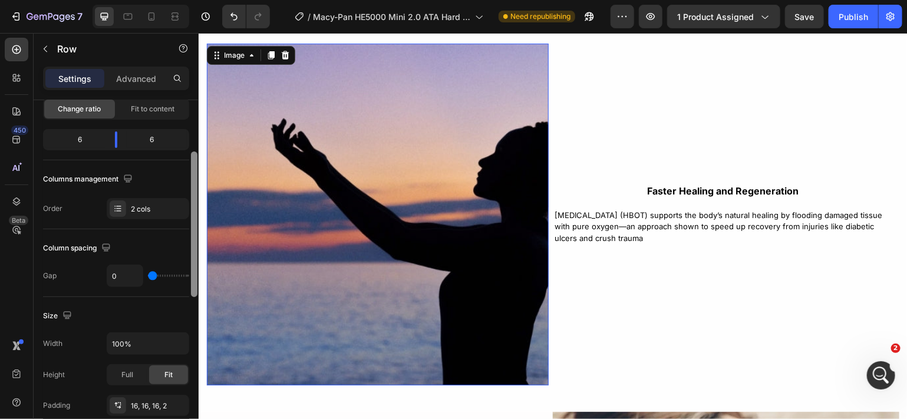
click at [246, 292] on img at bounding box center [377, 214] width 342 height 342
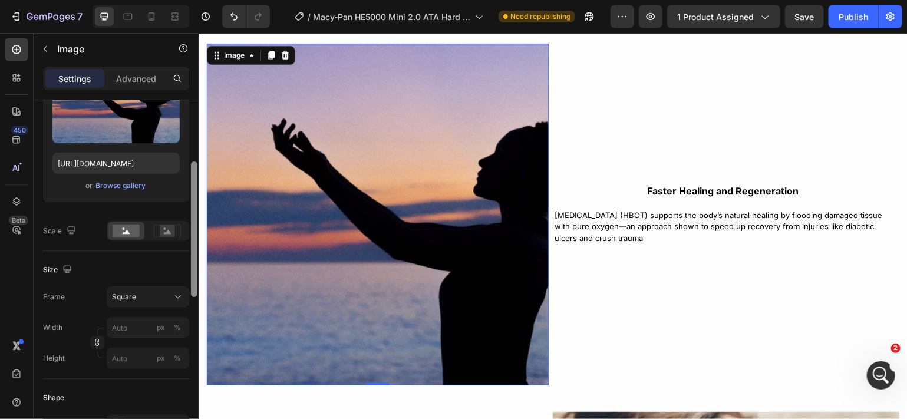
scroll to position [185, 0]
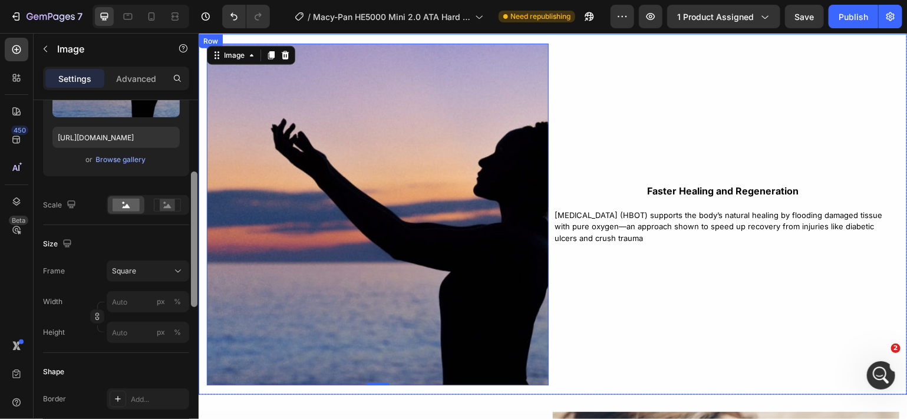
drag, startPoint x: 391, startPoint y: 262, endPoint x: 198, endPoint y: 304, distance: 197.2
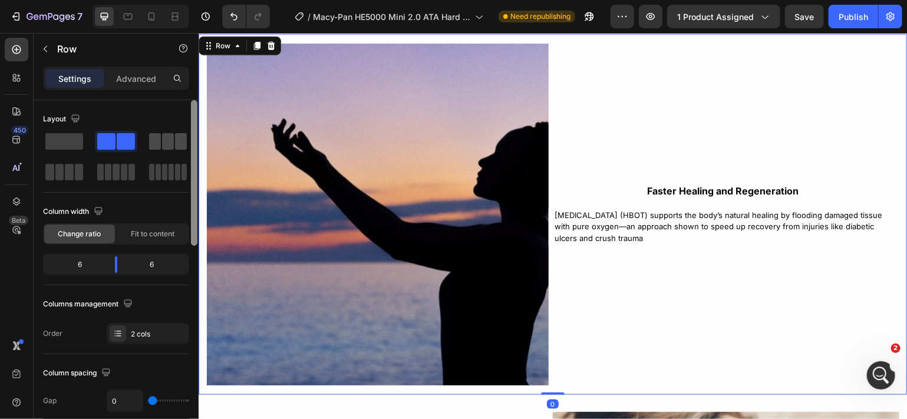
scroll to position [0, 0]
click at [142, 73] on p "Advanced" at bounding box center [136, 79] width 40 height 12
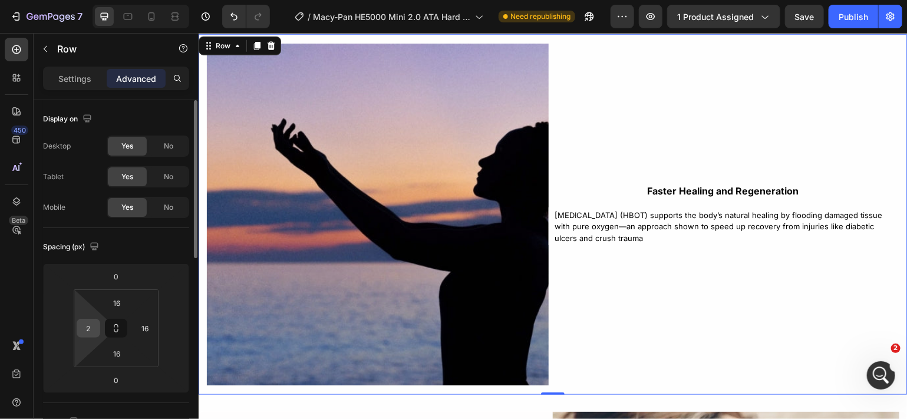
click at [94, 327] on input "2" at bounding box center [89, 329] width 18 height 18
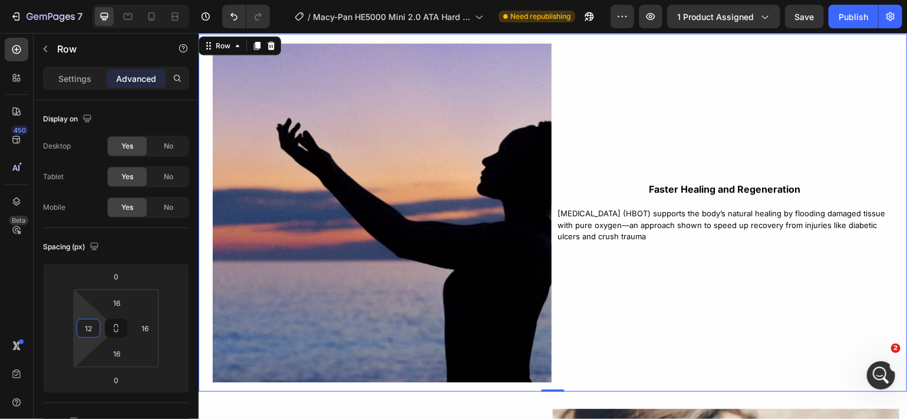
click at [566, 293] on div "Faster Healing and Regeneration Text Block [MEDICAL_DATA] (HBOT) supports the b…" at bounding box center [724, 212] width 346 height 339
click at [90, 330] on input "12" at bounding box center [89, 329] width 18 height 18
click at [93, 354] on span "Auto" at bounding box center [98, 354] width 15 height 8
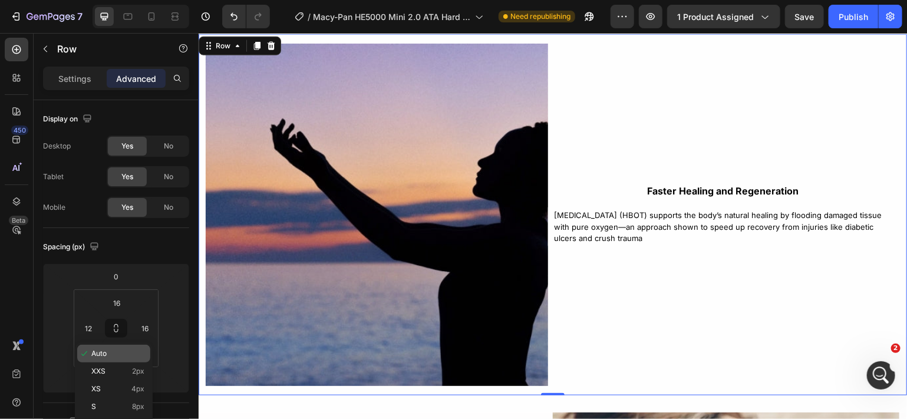
type input "Auto"
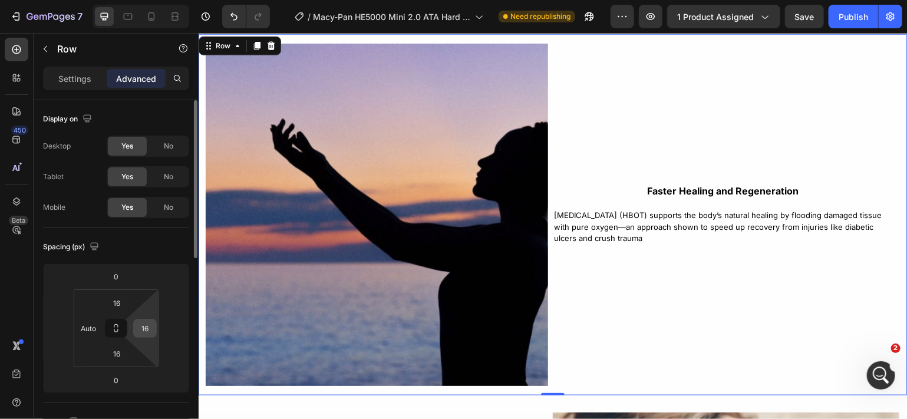
click at [150, 328] on input "16" at bounding box center [145, 329] width 18 height 18
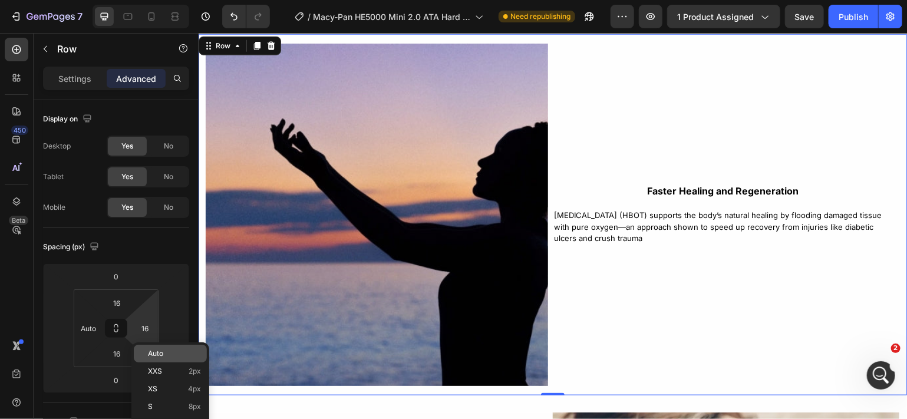
click at [155, 352] on span "Auto" at bounding box center [155, 354] width 15 height 8
type input "Auto"
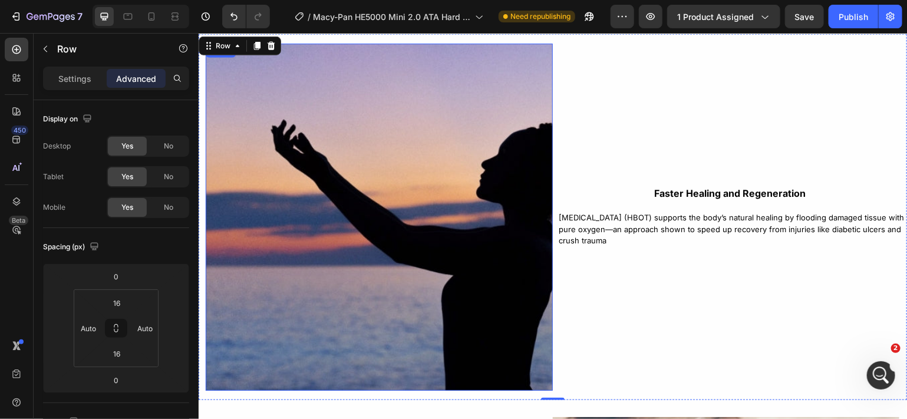
click at [246, 262] on img at bounding box center [378, 216] width 347 height 347
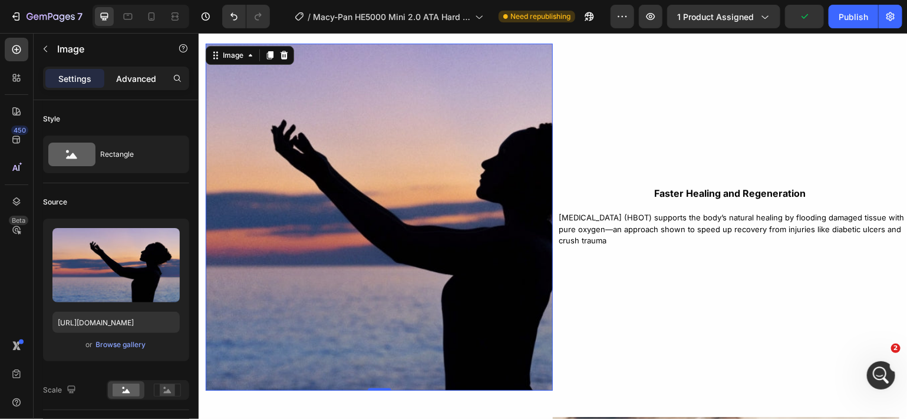
click at [146, 85] on div "Advanced" at bounding box center [136, 78] width 59 height 19
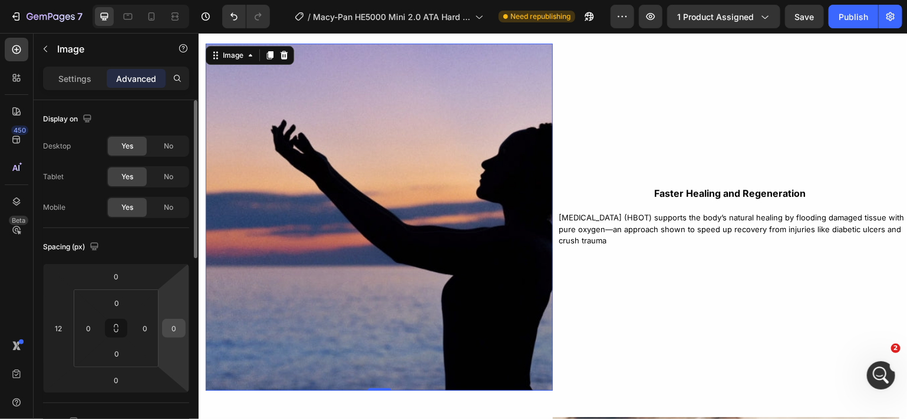
click at [177, 328] on input "0" at bounding box center [174, 329] width 18 height 18
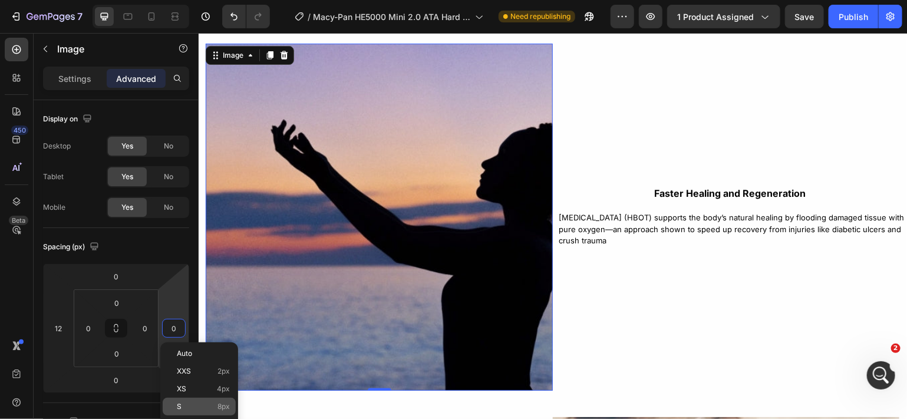
click at [177, 401] on div "S 8px" at bounding box center [199, 407] width 73 height 18
type input "8"
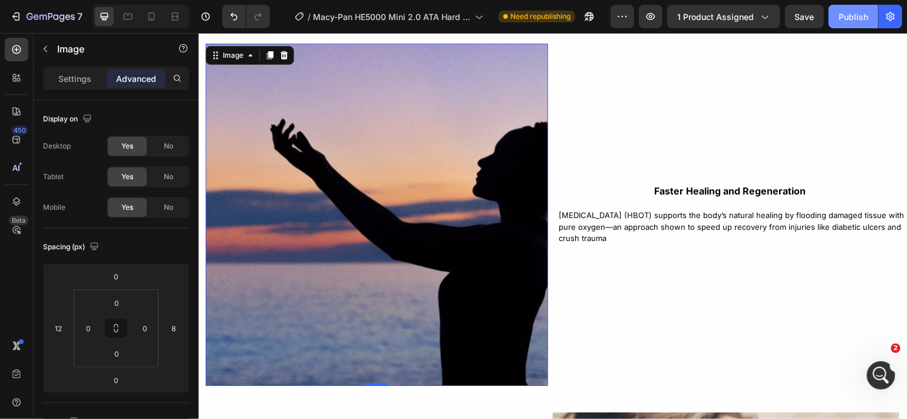
click at [844, 15] on div "Publish" at bounding box center [853, 17] width 29 height 12
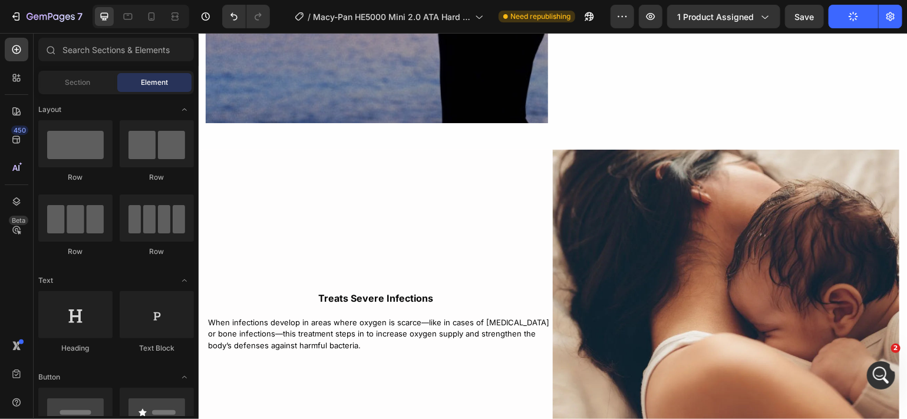
scroll to position [3102, 0]
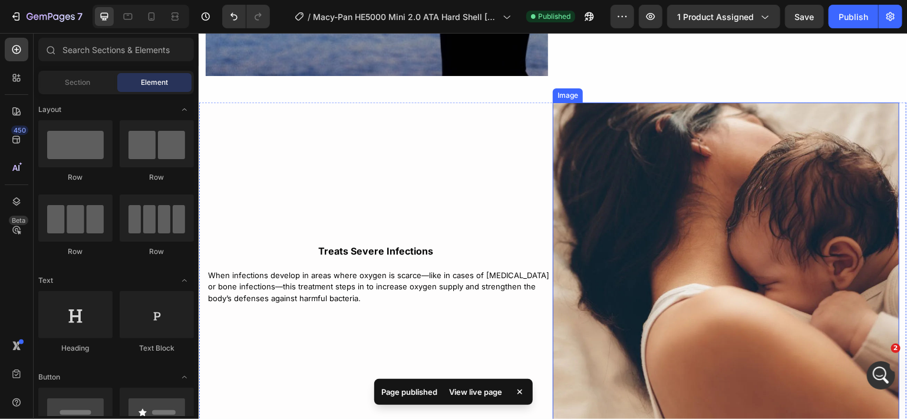
click at [752, 261] on img at bounding box center [725, 275] width 347 height 347
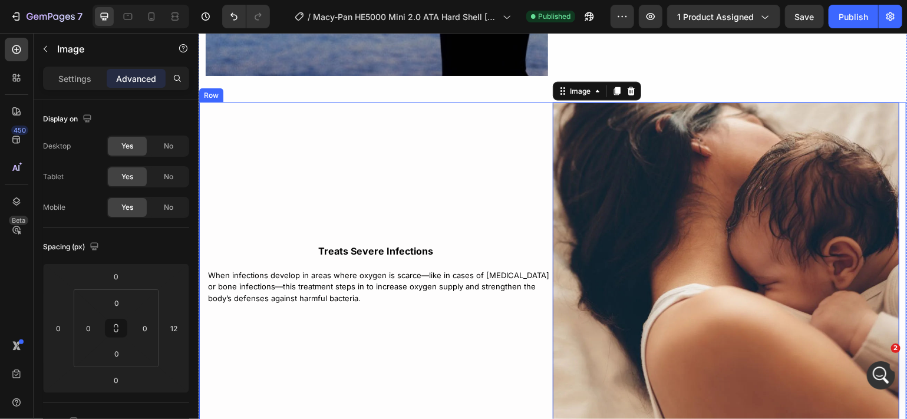
click at [527, 314] on div "Treats Severe Infections Text Block When infections develop in areas where oxyg…" at bounding box center [376, 275] width 354 height 347
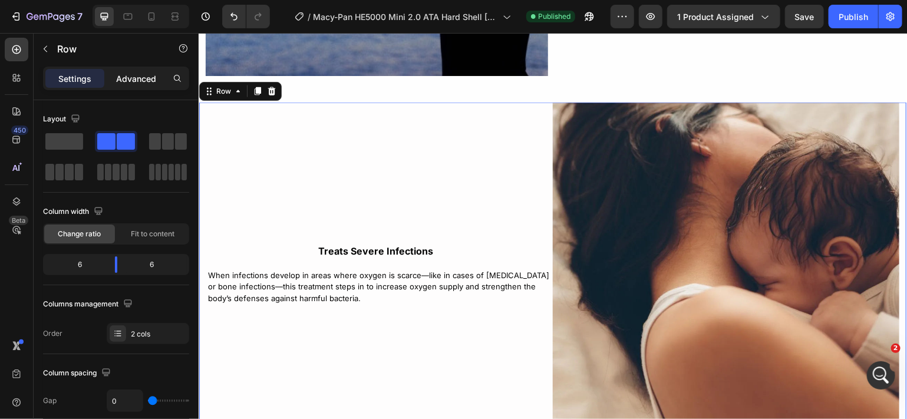
click at [149, 75] on p "Advanced" at bounding box center [136, 79] width 40 height 12
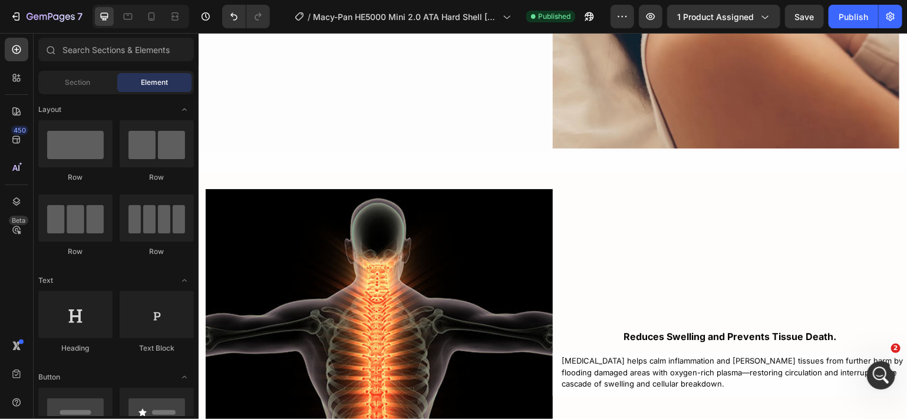
scroll to position [3479, 0]
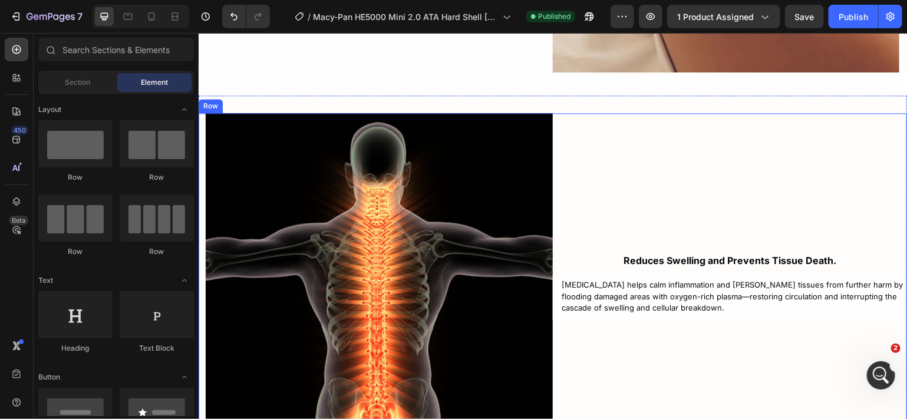
click at [561, 152] on div "Reduces Swelling and Prevents Tissue Death. Text Block [MEDICAL_DATA] helps cal…" at bounding box center [729, 286] width 354 height 347
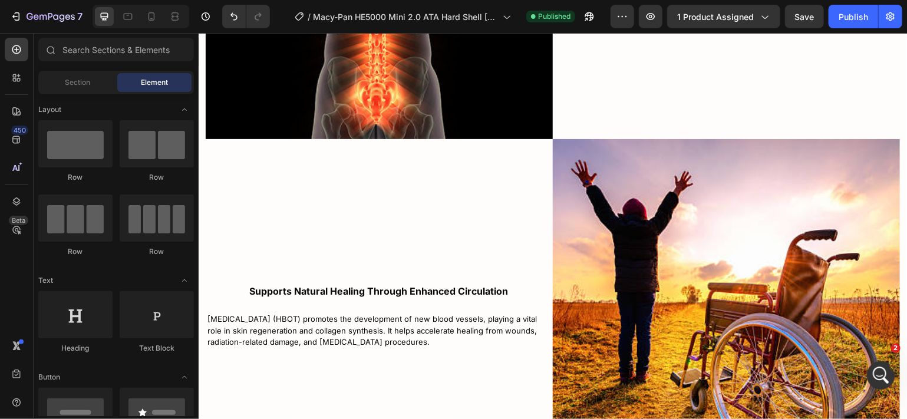
scroll to position [3799, 0]
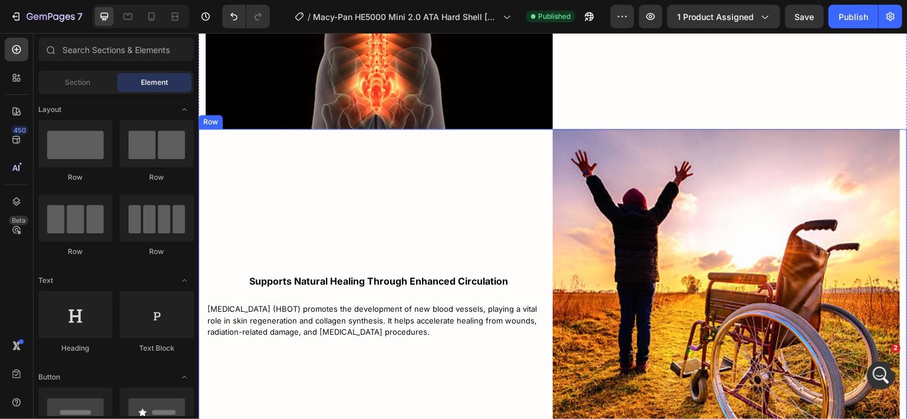
click at [498, 204] on div "Supports Natural Healing Through Enhanced Circulation Text Block [MEDICAL_DATA]…" at bounding box center [375, 306] width 354 height 354
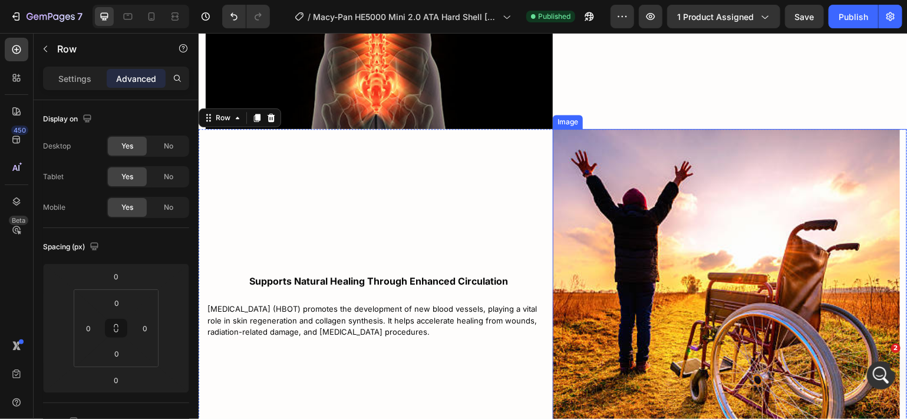
click at [607, 221] on img at bounding box center [725, 302] width 347 height 347
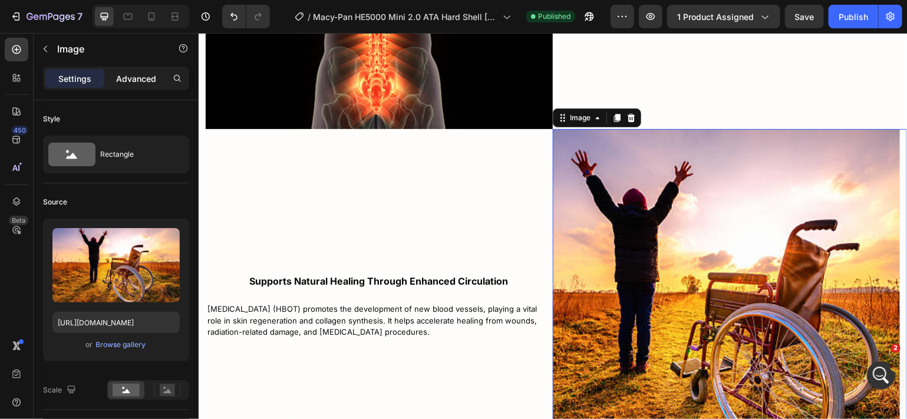
click at [129, 78] on p "Advanced" at bounding box center [136, 79] width 40 height 12
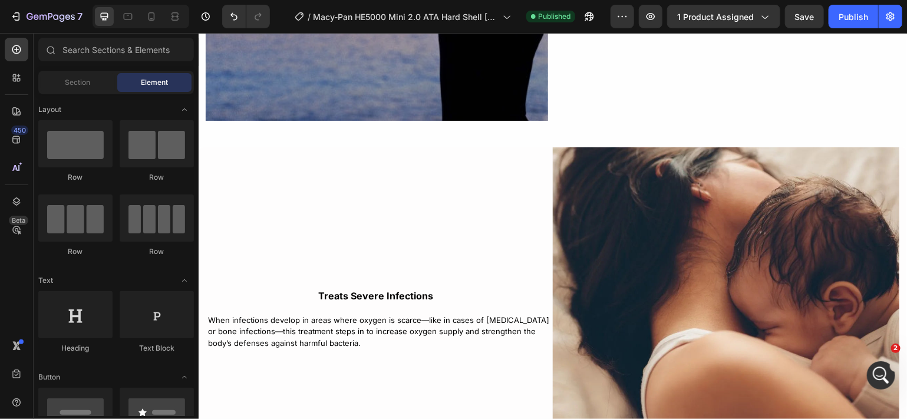
scroll to position [3047, 0]
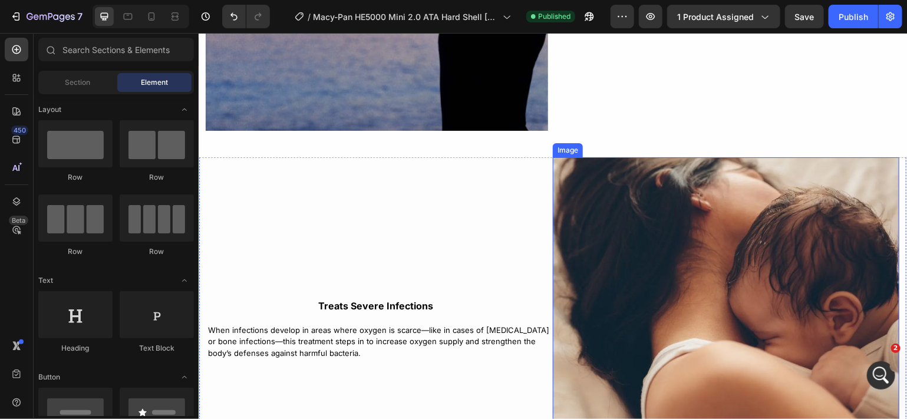
click at [810, 271] on img at bounding box center [725, 330] width 347 height 347
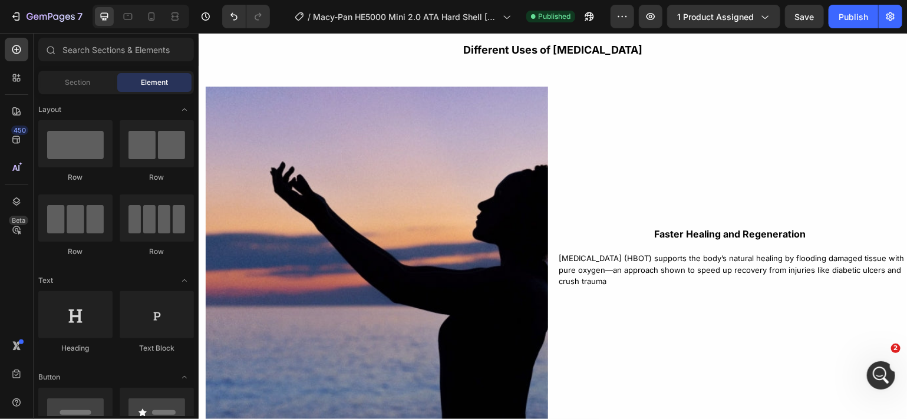
scroll to position [2729, 0]
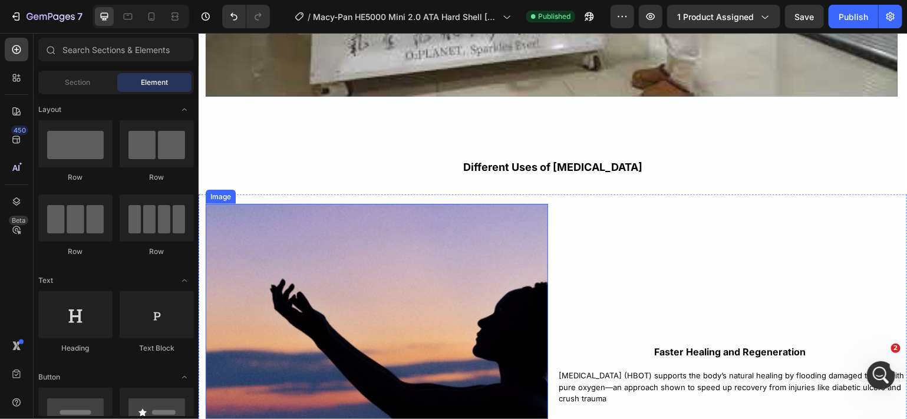
click at [426, 275] on img at bounding box center [376, 374] width 343 height 343
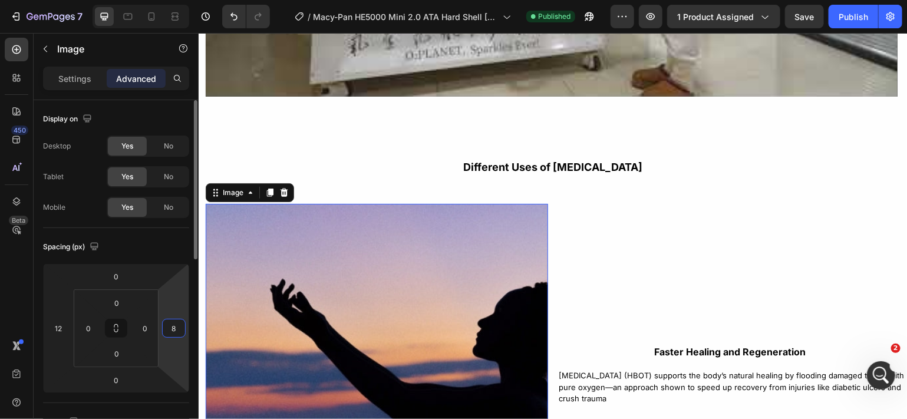
click at [177, 327] on input "8" at bounding box center [174, 329] width 18 height 18
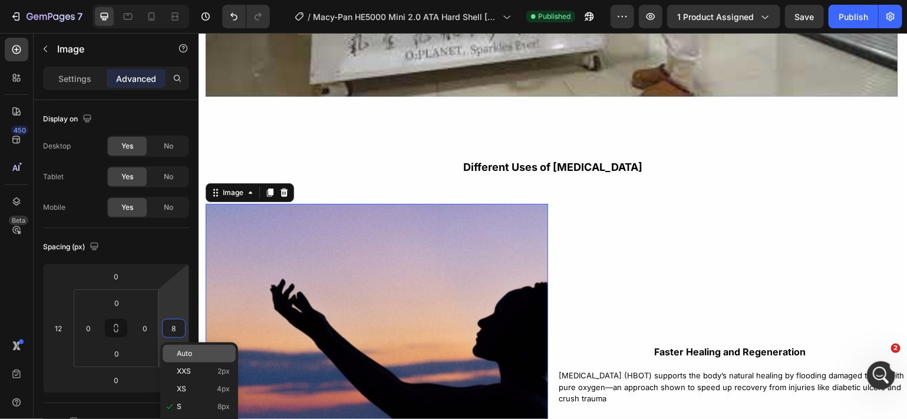
click at [185, 351] on span "Auto" at bounding box center [184, 354] width 15 height 8
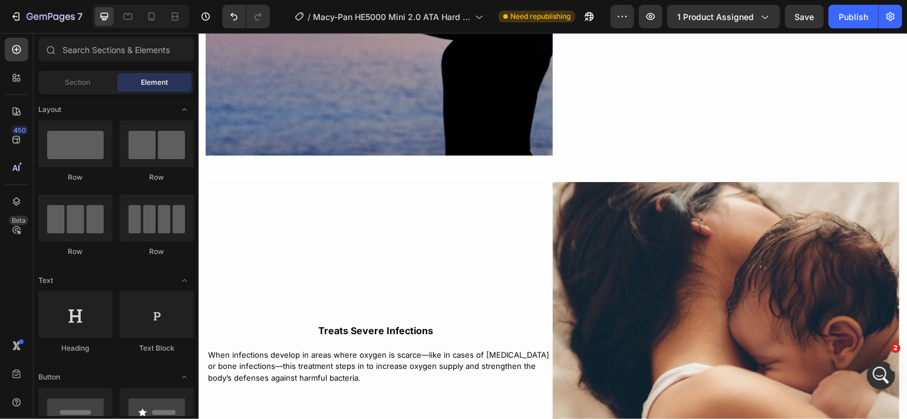
scroll to position [3141, 0]
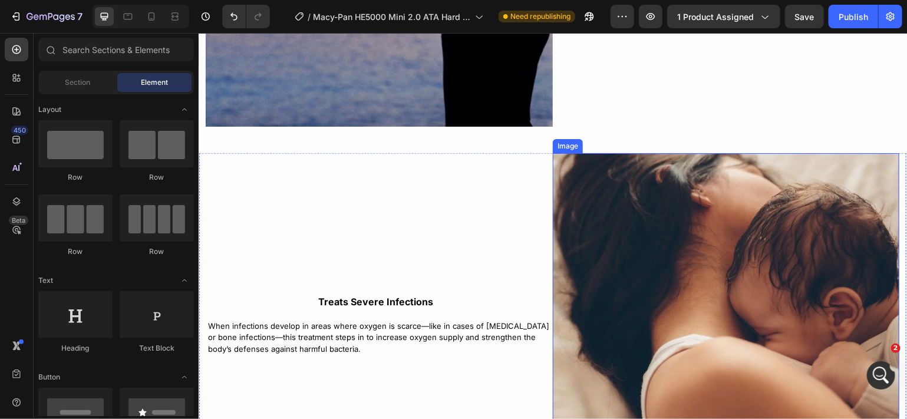
click at [851, 273] on img at bounding box center [725, 326] width 347 height 347
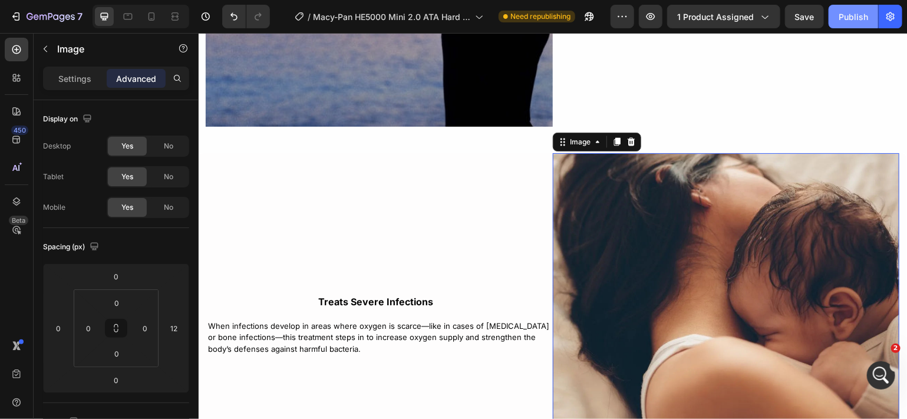
click at [858, 20] on div "Publish" at bounding box center [853, 17] width 29 height 12
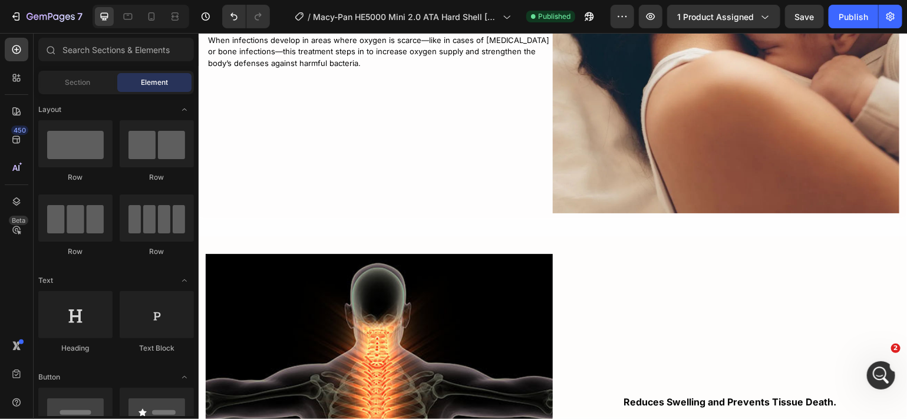
scroll to position [3438, 0]
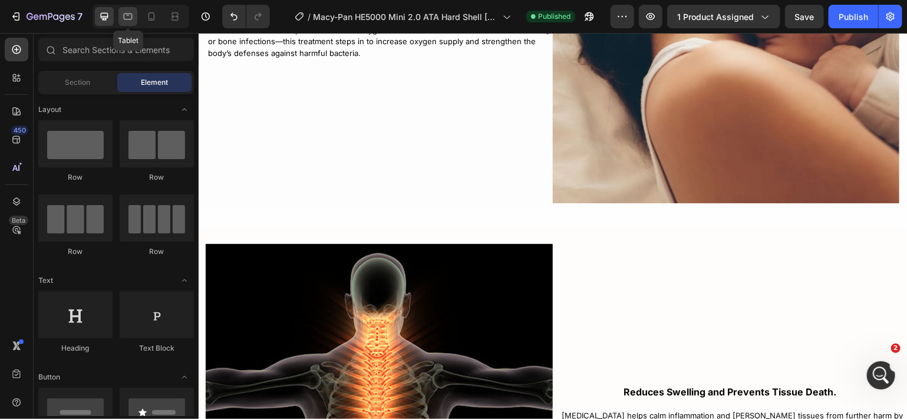
click at [132, 20] on icon at bounding box center [128, 17] width 12 height 12
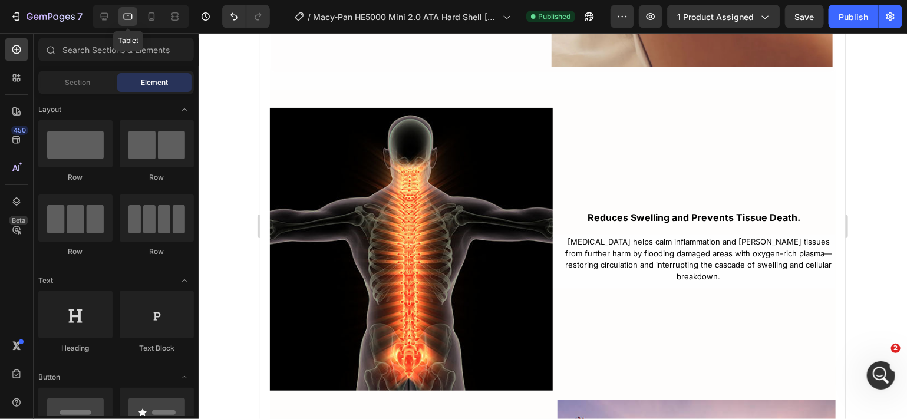
scroll to position [3364, 0]
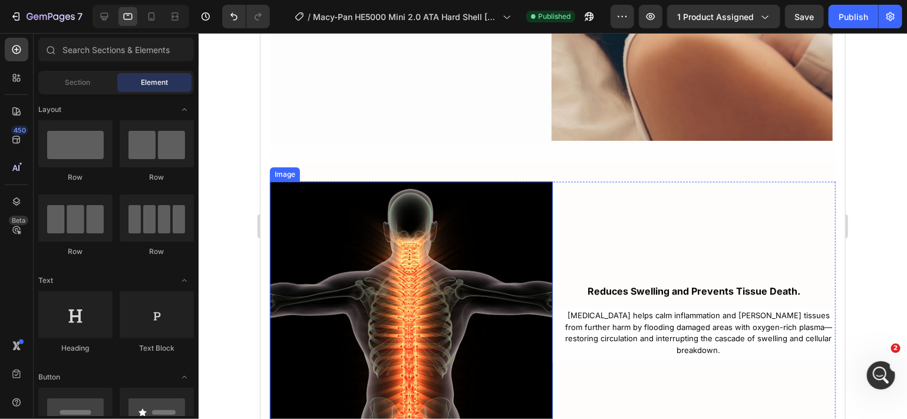
click at [333, 246] on img at bounding box center [410, 322] width 283 height 283
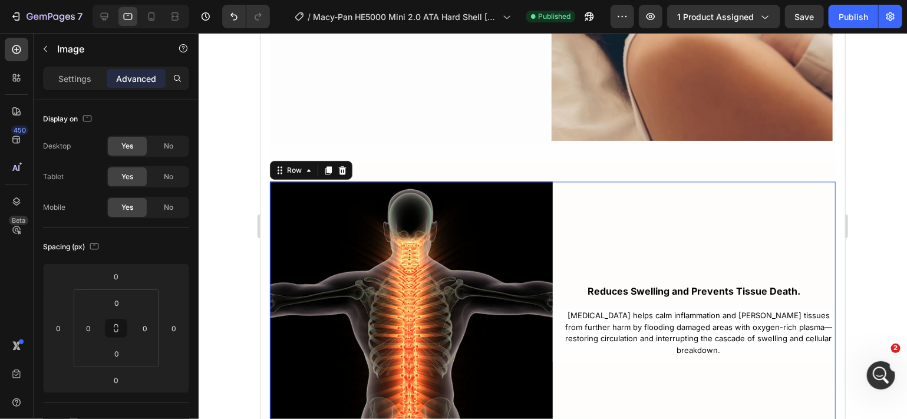
click at [562, 242] on div "Reduces Swelling and Prevents Tissue Death. Text Block [MEDICAL_DATA] helps cal…" at bounding box center [693, 322] width 283 height 283
click at [302, 213] on img at bounding box center [410, 322] width 283 height 283
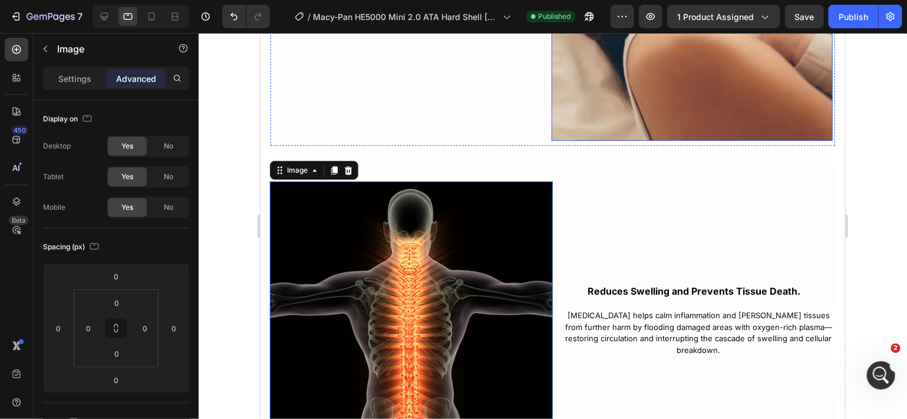
click at [569, 104] on img at bounding box center [691, -1] width 281 height 281
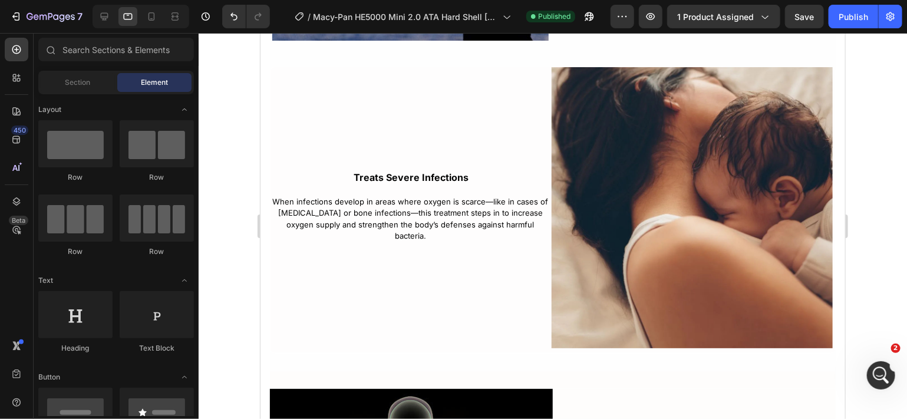
scroll to position [3129, 0]
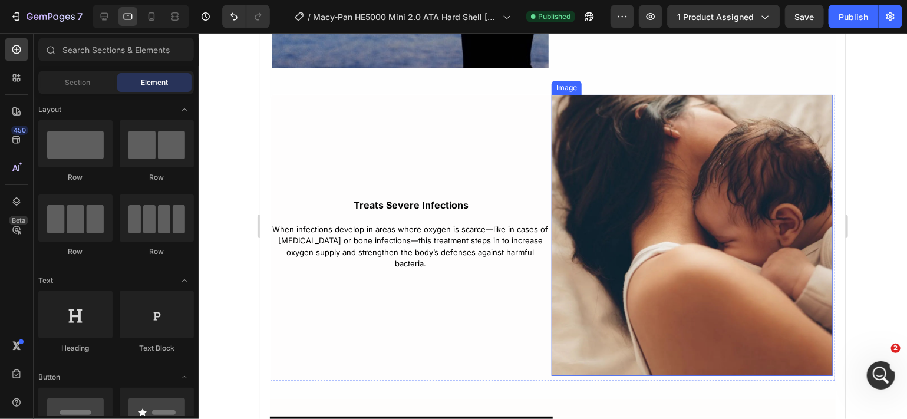
click at [707, 301] on img at bounding box center [691, 234] width 281 height 281
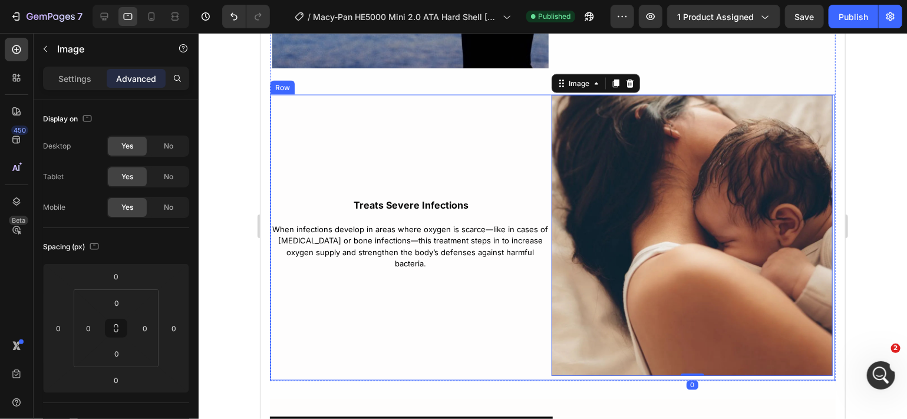
click at [414, 340] on div "Treats Severe Infections Text Block When infections develop in areas where oxyg…" at bounding box center [410, 234] width 281 height 281
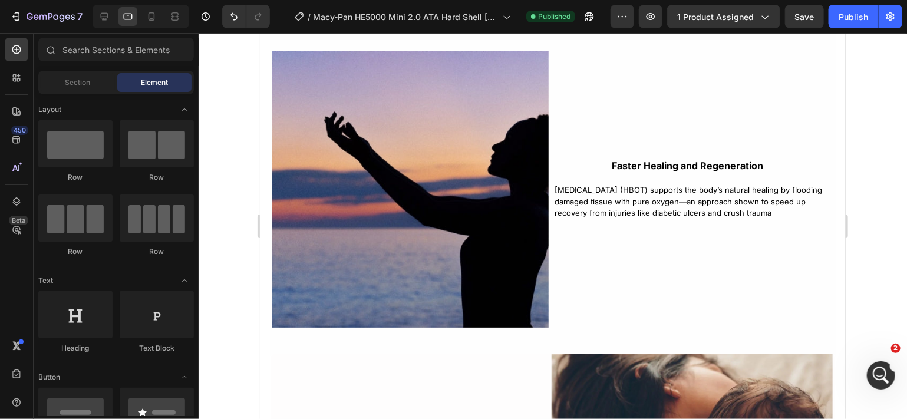
scroll to position [2766, 0]
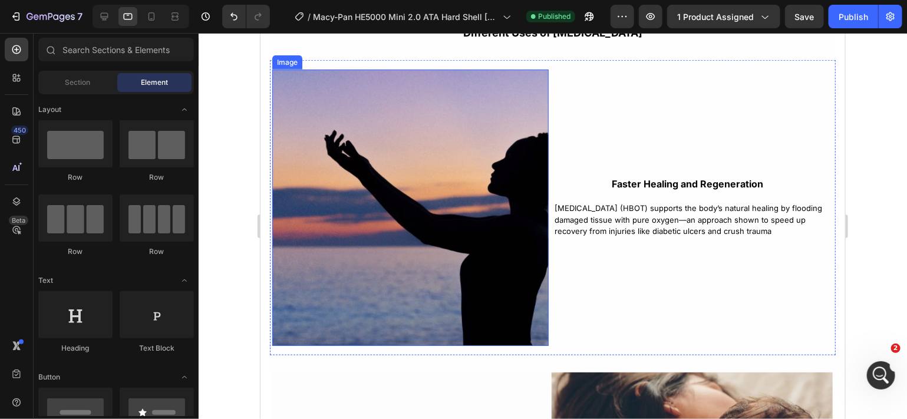
click at [524, 240] on img at bounding box center [410, 207] width 277 height 277
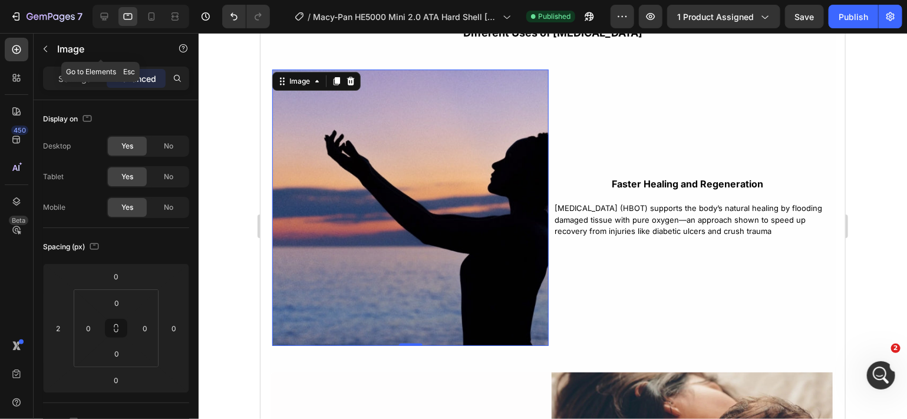
click at [43, 51] on icon "button" at bounding box center [45, 48] width 9 height 9
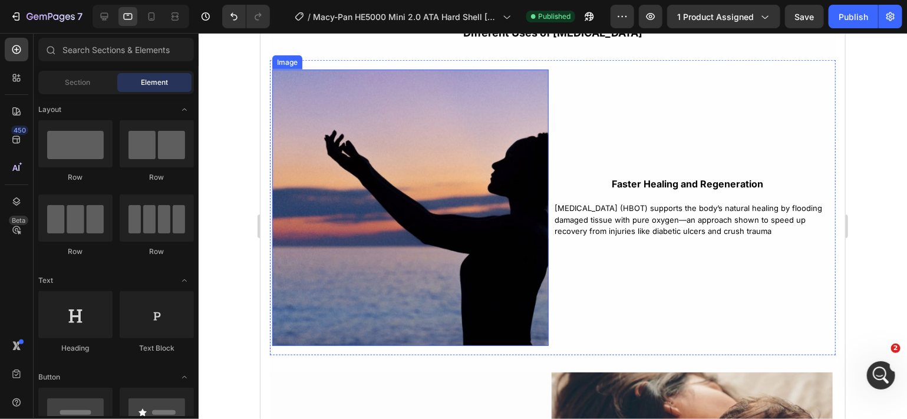
click at [302, 188] on img at bounding box center [410, 207] width 277 height 277
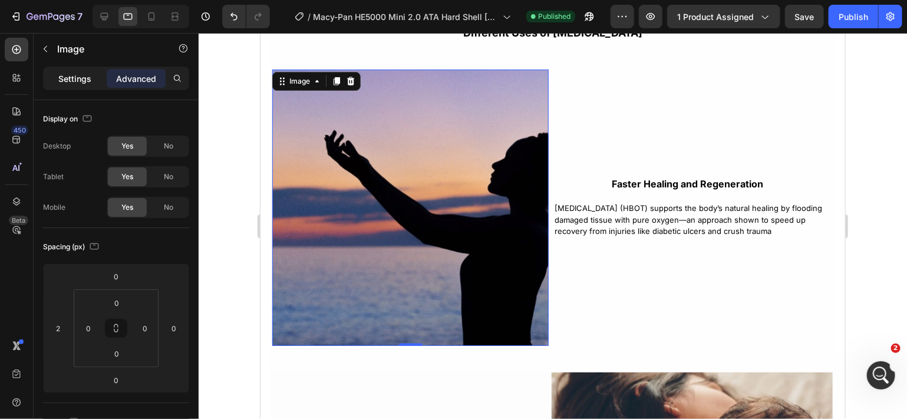
click at [61, 70] on div "Settings" at bounding box center [74, 78] width 59 height 19
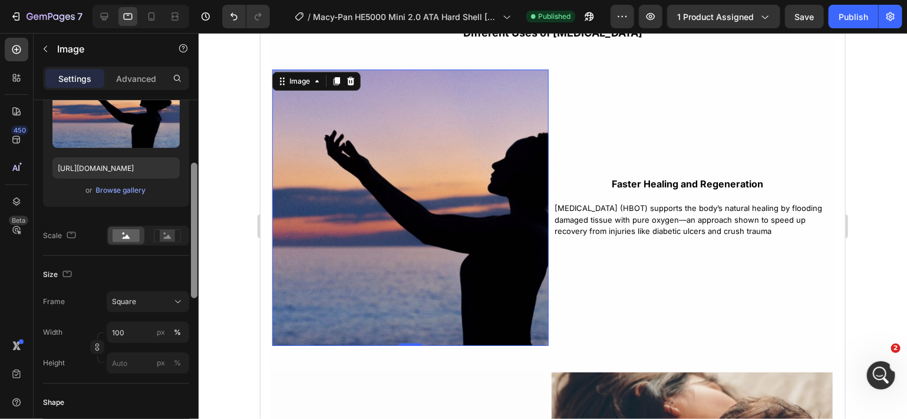
scroll to position [157, 0]
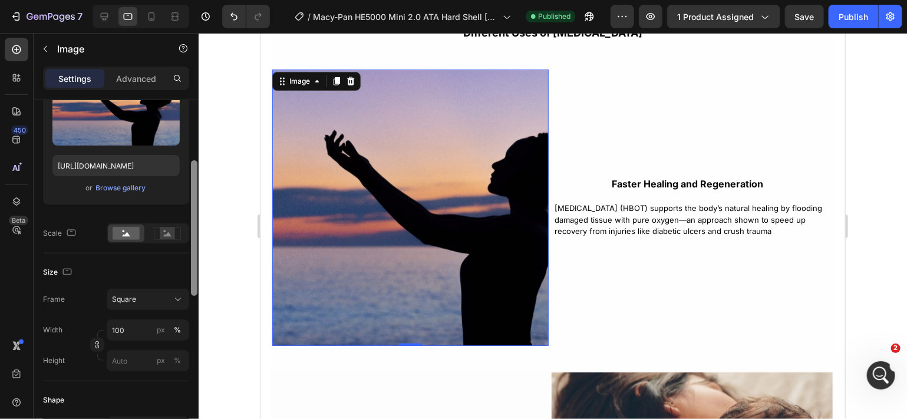
drag, startPoint x: 193, startPoint y: 168, endPoint x: 195, endPoint y: 229, distance: 60.8
click at [195, 229] on div at bounding box center [194, 228] width 6 height 136
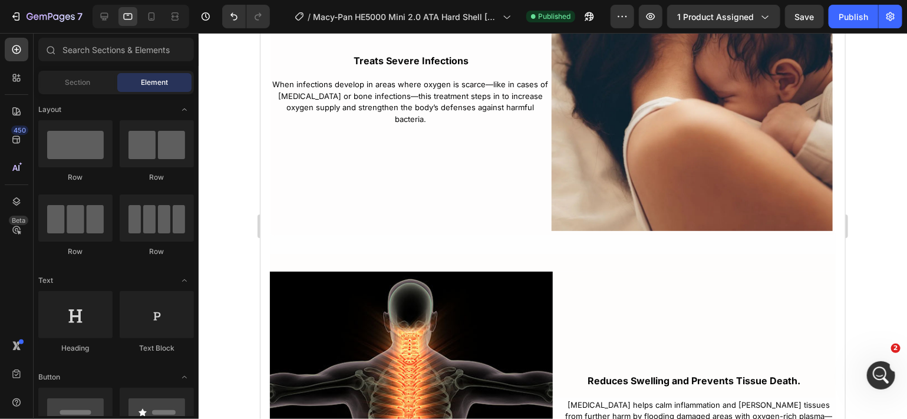
scroll to position [3197, 0]
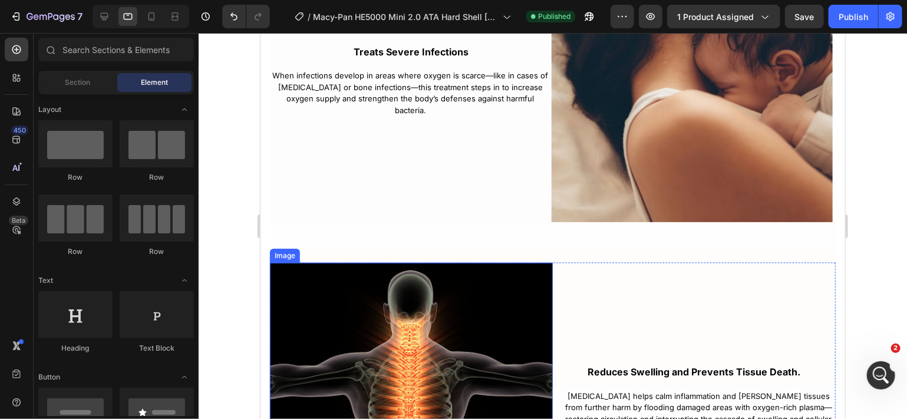
click at [536, 333] on img at bounding box center [410, 403] width 283 height 283
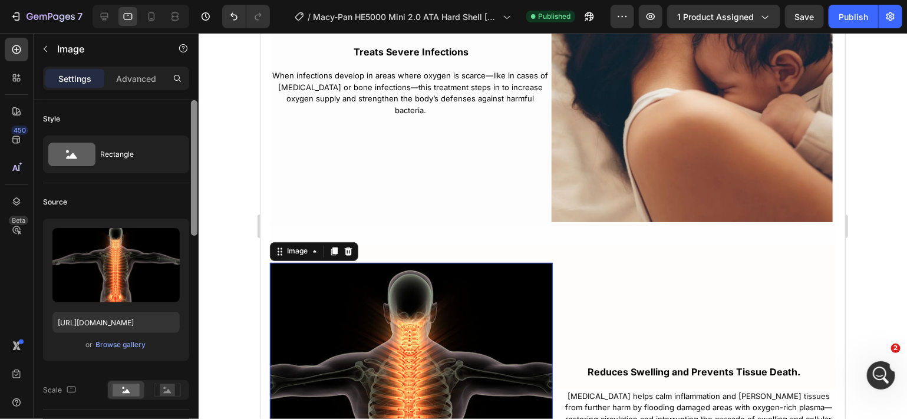
scroll to position [353, 0]
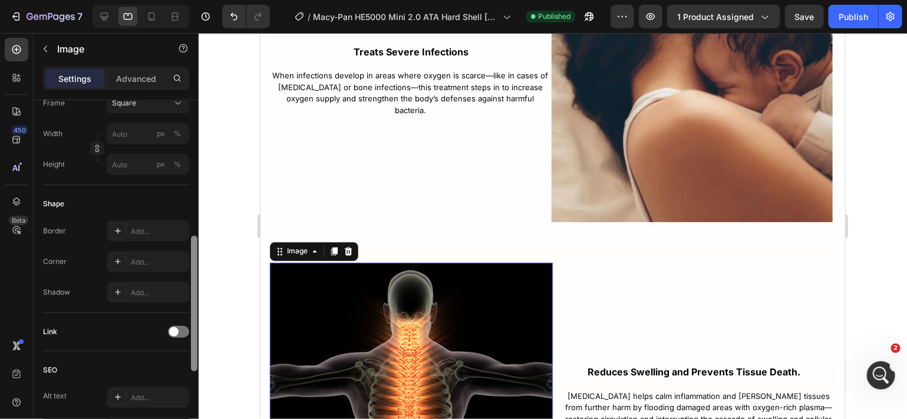
drag, startPoint x: 190, startPoint y: 219, endPoint x: 190, endPoint y: 252, distance: 33.0
click at [190, 252] on div at bounding box center [194, 276] width 9 height 353
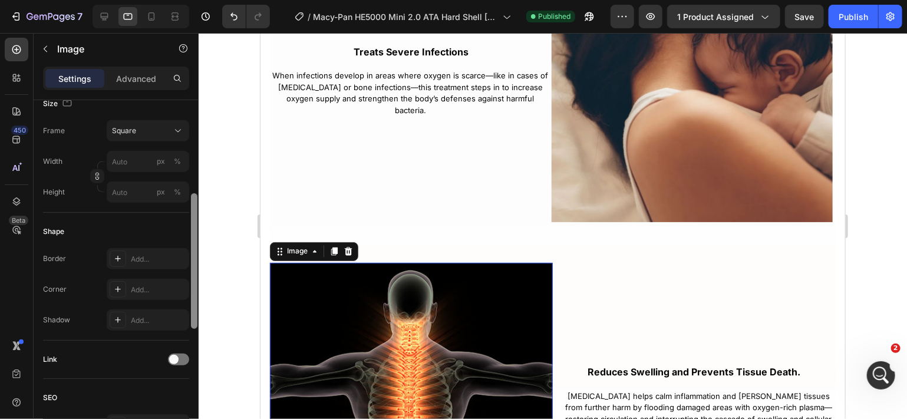
drag, startPoint x: 192, startPoint y: 261, endPoint x: 195, endPoint y: 252, distance: 9.3
click at [195, 252] on div at bounding box center [194, 261] width 6 height 136
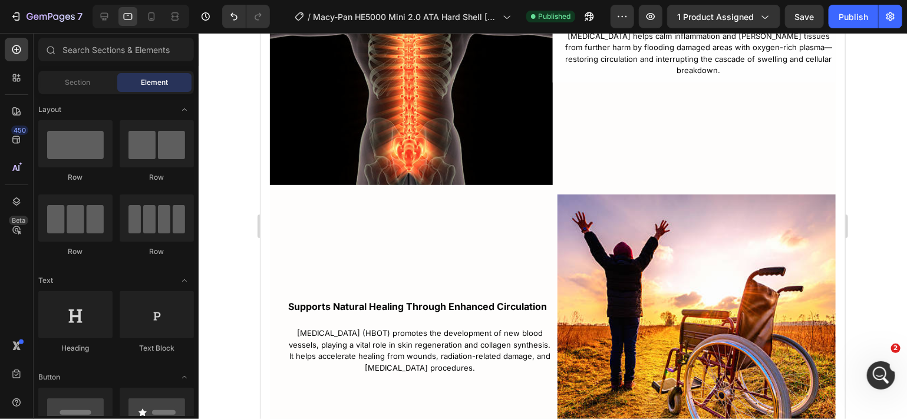
scroll to position [3584, 0]
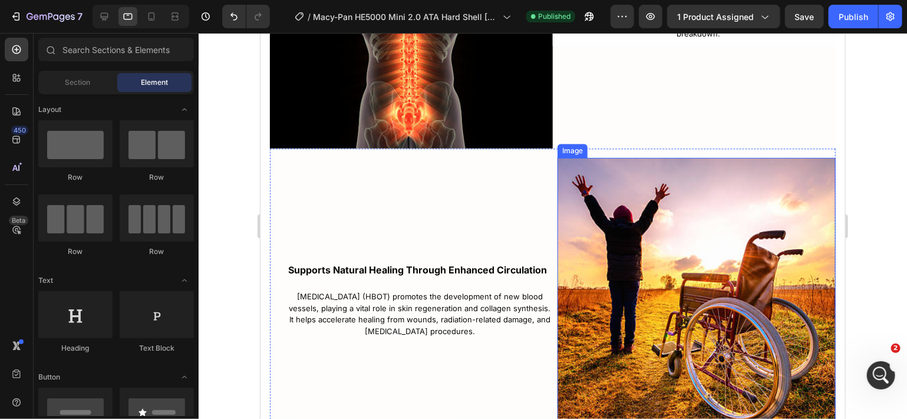
click at [749, 294] on img at bounding box center [696, 296] width 278 height 278
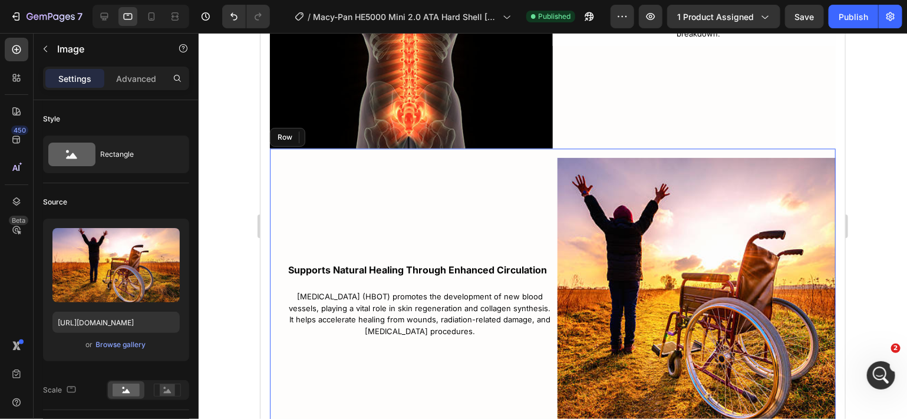
click at [508, 237] on div "Supports Natural Healing Through Enhanced Circulation Text Block [MEDICAL_DATA]…" at bounding box center [418, 299] width 278 height 285
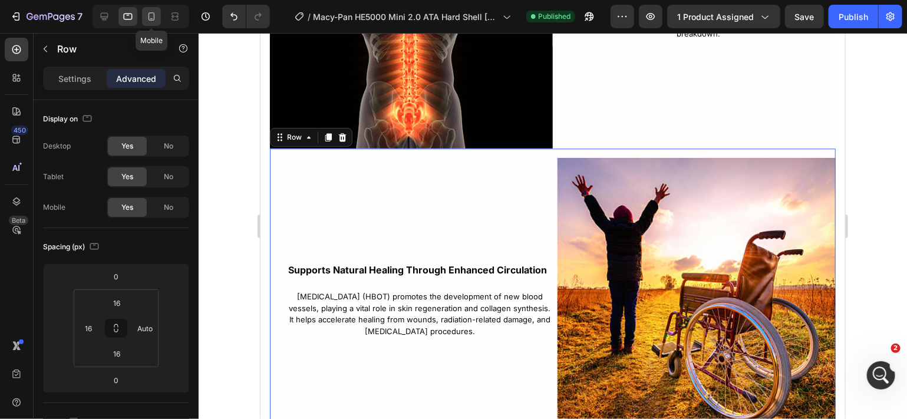
click at [151, 22] on icon at bounding box center [152, 17] width 12 height 12
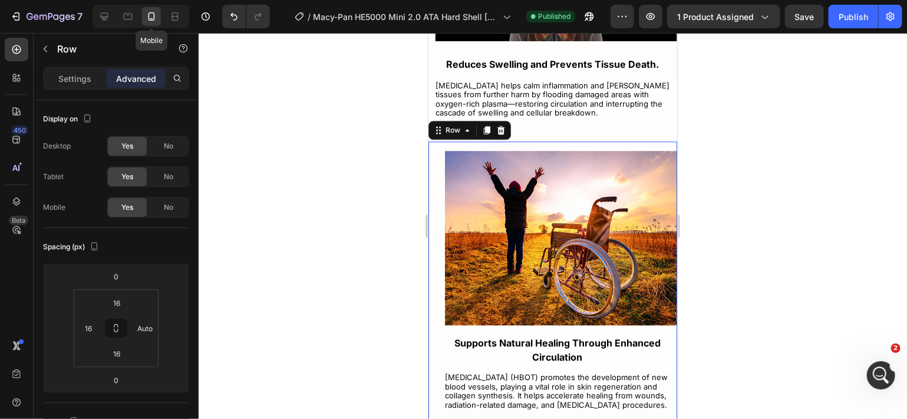
scroll to position [3657, 0]
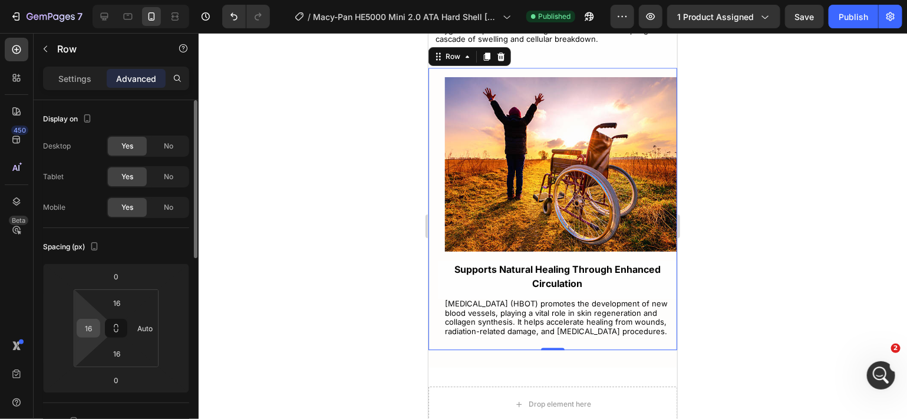
click at [98, 324] on div "16" at bounding box center [89, 328] width 24 height 19
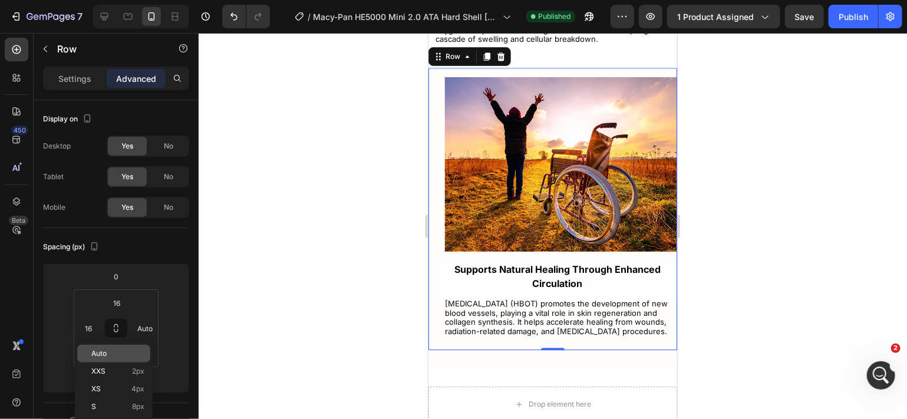
click at [98, 354] on span "Auto" at bounding box center [98, 354] width 15 height 8
type input "Auto"
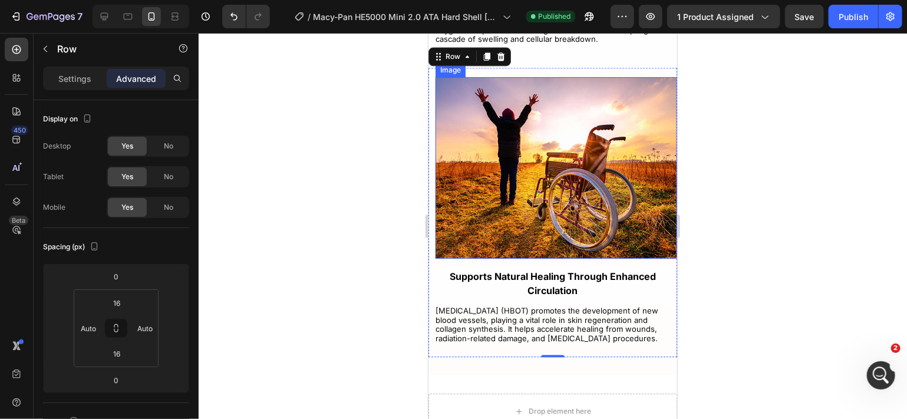
click at [456, 200] on img at bounding box center [556, 168] width 242 height 182
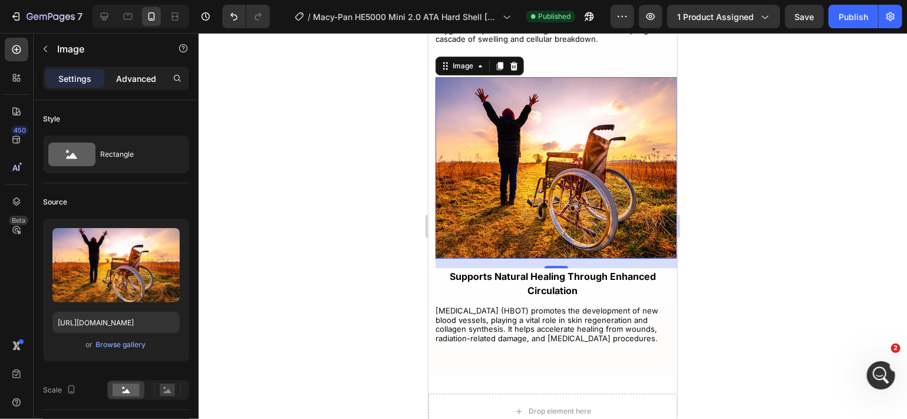
click at [142, 80] on p "Advanced" at bounding box center [136, 79] width 40 height 12
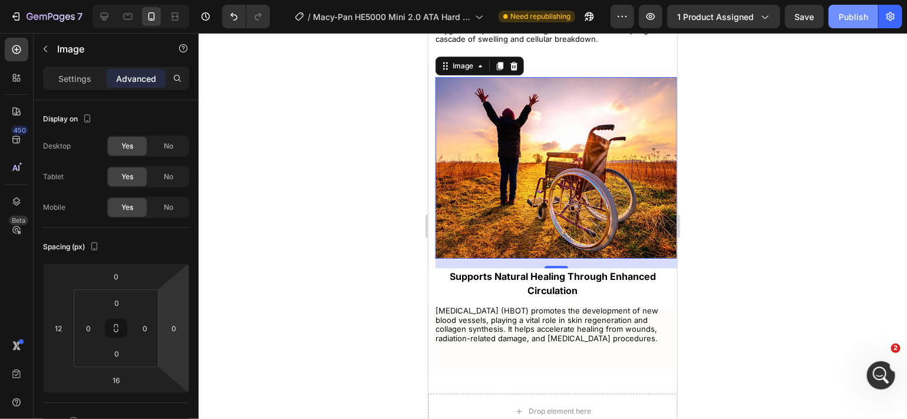
click at [862, 17] on div "Publish" at bounding box center [853, 17] width 29 height 12
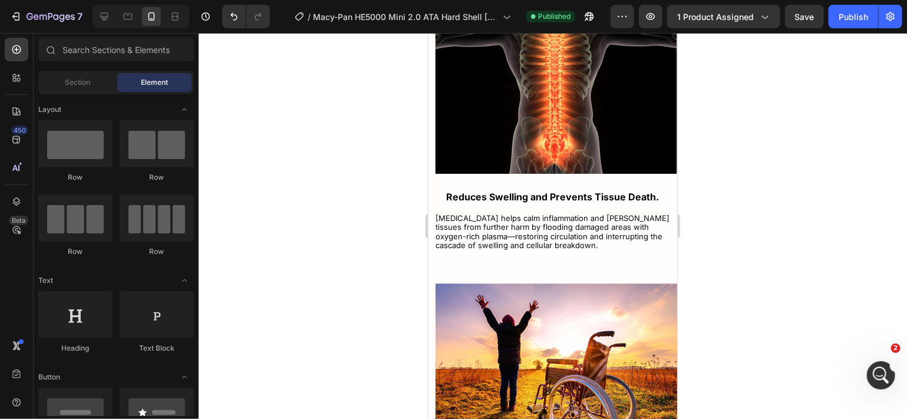
scroll to position [3442, 0]
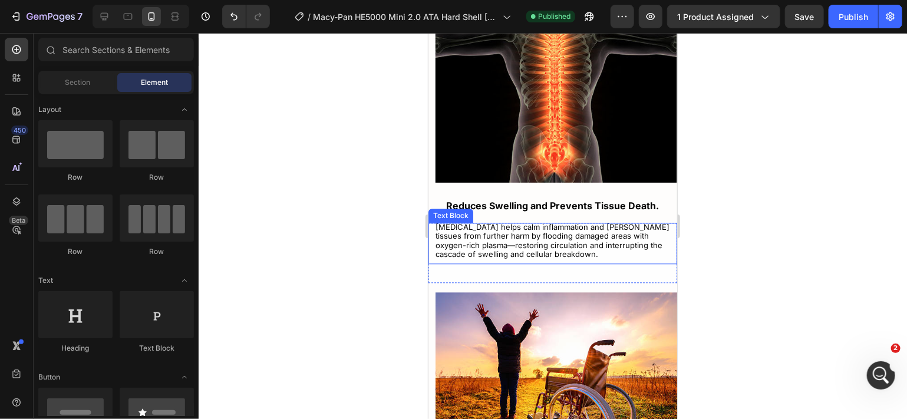
click at [578, 255] on span "[MEDICAL_DATA] helps calm inflammation and [PERSON_NAME] tissues from further h…" at bounding box center [552, 240] width 234 height 37
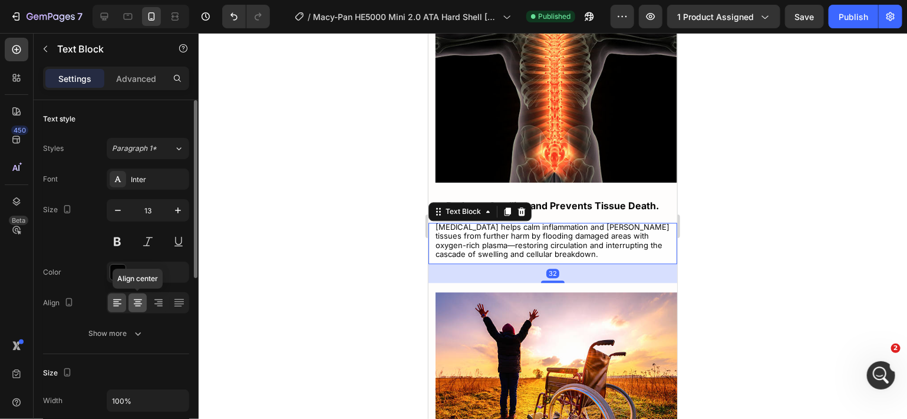
click at [140, 304] on icon at bounding box center [138, 303] width 12 height 12
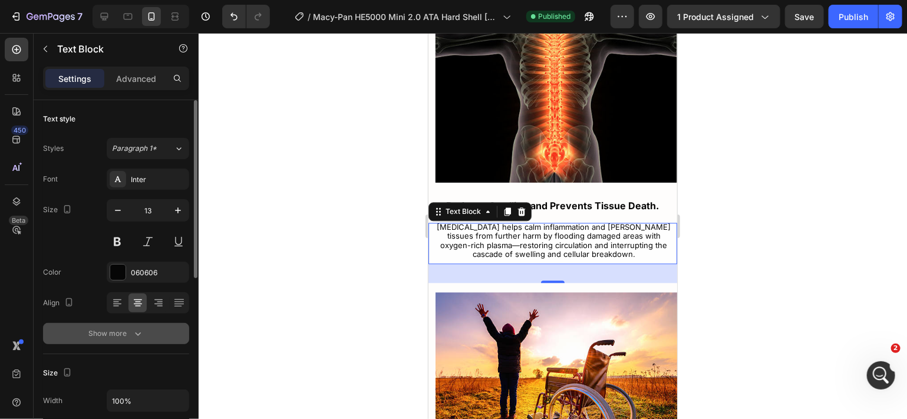
click at [136, 333] on icon "button" at bounding box center [138, 334] width 12 height 12
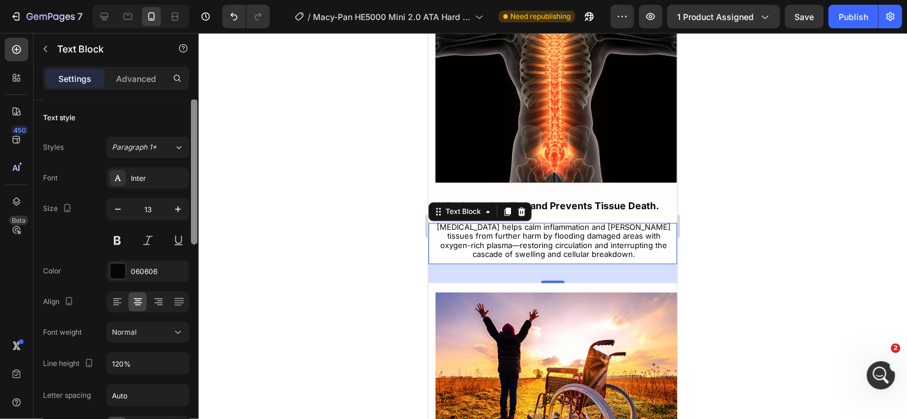
scroll to position [0, 0]
drag, startPoint x: 193, startPoint y: 264, endPoint x: 193, endPoint y: 248, distance: 15.9
click at [193, 248] on div at bounding box center [194, 276] width 9 height 353
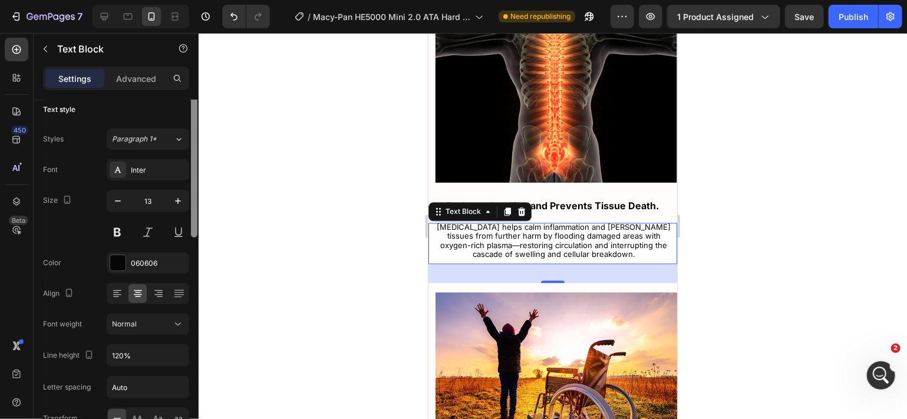
click at [191, 232] on div at bounding box center [194, 165] width 6 height 146
click at [159, 144] on button "Paragraph 1*" at bounding box center [148, 137] width 83 height 21
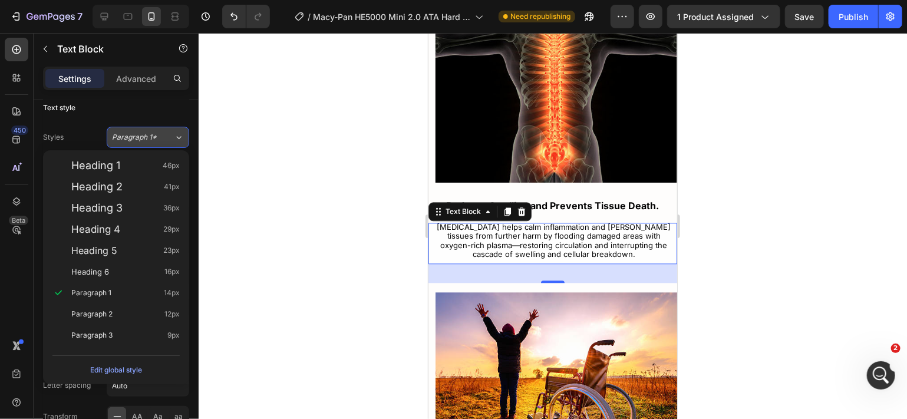
click at [159, 144] on button "Paragraph 1*" at bounding box center [148, 137] width 83 height 21
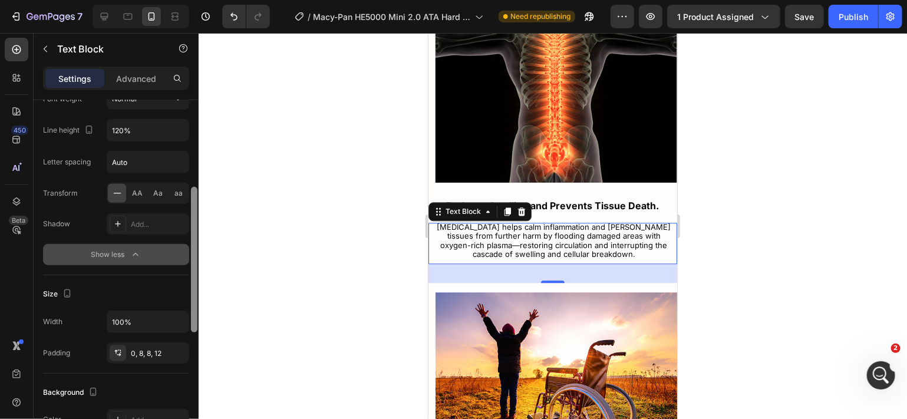
scroll to position [245, 0]
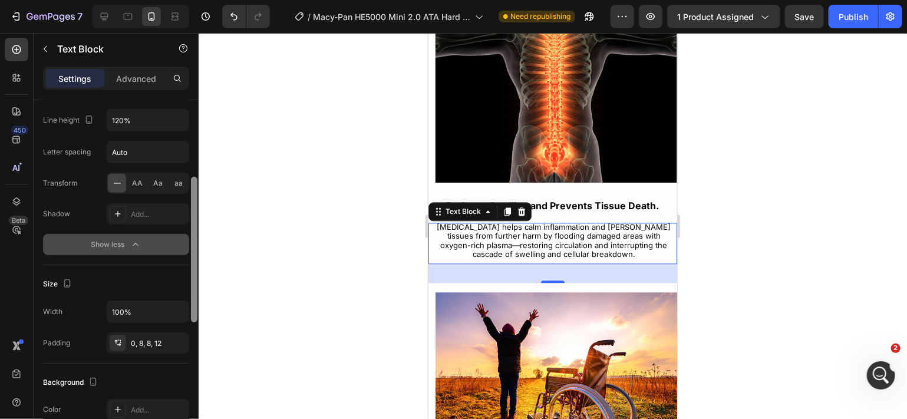
drag, startPoint x: 192, startPoint y: 233, endPoint x: 194, endPoint y: 330, distance: 96.7
click at [194, 323] on div at bounding box center [194, 250] width 6 height 146
click at [161, 344] on div "0, 8, 8, 12" at bounding box center [148, 343] width 34 height 11
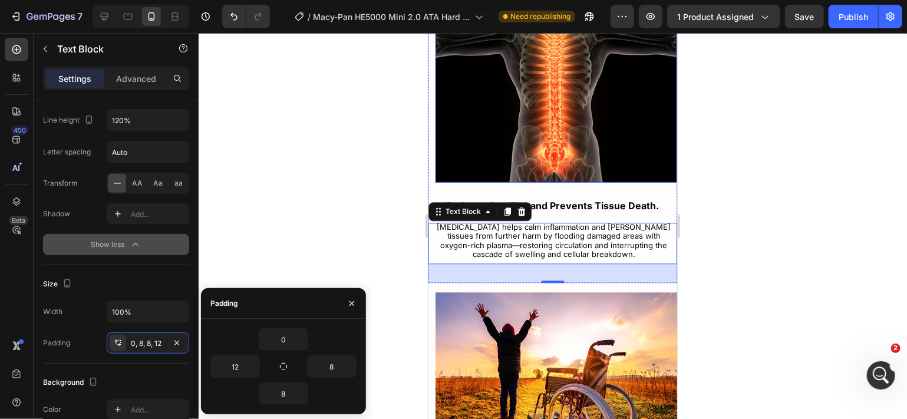
click at [470, 149] on img at bounding box center [556, 61] width 242 height 242
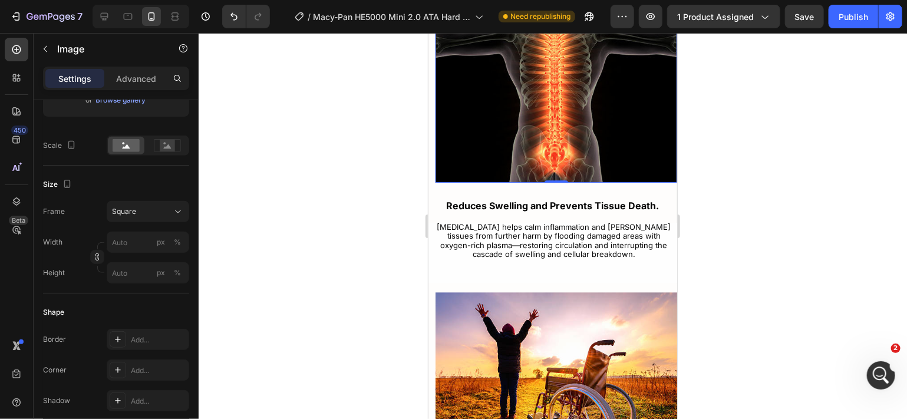
scroll to position [0, 0]
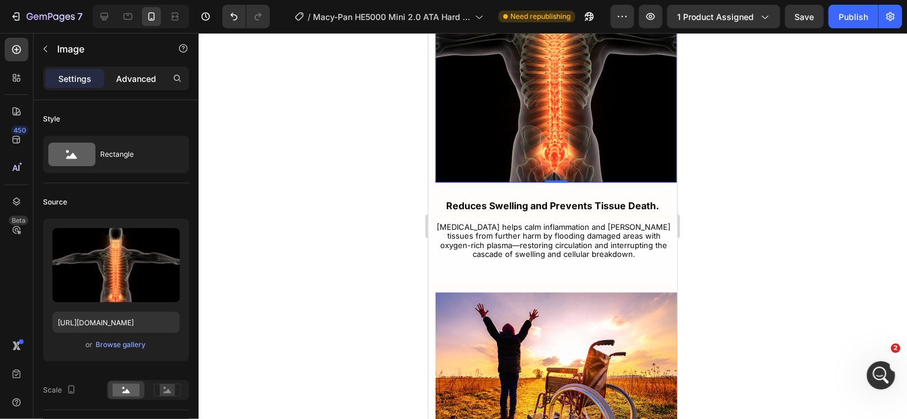
click at [149, 83] on p "Advanced" at bounding box center [136, 79] width 40 height 12
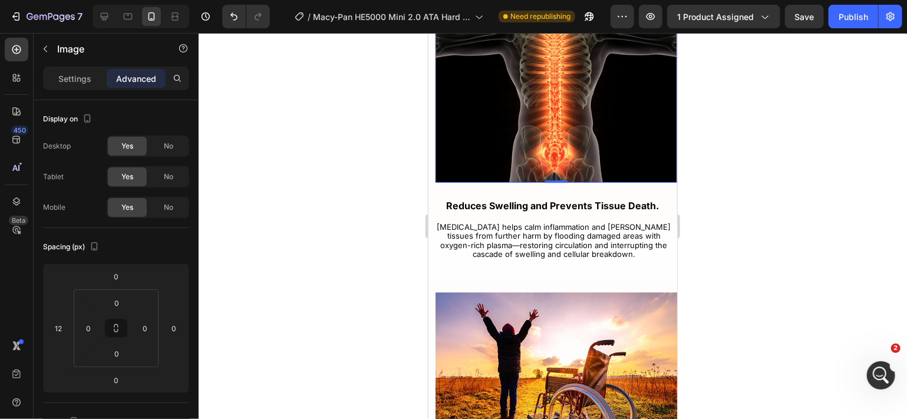
click at [518, 125] on img at bounding box center [556, 61] width 242 height 242
click at [473, 373] on img at bounding box center [556, 383] width 242 height 182
click at [565, 145] on img at bounding box center [556, 61] width 242 height 242
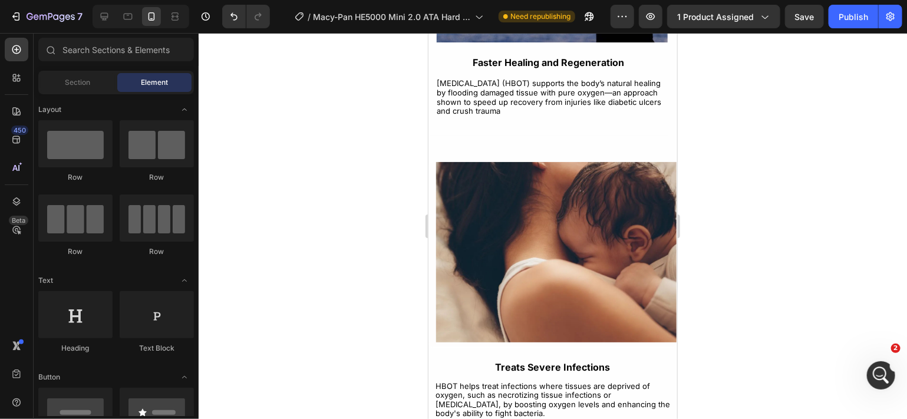
scroll to position [2950, 0]
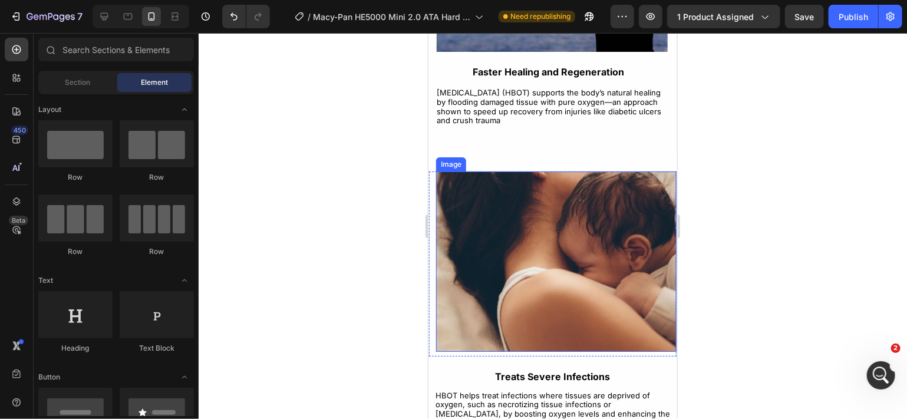
click at [574, 268] on img at bounding box center [556, 261] width 241 height 180
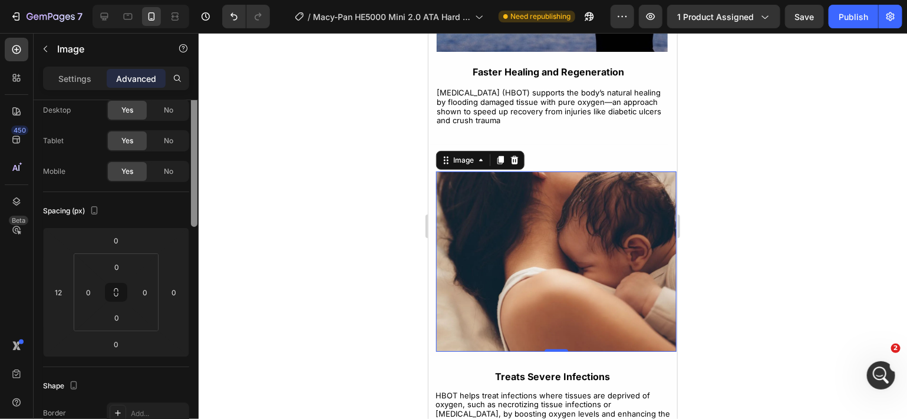
scroll to position [0, 0]
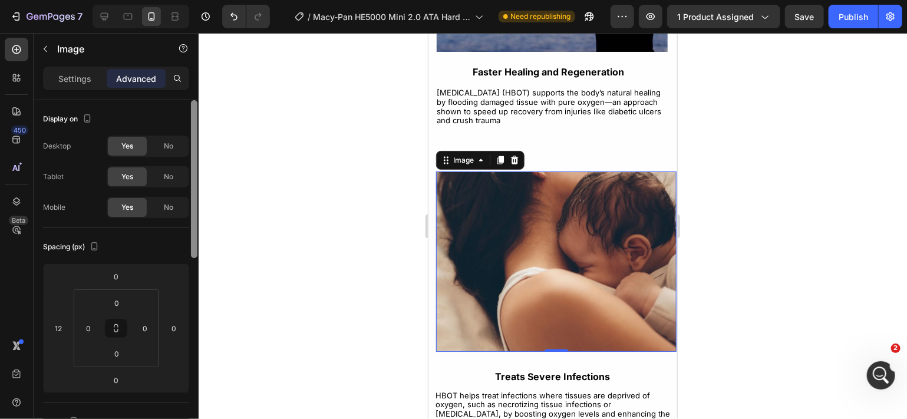
drag, startPoint x: 193, startPoint y: 230, endPoint x: 195, endPoint y: 216, distance: 13.7
click at [195, 216] on div at bounding box center [194, 179] width 6 height 158
click at [75, 83] on p "Settings" at bounding box center [74, 79] width 33 height 12
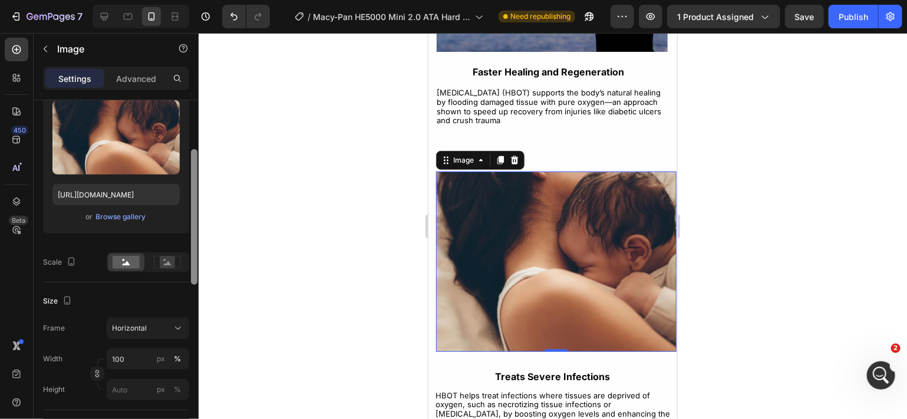
drag, startPoint x: 196, startPoint y: 203, endPoint x: 197, endPoint y: 254, distance: 50.1
click at [197, 254] on div at bounding box center [194, 217] width 6 height 136
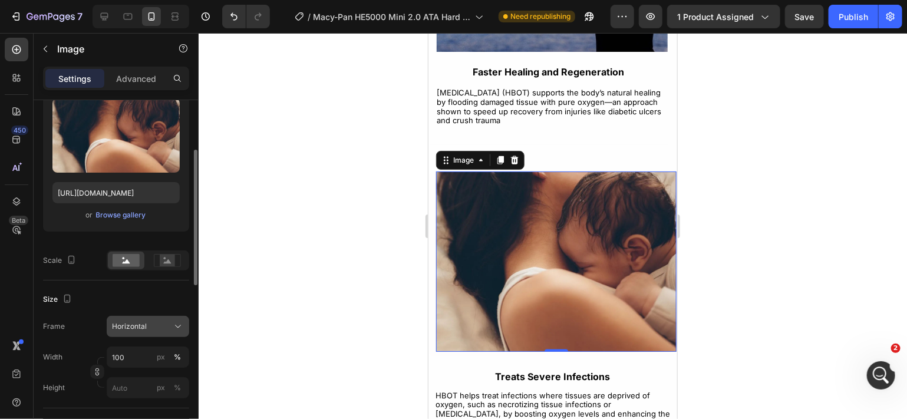
click at [176, 323] on icon at bounding box center [178, 327] width 12 height 12
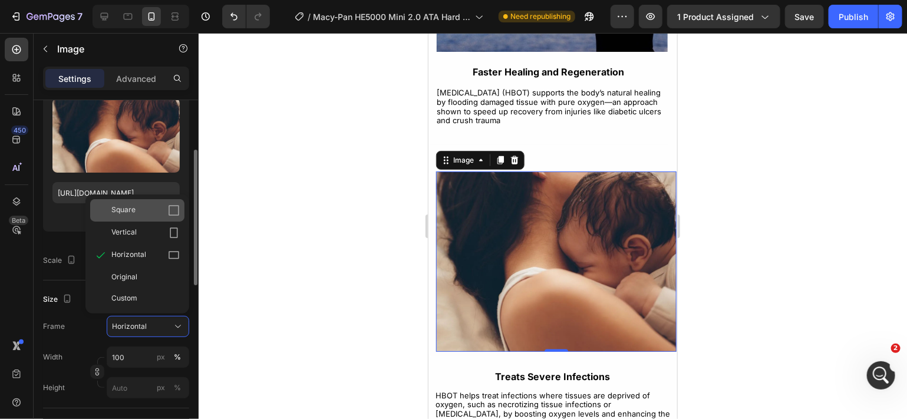
click at [154, 207] on div "Square" at bounding box center [145, 211] width 68 height 12
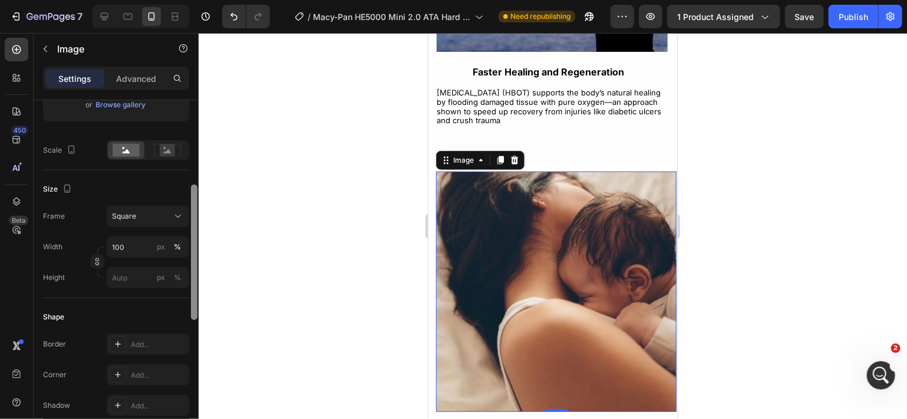
scroll to position [249, 0]
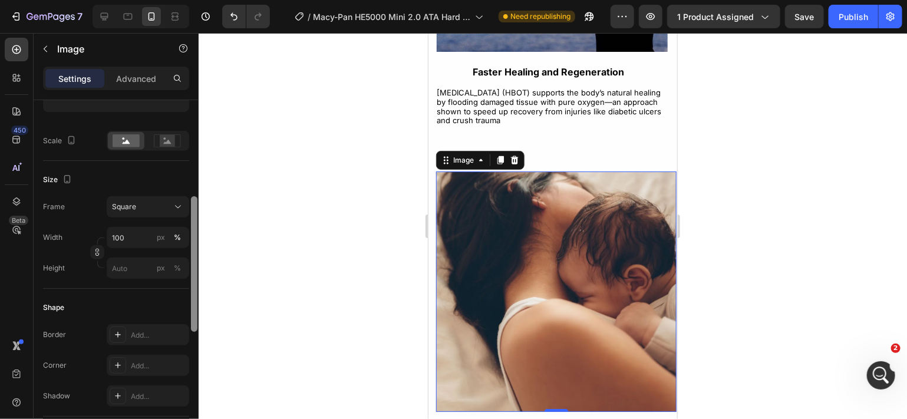
drag, startPoint x: 191, startPoint y: 275, endPoint x: 193, endPoint y: 321, distance: 46.0
click at [193, 321] on div at bounding box center [194, 264] width 6 height 136
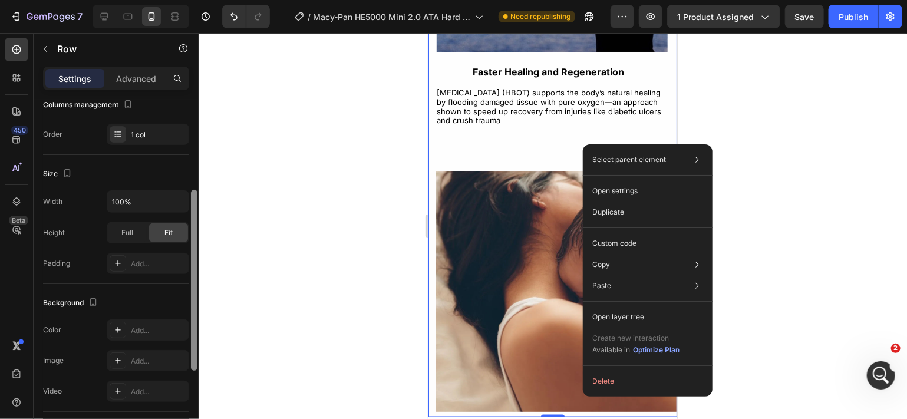
scroll to position [175, 0]
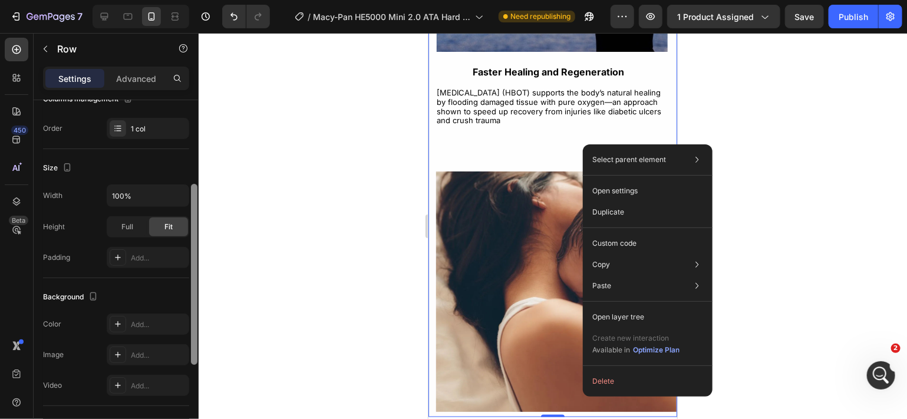
drag, startPoint x: 192, startPoint y: 221, endPoint x: 190, endPoint y: 310, distance: 89.6
click at [191, 310] on div at bounding box center [194, 274] width 6 height 181
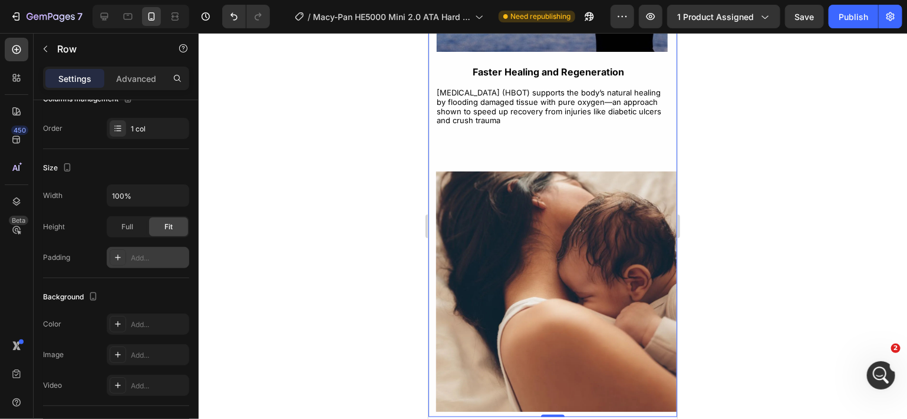
click at [165, 256] on div "Add..." at bounding box center [158, 258] width 55 height 11
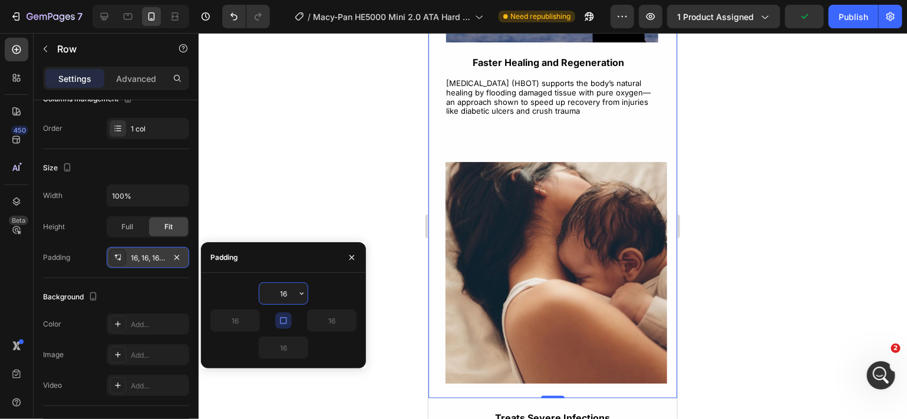
click at [284, 320] on icon "button" at bounding box center [283, 320] width 9 height 9
click at [251, 320] on icon "button" at bounding box center [253, 320] width 9 height 9
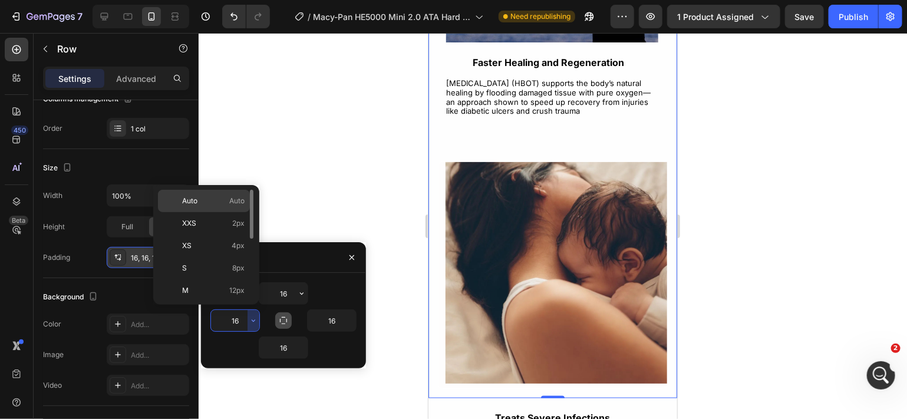
click at [199, 205] on p "Auto Auto" at bounding box center [213, 201] width 62 height 11
type input "Auto"
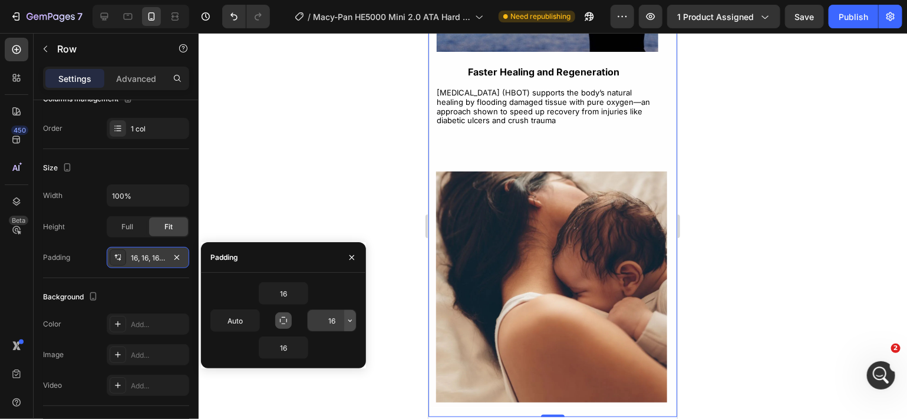
click at [349, 323] on icon "button" at bounding box center [350, 320] width 9 height 9
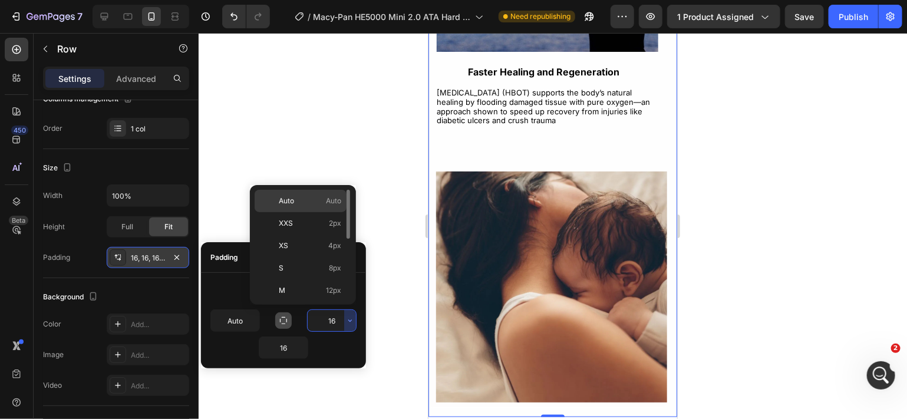
click at [335, 202] on span "Auto" at bounding box center [333, 201] width 15 height 11
type input "Auto"
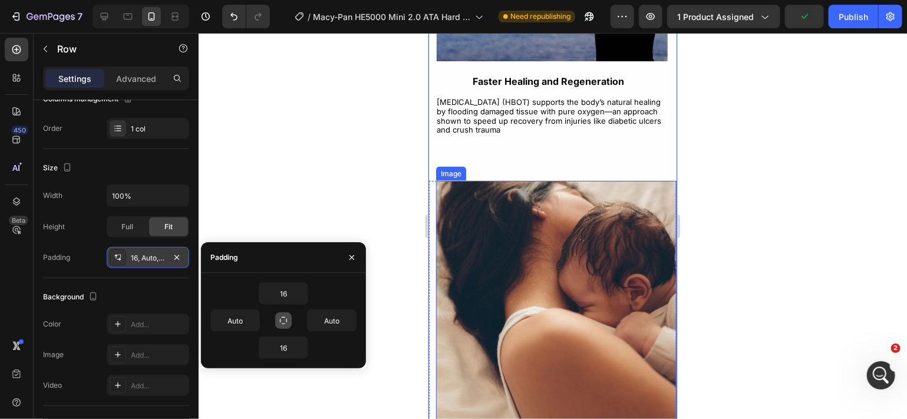
click at [499, 208] on img at bounding box center [556, 300] width 241 height 241
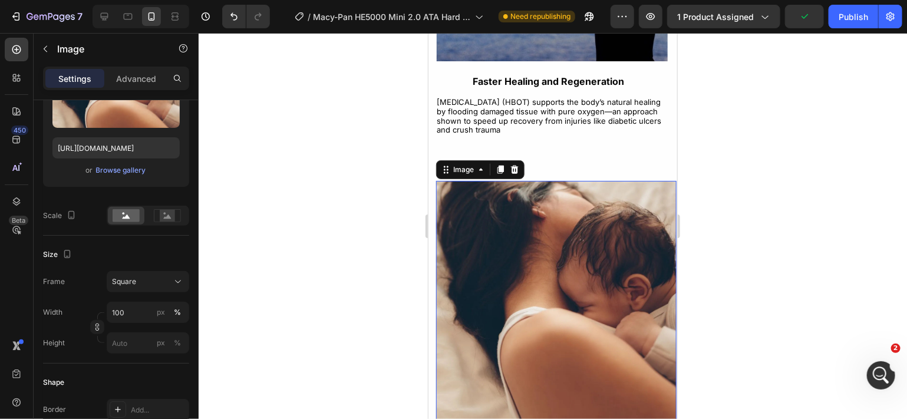
scroll to position [0, 0]
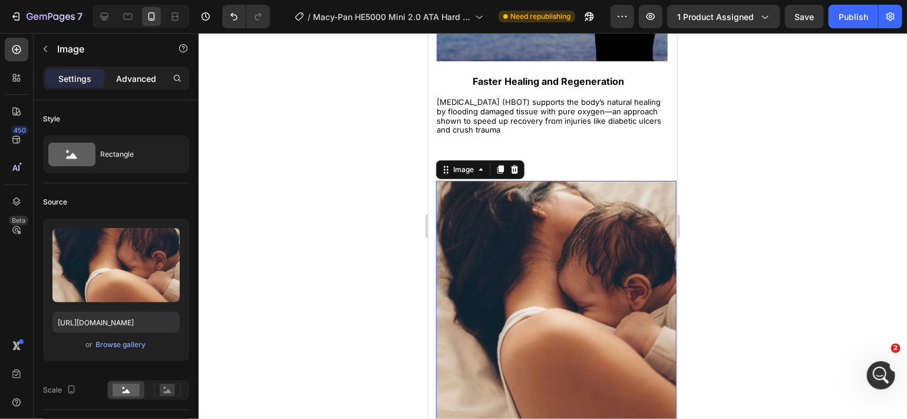
click at [133, 81] on p "Advanced" at bounding box center [136, 79] width 40 height 12
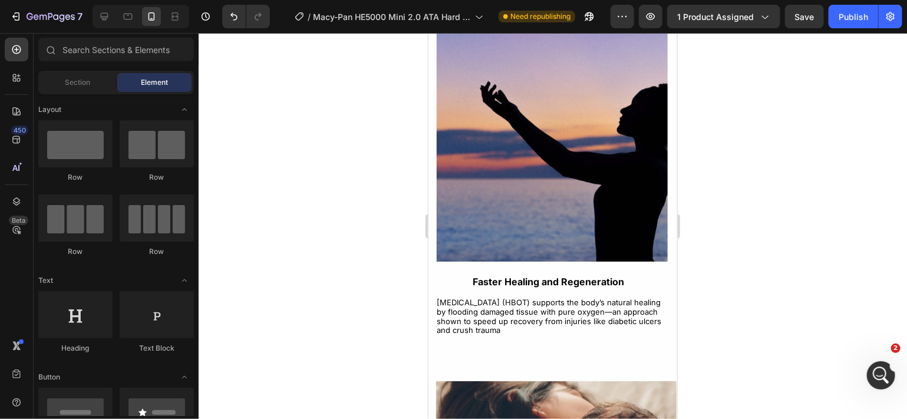
scroll to position [2721, 0]
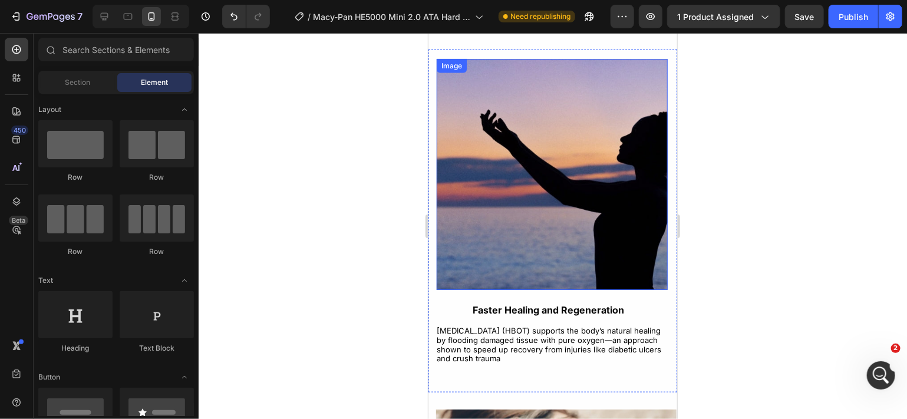
click at [605, 237] on img at bounding box center [551, 173] width 231 height 231
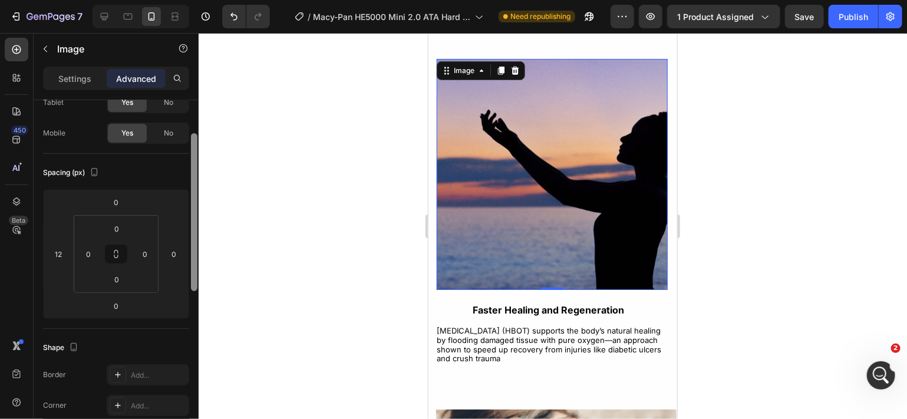
drag, startPoint x: 194, startPoint y: 237, endPoint x: 196, endPoint y: 269, distance: 31.9
click at [196, 269] on div at bounding box center [194, 212] width 6 height 158
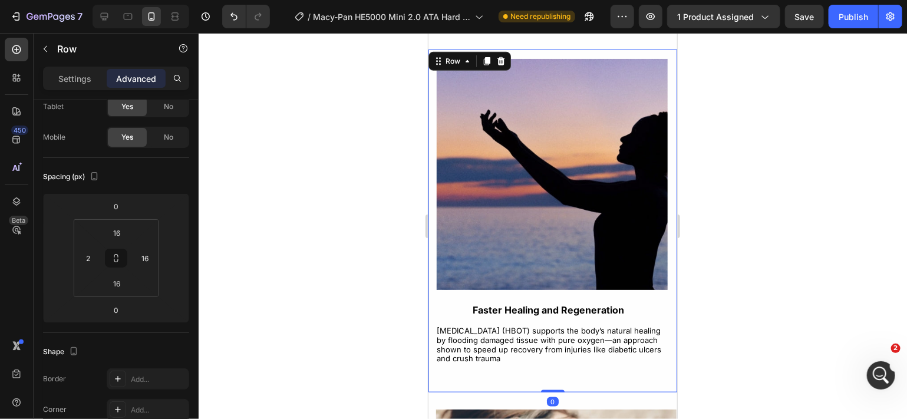
scroll to position [0, 0]
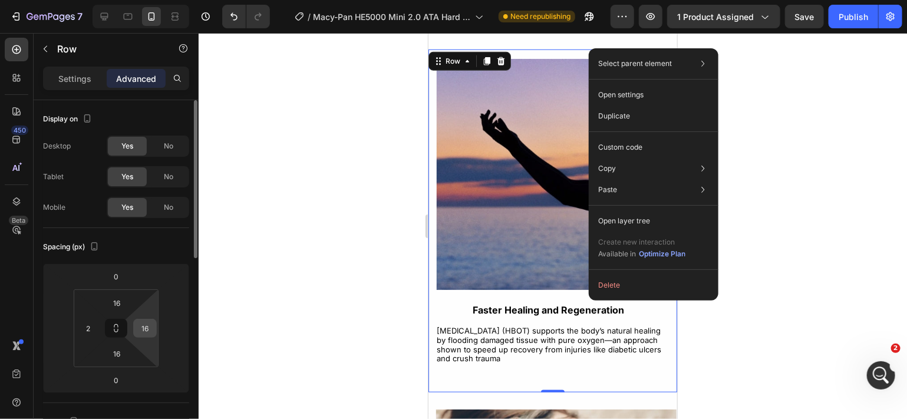
click at [150, 324] on input "16" at bounding box center [145, 329] width 18 height 18
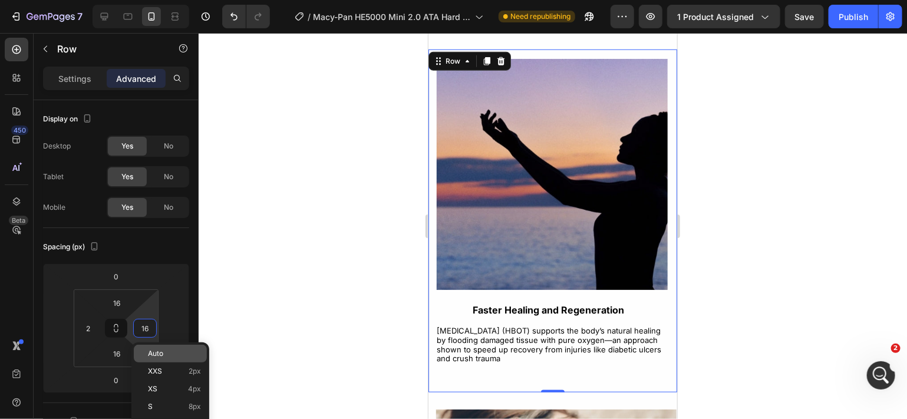
click at [157, 346] on div "Auto" at bounding box center [170, 354] width 73 height 18
type input "Auto"
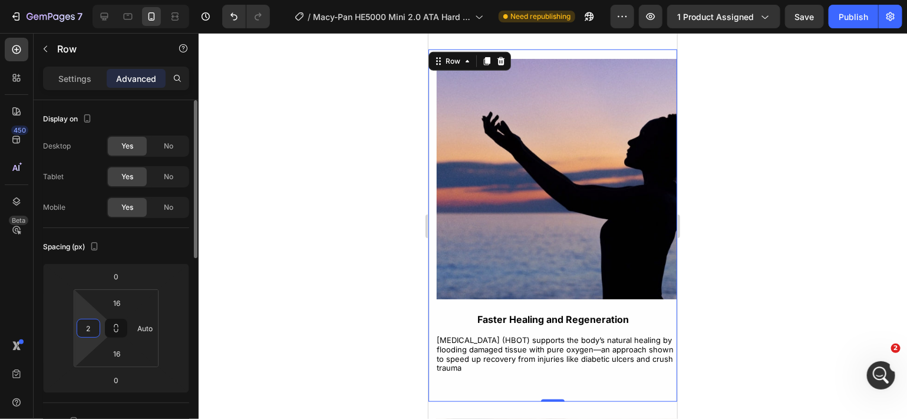
click at [91, 327] on input "2" at bounding box center [89, 329] width 18 height 18
click at [93, 356] on span "Auto" at bounding box center [98, 354] width 15 height 8
type input "Auto"
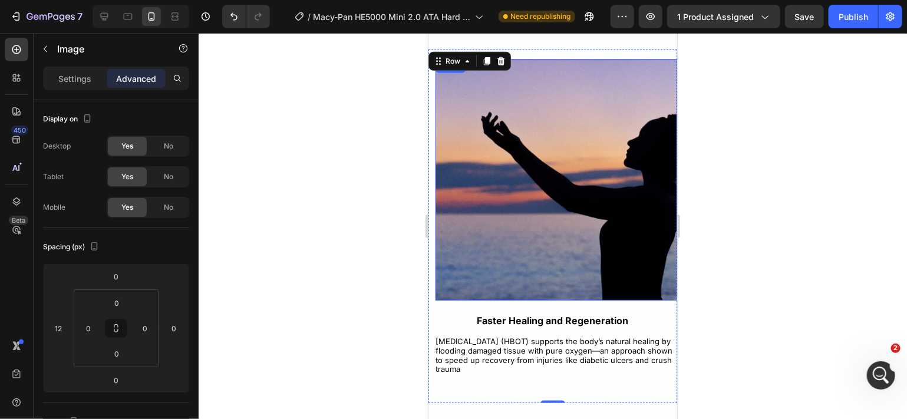
click at [475, 205] on img at bounding box center [556, 179] width 242 height 242
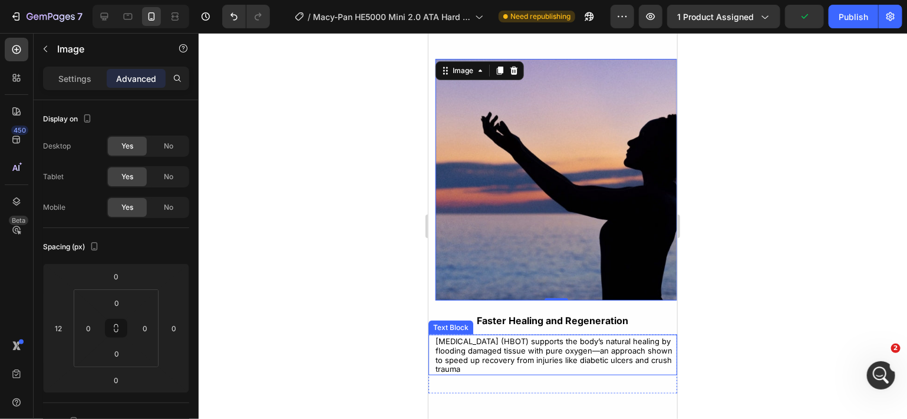
click at [508, 345] on span "[MEDICAL_DATA] (HBOT) supports the body’s natural healing by flooding damaged t…" at bounding box center [553, 354] width 237 height 37
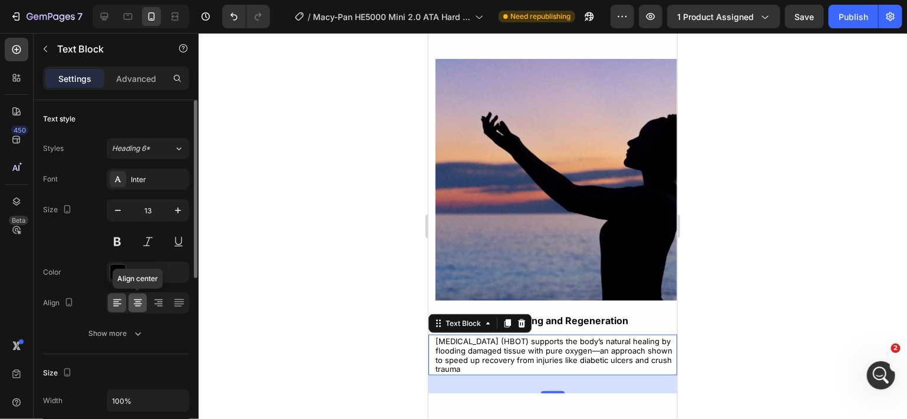
click at [133, 308] on icon at bounding box center [138, 303] width 12 height 12
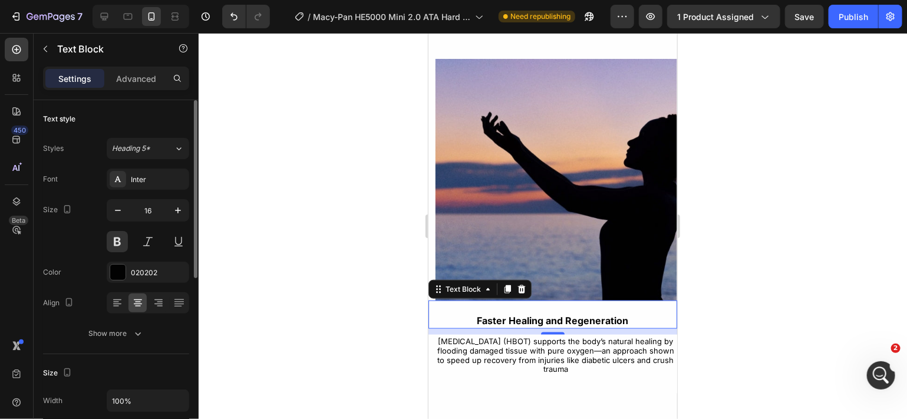
drag, startPoint x: 707, startPoint y: 336, endPoint x: 738, endPoint y: 256, distance: 85.8
click at [738, 256] on div at bounding box center [553, 226] width 709 height 386
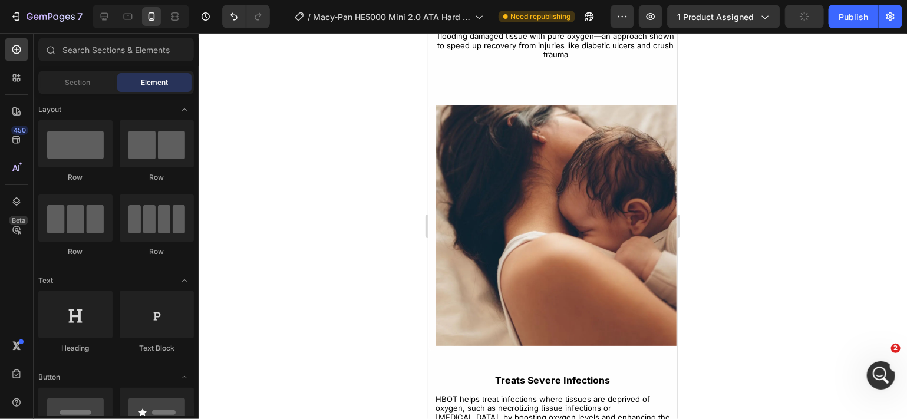
scroll to position [3055, 0]
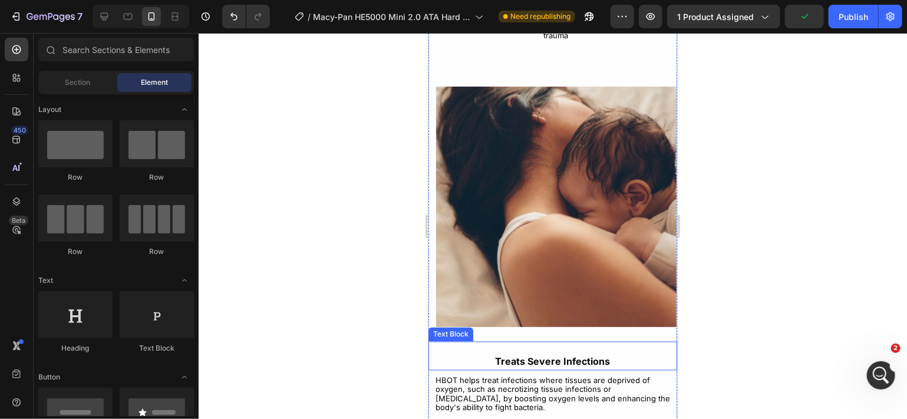
click at [587, 356] on span "Treats Severe Infections" at bounding box center [552, 362] width 115 height 12
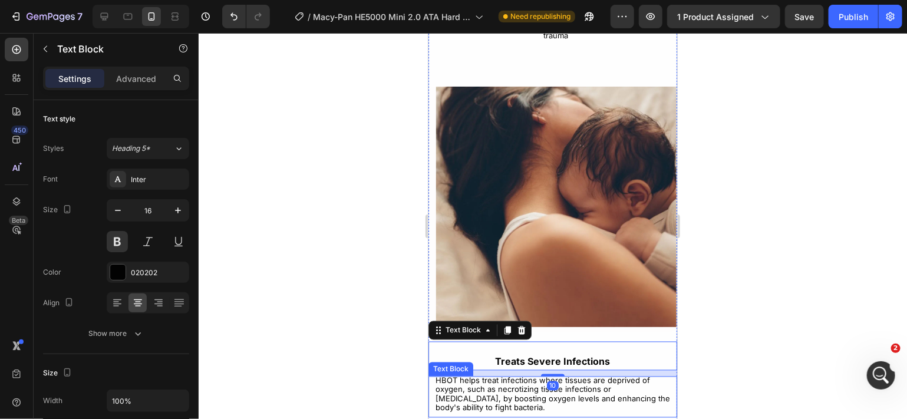
click at [575, 376] on span "HBOT helps treat infections where tissues are deprived of oxygen, such as necro…" at bounding box center [552, 394] width 235 height 37
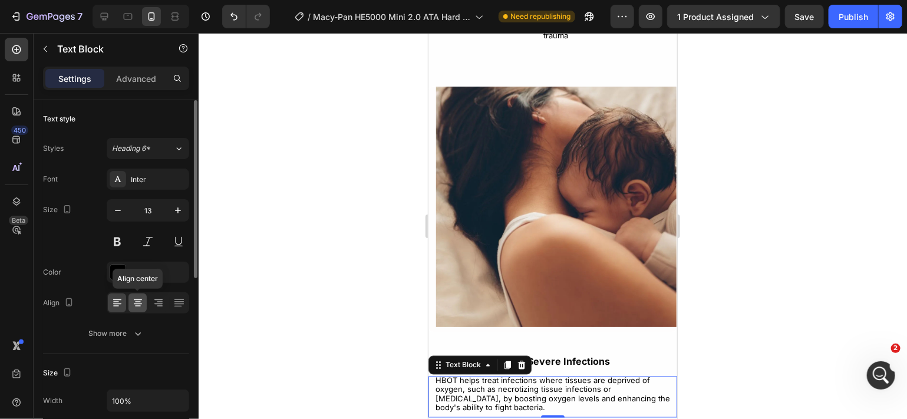
click at [138, 304] on icon at bounding box center [138, 304] width 8 height 1
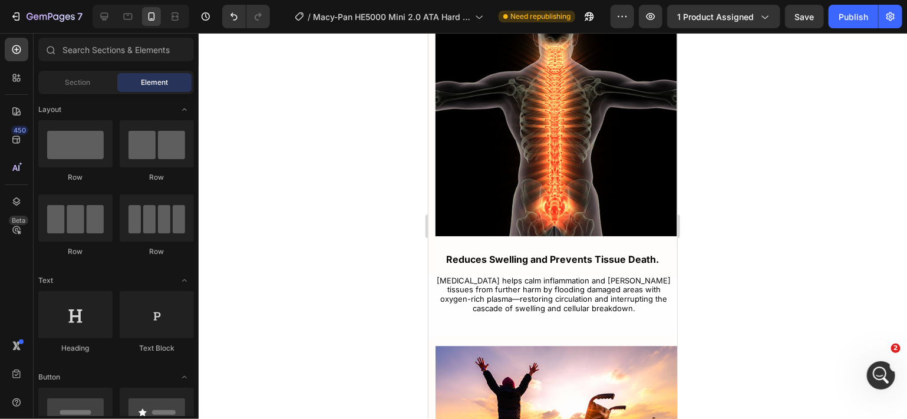
scroll to position [3501, 0]
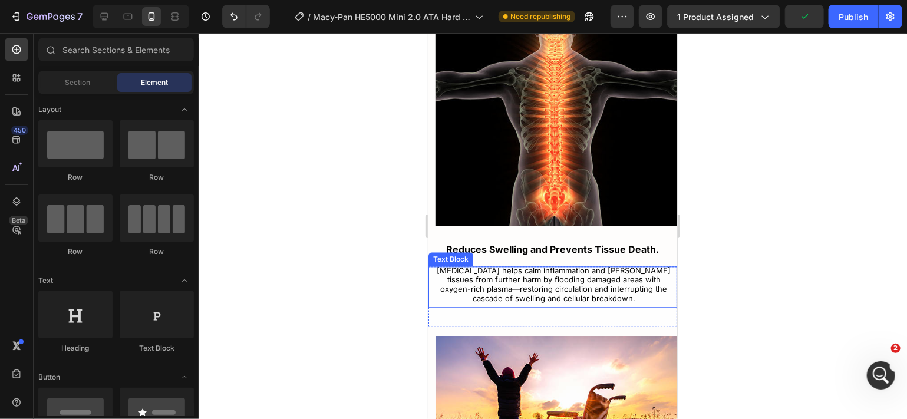
click at [608, 301] on span "[MEDICAL_DATA] helps calm inflammation and [PERSON_NAME] tissues from further h…" at bounding box center [554, 283] width 234 height 37
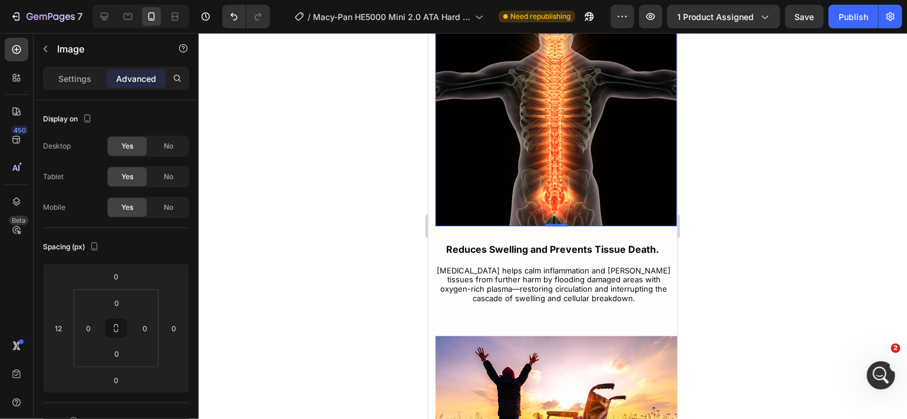
click at [576, 162] on img at bounding box center [556, 105] width 242 height 242
click at [564, 243] on span "Reduces Swelling and Prevents Tissue Death." at bounding box center [552, 249] width 213 height 12
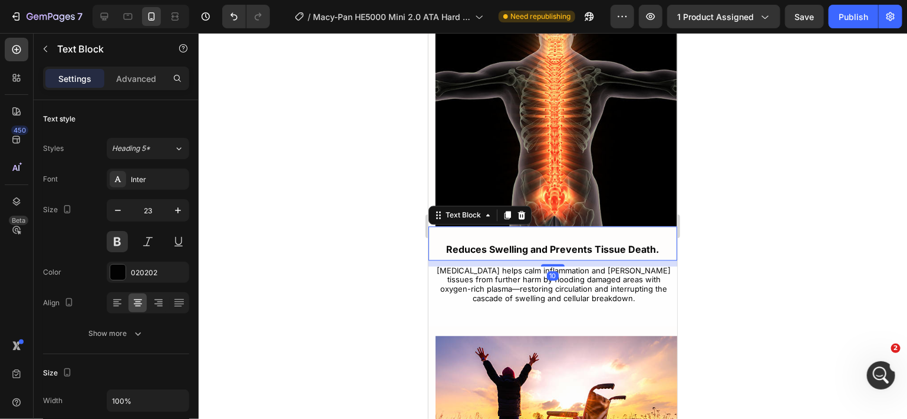
click at [561, 246] on p "Reduces Swelling and Prevents Tissue Death." at bounding box center [552, 249] width 221 height 18
click at [121, 216] on icon "button" at bounding box center [118, 211] width 12 height 12
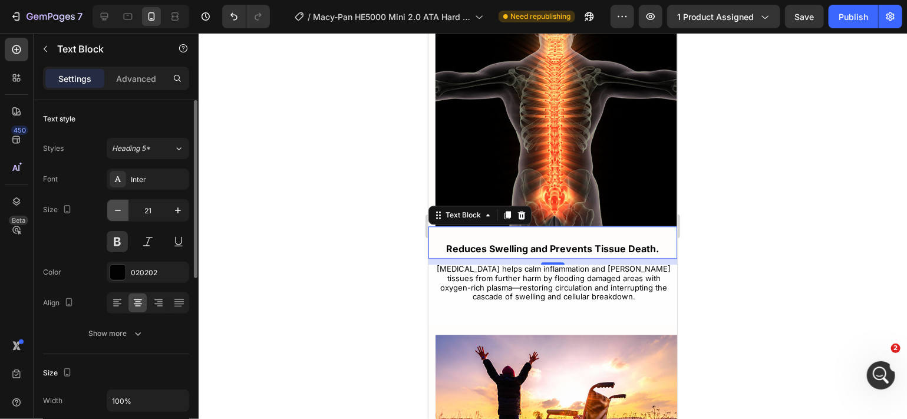
click at [121, 216] on icon "button" at bounding box center [118, 211] width 12 height 12
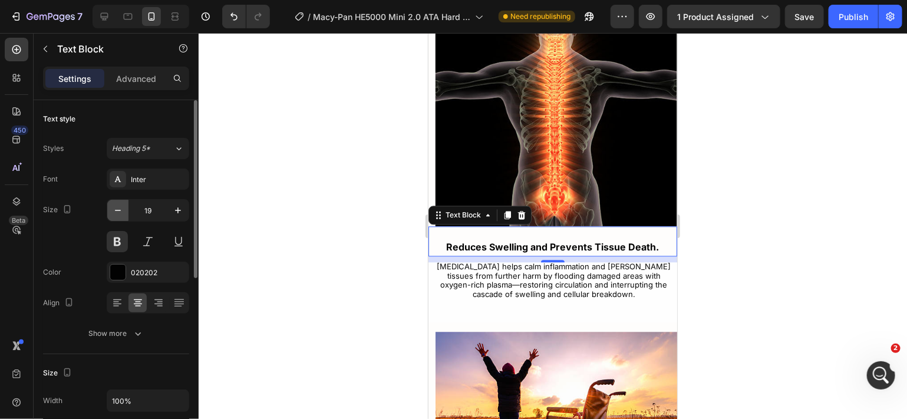
click at [121, 216] on icon "button" at bounding box center [118, 211] width 12 height 12
type input "18"
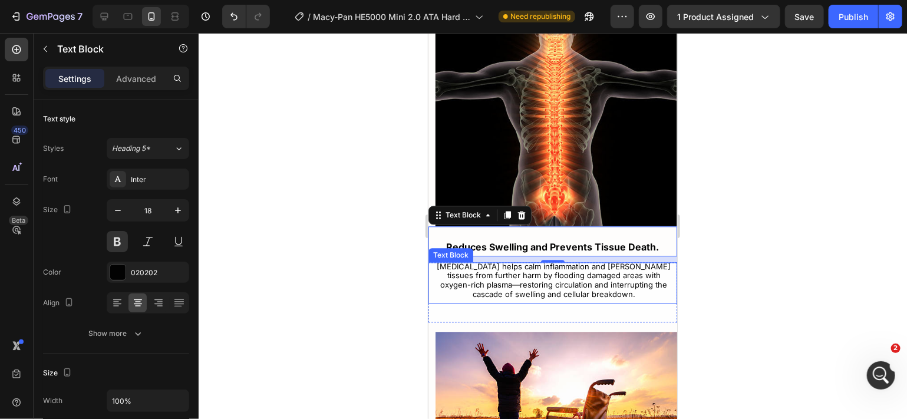
click at [514, 279] on span "[MEDICAL_DATA] helps calm inflammation and [PERSON_NAME] tissues from further h…" at bounding box center [554, 279] width 234 height 37
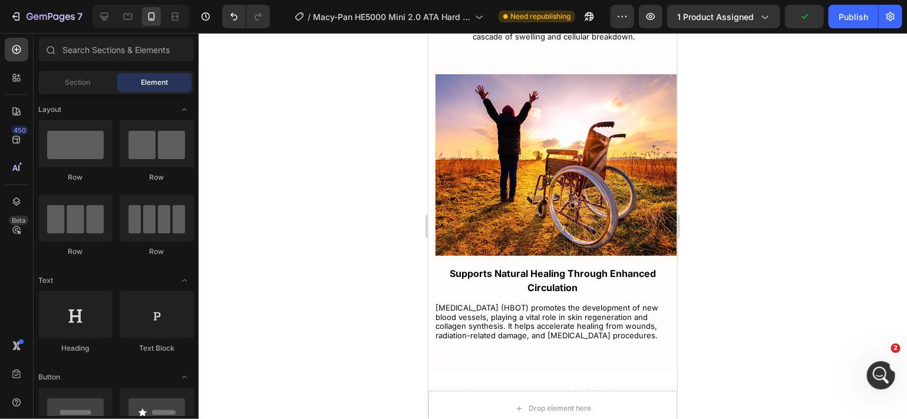
scroll to position [3768, 0]
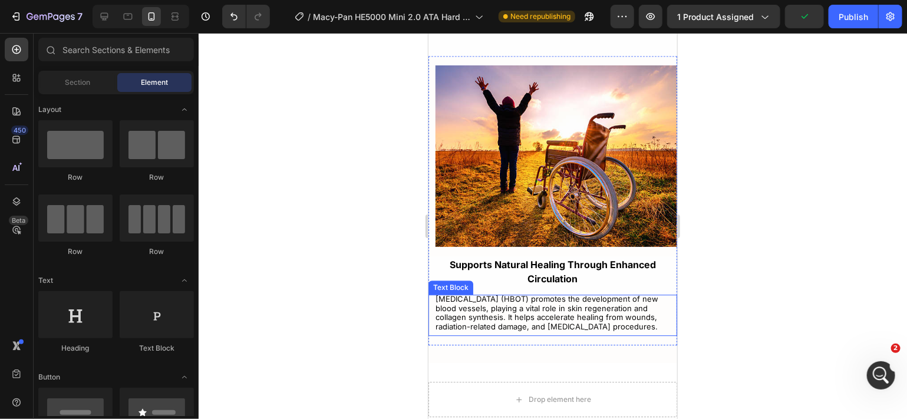
click at [585, 311] on span "[MEDICAL_DATA] (HBOT) promotes the development of new blood vessels, playing a …" at bounding box center [546, 312] width 223 height 37
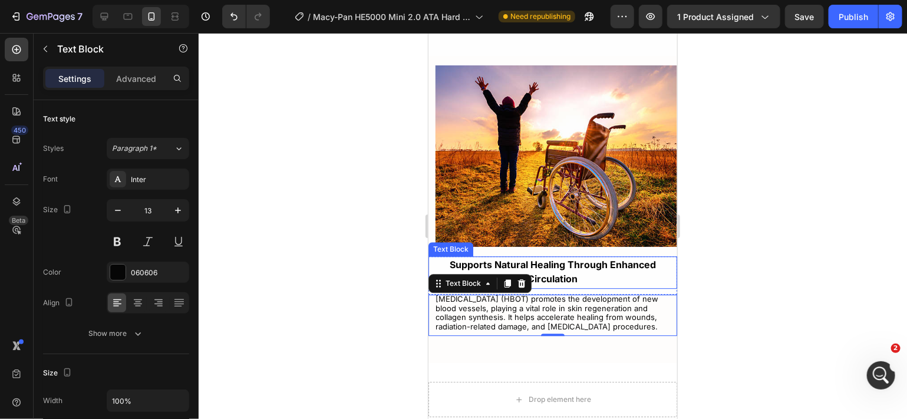
click at [604, 259] on span "Supports Natural Healing Through Enhanced Circulation" at bounding box center [552, 271] width 206 height 27
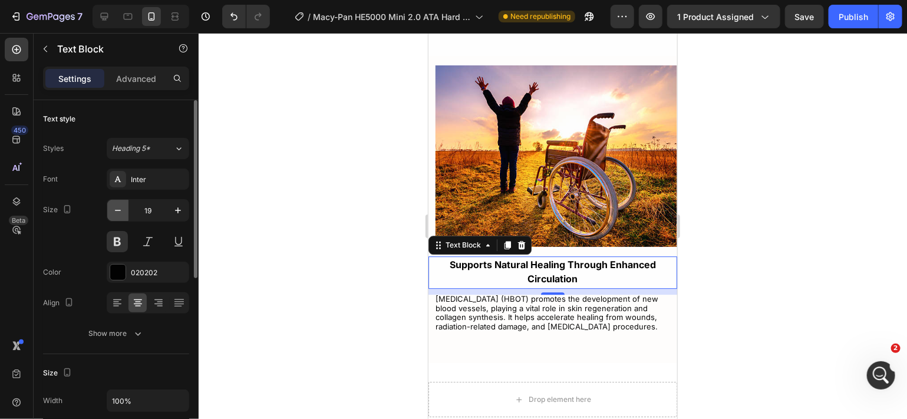
click at [120, 207] on icon "button" at bounding box center [118, 211] width 12 height 12
type input "18"
click at [613, 127] on img at bounding box center [556, 156] width 242 height 182
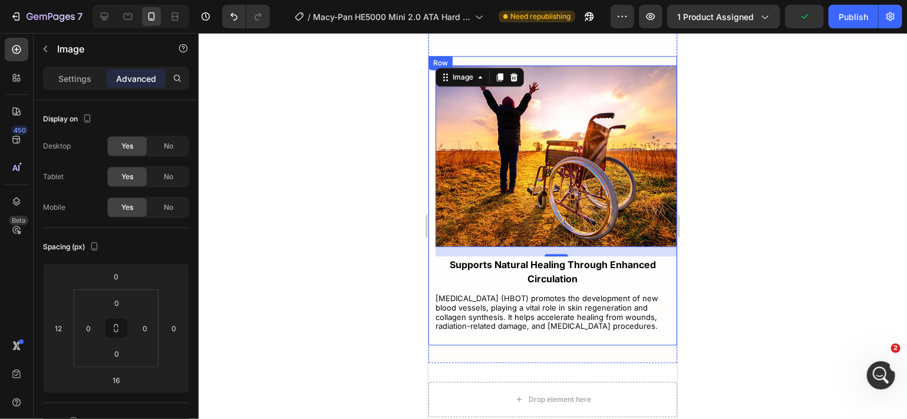
click at [651, 60] on div "Supports Natural Healing Through Enhanced Circulation Text Block Hyperbaric Oxy…" at bounding box center [552, 199] width 249 height 289
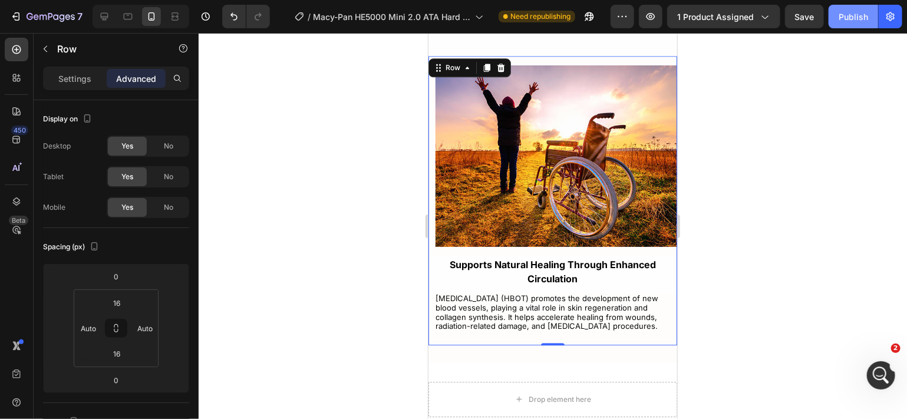
click at [837, 14] on button "Publish" at bounding box center [854, 17] width 50 height 24
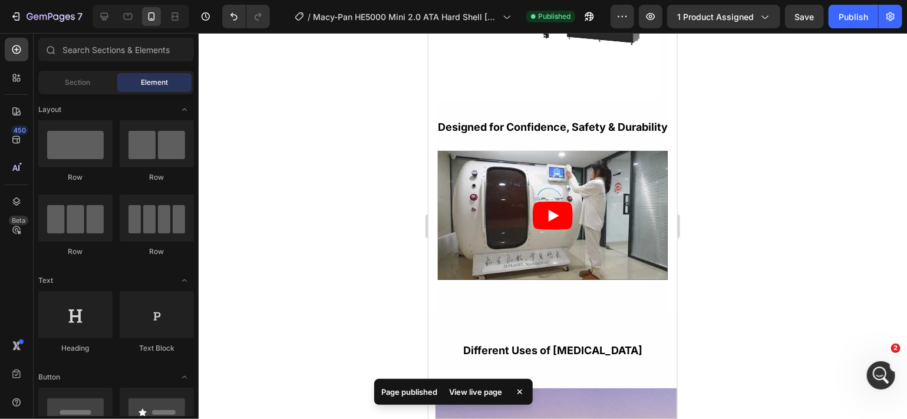
scroll to position [2407, 0]
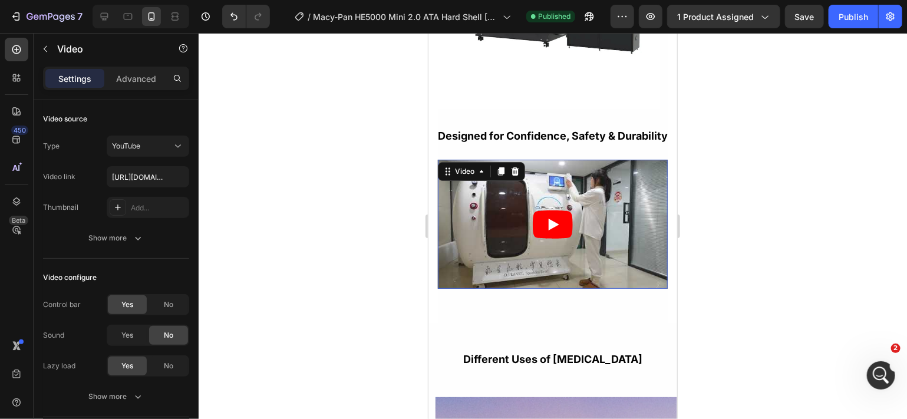
click at [454, 200] on article at bounding box center [552, 223] width 230 height 129
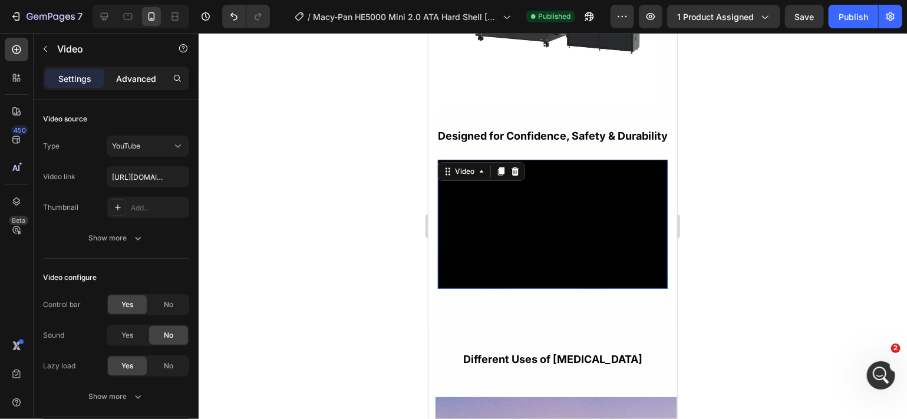
click at [123, 80] on p "Advanced" at bounding box center [136, 79] width 40 height 12
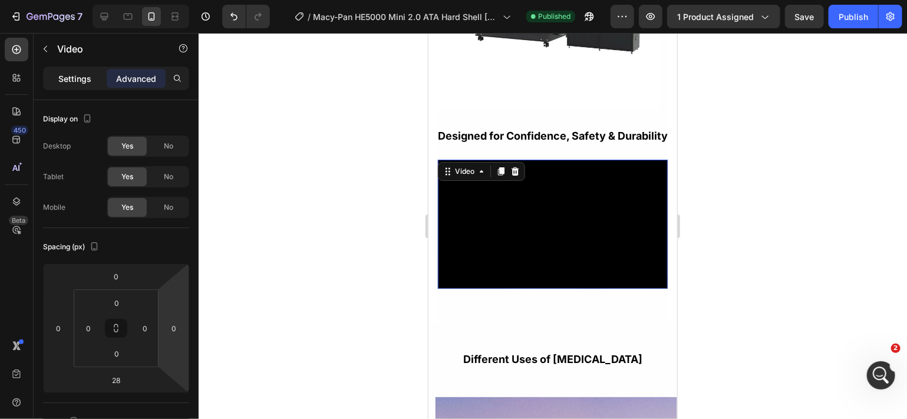
click at [81, 83] on p "Settings" at bounding box center [74, 79] width 33 height 12
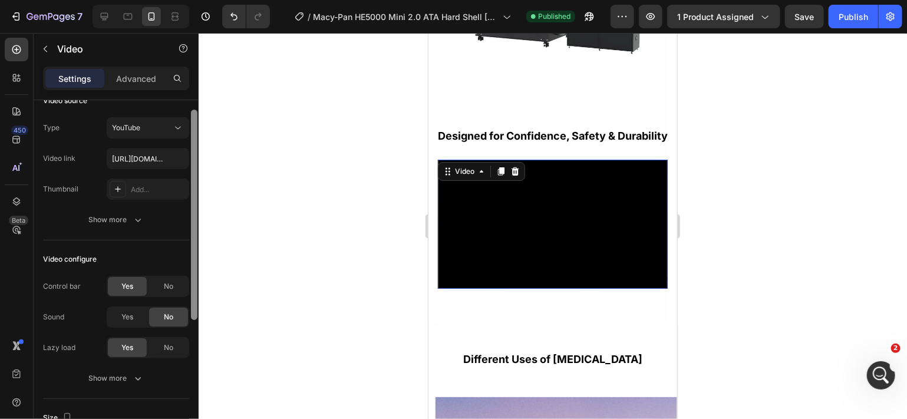
scroll to position [22, 0]
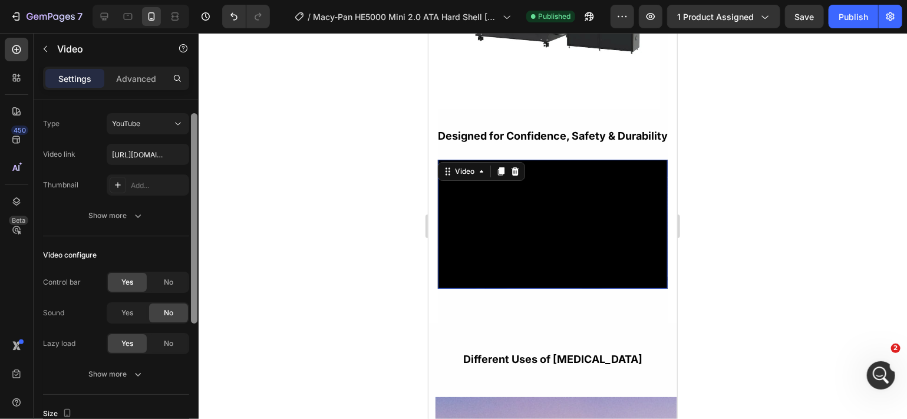
drag, startPoint x: 193, startPoint y: 178, endPoint x: 195, endPoint y: 192, distance: 13.7
click at [195, 192] on div at bounding box center [194, 218] width 6 height 210
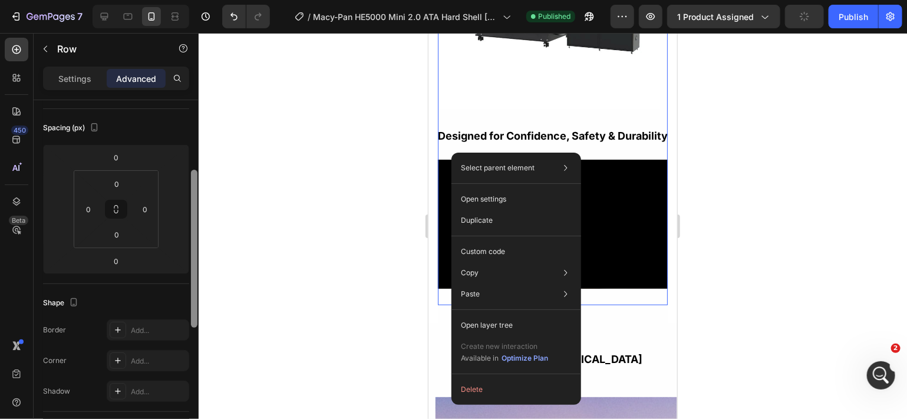
scroll to position [132, 0]
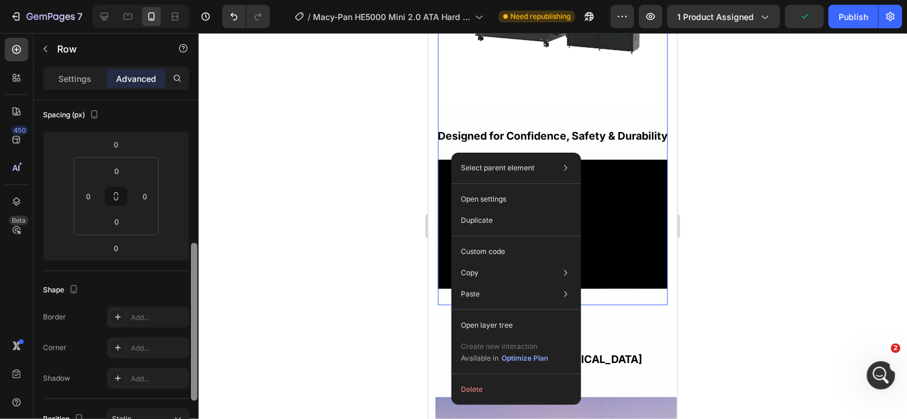
drag, startPoint x: 192, startPoint y: 251, endPoint x: 191, endPoint y: 336, distance: 84.9
click at [191, 336] on div at bounding box center [194, 322] width 6 height 158
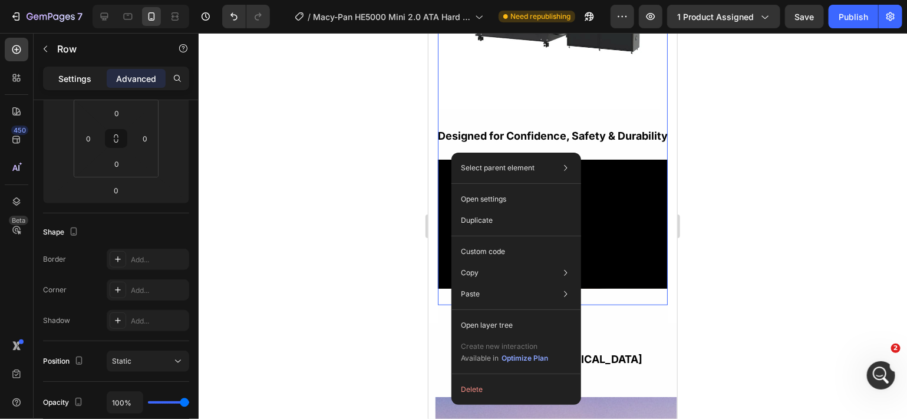
click at [82, 75] on p "Settings" at bounding box center [74, 79] width 33 height 12
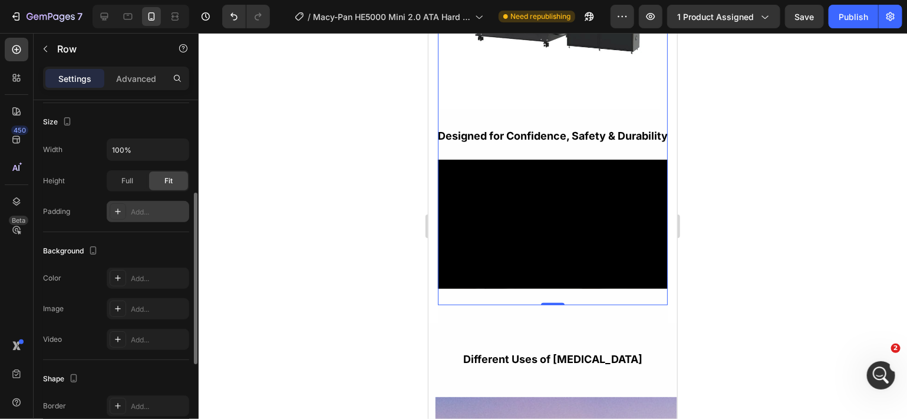
click at [161, 215] on div "Add..." at bounding box center [158, 212] width 55 height 11
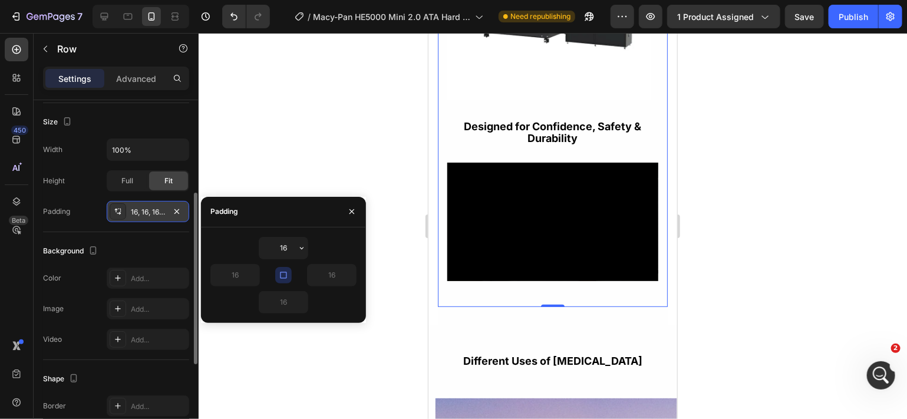
click at [285, 275] on icon "button" at bounding box center [283, 275] width 9 height 9
click at [250, 277] on icon "button" at bounding box center [253, 275] width 9 height 9
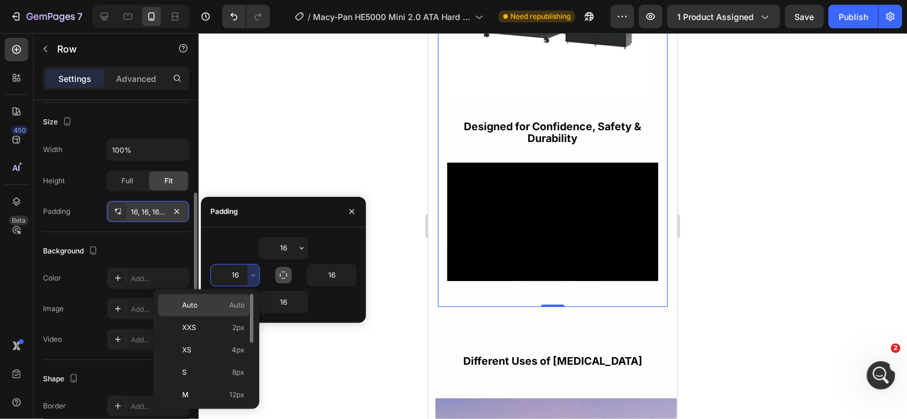
click at [220, 308] on p "Auto Auto" at bounding box center [213, 305] width 62 height 11
type input "Auto"
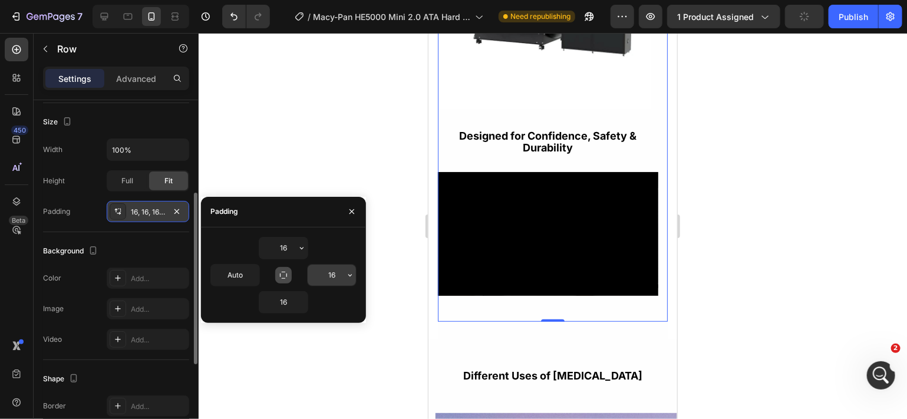
click at [334, 273] on input "16" at bounding box center [332, 275] width 48 height 21
click at [350, 272] on icon "button" at bounding box center [350, 275] width 9 height 9
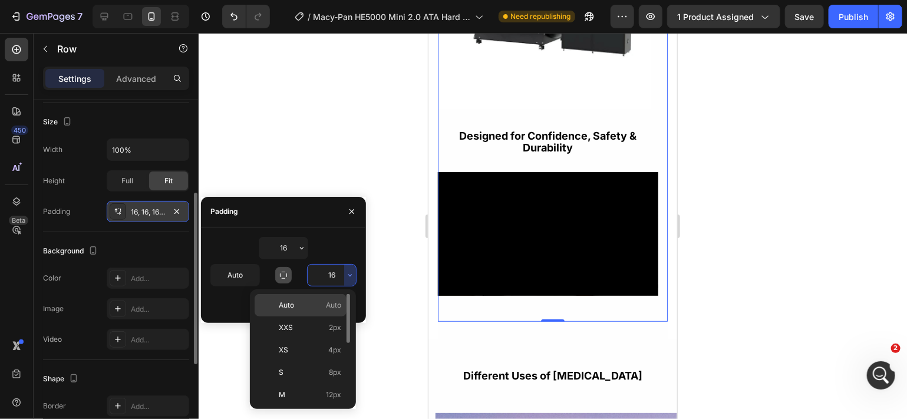
click at [338, 305] on span "Auto" at bounding box center [333, 305] width 15 height 11
type input "Auto"
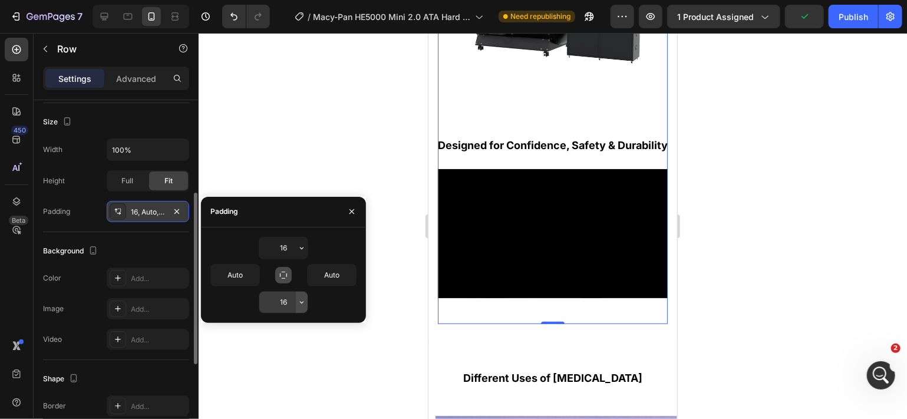
click at [303, 305] on icon "button" at bounding box center [301, 302] width 9 height 9
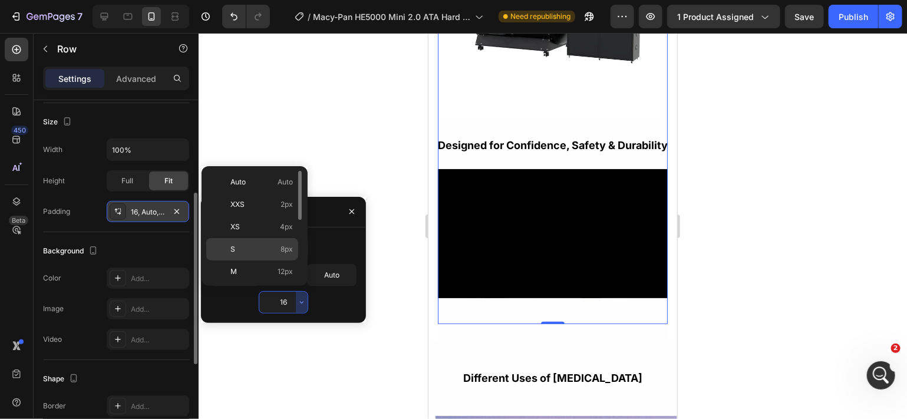
click at [281, 253] on span "8px" at bounding box center [287, 249] width 12 height 11
type input "8"
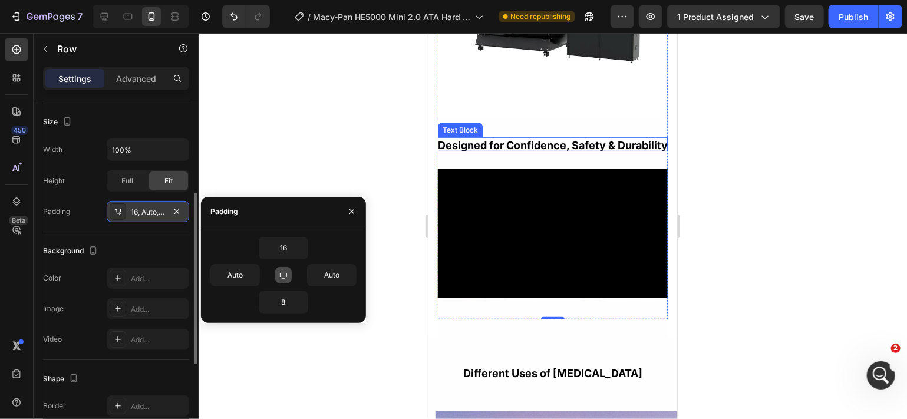
click at [529, 139] on strong "Designed for Confidence, Safety & Durability" at bounding box center [552, 145] width 230 height 12
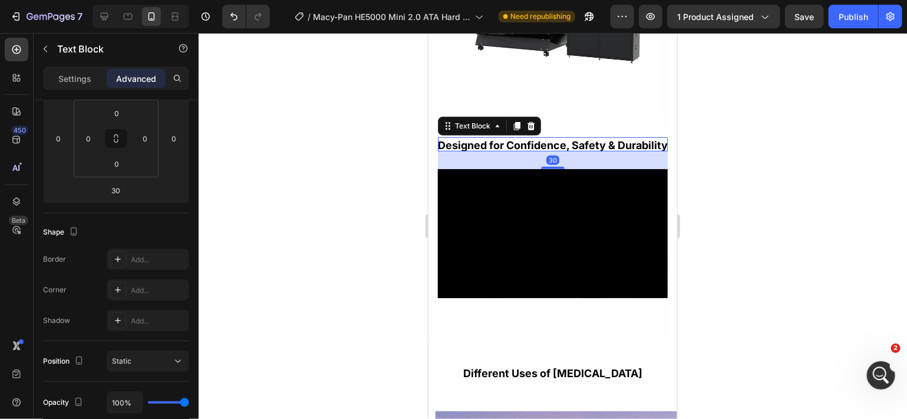
scroll to position [0, 0]
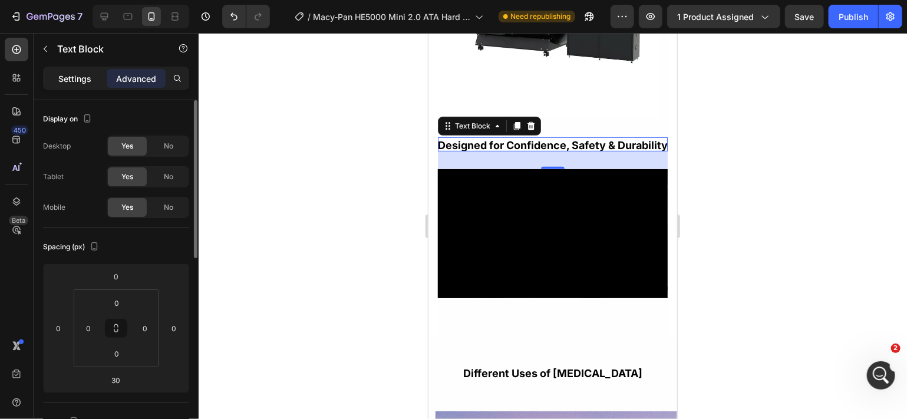
click at [80, 75] on p "Settings" at bounding box center [74, 79] width 33 height 12
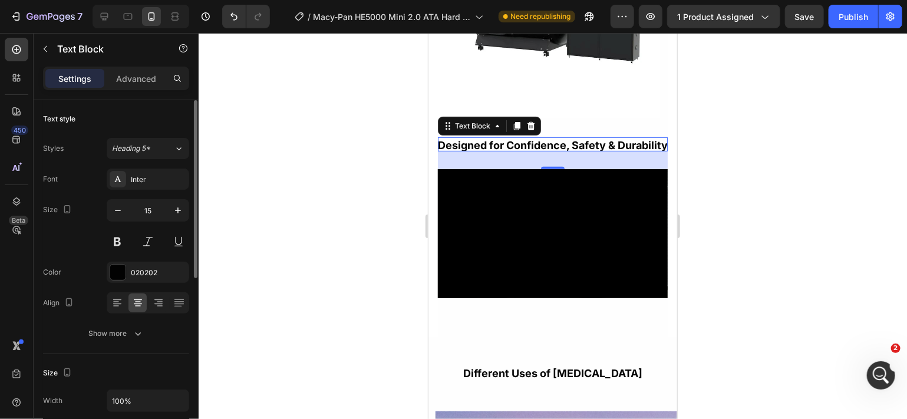
click at [572, 141] on p "Designed for Confidence, Safety & Durability" at bounding box center [552, 145] width 230 height 12
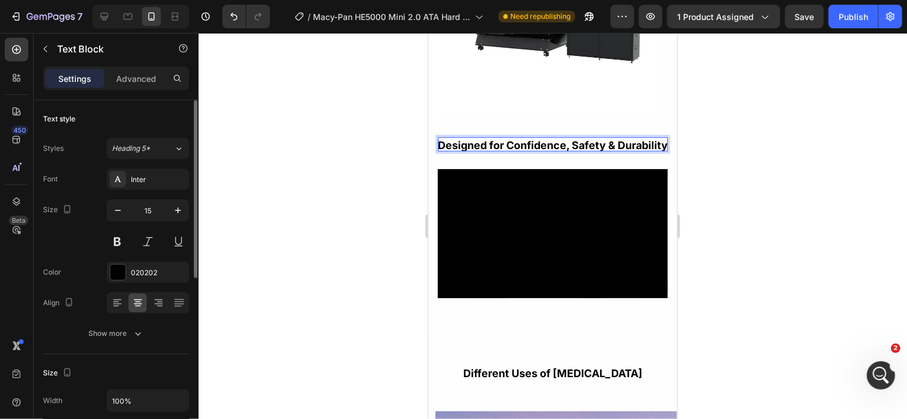
drag, startPoint x: 572, startPoint y: 141, endPoint x: 462, endPoint y: 131, distance: 111.3
click at [462, 139] on p "Designed for Confidence, Safety & Durability" at bounding box center [552, 145] width 230 height 12
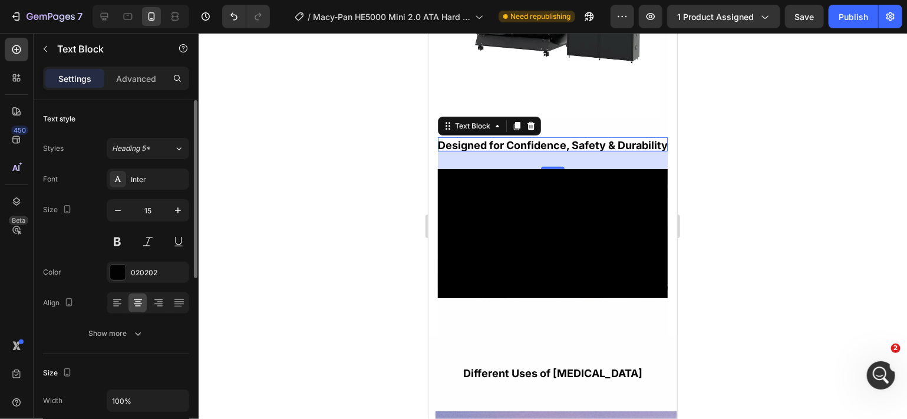
drag, startPoint x: 693, startPoint y: 165, endPoint x: 756, endPoint y: 186, distance: 66.4
click at [756, 186] on div at bounding box center [553, 226] width 709 height 386
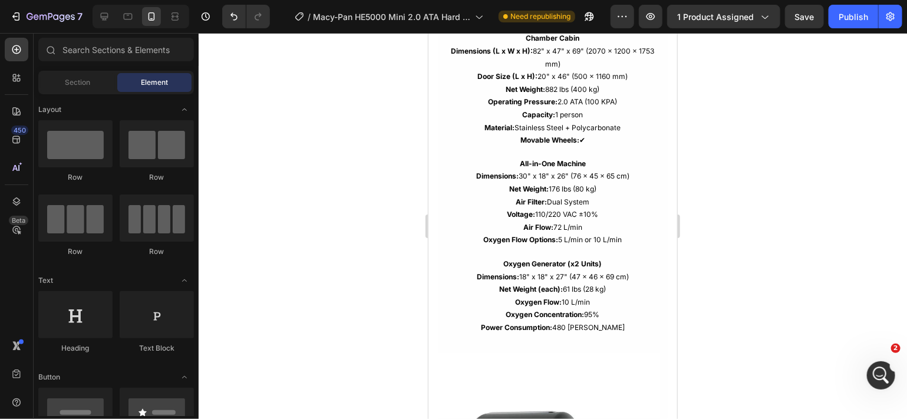
scroll to position [1743, 0]
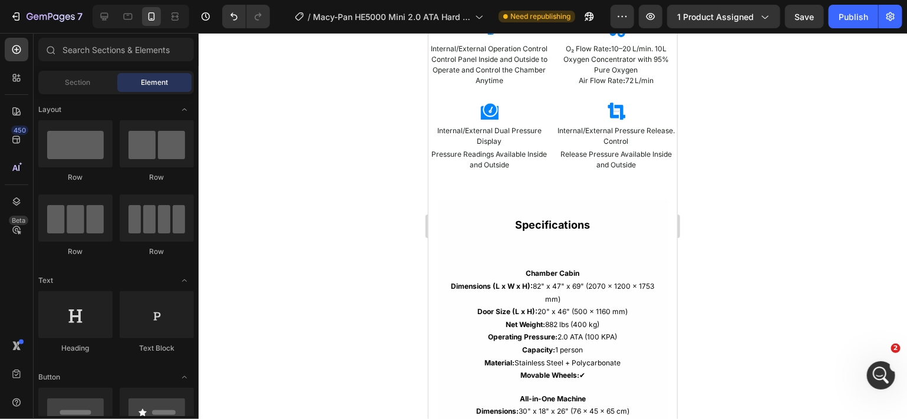
drag, startPoint x: 238, startPoint y: 144, endPoint x: 694, endPoint y: 148, distance: 456.4
drag, startPoint x: 694, startPoint y: 148, endPoint x: 713, endPoint y: 107, distance: 45.4
click at [713, 107] on div at bounding box center [553, 226] width 709 height 386
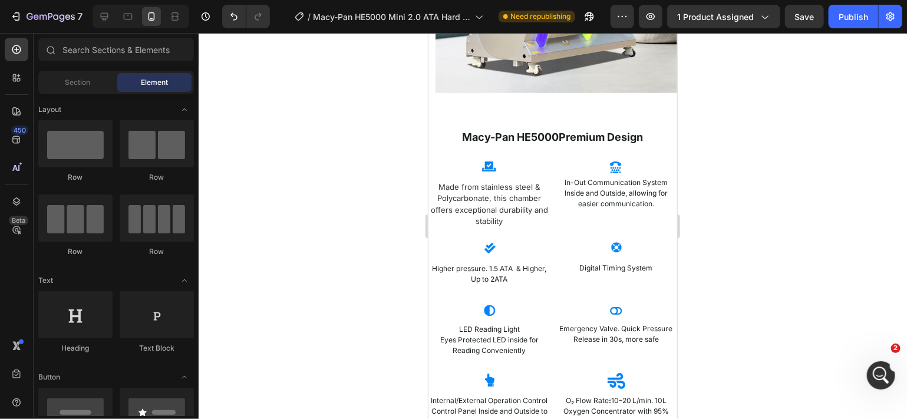
scroll to position [2209, 0]
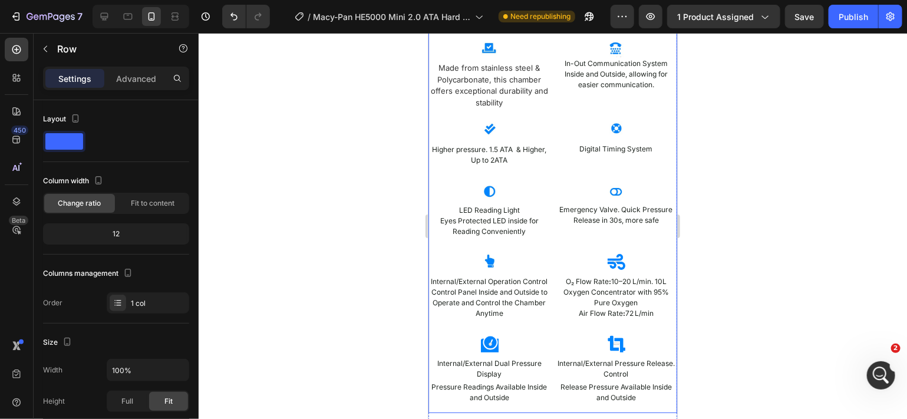
click at [522, 108] on div "Macy-Pan HE5000 Premium Design Heading Image Made from stainless steel & Polyca…" at bounding box center [552, 212] width 249 height 402
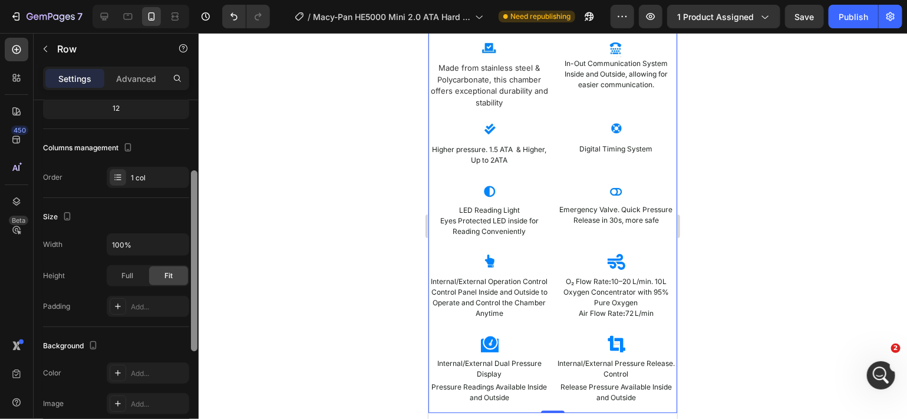
scroll to position [130, 0]
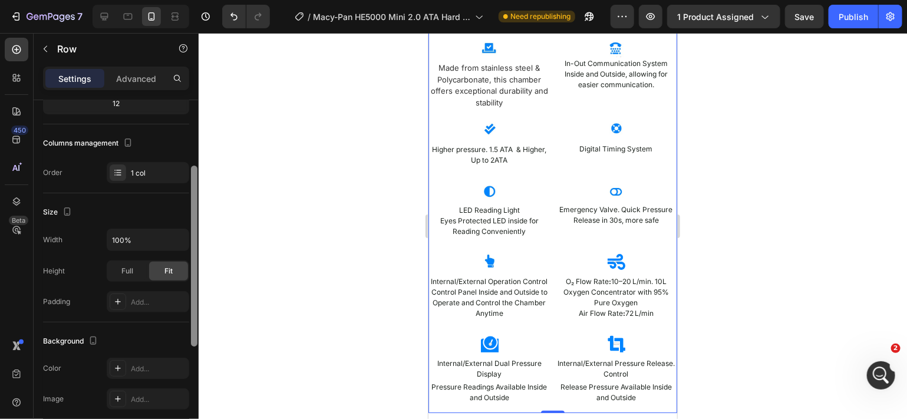
drag, startPoint x: 196, startPoint y: 189, endPoint x: 190, endPoint y: 256, distance: 67.5
click at [191, 256] on div at bounding box center [194, 256] width 6 height 181
click at [191, 256] on div at bounding box center [194, 257] width 6 height 181
click at [164, 295] on div "Add..." at bounding box center [148, 301] width 83 height 21
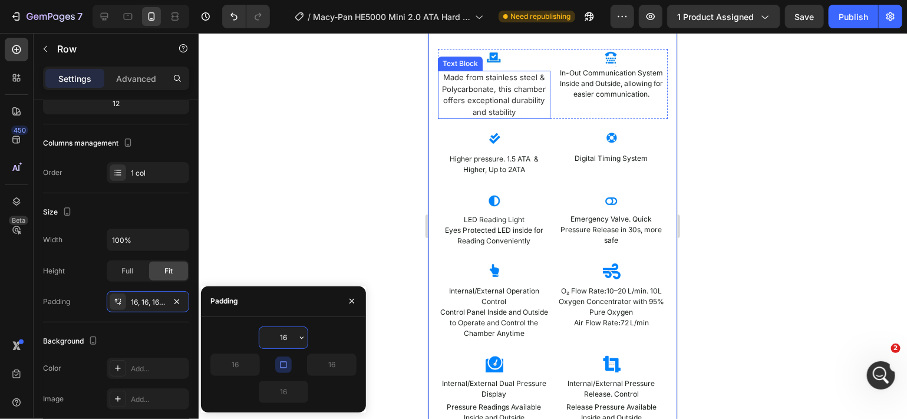
click at [451, 90] on div "Made from stainless steel & Polycarbonate, this chamber offers exceptional dura…" at bounding box center [493, 94] width 113 height 48
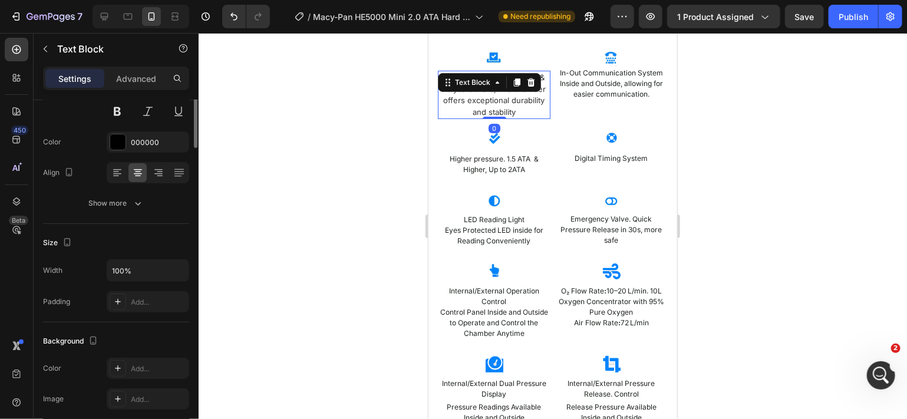
scroll to position [0, 0]
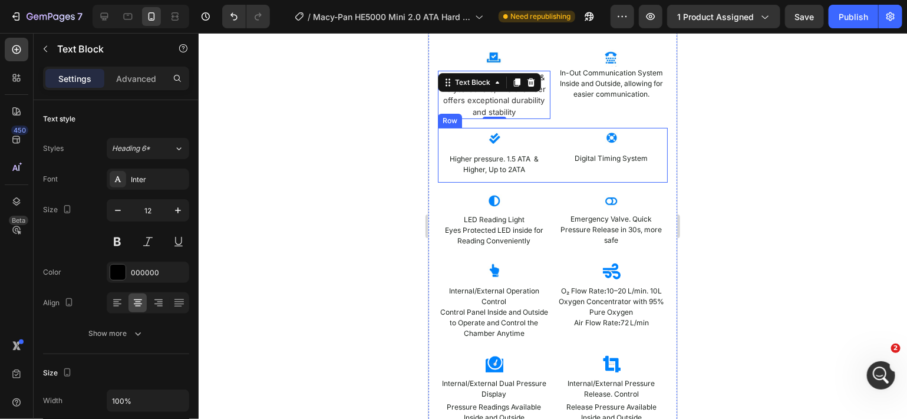
click at [519, 149] on div "Image Higher pressure. 1.5 ATA & Higher, Up to 2ATA Text Block" at bounding box center [493, 154] width 113 height 55
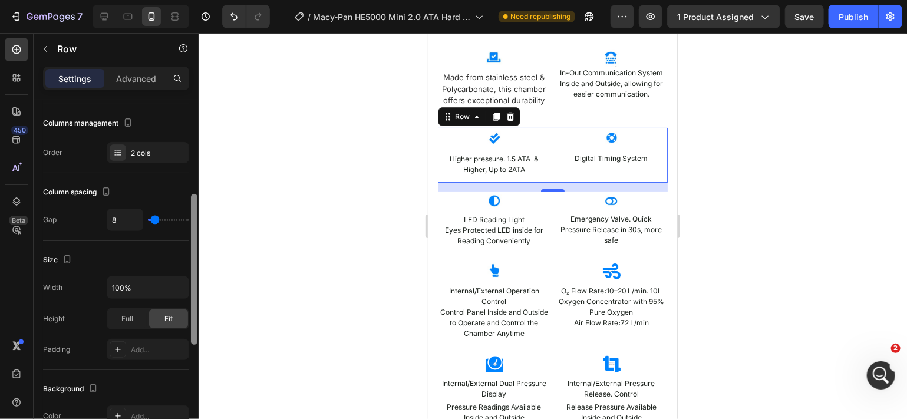
scroll to position [171, 0]
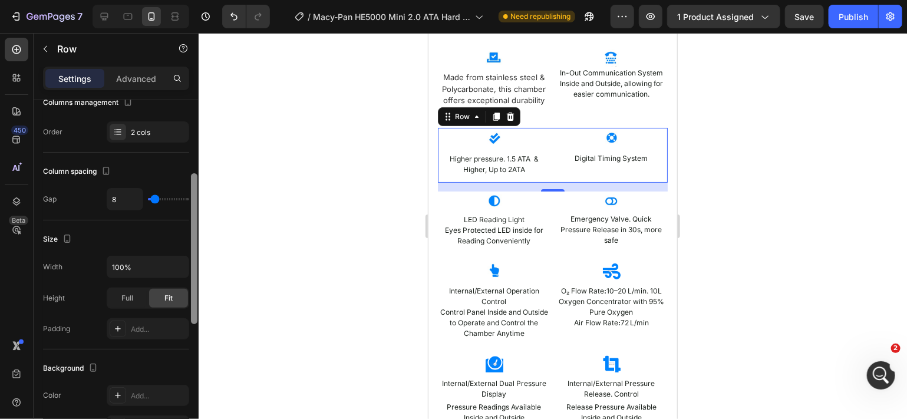
drag, startPoint x: 193, startPoint y: 245, endPoint x: 193, endPoint y: 319, distance: 73.7
click at [193, 319] on div at bounding box center [194, 248] width 6 height 151
click at [177, 327] on div "Add..." at bounding box center [158, 329] width 55 height 11
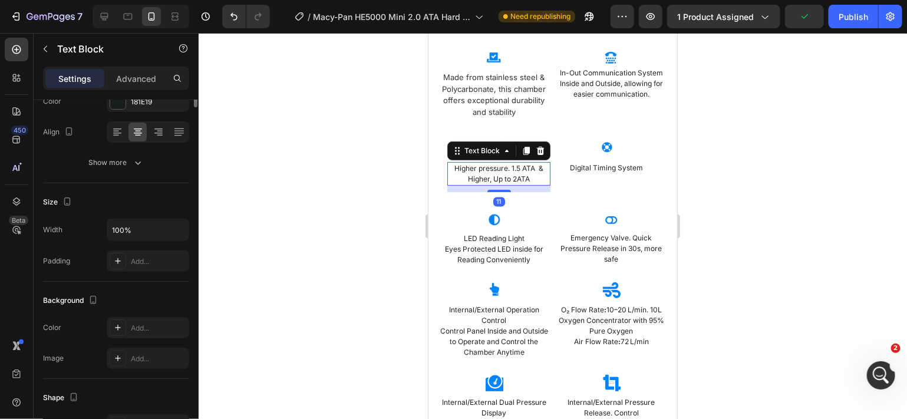
scroll to position [0, 0]
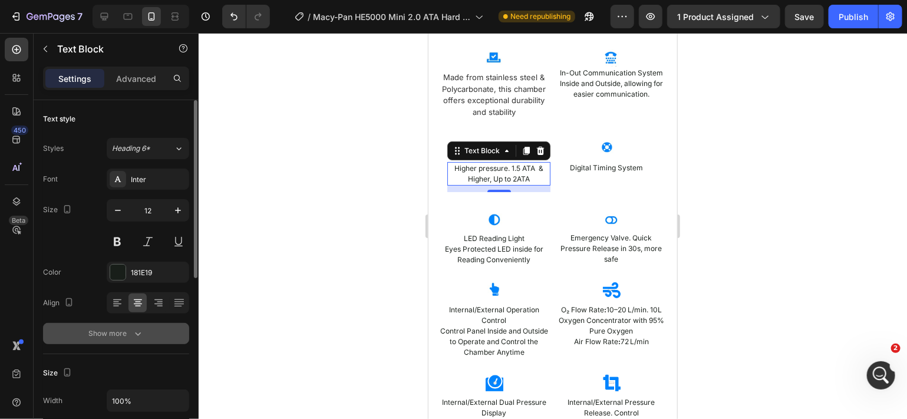
click at [161, 341] on button "Show more" at bounding box center [116, 333] width 146 height 21
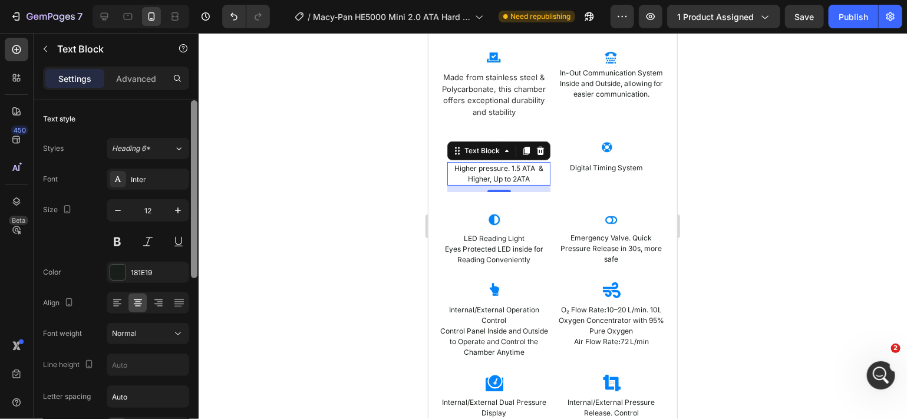
scroll to position [353, 0]
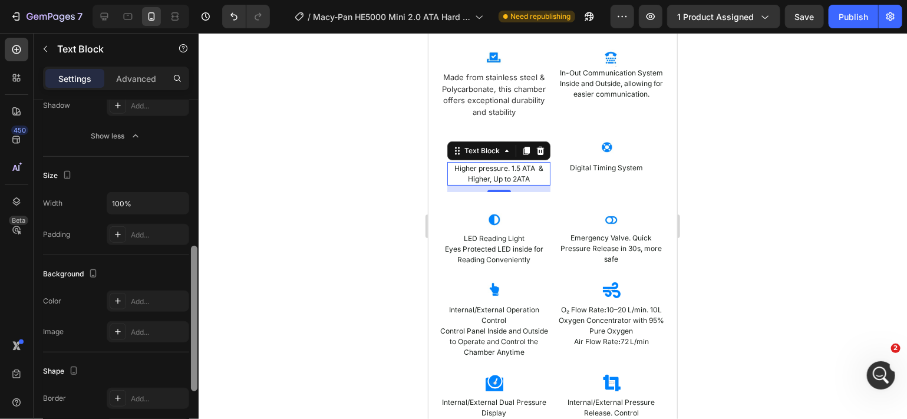
click at [190, 266] on div at bounding box center [194, 276] width 9 height 353
click at [197, 266] on div at bounding box center [194, 319] width 6 height 146
click at [160, 238] on div "Add..." at bounding box center [158, 235] width 55 height 11
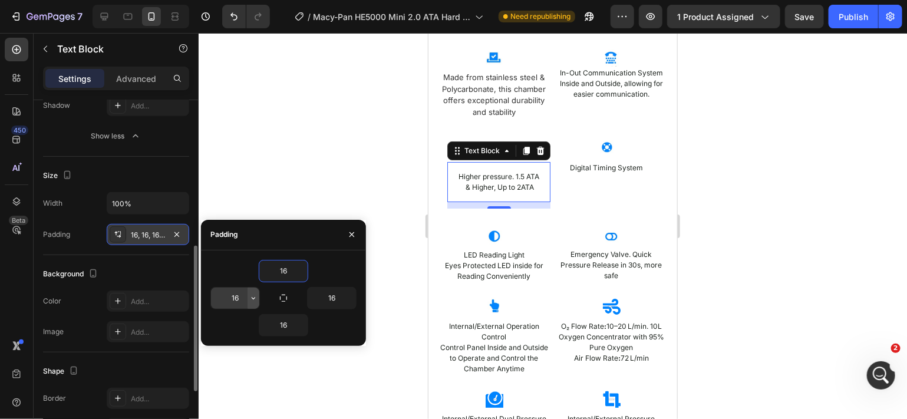
click at [251, 297] on icon "button" at bounding box center [253, 298] width 9 height 9
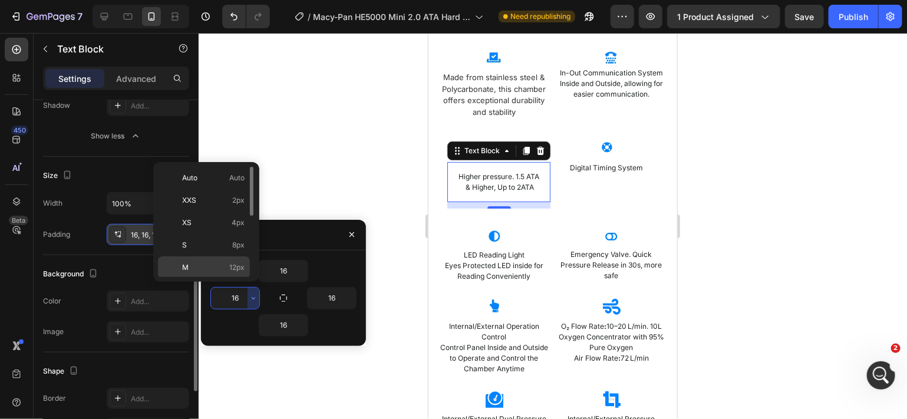
click at [223, 265] on p "M 12px" at bounding box center [213, 267] width 62 height 11
type input "12"
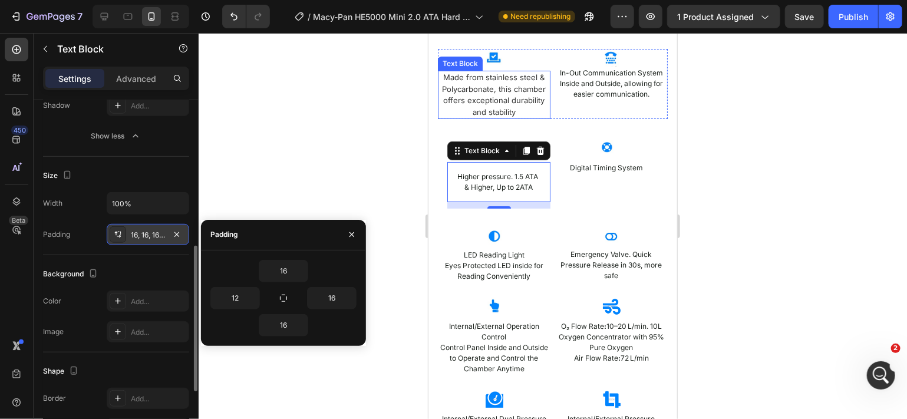
click at [485, 90] on span "Made from stainless steel & Polycarbonate, this chamber offers exceptional dura…" at bounding box center [494, 94] width 104 height 44
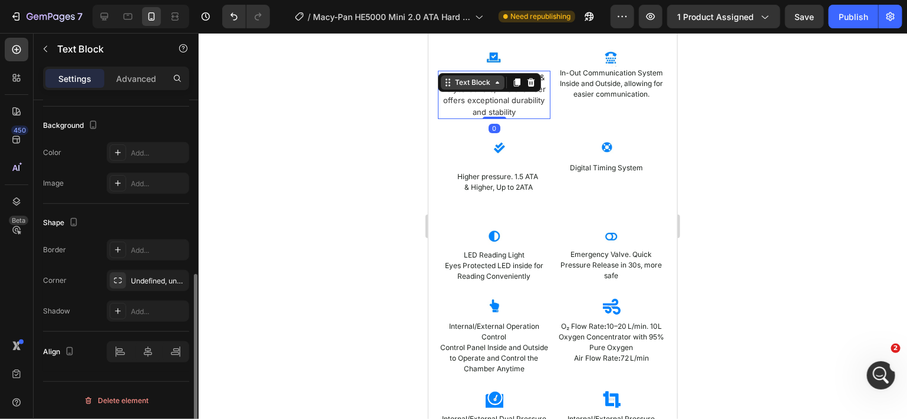
scroll to position [346, 0]
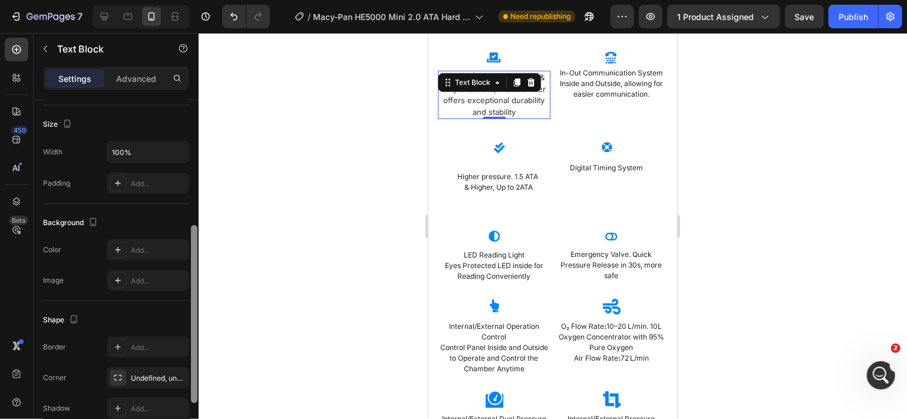
drag, startPoint x: 194, startPoint y: 289, endPoint x: 196, endPoint y: 240, distance: 49.6
click at [196, 240] on div at bounding box center [194, 314] width 6 height 178
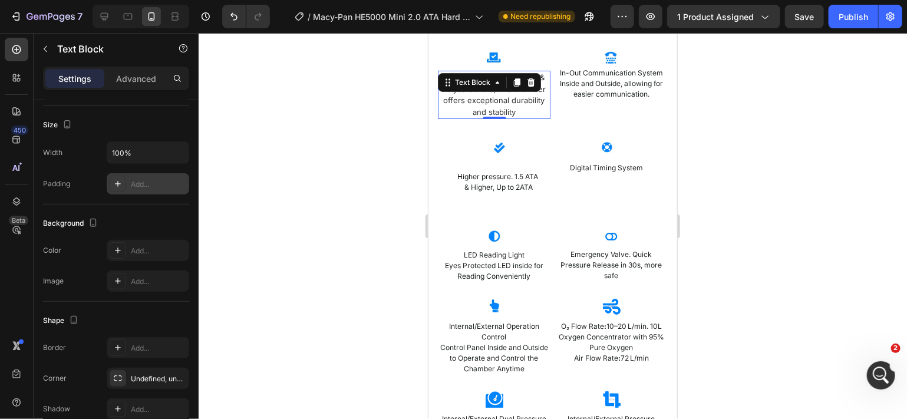
click at [170, 187] on div "Add..." at bounding box center [158, 184] width 55 height 11
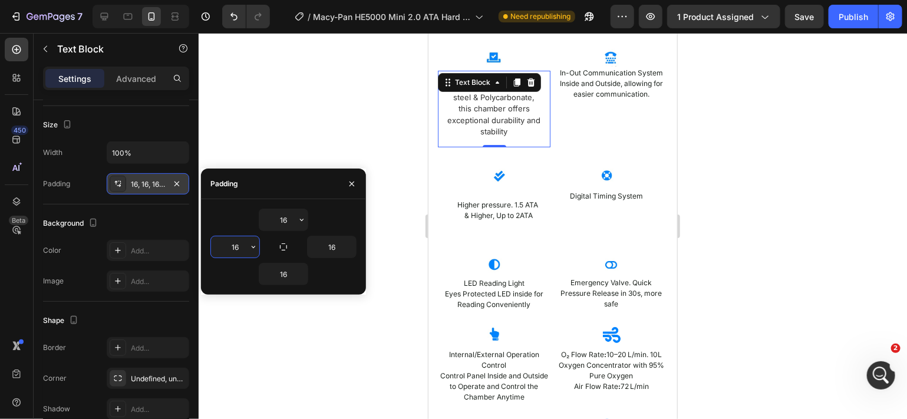
drag, startPoint x: 243, startPoint y: 249, endPoint x: 235, endPoint y: 241, distance: 11.3
click at [235, 241] on input "16" at bounding box center [235, 246] width 48 height 21
click at [254, 244] on icon "button" at bounding box center [253, 246] width 9 height 9
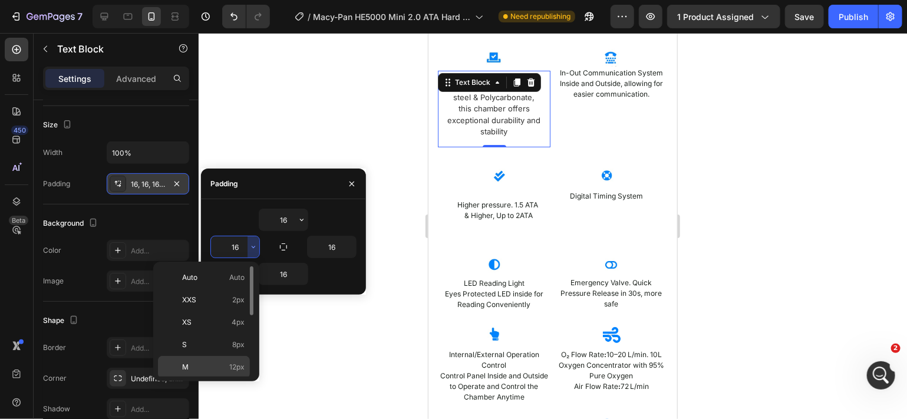
click at [238, 363] on span "12px" at bounding box center [236, 367] width 15 height 11
type input "12"
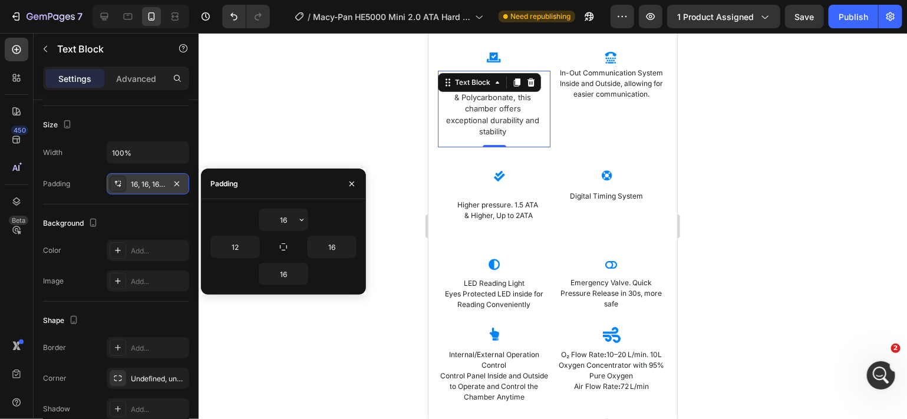
click at [328, 325] on div at bounding box center [553, 226] width 709 height 386
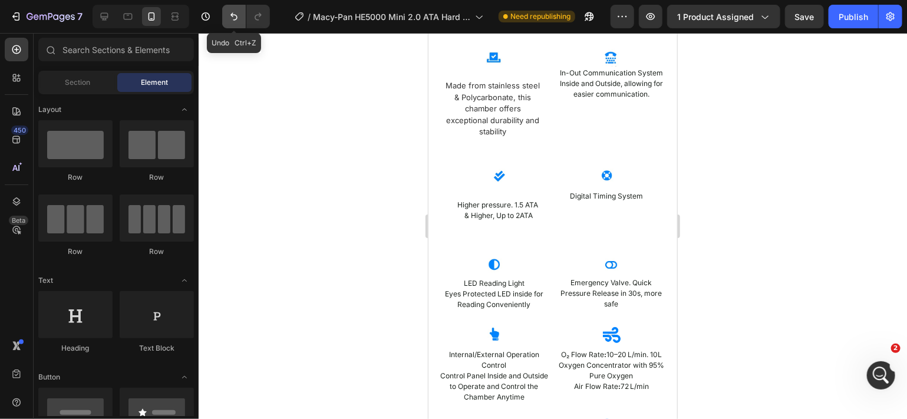
click at [237, 12] on icon "Undo/Redo" at bounding box center [234, 17] width 12 height 12
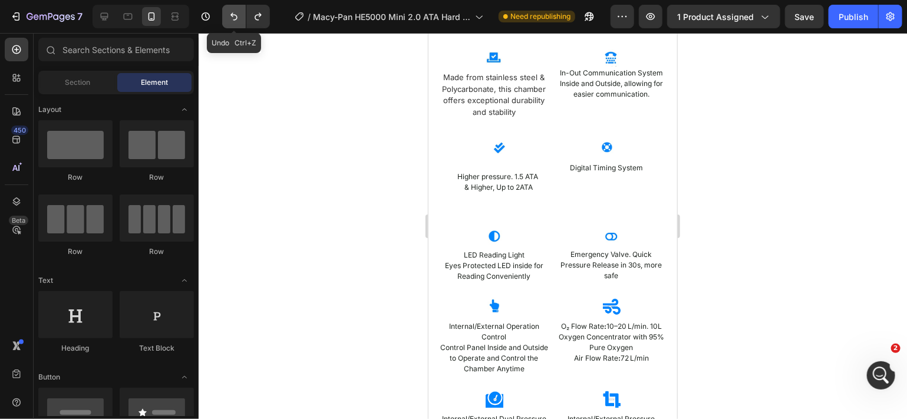
click at [237, 12] on icon "Undo/Redo" at bounding box center [234, 17] width 12 height 12
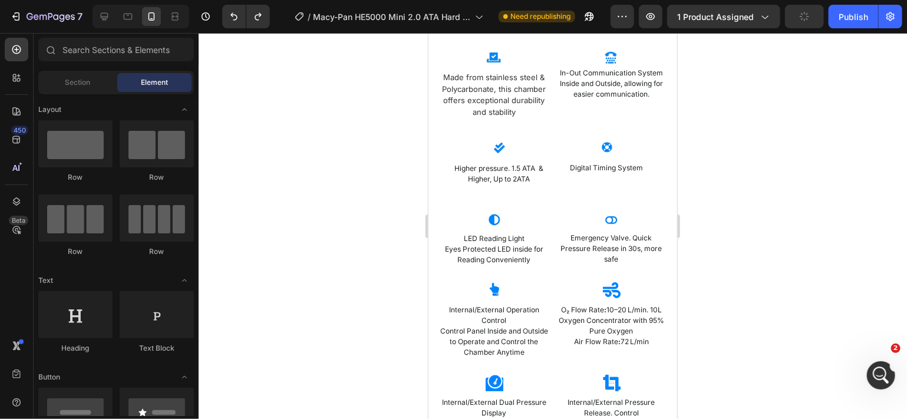
drag, startPoint x: 240, startPoint y: 159, endPoint x: 709, endPoint y: 161, distance: 468.7
click at [709, 161] on div at bounding box center [553, 226] width 709 height 386
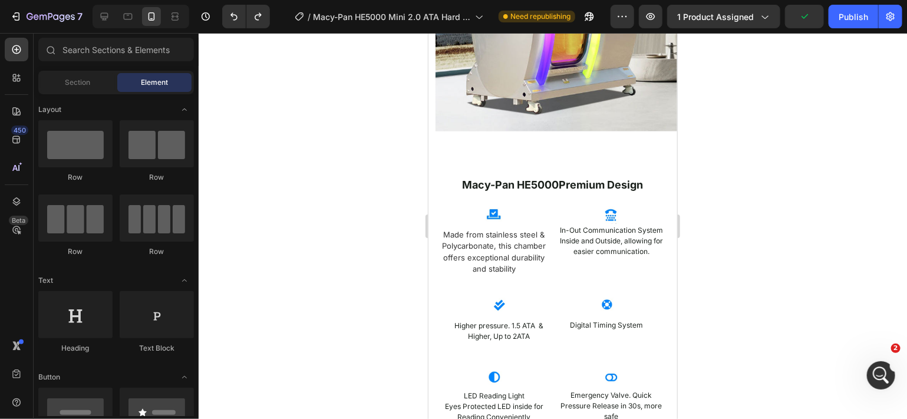
scroll to position [2041, 0]
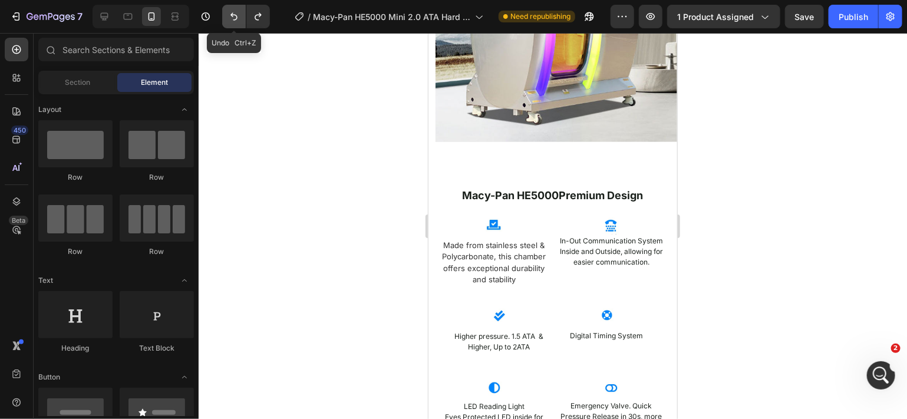
click at [235, 22] on button "Undo/Redo" at bounding box center [234, 17] width 24 height 24
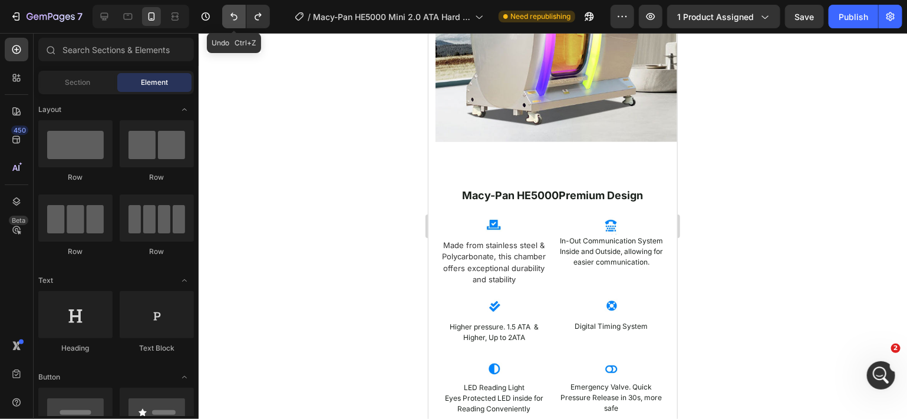
click at [235, 22] on button "Undo/Redo" at bounding box center [234, 17] width 24 height 24
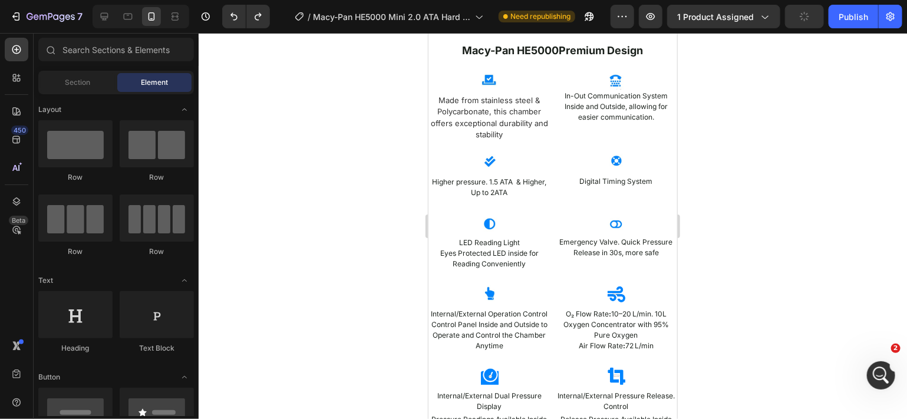
scroll to position [2091, 0]
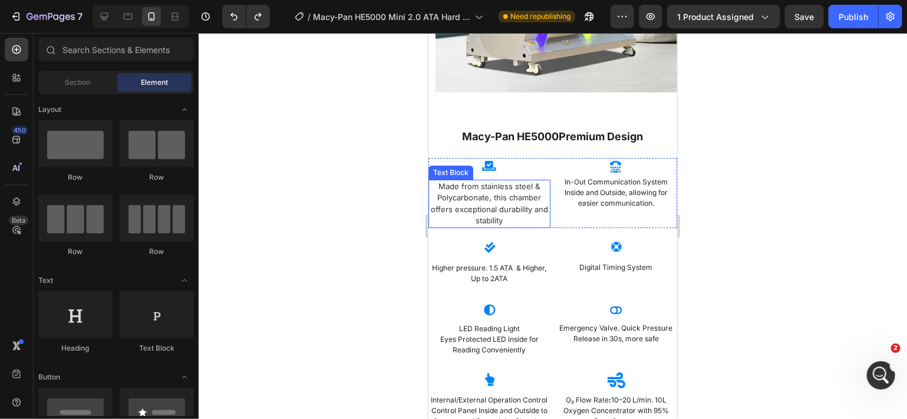
click at [512, 198] on span "Made from stainless steel & Polycarbonate, this chamber offers exceptional dura…" at bounding box center [488, 203] width 117 height 44
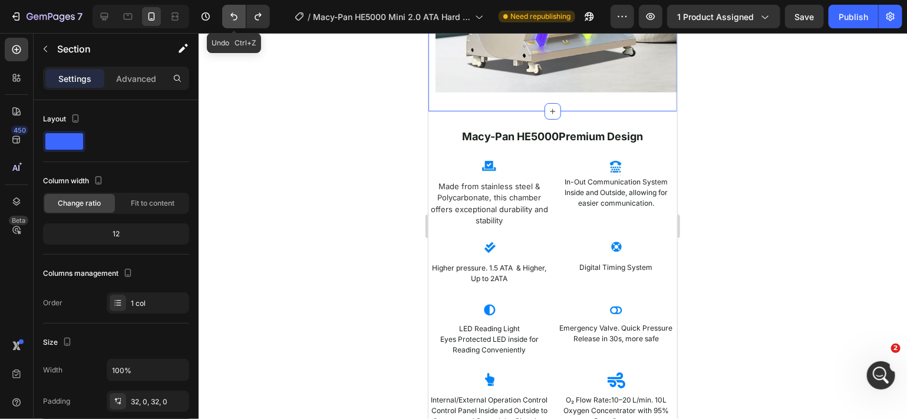
click at [234, 21] on icon "Undo/Redo" at bounding box center [234, 17] width 12 height 12
click at [234, 17] on icon "Undo/Redo" at bounding box center [234, 17] width 12 height 12
click at [238, 19] on icon "Undo/Redo" at bounding box center [234, 17] width 12 height 12
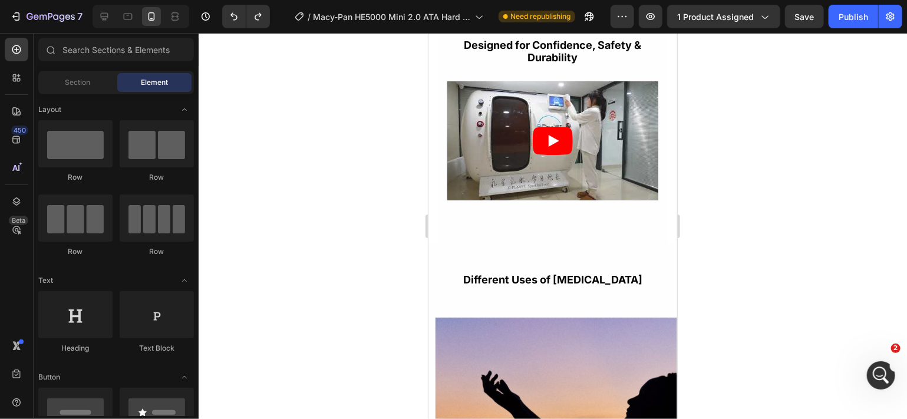
scroll to position [3235, 0]
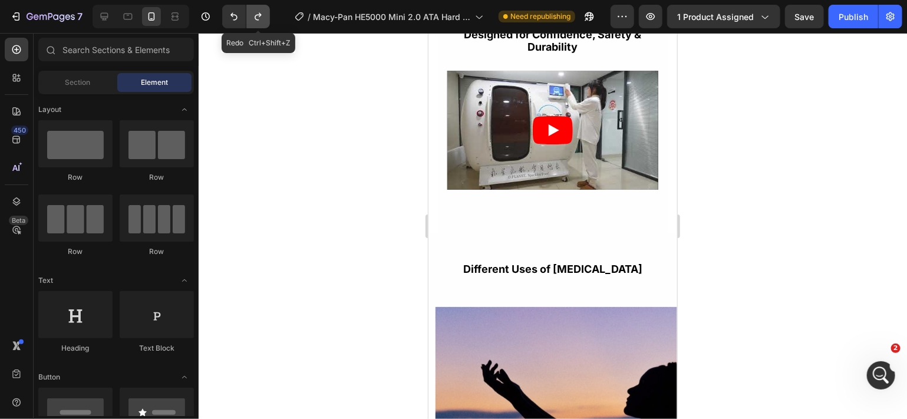
click at [259, 22] on icon "Undo/Redo" at bounding box center [258, 17] width 12 height 12
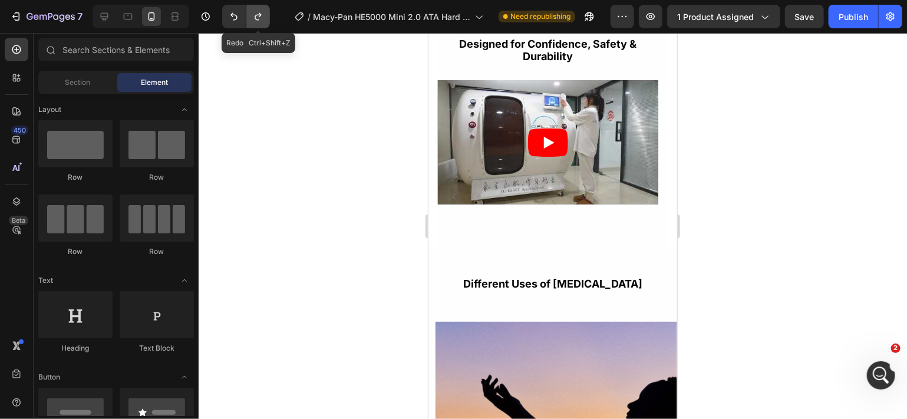
click at [259, 22] on icon "Undo/Redo" at bounding box center [258, 17] width 12 height 12
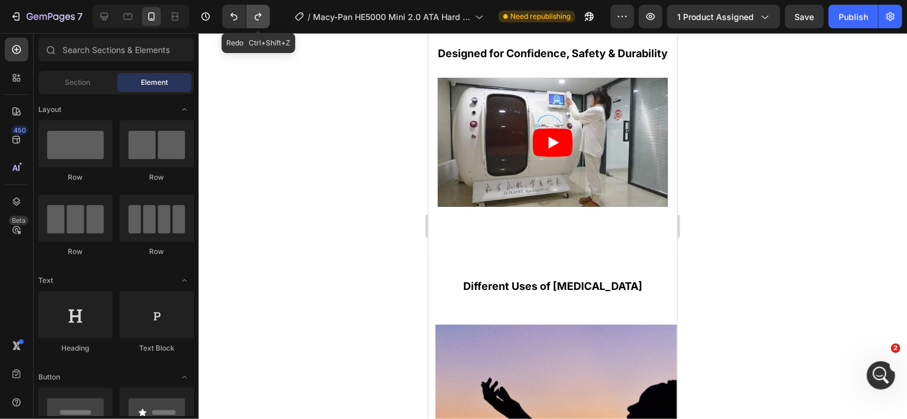
click at [259, 22] on icon "Undo/Redo" at bounding box center [258, 17] width 12 height 12
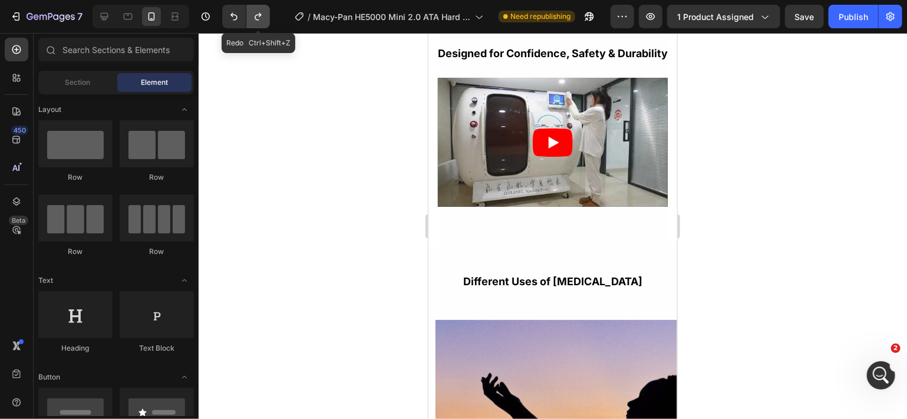
click at [259, 22] on icon "Undo/Redo" at bounding box center [258, 17] width 12 height 12
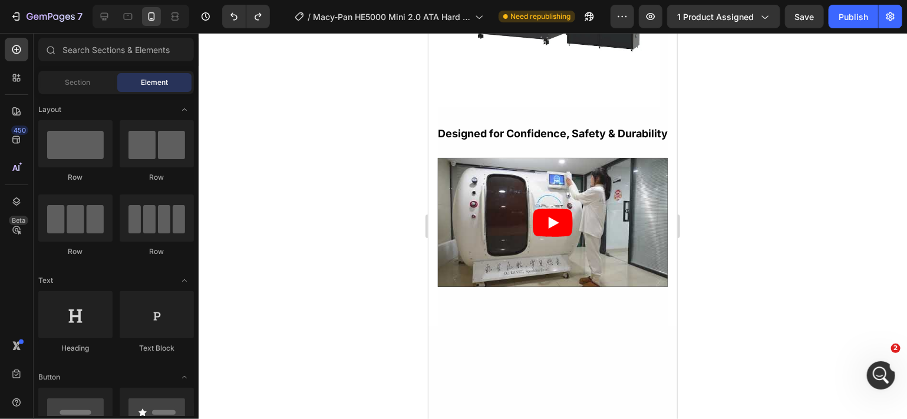
scroll to position [2939, 0]
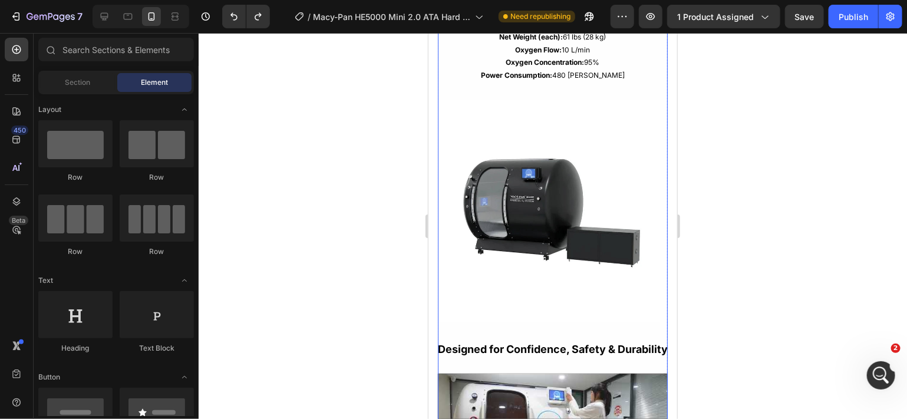
click at [649, 367] on div "Chamber Cabin Dimensions (L x W x H): 82" x 47" x 69" (2070 x 1200 x 1753 mm) D…" at bounding box center [552, 143] width 230 height 751
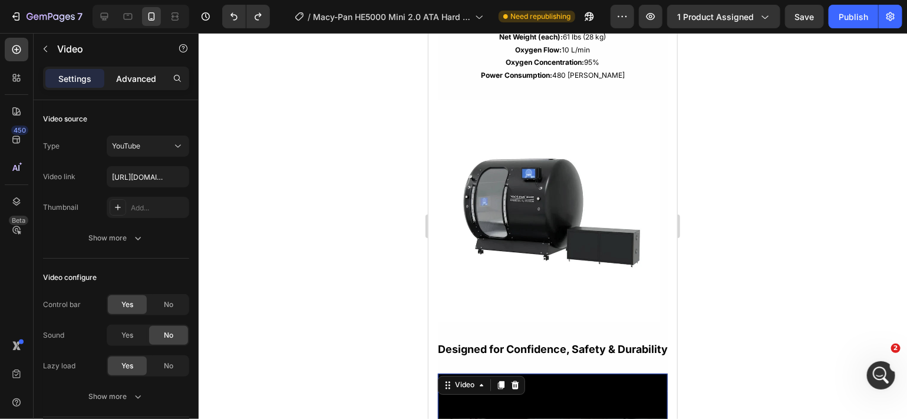
click at [139, 85] on div "Advanced" at bounding box center [136, 78] width 59 height 19
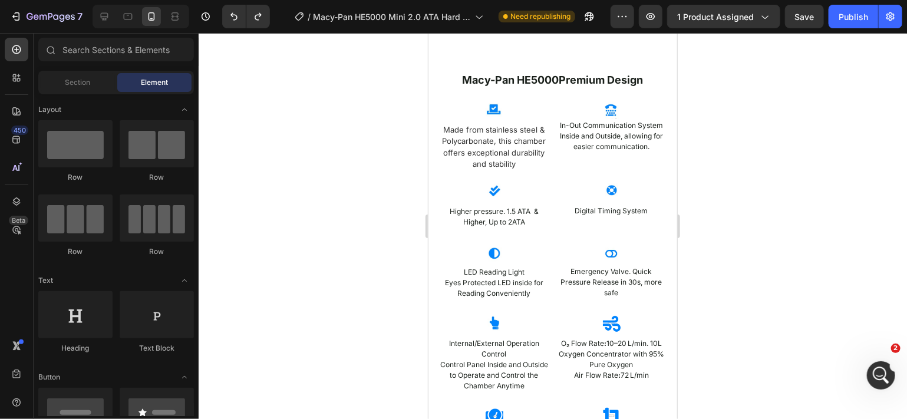
scroll to position [2146, 0]
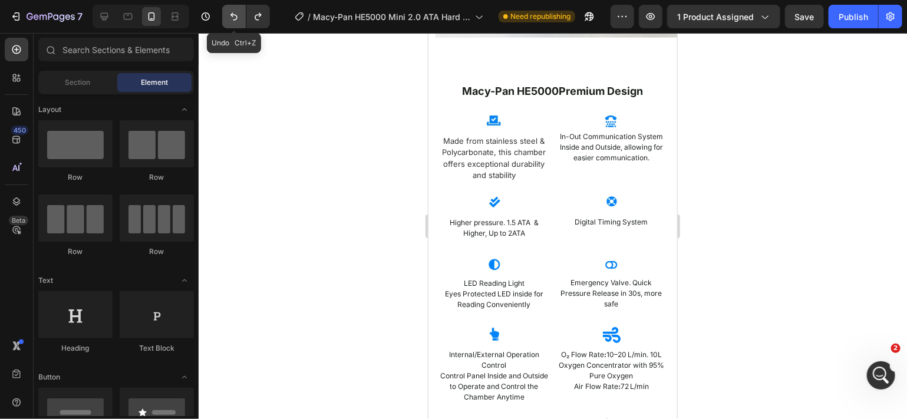
click at [238, 19] on icon "Undo/Redo" at bounding box center [234, 17] width 12 height 12
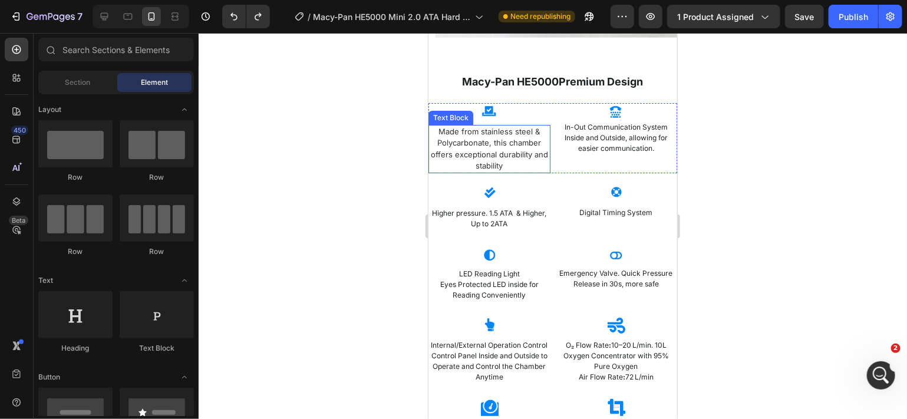
click at [512, 151] on span "Made from stainless steel & Polycarbonate, this chamber offers exceptional dura…" at bounding box center [488, 148] width 117 height 44
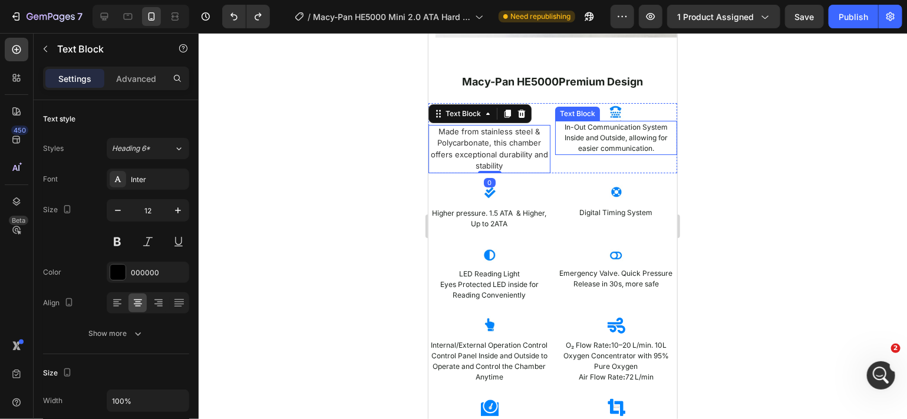
click at [598, 143] on p "Inside and Outside, allowing for easier communication." at bounding box center [616, 142] width 120 height 21
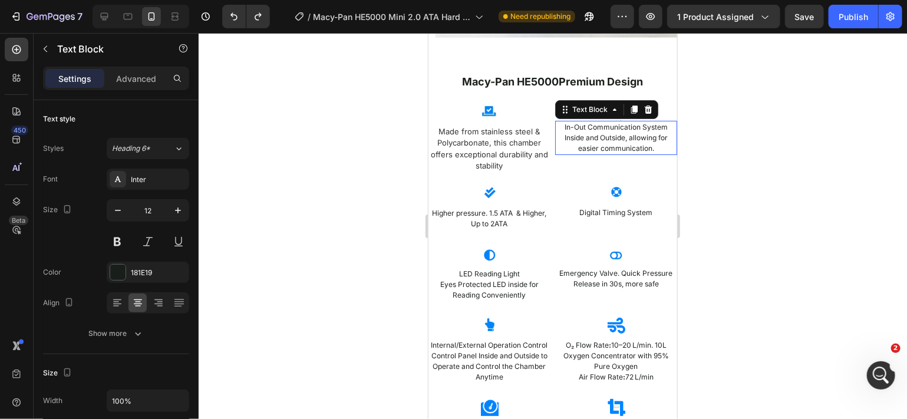
scroll to position [248, 0]
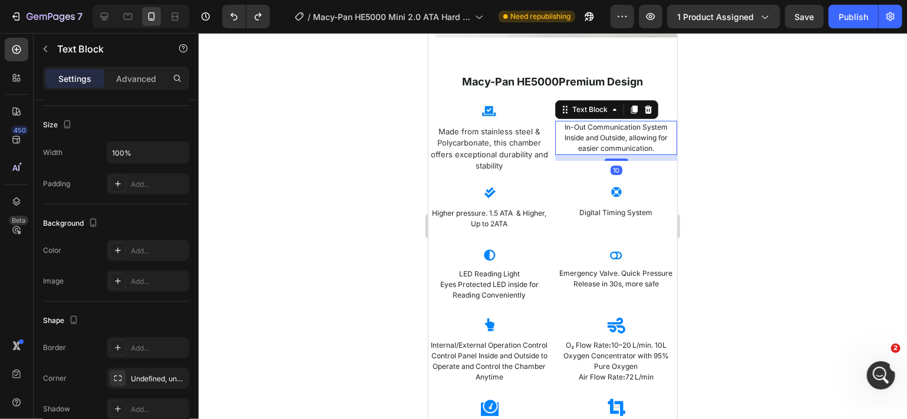
click at [607, 142] on p "Inside and Outside, allowing for easier communication." at bounding box center [616, 142] width 120 height 21
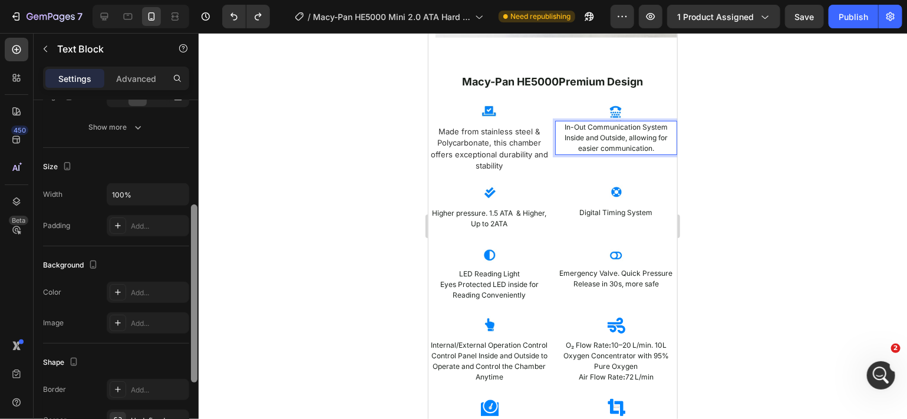
drag, startPoint x: 196, startPoint y: 244, endPoint x: 190, endPoint y: 225, distance: 19.0
click at [191, 225] on div at bounding box center [194, 294] width 6 height 178
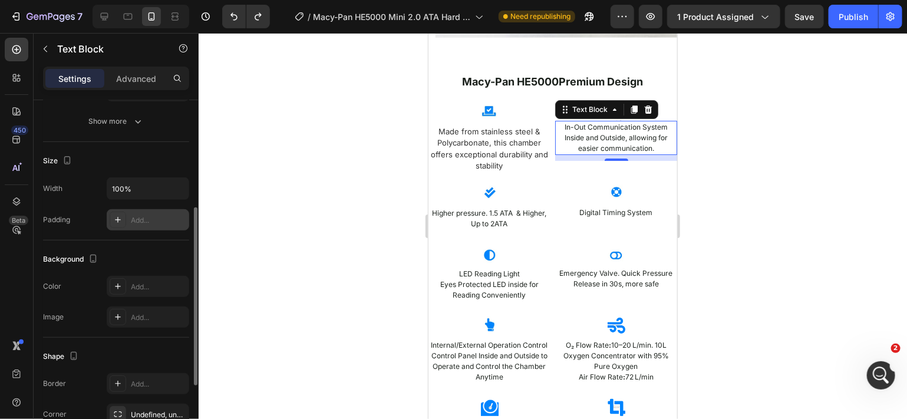
click at [166, 219] on div "Add..." at bounding box center [158, 220] width 55 height 11
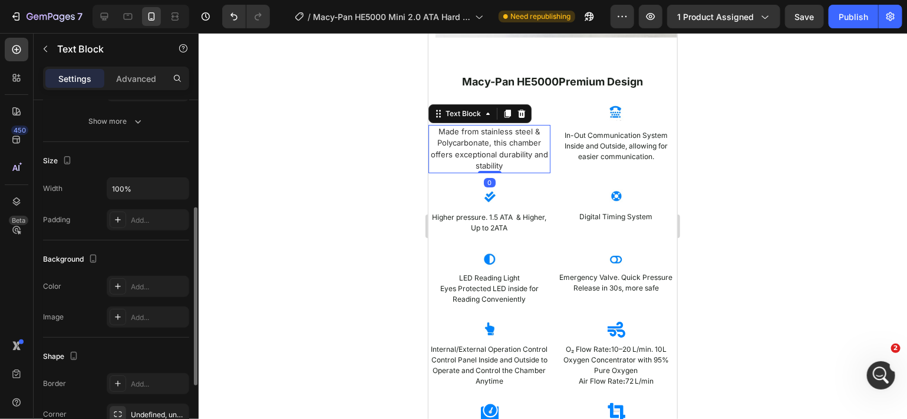
click at [486, 156] on span "Made from stainless steel & Polycarbonate, this chamber offers exceptional dura…" at bounding box center [488, 148] width 117 height 44
click at [395, 139] on div at bounding box center [553, 226] width 709 height 386
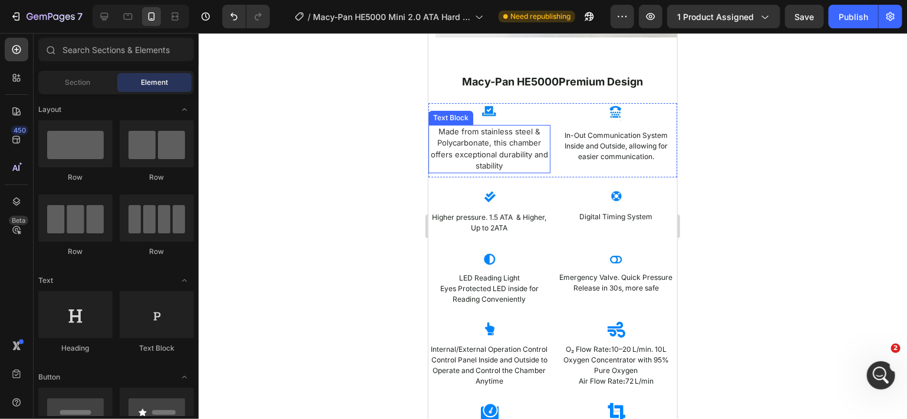
click at [502, 137] on span "Made from stainless steel & Polycarbonate, this chamber offers exceptional dura…" at bounding box center [488, 148] width 117 height 44
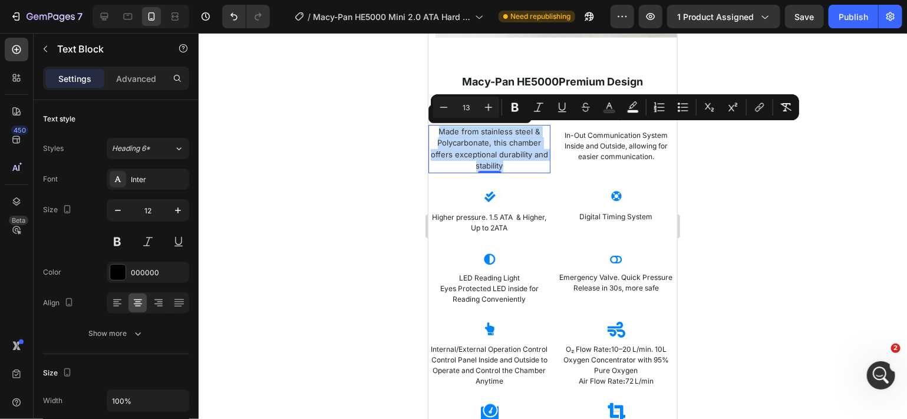
drag, startPoint x: 514, startPoint y: 162, endPoint x: 439, endPoint y: 130, distance: 81.6
click at [439, 130] on p "Made from stainless steel & Polycarbonate, this chamber offers exceptional dura…" at bounding box center [489, 149] width 120 height 46
click at [445, 111] on icon "Editor contextual toolbar" at bounding box center [444, 107] width 12 height 12
type input "12"
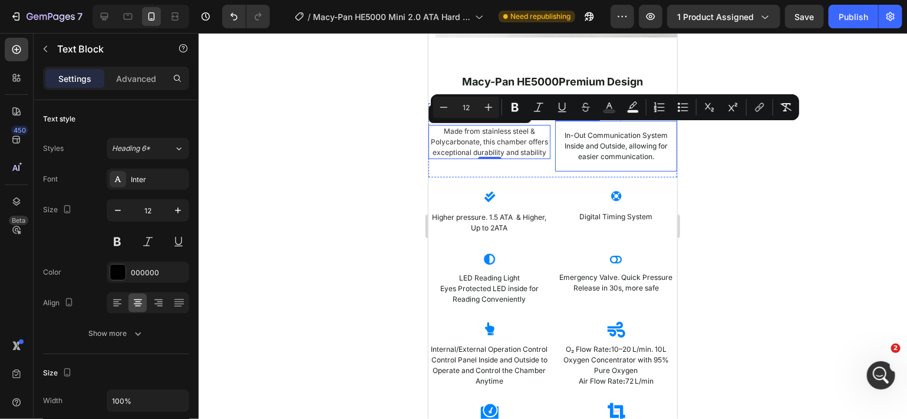
click at [575, 140] on p "In-Out Communication System" at bounding box center [615, 135] width 103 height 11
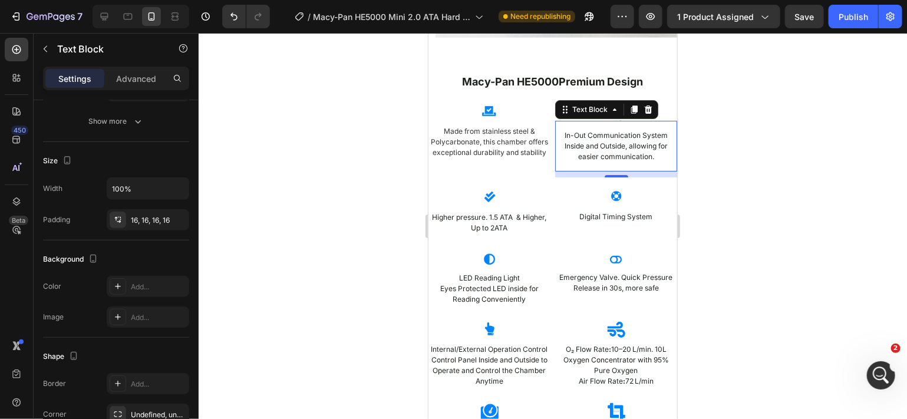
click at [570, 126] on div "In-Out Communication System Inside and Outside, allowing for easier communicati…" at bounding box center [616, 145] width 122 height 51
click at [650, 162] on p "Inside and Outside, allowing for easier communication." at bounding box center [615, 150] width 103 height 21
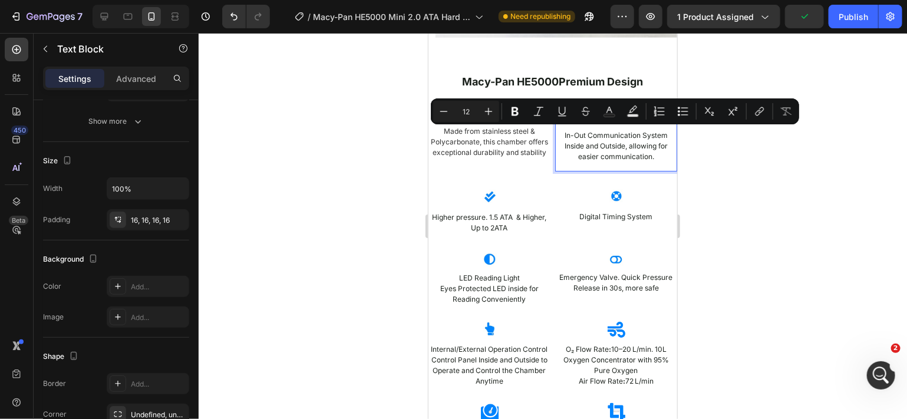
drag, startPoint x: 650, startPoint y: 166, endPoint x: 569, endPoint y: 127, distance: 90.2
click at [569, 127] on div "In-Out Communication System Inside and Outside, allowing for easier communicati…" at bounding box center [616, 145] width 122 height 51
click at [564, 136] on p "In-Out Communication System" at bounding box center [615, 135] width 103 height 11
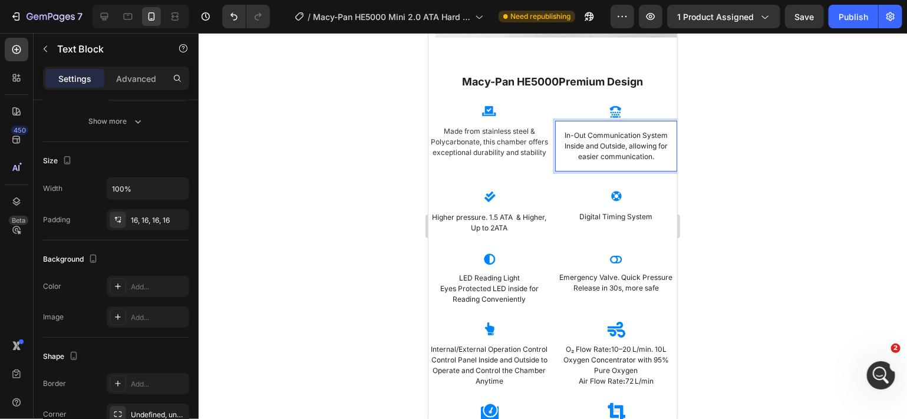
drag, startPoint x: 601, startPoint y: 123, endPoint x: 591, endPoint y: 121, distance: 9.5
drag, startPoint x: 591, startPoint y: 121, endPoint x: 491, endPoint y: 226, distance: 145.1
click at [491, 226] on p "Higher pressure. 1.5 ATA & Higher, Up to 2ATA" at bounding box center [489, 222] width 120 height 21
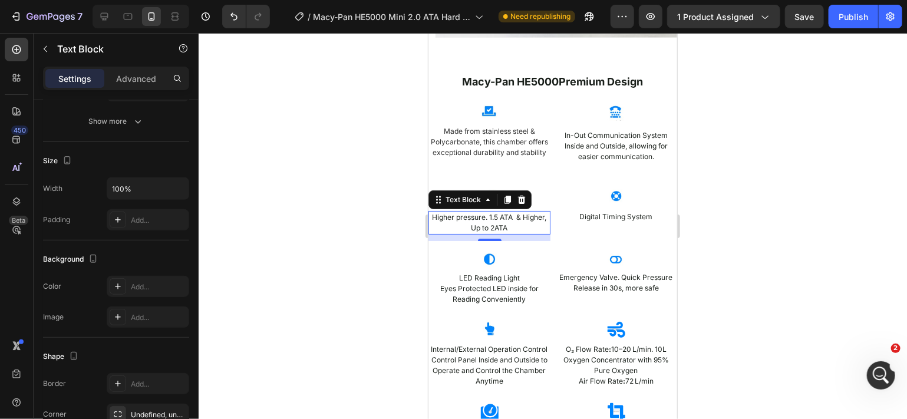
click at [526, 233] on p "Higher pressure. 1.5 ATA & Higher, Up to 2ATA" at bounding box center [489, 222] width 120 height 21
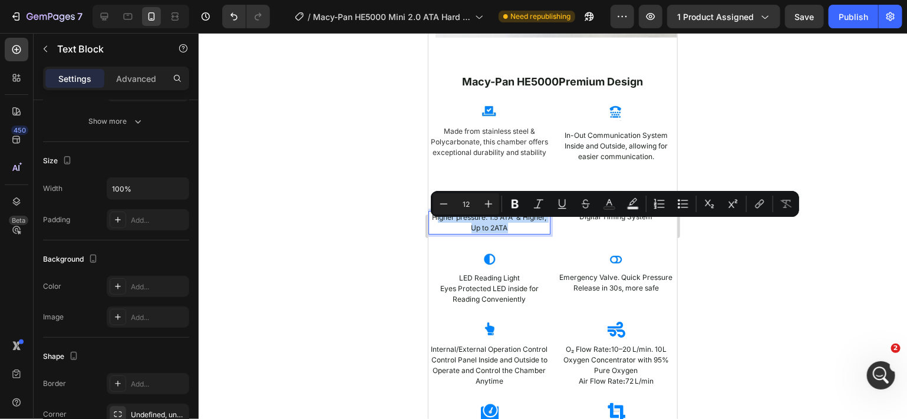
drag, startPoint x: 526, startPoint y: 236, endPoint x: 444, endPoint y: 227, distance: 82.4
click at [444, 227] on p "Higher pressure. 1.5 ATA & Higher, Up to 2ATA" at bounding box center [489, 222] width 120 height 21
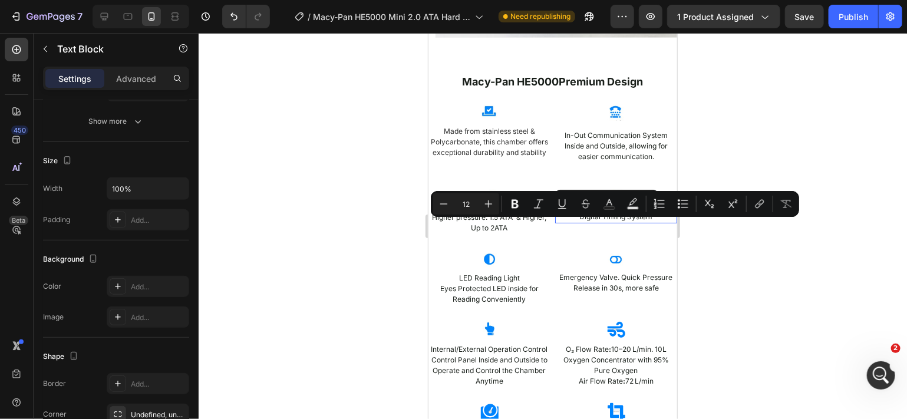
click at [610, 222] on p "Digital Timing System" at bounding box center [616, 216] width 120 height 11
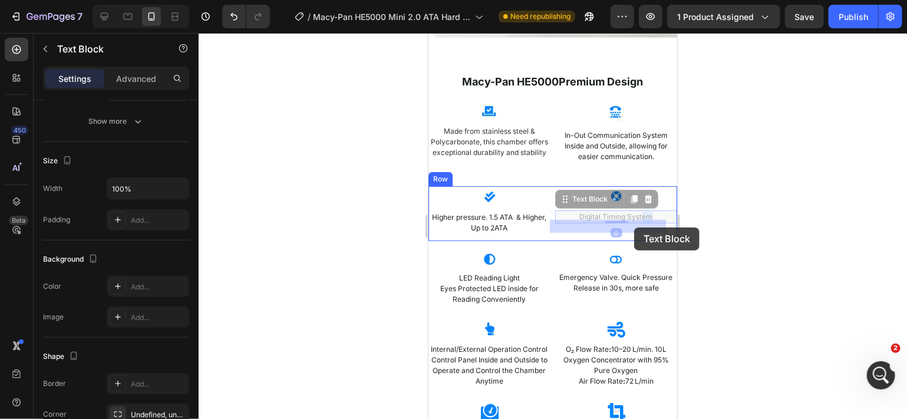
drag, startPoint x: 651, startPoint y: 226, endPoint x: 634, endPoint y: 227, distance: 17.1
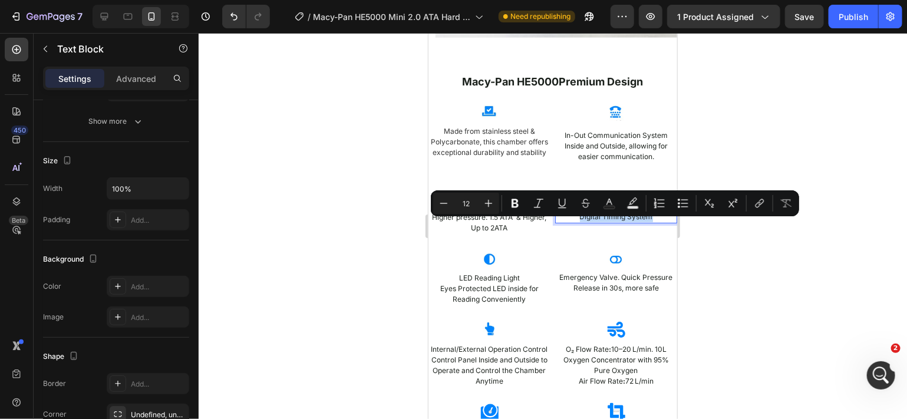
drag, startPoint x: 647, startPoint y: 226, endPoint x: 562, endPoint y: 223, distance: 85.0
click at [611, 284] on p "Emergency Valve. Quick Pressure Release in 30s, more safe" at bounding box center [616, 282] width 120 height 21
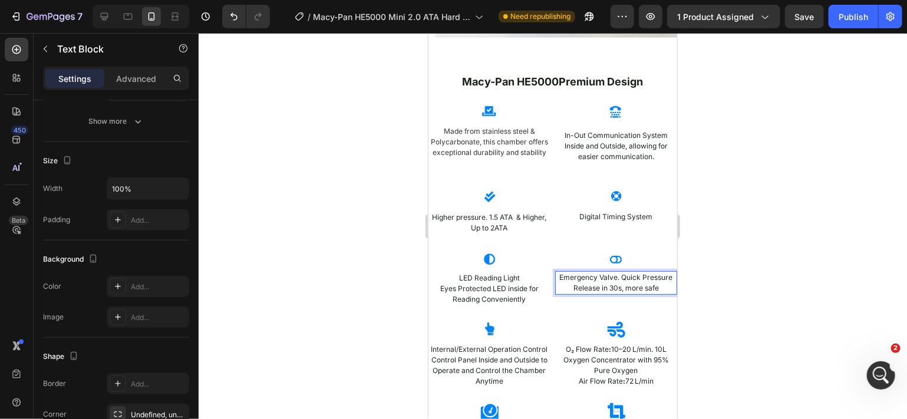
click at [652, 293] on p "Emergency Valve. Quick Pressure Release in 30s, more safe" at bounding box center [616, 282] width 120 height 21
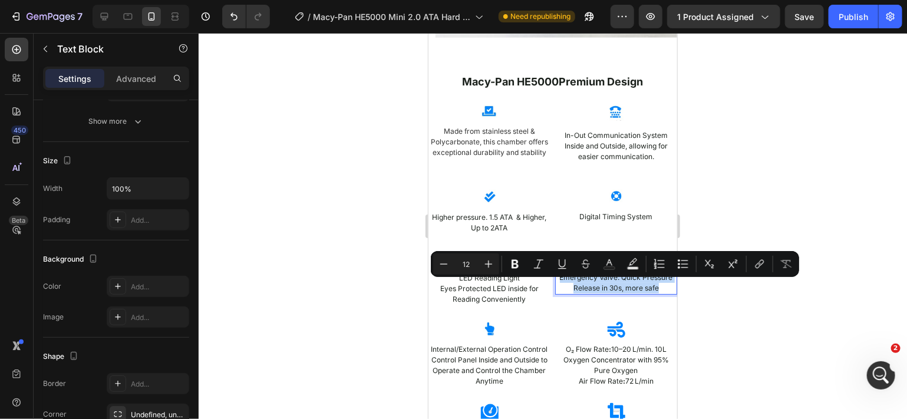
drag, startPoint x: 652, startPoint y: 297, endPoint x: 550, endPoint y: 286, distance: 102.6
click at [556, 286] on p "Emergency Valve. Quick Pressure Release in 30s, more safe" at bounding box center [616, 282] width 120 height 21
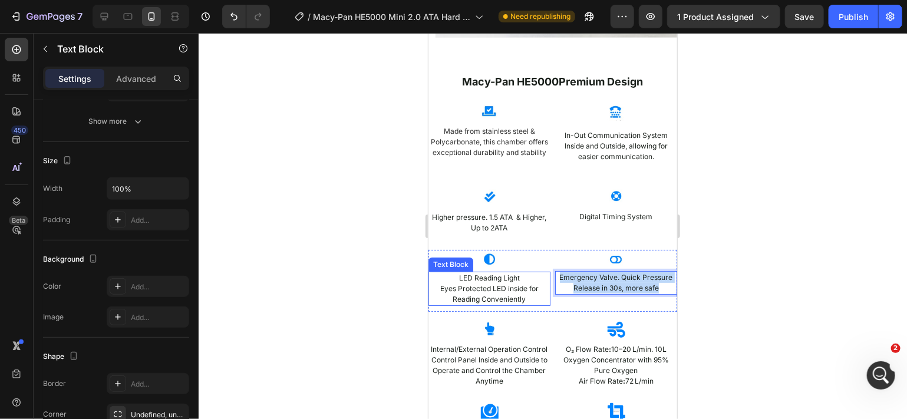
click at [523, 304] on p "Eyes Protected LED inside for Reading Conveniently" at bounding box center [489, 293] width 120 height 21
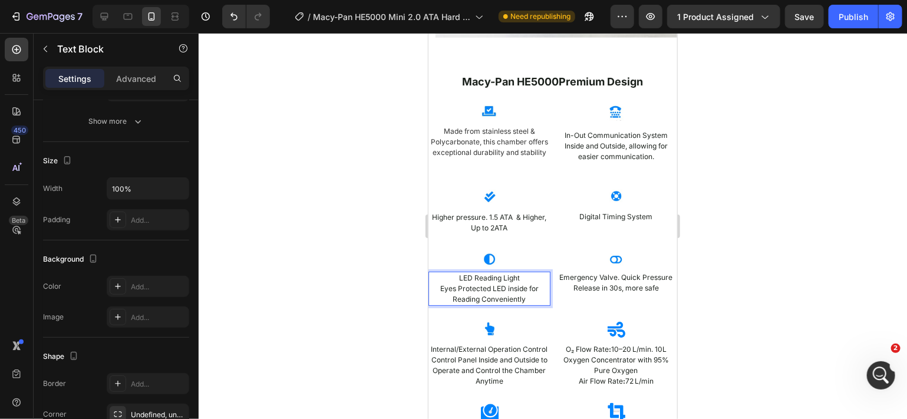
click at [523, 304] on p "Eyes Protected LED inside for Reading Conveniently" at bounding box center [489, 293] width 120 height 21
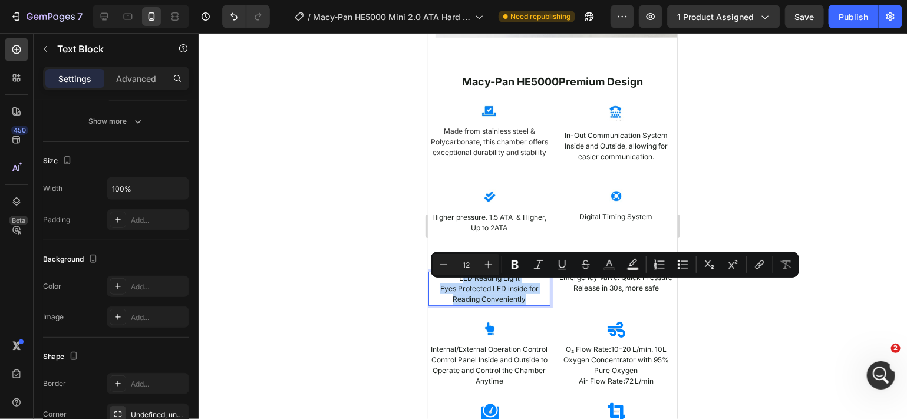
drag, startPoint x: 523, startPoint y: 310, endPoint x: 458, endPoint y: 284, distance: 70.4
click at [458, 284] on div "LED Reading Light Eyes Protected LED inside for Reading Conveniently" at bounding box center [489, 288] width 122 height 34
click at [486, 354] on p "Internal/External Operation Control" at bounding box center [489, 349] width 120 height 11
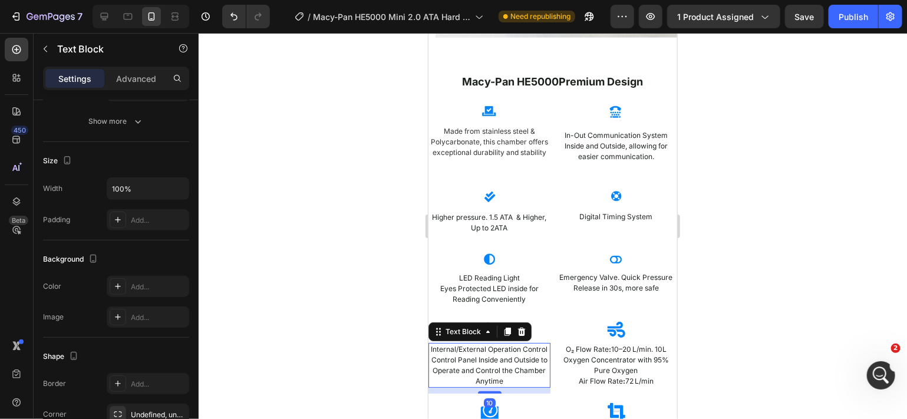
click at [521, 386] on p "Control Panel Inside and Outside to Operate and Control the Chamber Anytime" at bounding box center [489, 370] width 120 height 32
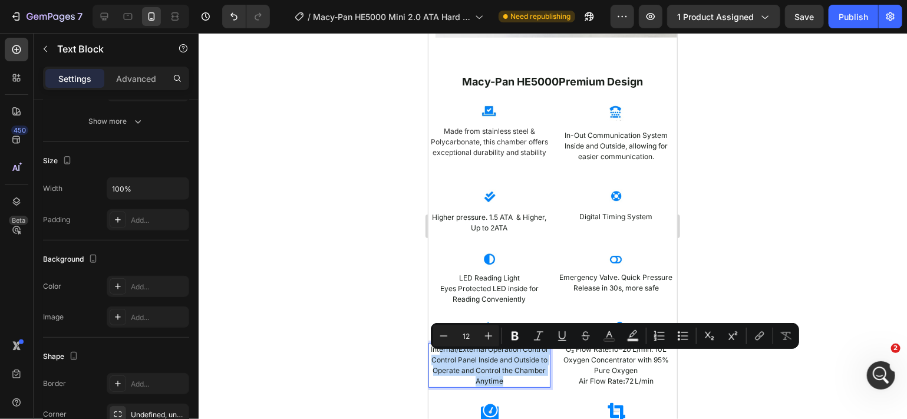
drag, startPoint x: 521, startPoint y: 402, endPoint x: 449, endPoint y: 358, distance: 83.6
click at [449, 358] on div "Internal/External Operation Control Control Panel Inside and Outside to Operate…" at bounding box center [489, 365] width 122 height 45
click at [621, 376] on p "O₂ Flow Rate : 10–20 L/min. 10L Oxygen Concentrator with 95% Pure Oxygen" at bounding box center [616, 360] width 120 height 32
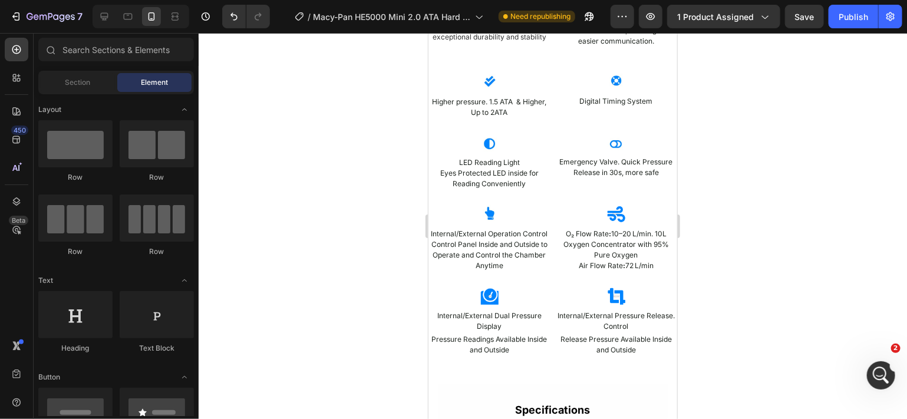
scroll to position [2239, 0]
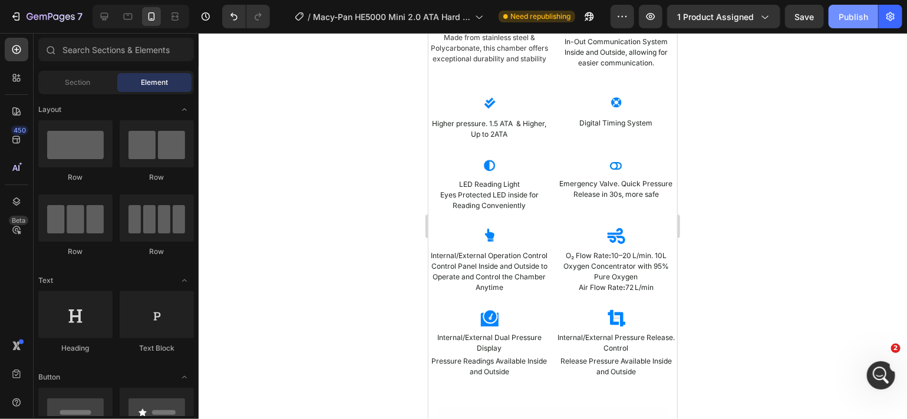
click at [850, 13] on div "Publish" at bounding box center [853, 17] width 29 height 12
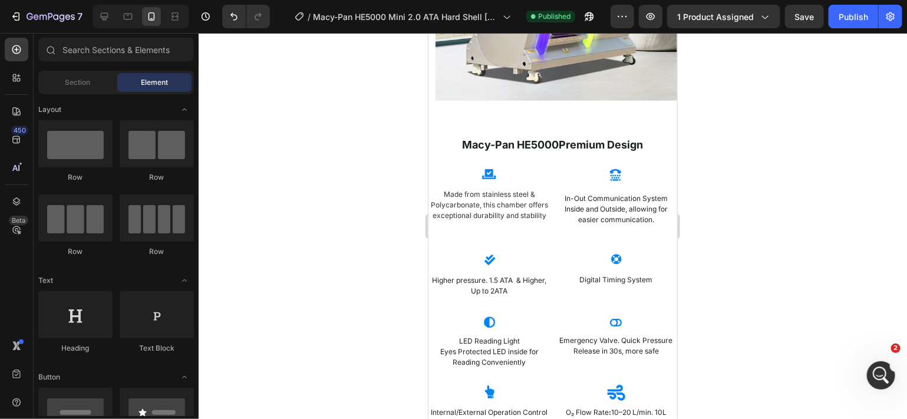
scroll to position [2072, 0]
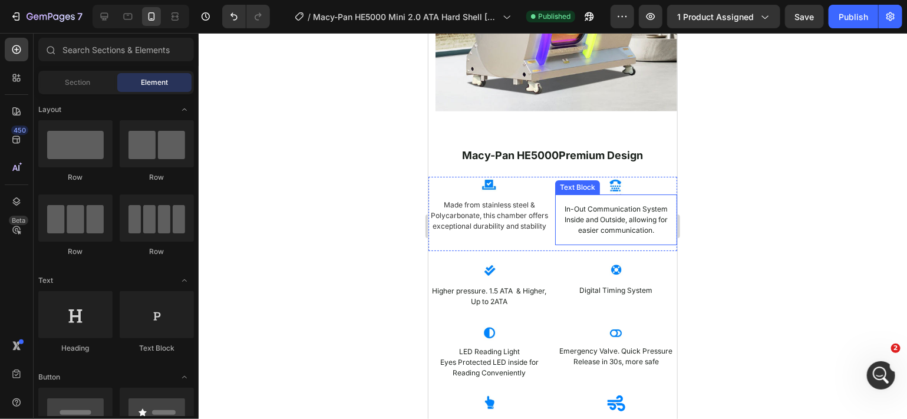
click at [609, 211] on p "In-Out Communication System" at bounding box center [615, 208] width 103 height 11
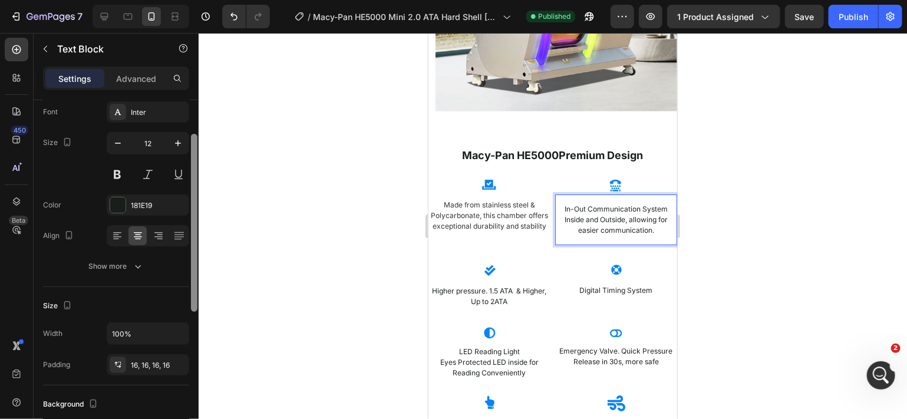
drag, startPoint x: 193, startPoint y: 228, endPoint x: 190, endPoint y: 261, distance: 33.7
click at [190, 261] on div at bounding box center [194, 276] width 9 height 353
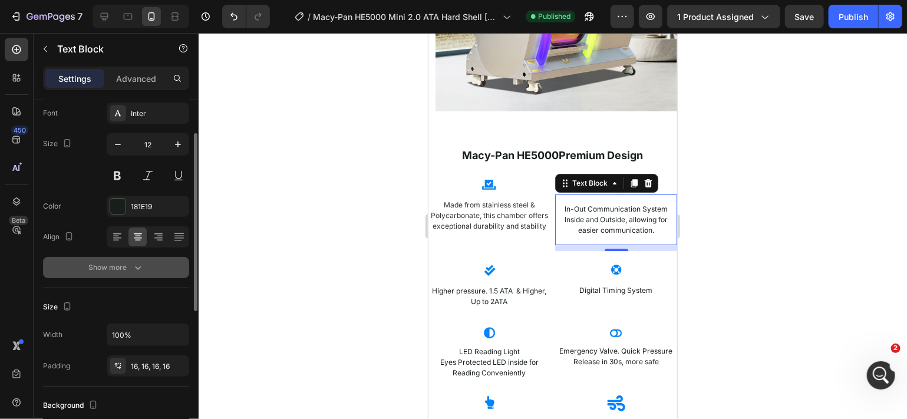
click at [164, 265] on button "Show more" at bounding box center [116, 267] width 146 height 21
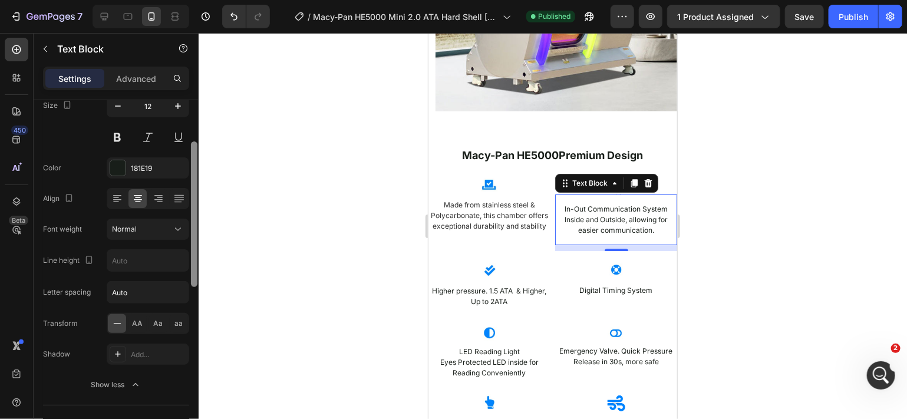
scroll to position [102, 0]
drag, startPoint x: 196, startPoint y: 297, endPoint x: 193, endPoint y: 315, distance: 19.0
click at [193, 315] on div at bounding box center [194, 276] width 9 height 353
click at [173, 264] on icon "button" at bounding box center [178, 263] width 12 height 12
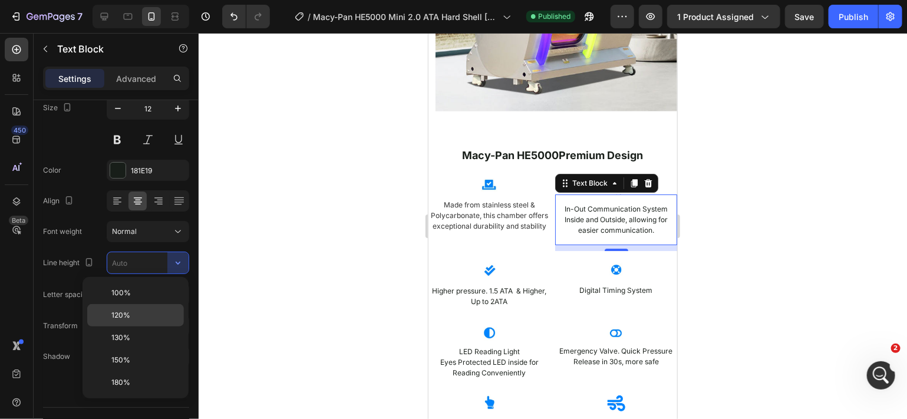
click at [157, 310] on p "120%" at bounding box center [144, 315] width 67 height 11
type input "120%"
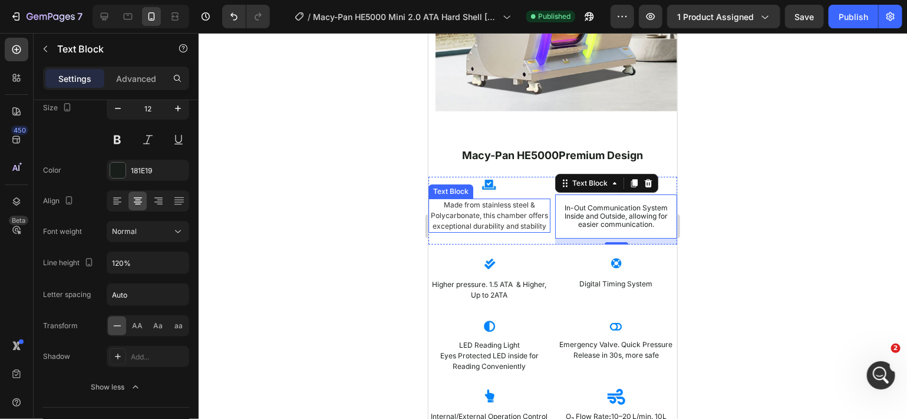
click at [475, 212] on span "Made from stainless steel & Polycarbonate, this chamber offers exceptional dura…" at bounding box center [488, 215] width 117 height 30
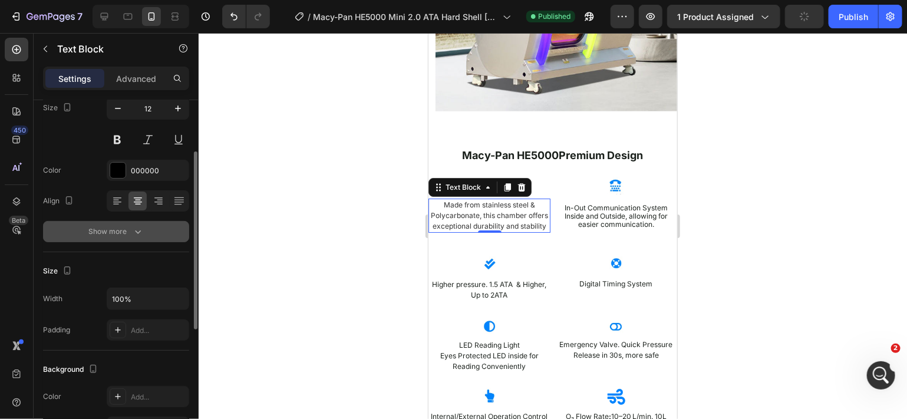
click at [148, 235] on button "Show more" at bounding box center [116, 231] width 146 height 21
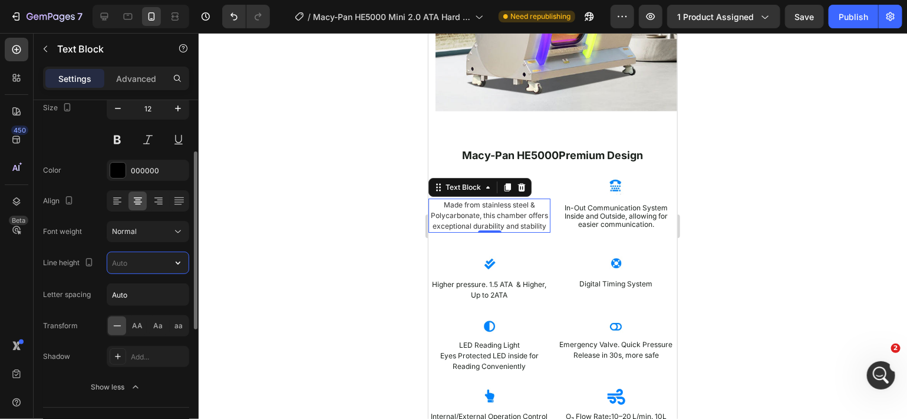
click at [146, 263] on input "text" at bounding box center [147, 262] width 81 height 21
click at [173, 260] on icon "button" at bounding box center [178, 263] width 12 height 12
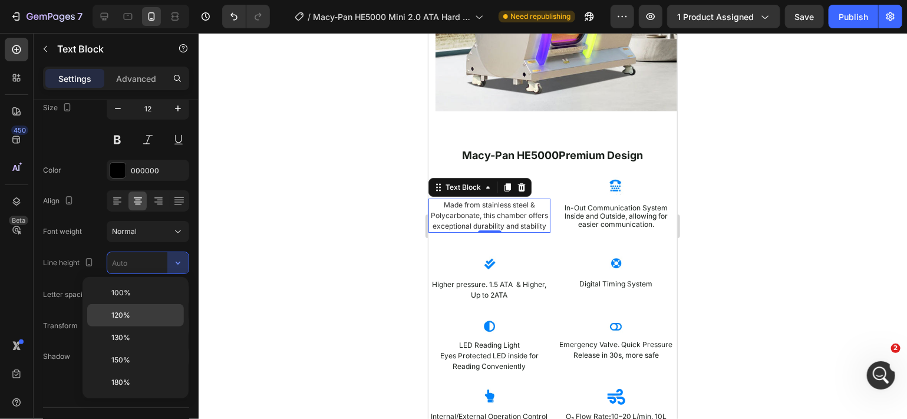
click at [149, 310] on p "120%" at bounding box center [144, 315] width 67 height 11
type input "120%"
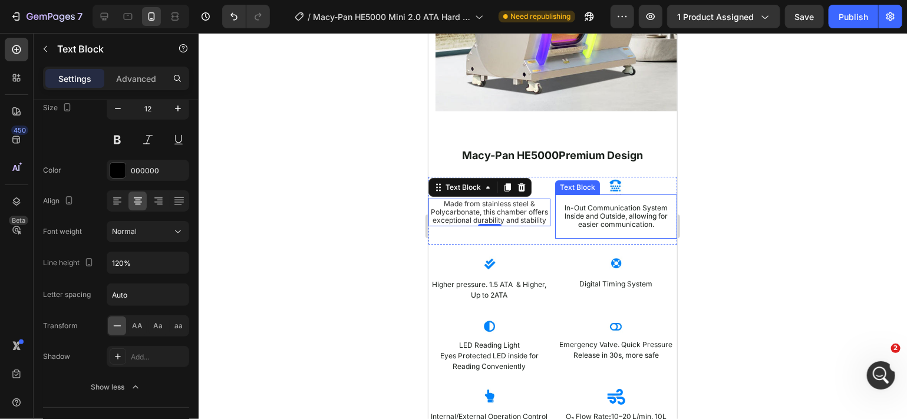
click at [608, 218] on p "Inside and Outside, allowing for easier communication." at bounding box center [615, 220] width 103 height 17
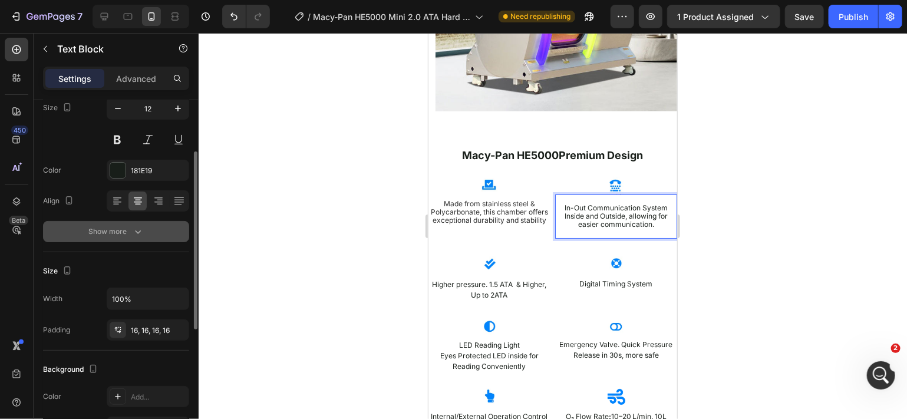
click at [159, 236] on button "Show more" at bounding box center [116, 231] width 146 height 21
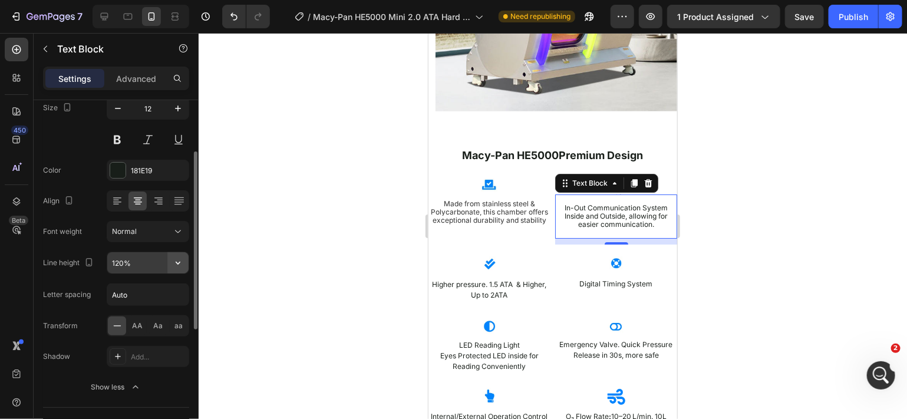
click at [178, 268] on icon "button" at bounding box center [178, 263] width 12 height 12
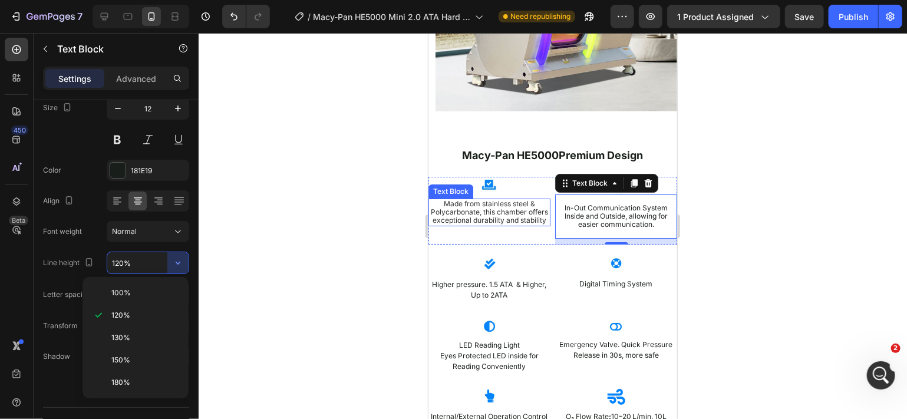
click at [519, 220] on span "Made from stainless steel & Polycarbonate, this chamber offers exceptional dura…" at bounding box center [488, 212] width 117 height 26
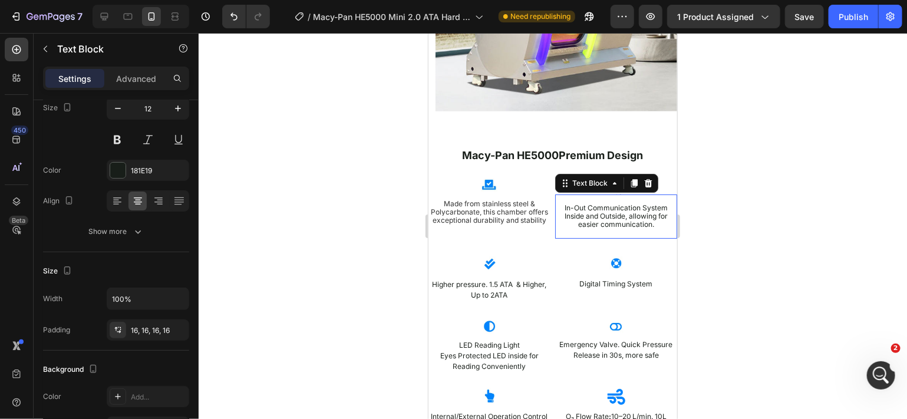
click at [568, 207] on p "In-Out Communication System" at bounding box center [615, 207] width 103 height 8
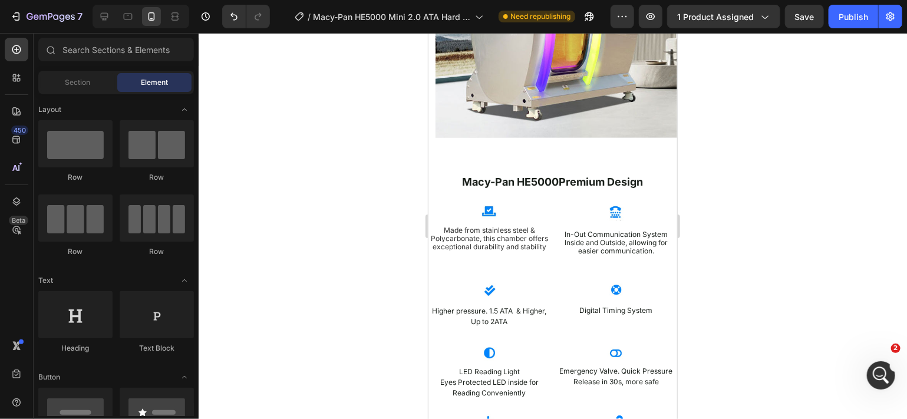
scroll to position [2056, 0]
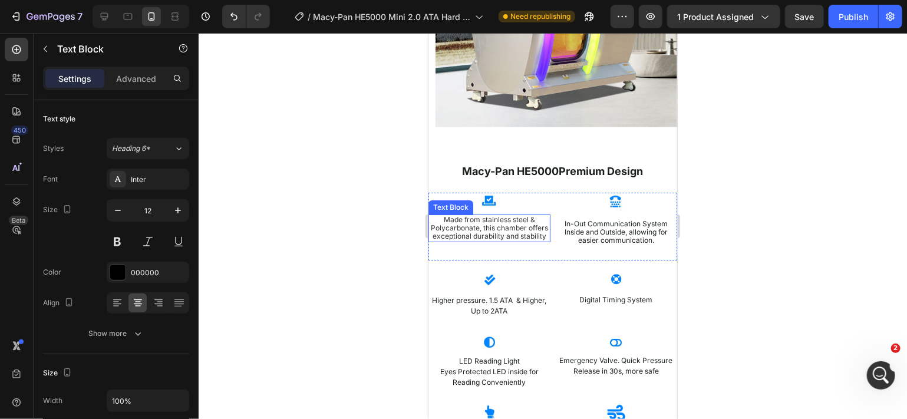
click at [482, 241] on span "Made from stainless steel & Polycarbonate, this chamber offers exceptional dura…" at bounding box center [488, 228] width 117 height 26
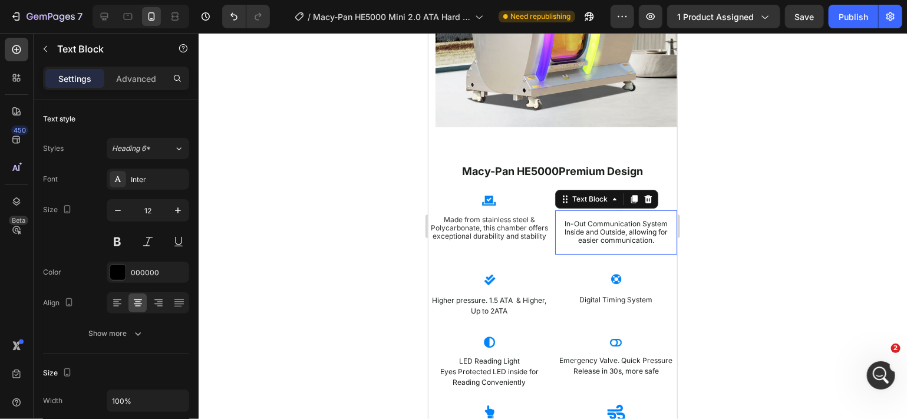
click at [574, 239] on p "Inside and Outside, allowing for easier communication." at bounding box center [615, 236] width 103 height 17
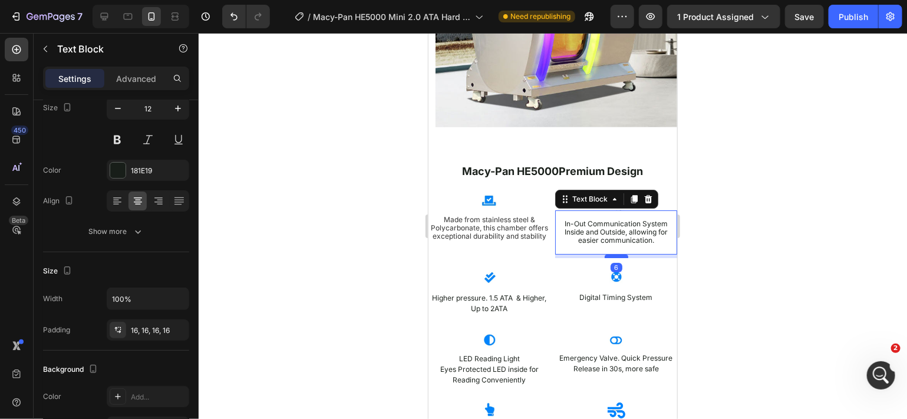
click at [604, 258] on div at bounding box center [616, 256] width 24 height 4
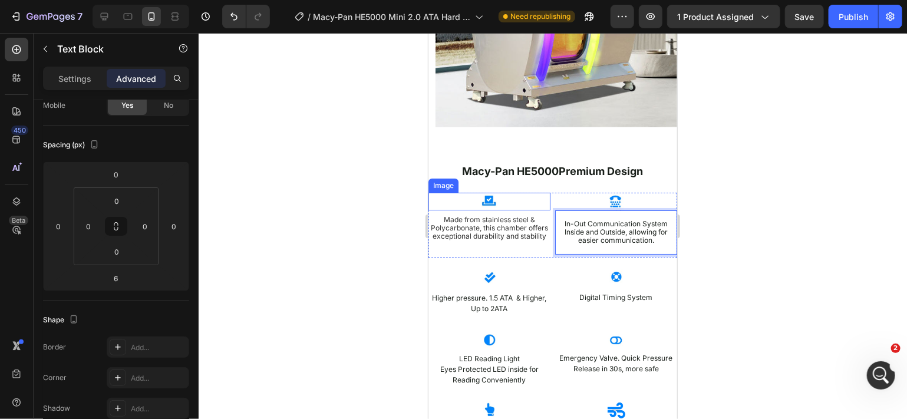
click at [523, 203] on div at bounding box center [489, 201] width 122 height 18
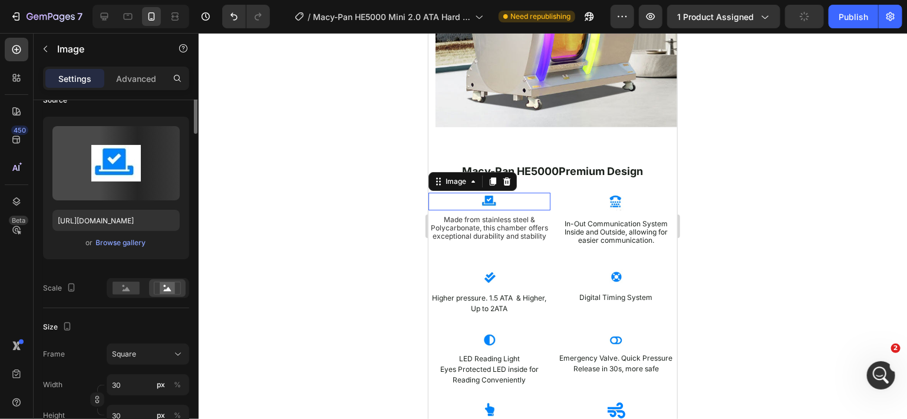
scroll to position [0, 0]
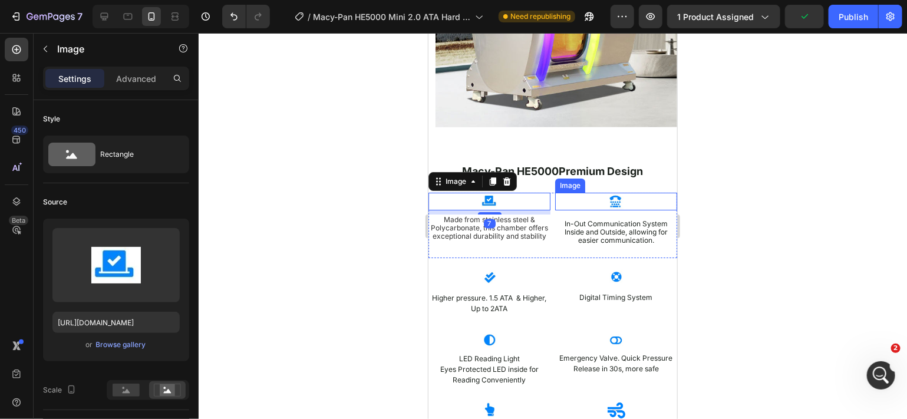
click at [590, 201] on div at bounding box center [616, 201] width 122 height 18
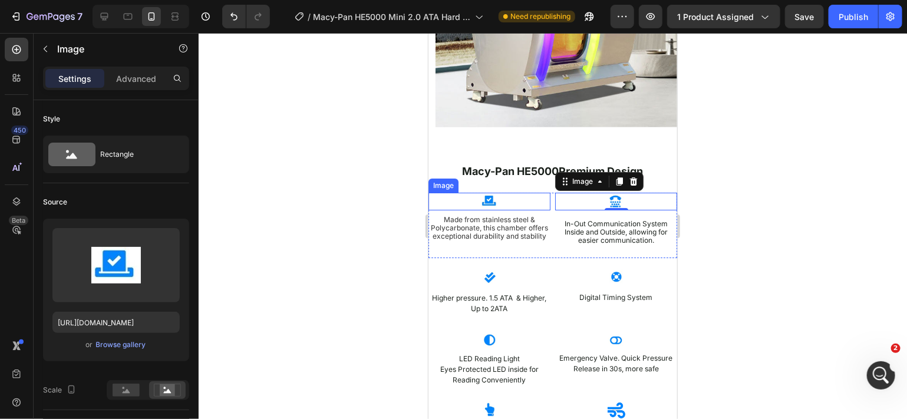
click at [514, 205] on div at bounding box center [489, 201] width 122 height 18
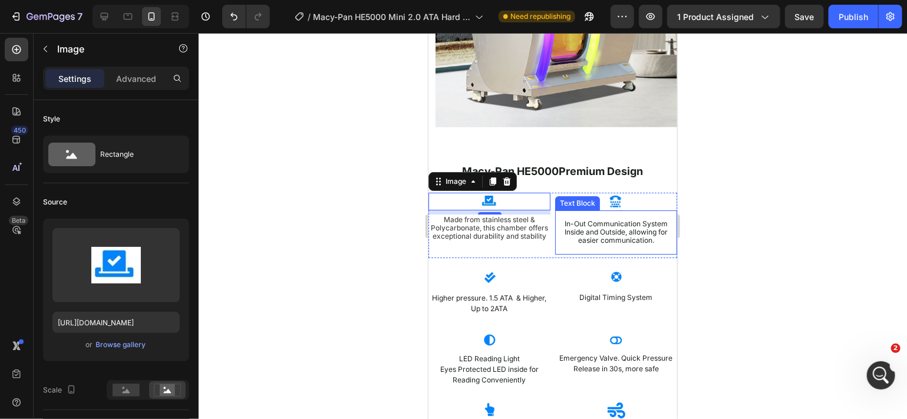
click at [602, 219] on p "In-Out Communication System" at bounding box center [615, 223] width 103 height 8
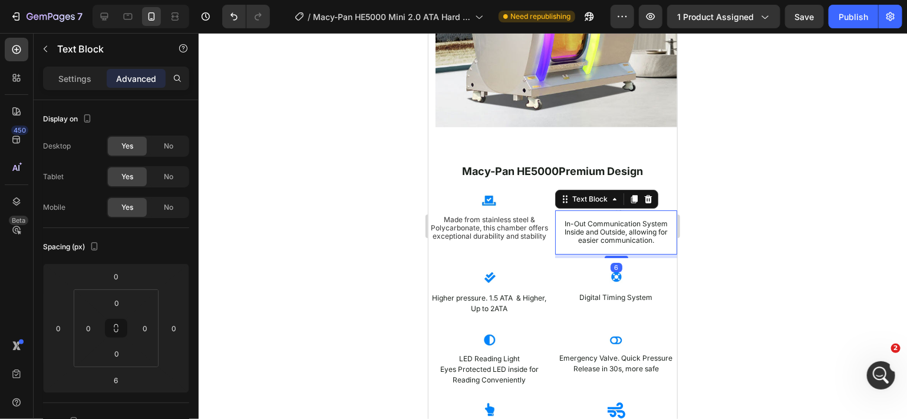
click at [611, 214] on div "In-Out Communication System Inside and Outside, allowing for easier communicati…" at bounding box center [616, 232] width 122 height 44
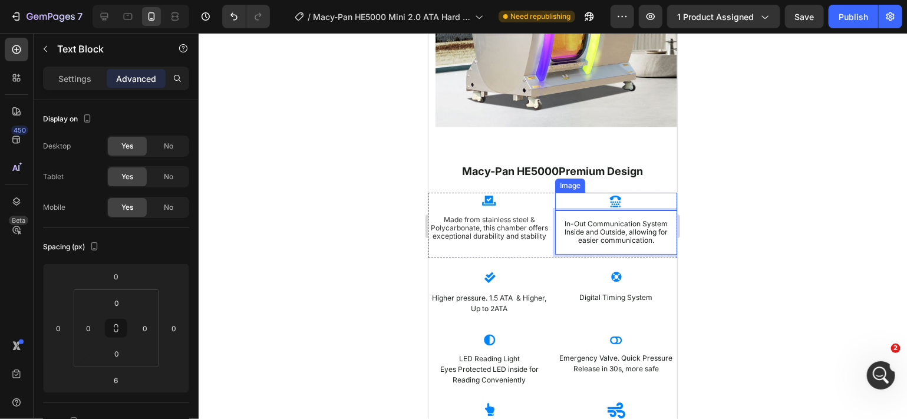
click at [640, 199] on div at bounding box center [616, 201] width 122 height 18
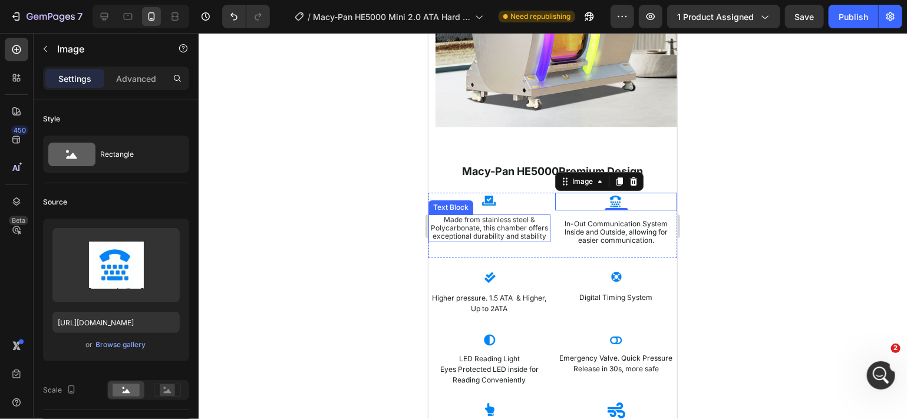
click at [538, 229] on p "Made from stainless steel & Polycarbonate, this chamber offers exceptional dura…" at bounding box center [489, 227] width 120 height 25
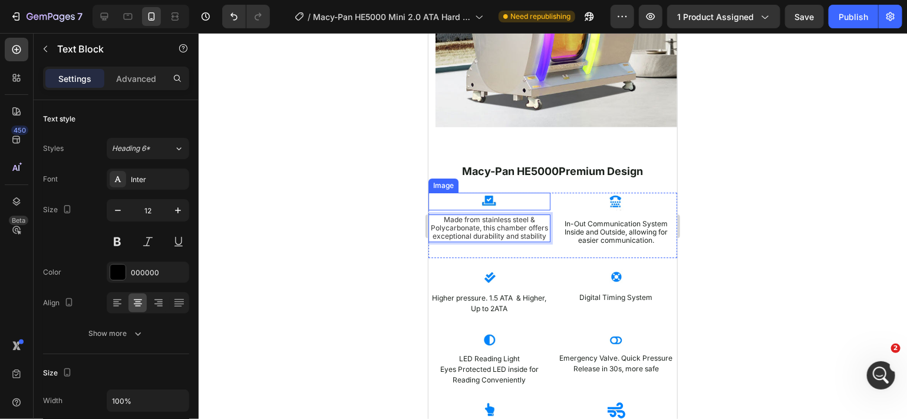
click at [505, 203] on div at bounding box center [489, 201] width 122 height 18
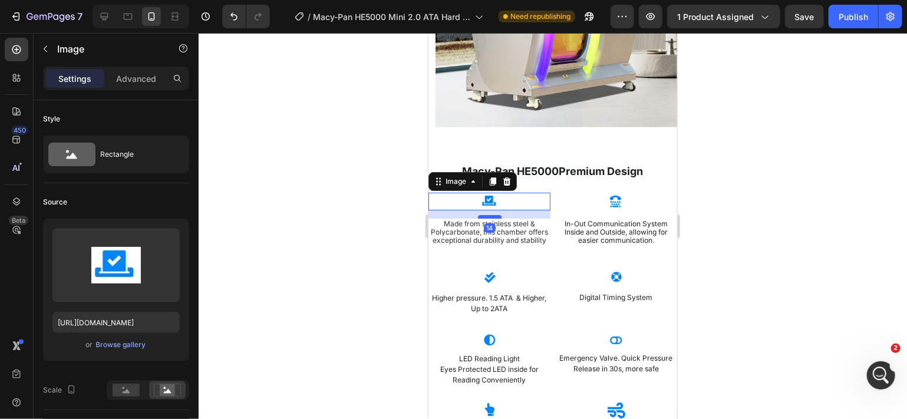
click at [495, 215] on div at bounding box center [490, 217] width 24 height 4
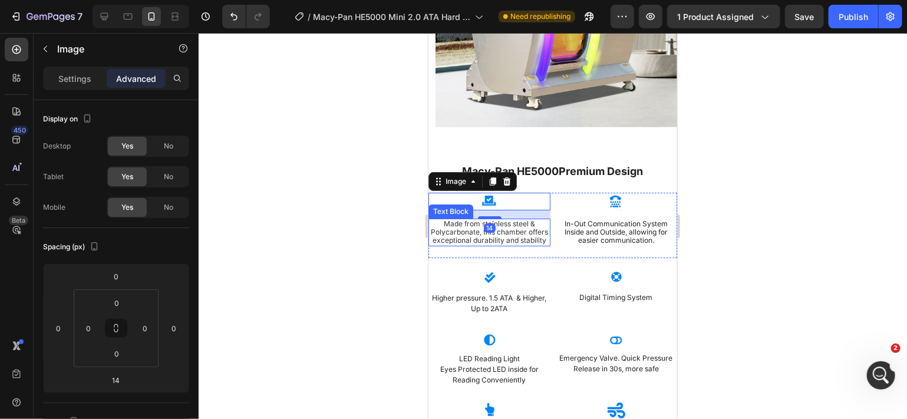
click at [526, 224] on span "Made from stainless steel & Polycarbonate, this chamber offers exceptional dura…" at bounding box center [488, 232] width 117 height 26
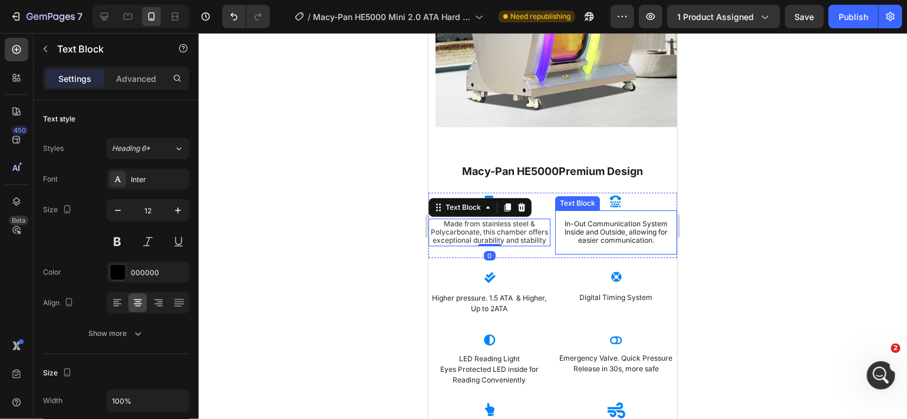
click at [583, 225] on p "In-Out Communication System" at bounding box center [615, 223] width 103 height 8
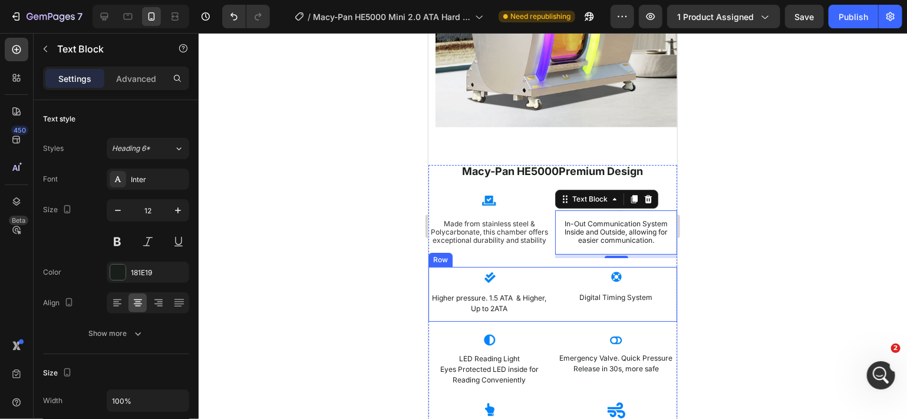
click at [547, 316] on div "Image Higher pressure. 1.5 ATA & Higher, Up to 2ATA Text Block Image Digital Ti…" at bounding box center [552, 293] width 249 height 55
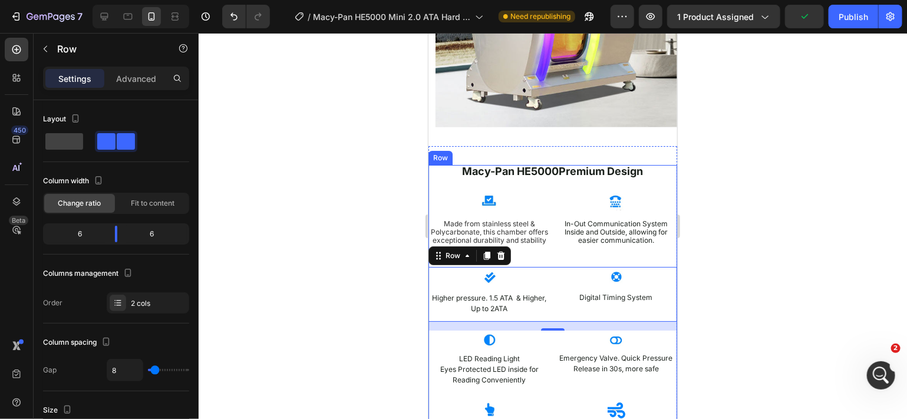
click at [535, 185] on div "Macy-Pan HE5000 Premium Design Heading Image Made from stainless steel & Polyca…" at bounding box center [552, 362] width 249 height 397
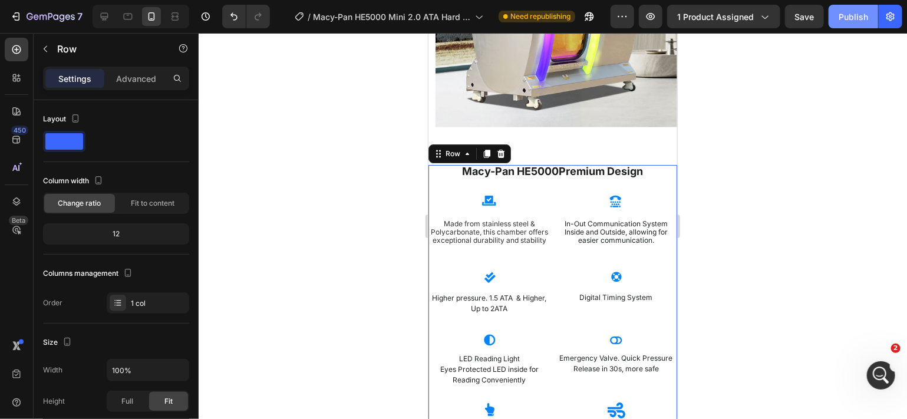
click at [841, 19] on div "Publish" at bounding box center [853, 17] width 29 height 12
click at [521, 206] on div at bounding box center [489, 201] width 122 height 18
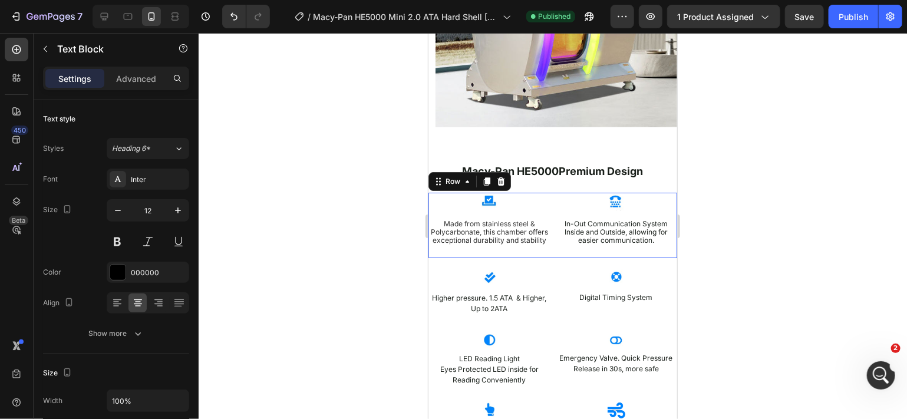
click at [542, 209] on div "Image Made from stainless steel & Polycarbonate, this chamber offers exceptiona…" at bounding box center [489, 224] width 122 height 65
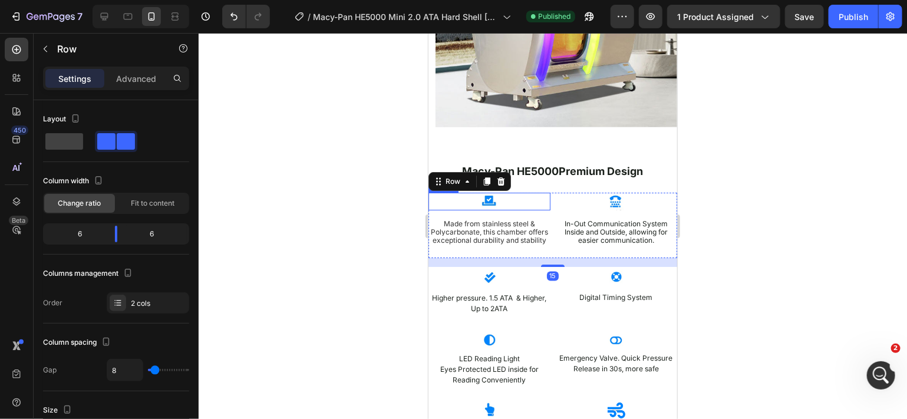
click at [502, 204] on div at bounding box center [489, 201] width 122 height 18
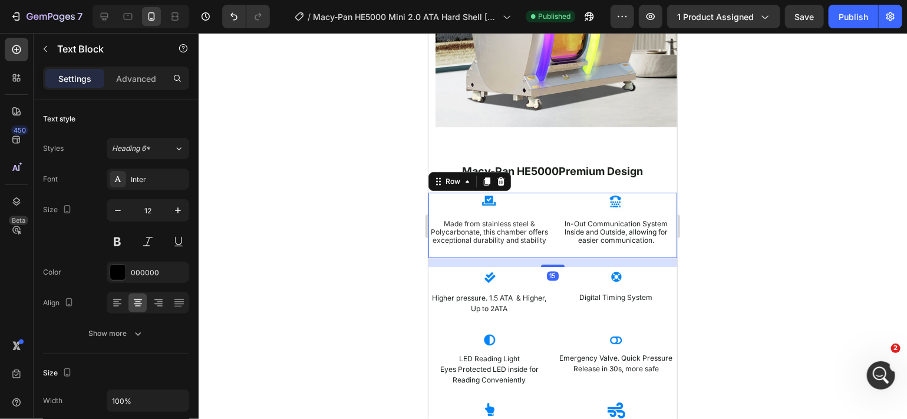
click at [537, 210] on div "Image Made from stainless steel & Polycarbonate, this chamber offers exceptiona…" at bounding box center [489, 224] width 122 height 65
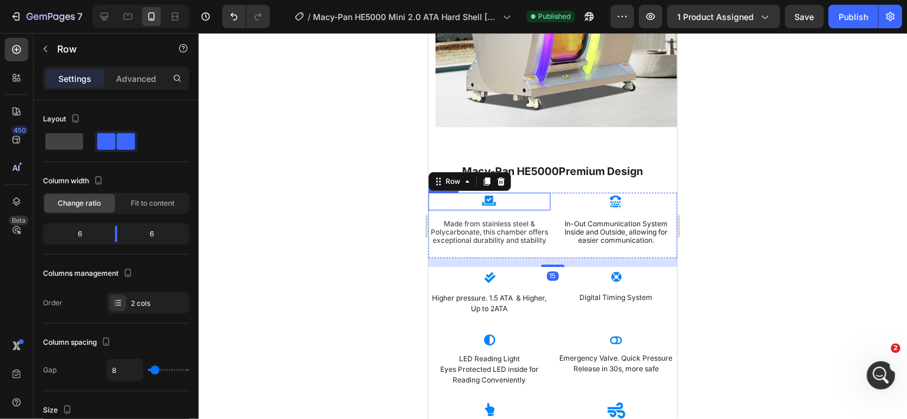
click at [490, 204] on img at bounding box center [490, 201] width 18 height 18
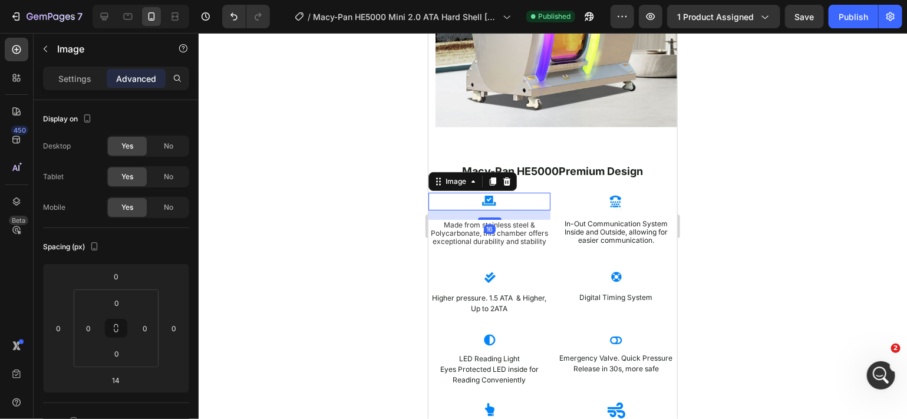
click at [486, 217] on div at bounding box center [490, 218] width 24 height 2
type input "16"
click at [555, 228] on div "In-Out Communication System Inside and Outside, allowing for easier communicati…" at bounding box center [616, 232] width 122 height 44
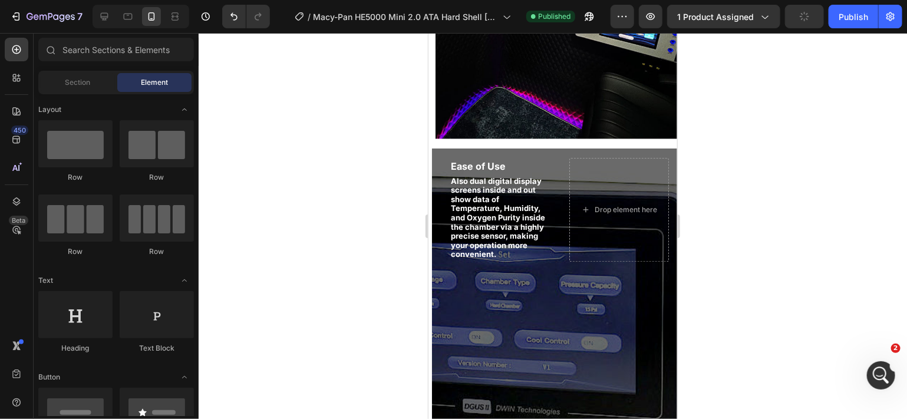
scroll to position [1480, 0]
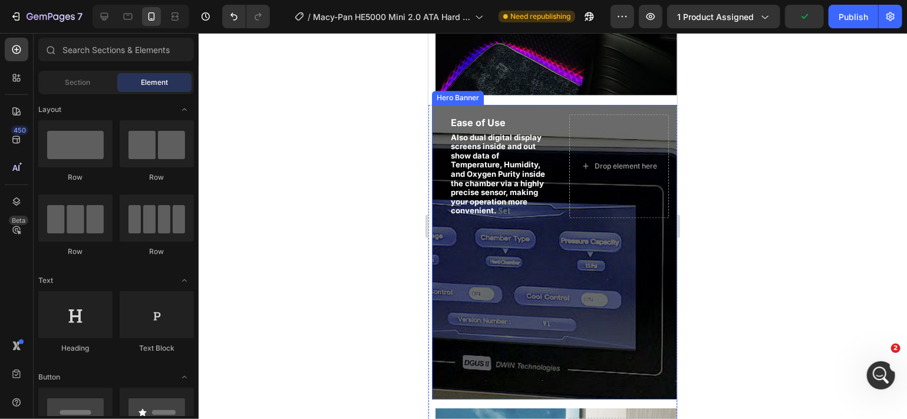
click at [630, 261] on div "Background Image" at bounding box center [555, 251] width 246 height 295
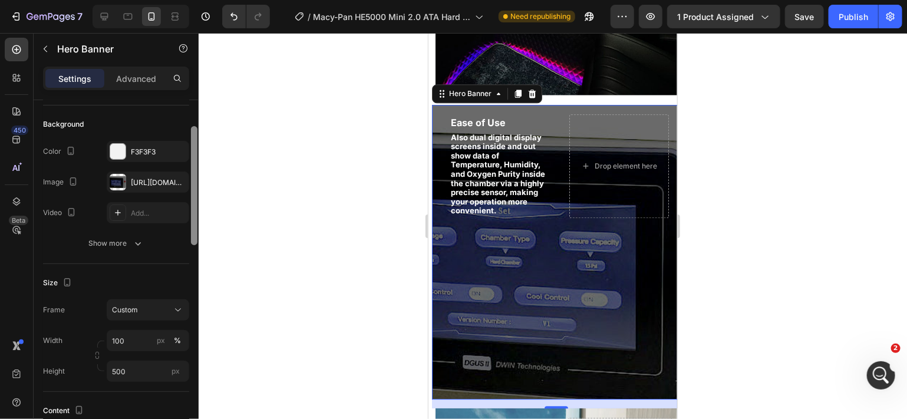
scroll to position [80, 0]
drag, startPoint x: 192, startPoint y: 207, endPoint x: 196, endPoint y: 232, distance: 25.6
click at [196, 232] on div at bounding box center [194, 186] width 6 height 119
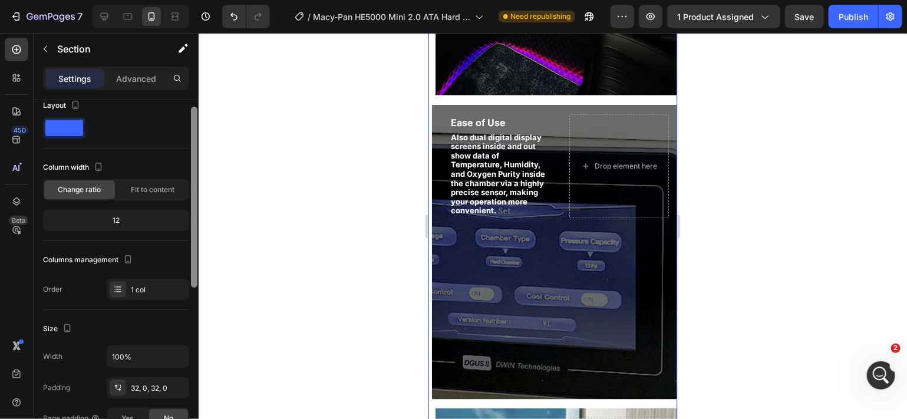
scroll to position [17, 0]
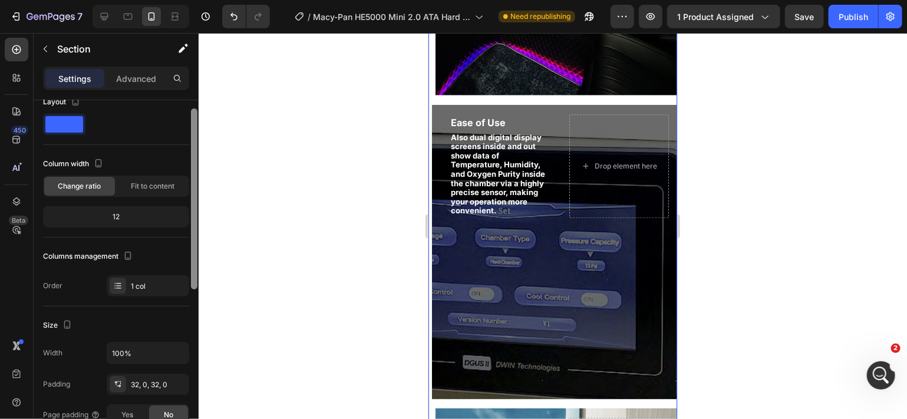
drag, startPoint x: 191, startPoint y: 216, endPoint x: 193, endPoint y: 225, distance: 9.2
click at [193, 225] on div at bounding box center [194, 198] width 6 height 181
click at [587, 98] on div "More Features & Benefits Text Block Engineered for Comfort, Built for Results H…" at bounding box center [552, 82] width 249 height 1242
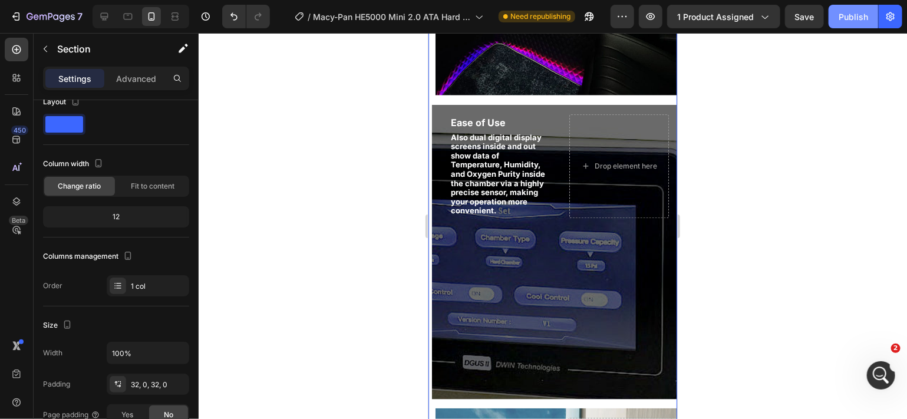
click at [845, 17] on div "Publish" at bounding box center [853, 17] width 29 height 12
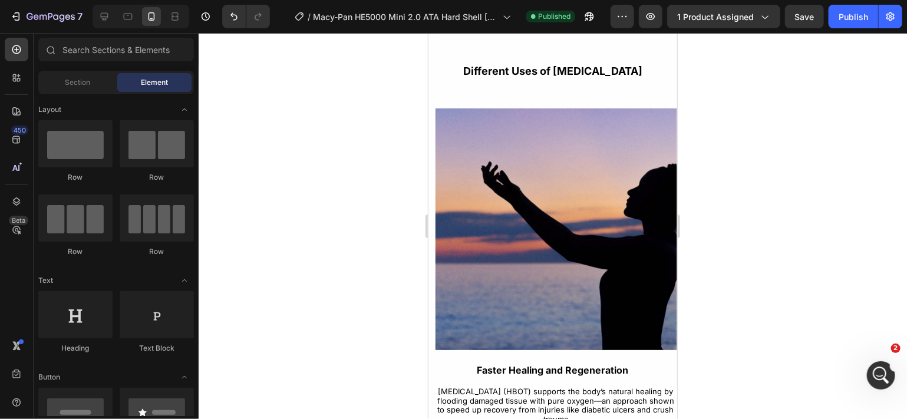
scroll to position [3234, 0]
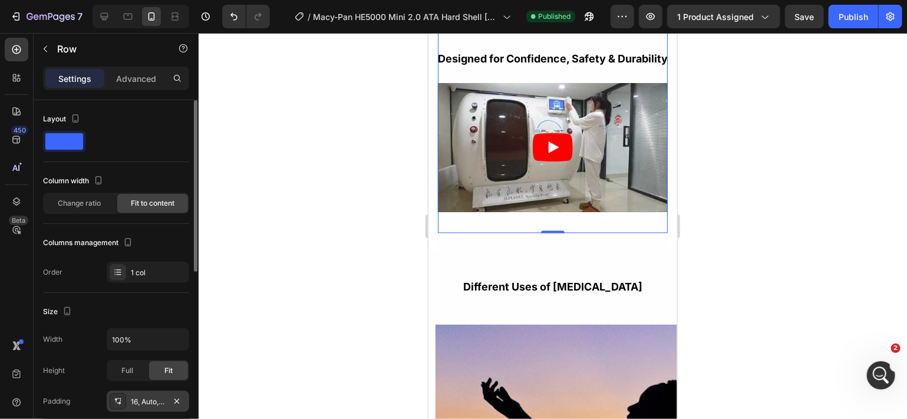
click at [140, 402] on div "16, Auto, 8, Auto" at bounding box center [148, 402] width 34 height 11
click at [156, 78] on p "Advanced" at bounding box center [136, 79] width 40 height 12
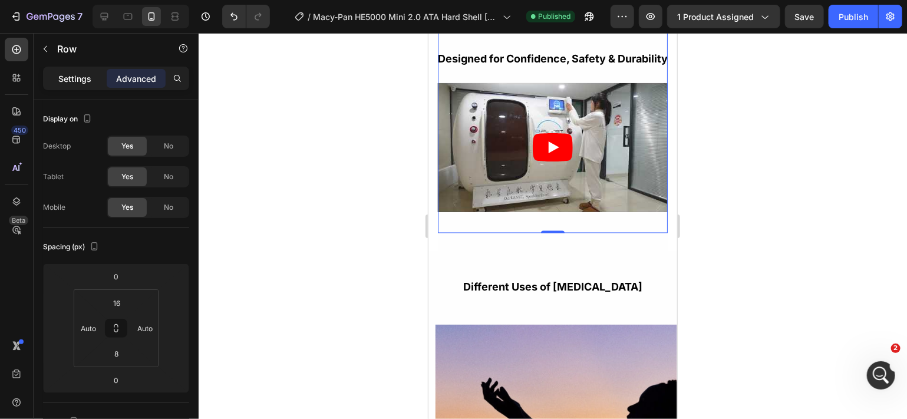
click at [88, 80] on p "Settings" at bounding box center [74, 79] width 33 height 12
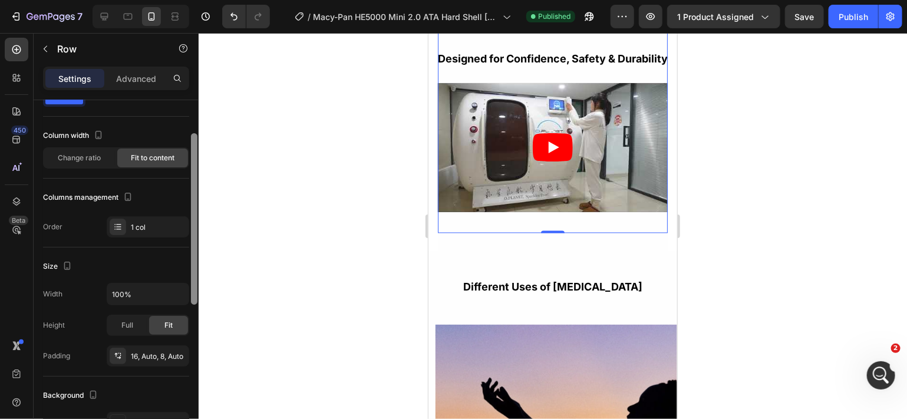
scroll to position [59, 0]
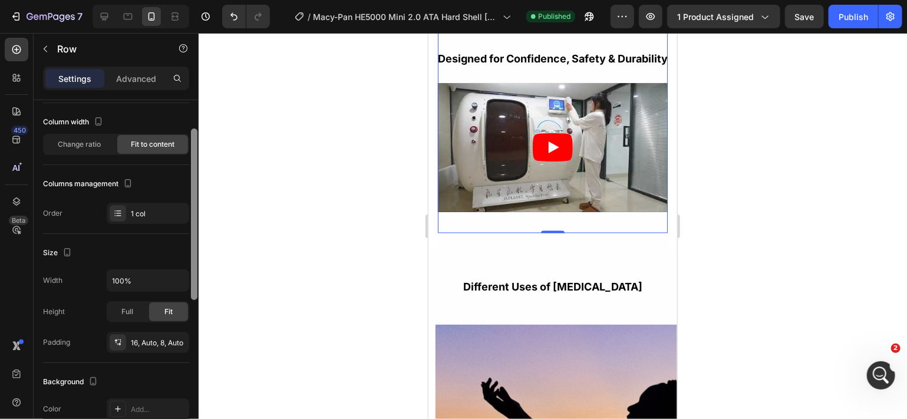
drag, startPoint x: 193, startPoint y: 265, endPoint x: 193, endPoint y: 294, distance: 28.9
click at [193, 294] on div at bounding box center [194, 215] width 6 height 172
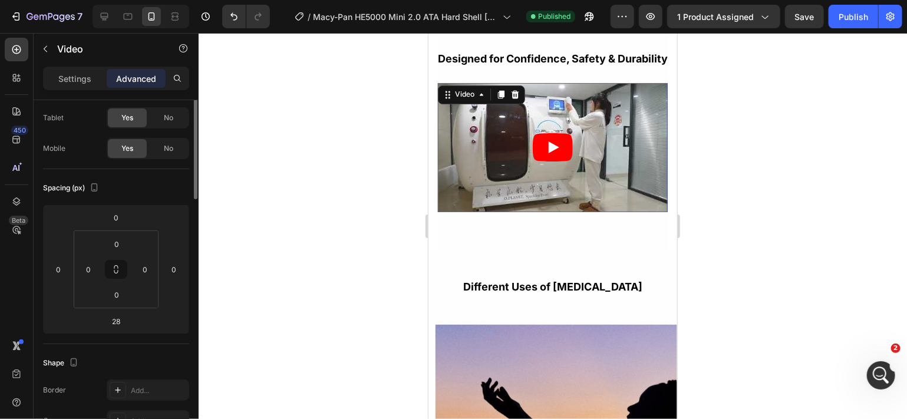
scroll to position [0, 0]
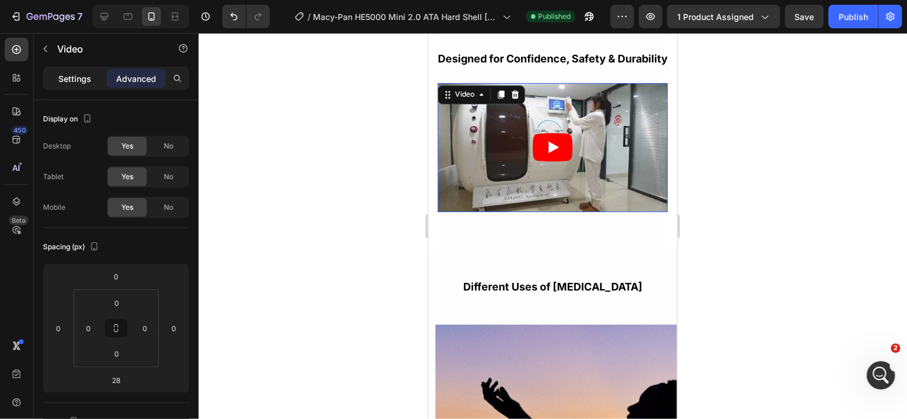
click at [80, 79] on p "Settings" at bounding box center [74, 79] width 33 height 12
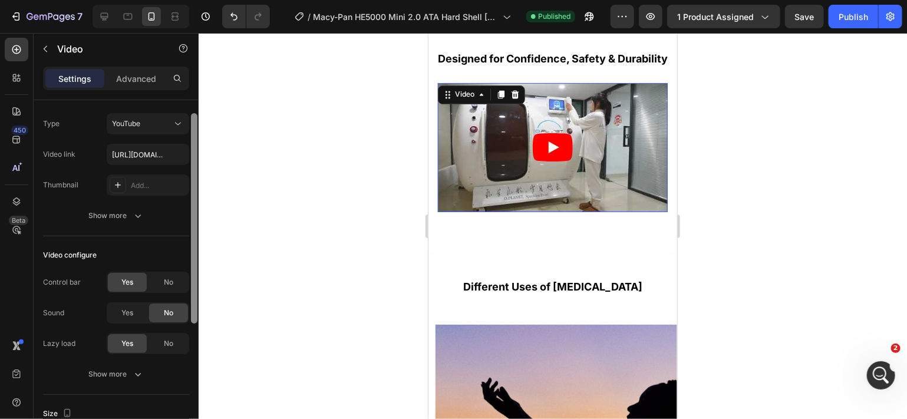
drag, startPoint x: 193, startPoint y: 210, endPoint x: 193, endPoint y: 222, distance: 11.2
click at [193, 221] on div at bounding box center [194, 218] width 6 height 210
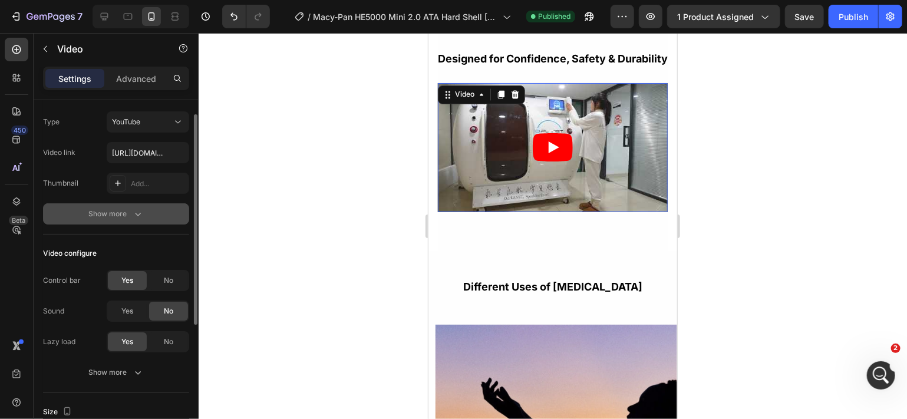
click at [133, 215] on icon "button" at bounding box center [138, 214] width 12 height 12
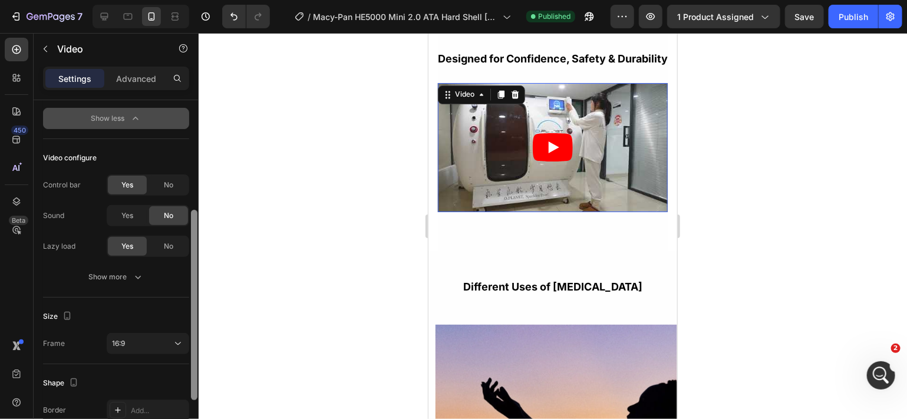
scroll to position [189, 0]
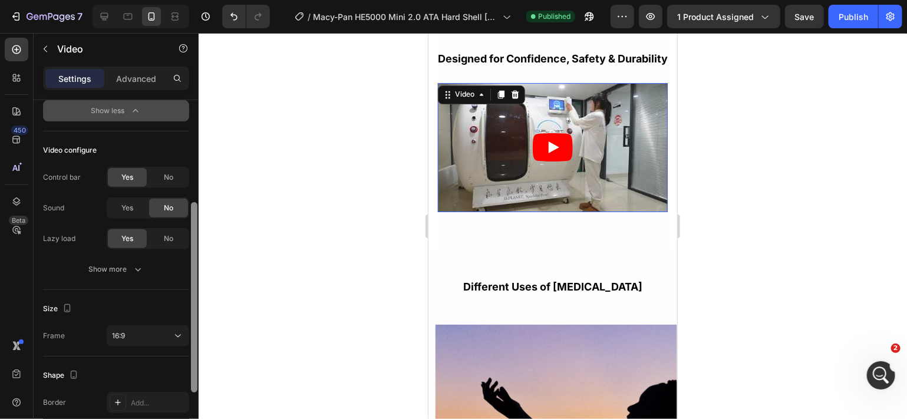
drag, startPoint x: 195, startPoint y: 264, endPoint x: 196, endPoint y: 363, distance: 98.5
click at [196, 363] on div at bounding box center [194, 297] width 6 height 190
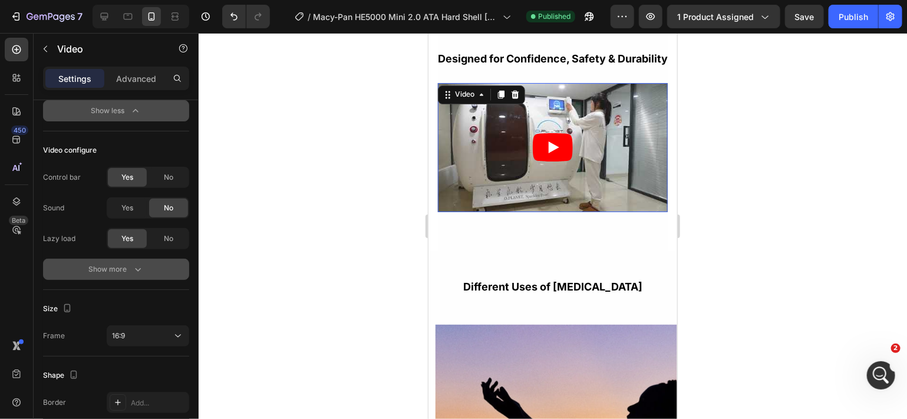
click at [140, 267] on icon "button" at bounding box center [138, 270] width 12 height 12
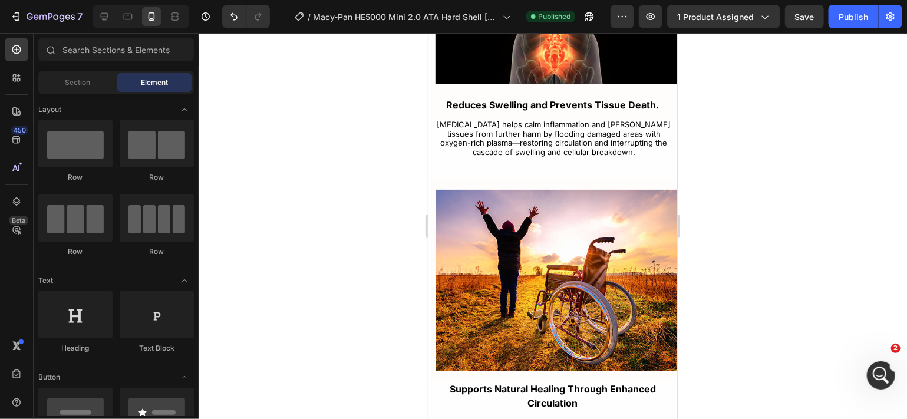
scroll to position [4492, 0]
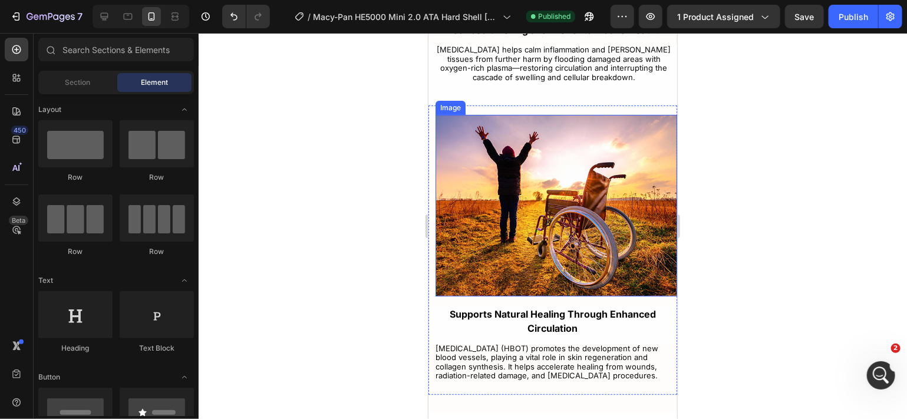
click at [625, 264] on img at bounding box center [556, 205] width 242 height 182
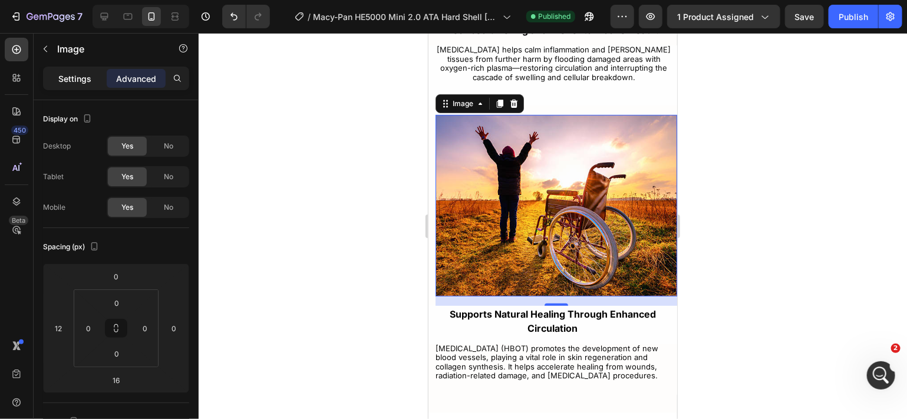
click at [76, 81] on p "Settings" at bounding box center [74, 79] width 33 height 12
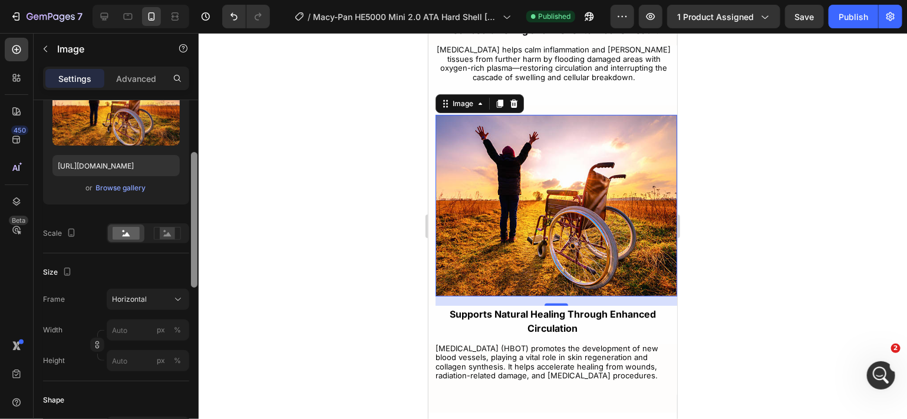
drag, startPoint x: 193, startPoint y: 233, endPoint x: 190, endPoint y: 292, distance: 58.4
click at [190, 292] on div at bounding box center [194, 270] width 9 height 353
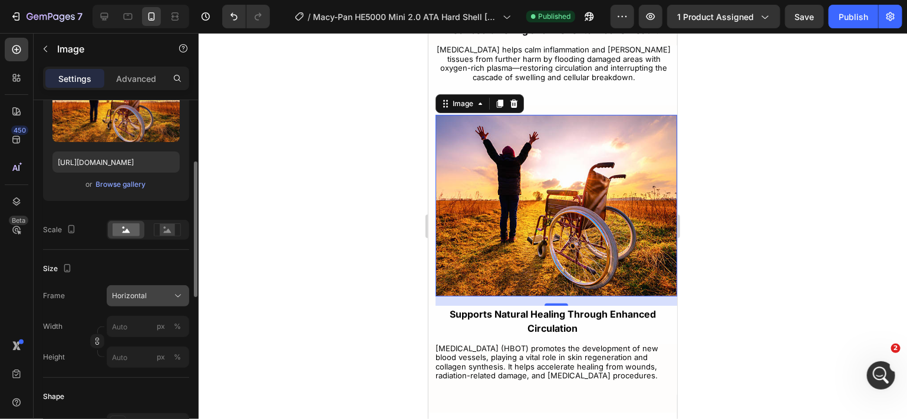
click at [175, 293] on icon at bounding box center [178, 296] width 12 height 12
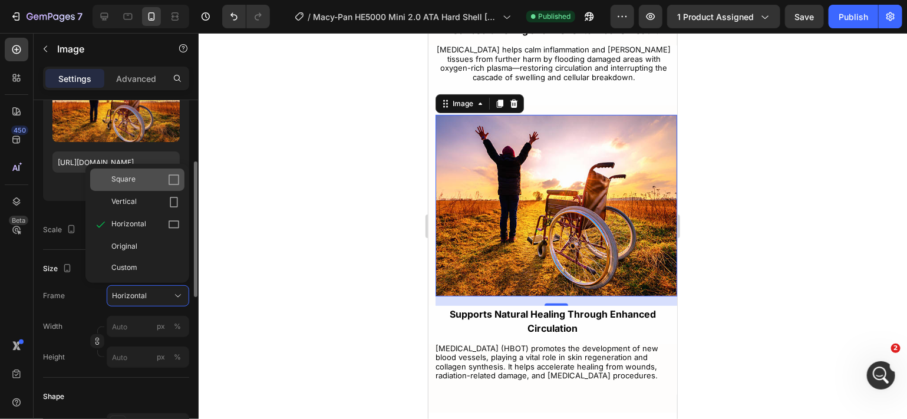
click at [144, 181] on div "Square" at bounding box center [145, 180] width 68 height 12
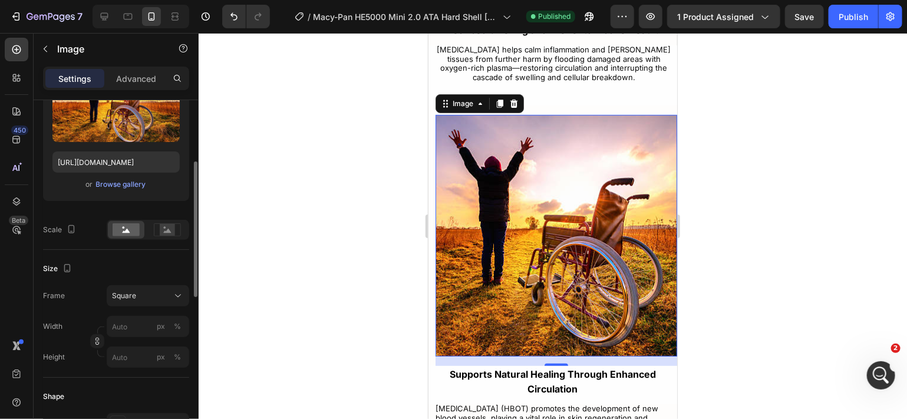
click at [690, 110] on div at bounding box center [553, 226] width 709 height 386
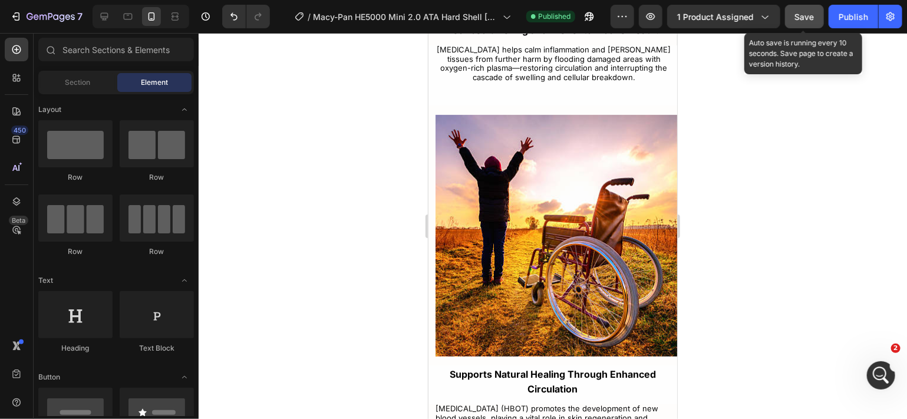
click at [798, 14] on span "Save" at bounding box center [804, 17] width 19 height 10
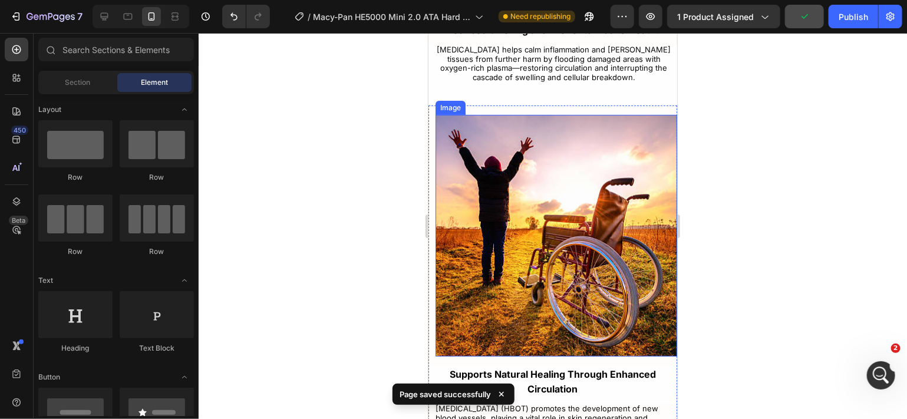
click at [475, 246] on img at bounding box center [556, 235] width 242 height 242
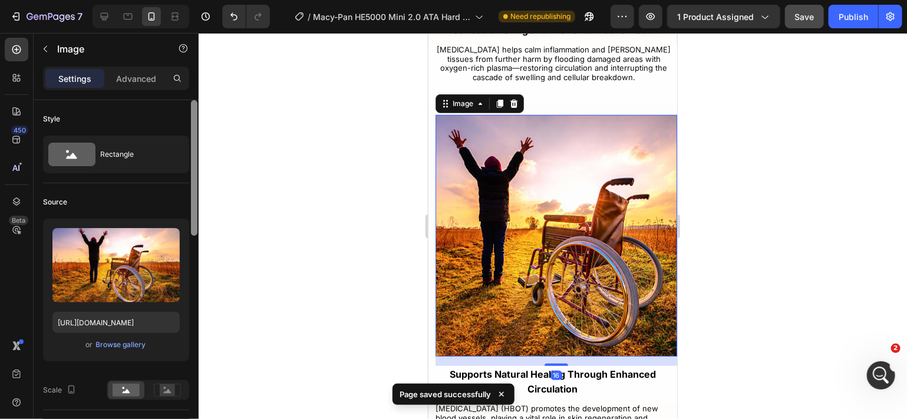
scroll to position [353, 0]
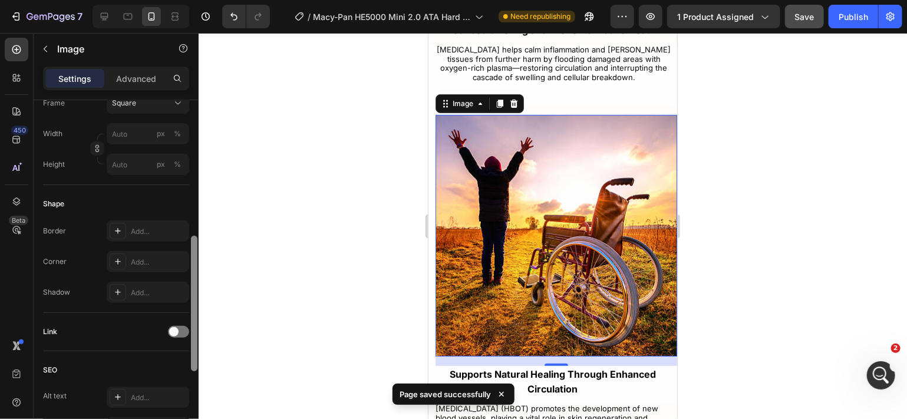
drag, startPoint x: 193, startPoint y: 239, endPoint x: 192, endPoint y: 274, distance: 34.8
click at [192, 274] on div at bounding box center [194, 276] width 9 height 353
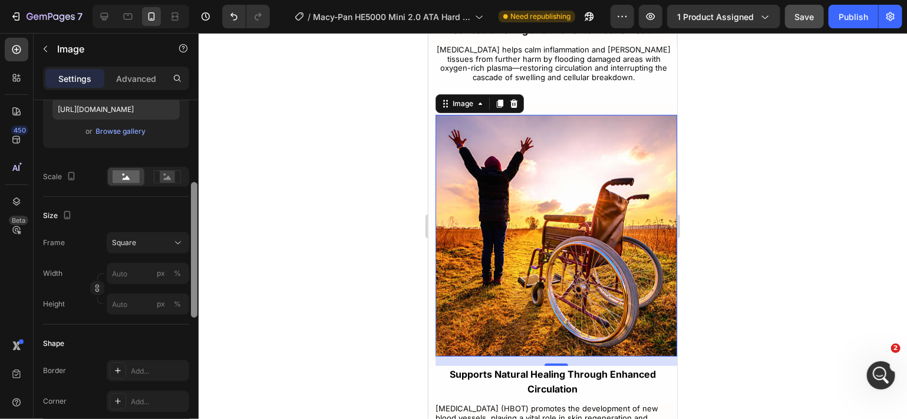
drag, startPoint x: 192, startPoint y: 285, endPoint x: 198, endPoint y: 230, distance: 55.7
click at [198, 230] on div at bounding box center [194, 276] width 9 height 353
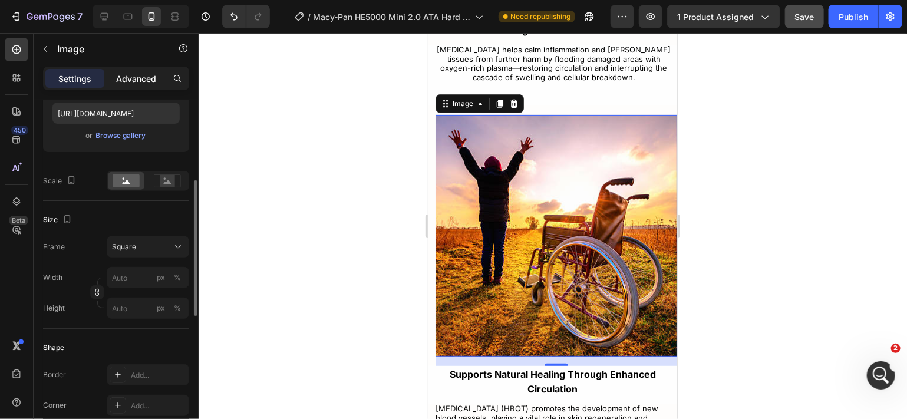
click at [159, 80] on div "Advanced" at bounding box center [136, 78] width 59 height 19
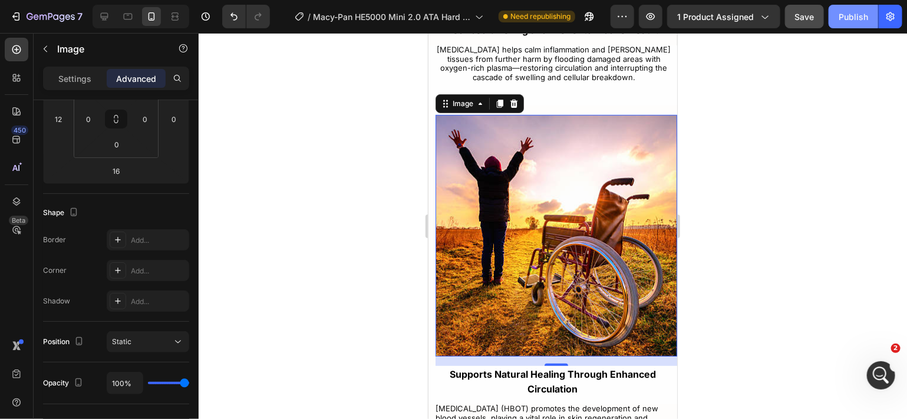
click at [845, 12] on div "Publish" at bounding box center [853, 17] width 29 height 12
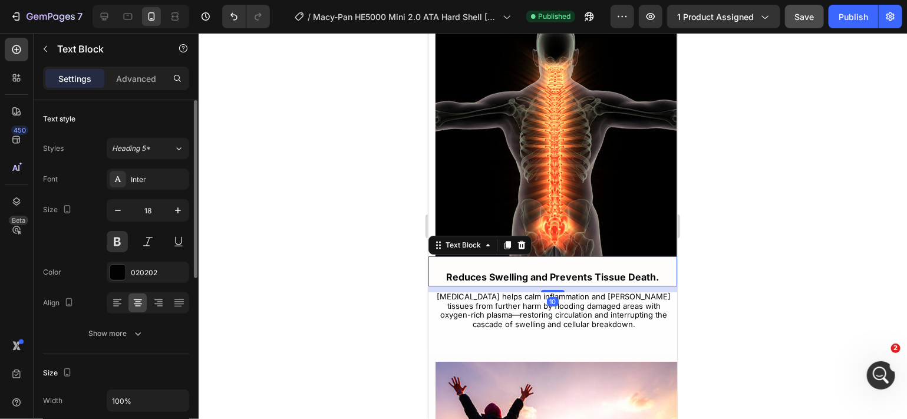
scroll to position [4238, 0]
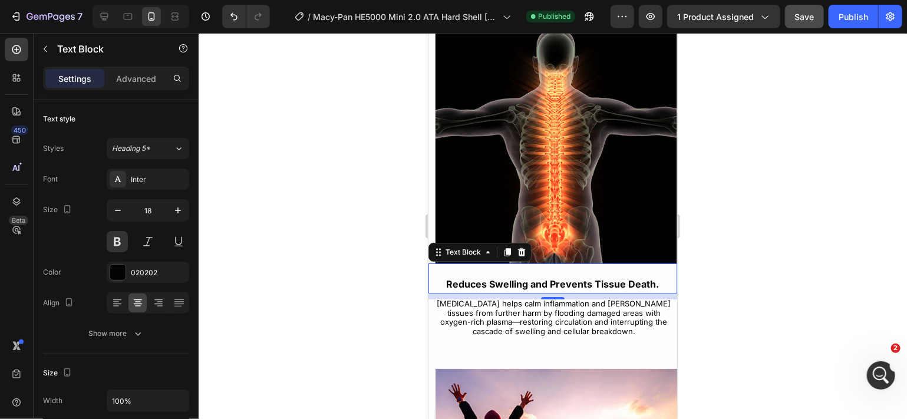
click at [641, 285] on p "Reduces Swelling and Prevents Tissue Death." at bounding box center [552, 284] width 221 height 14
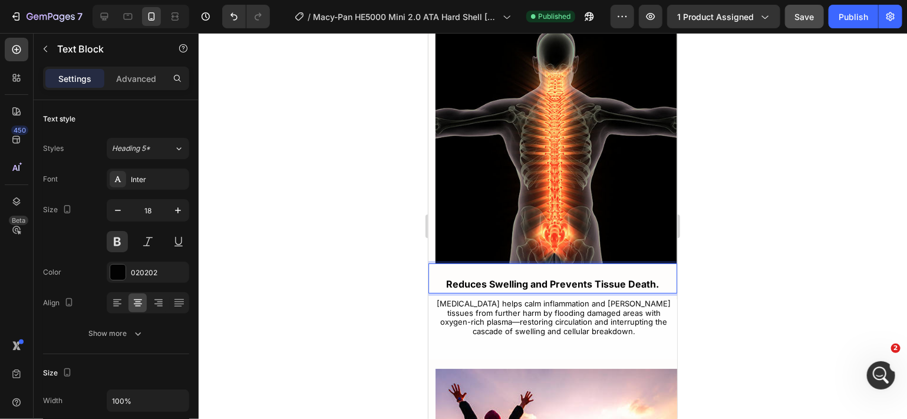
click at [624, 292] on div "Reduces Swelling and Prevents Tissue Death." at bounding box center [552, 278] width 249 height 30
click at [607, 308] on span "[MEDICAL_DATA] helps calm inflammation and [PERSON_NAME] tissues from further h…" at bounding box center [554, 316] width 234 height 37
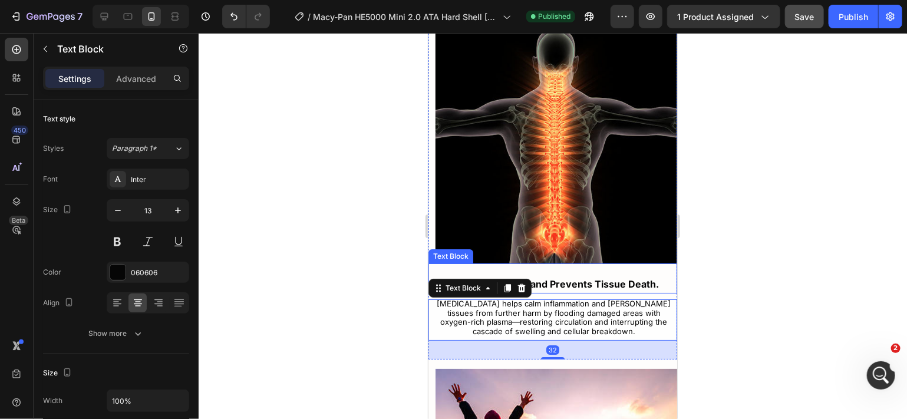
click at [601, 287] on p "Reduces Swelling and Prevents Tissue Death." at bounding box center [552, 284] width 221 height 14
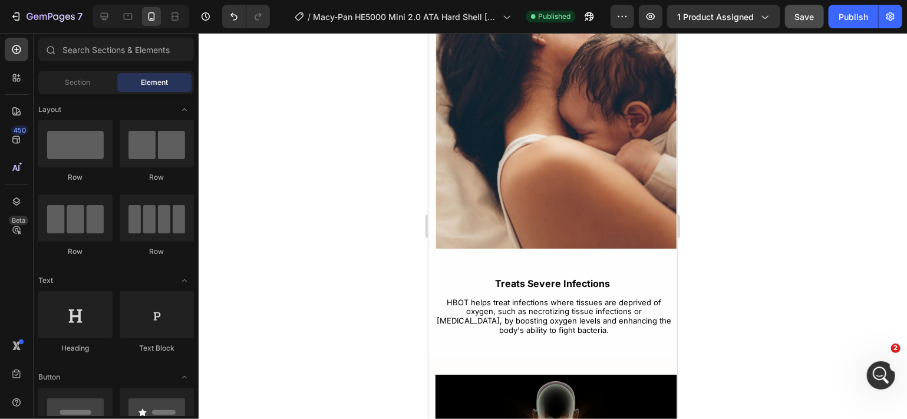
scroll to position [3896, 0]
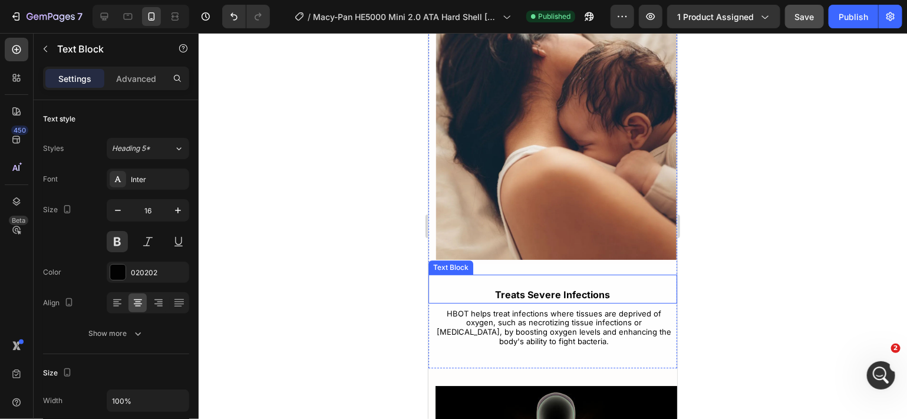
click at [596, 274] on div "Treats Severe Infections" at bounding box center [552, 288] width 249 height 29
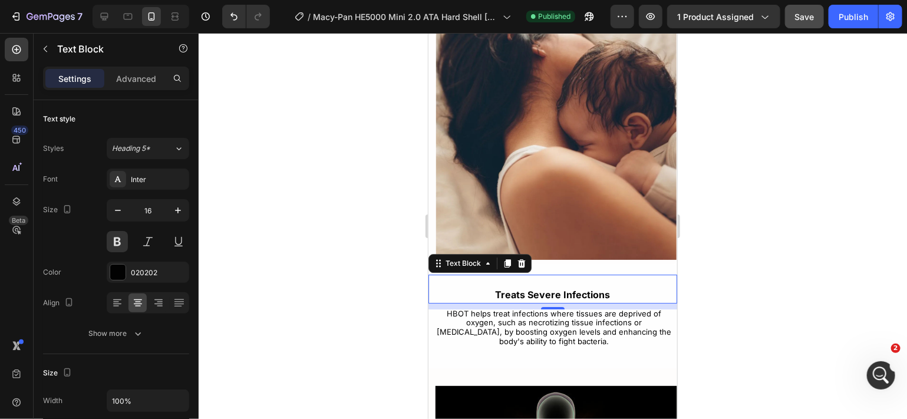
click at [495, 288] on span "Treats Severe Infections" at bounding box center [552, 294] width 115 height 12
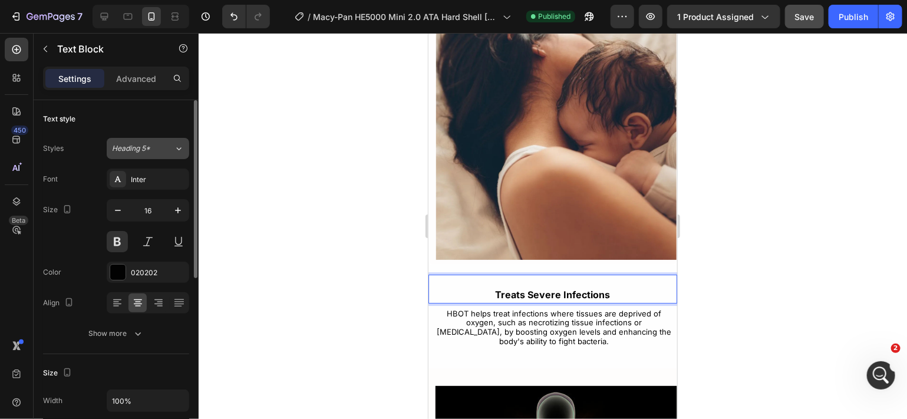
click at [174, 144] on icon at bounding box center [179, 149] width 10 height 12
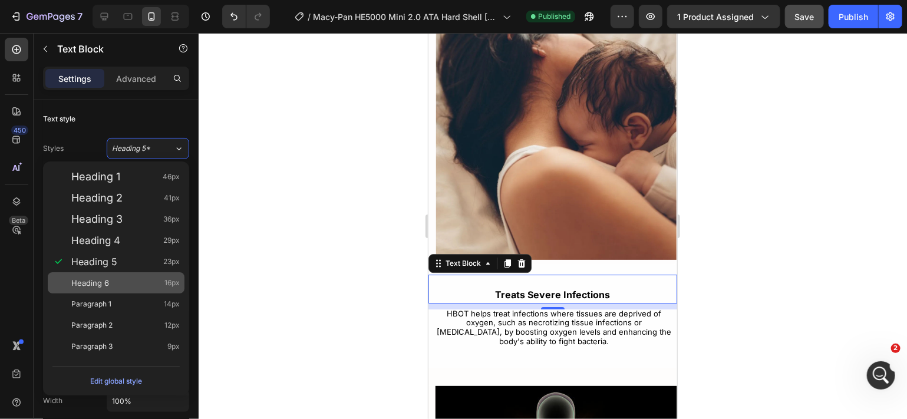
click at [154, 278] on div "Heading 6 16px" at bounding box center [125, 283] width 108 height 12
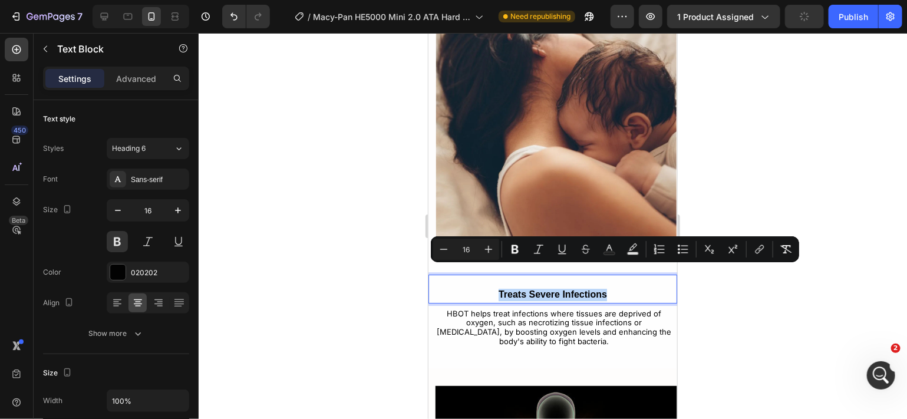
drag, startPoint x: 602, startPoint y: 267, endPoint x: 492, endPoint y: 266, distance: 109.7
click at [492, 288] on p "Treats Severe Infections" at bounding box center [552, 294] width 221 height 12
click at [182, 175] on div "Sans-serif" at bounding box center [158, 180] width 55 height 11
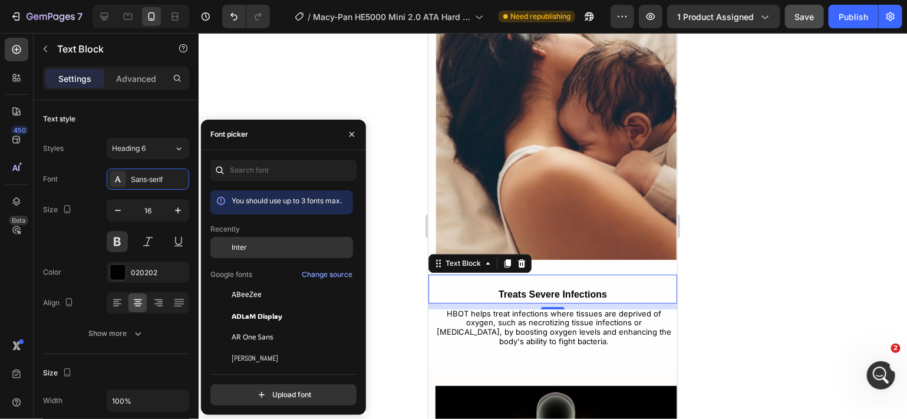
click at [234, 244] on span "Inter" at bounding box center [239, 247] width 15 height 11
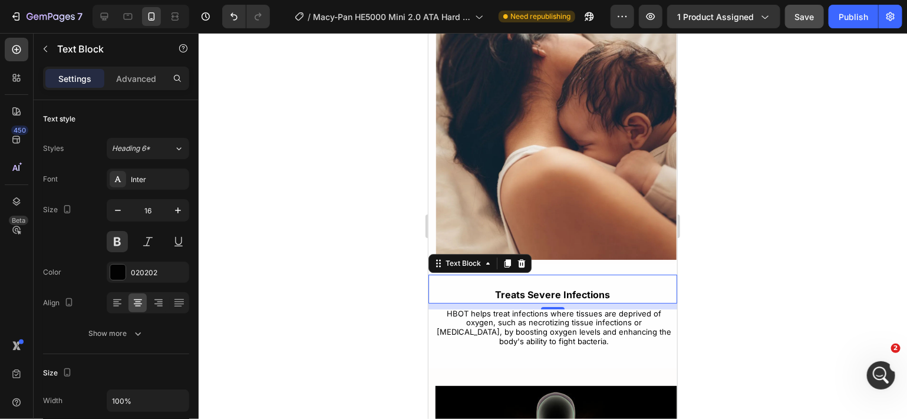
click at [398, 237] on div at bounding box center [553, 226] width 709 height 386
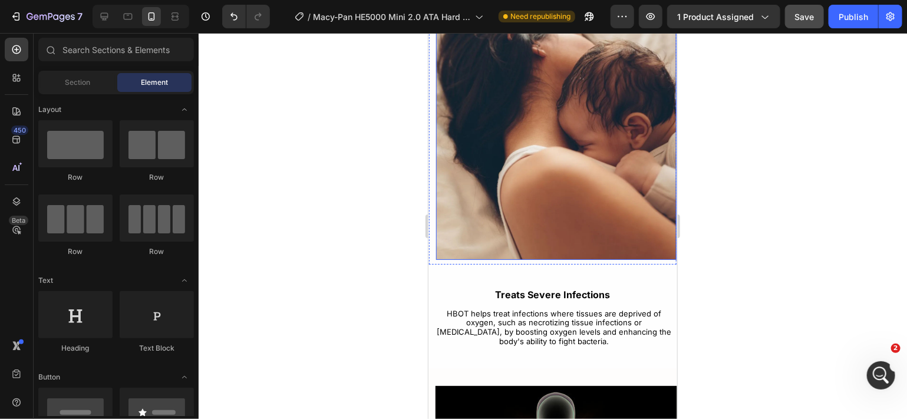
click at [519, 227] on img at bounding box center [556, 139] width 241 height 241
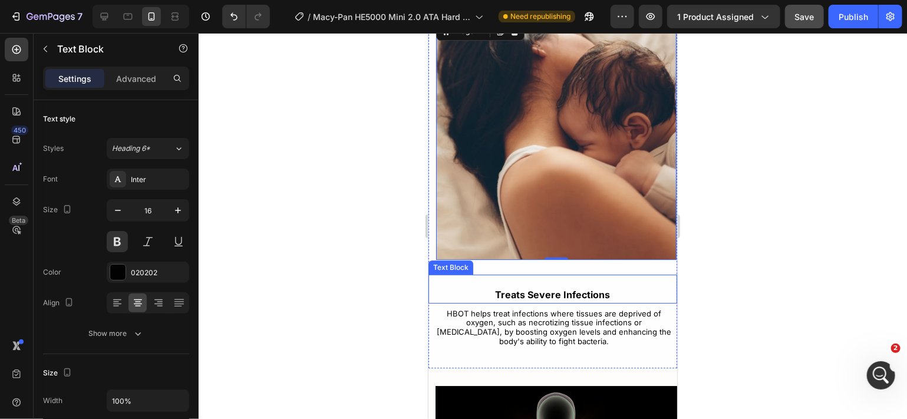
click at [540, 288] on span "Treats Severe Infections" at bounding box center [552, 294] width 115 height 12
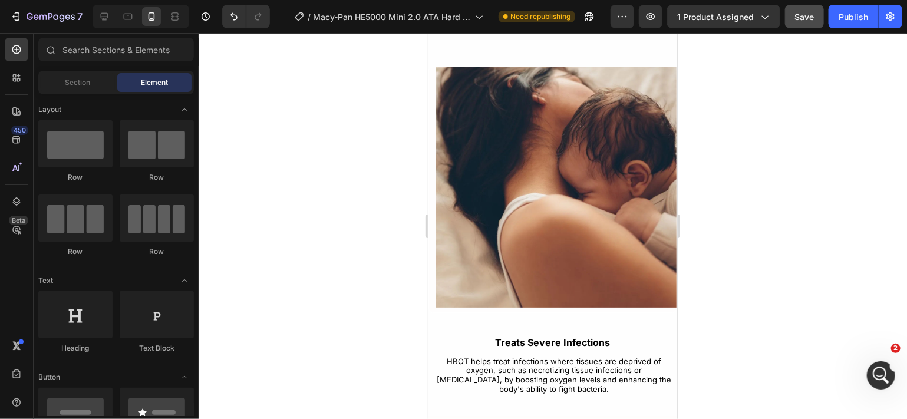
scroll to position [3826, 0]
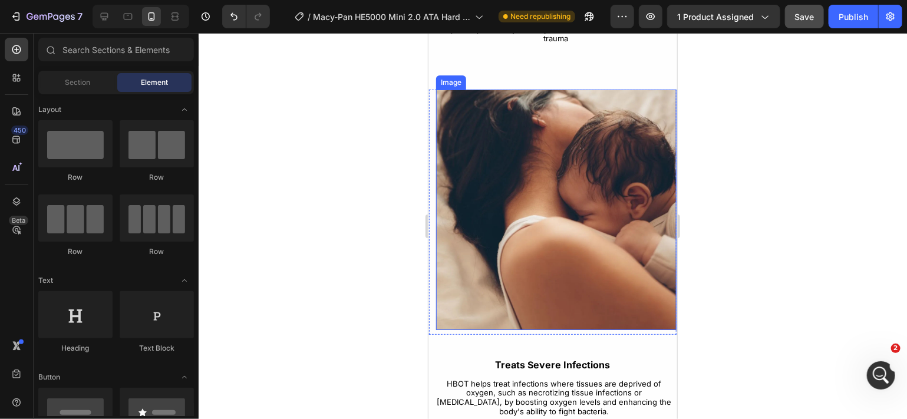
click at [592, 268] on img at bounding box center [556, 209] width 241 height 241
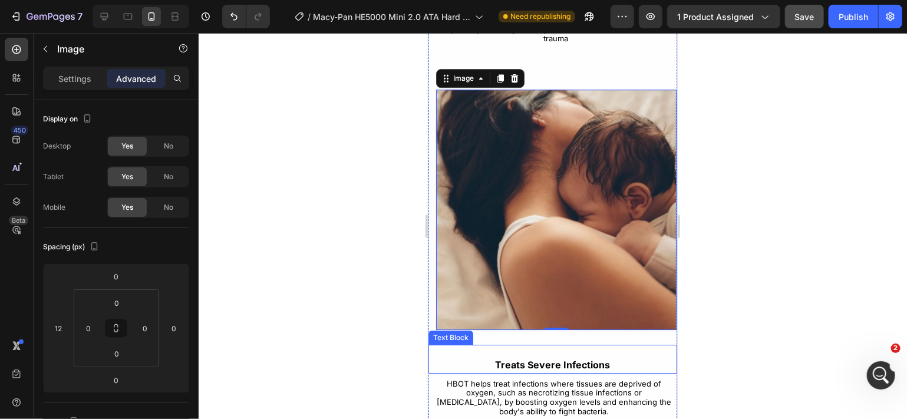
click at [628, 358] on p "Treats Severe Infections" at bounding box center [552, 364] width 221 height 12
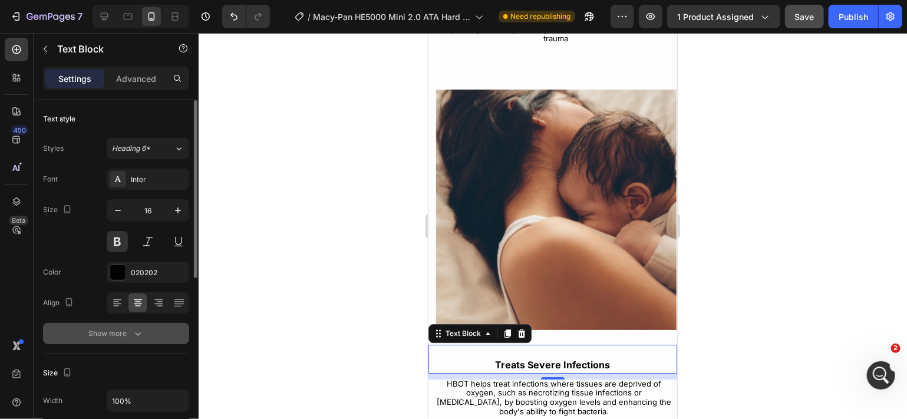
click at [149, 332] on button "Show more" at bounding box center [116, 333] width 146 height 21
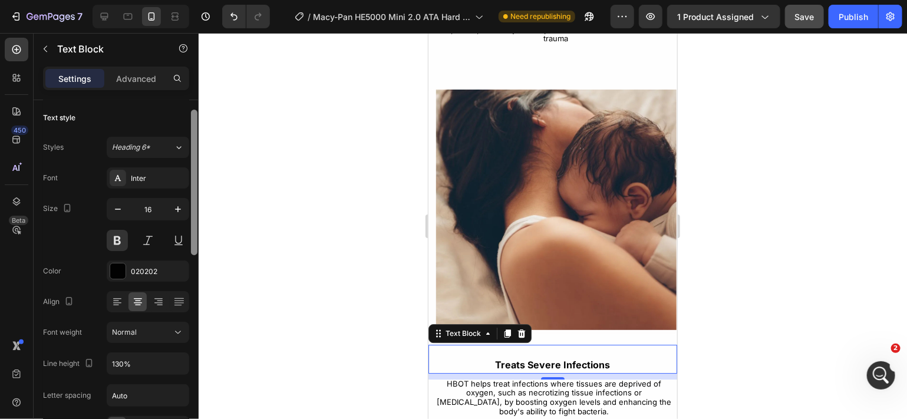
scroll to position [0, 0]
drag, startPoint x: 193, startPoint y: 270, endPoint x: 193, endPoint y: 259, distance: 11.2
click at [193, 259] on div at bounding box center [194, 276] width 9 height 353
click at [148, 73] on p "Advanced" at bounding box center [136, 79] width 40 height 12
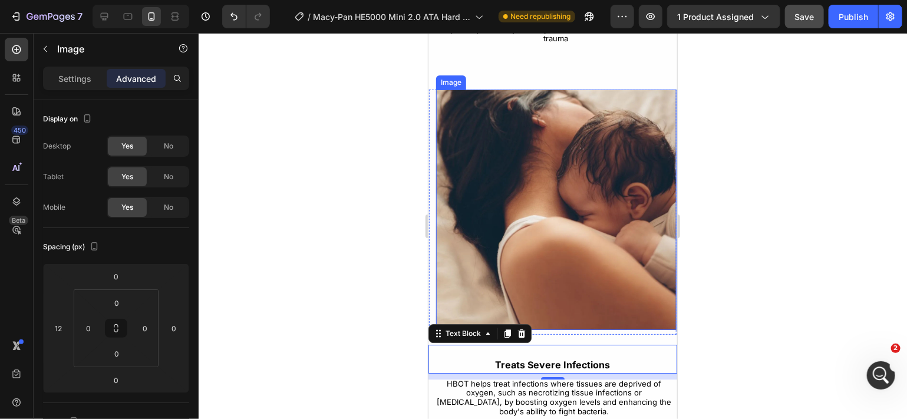
click at [552, 297] on img at bounding box center [556, 209] width 241 height 241
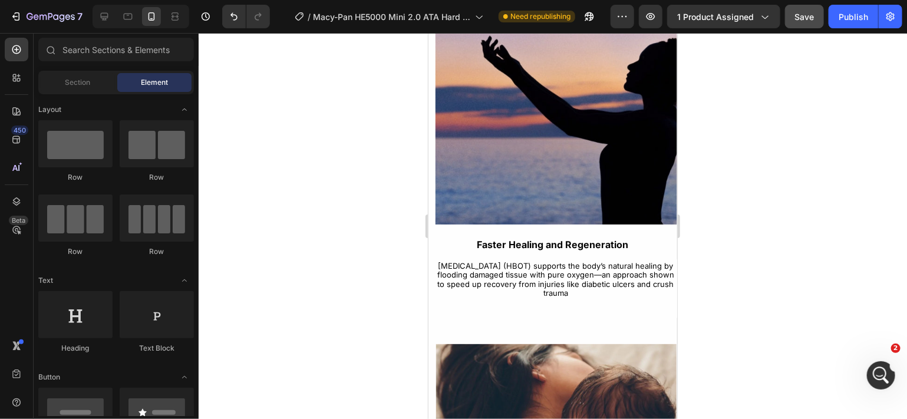
scroll to position [3560, 0]
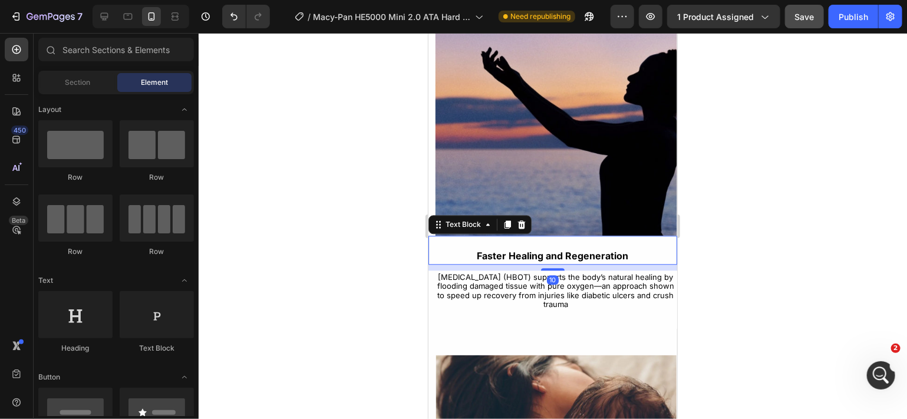
click at [549, 235] on div "Faster Healing and Regeneration" at bounding box center [552, 249] width 249 height 29
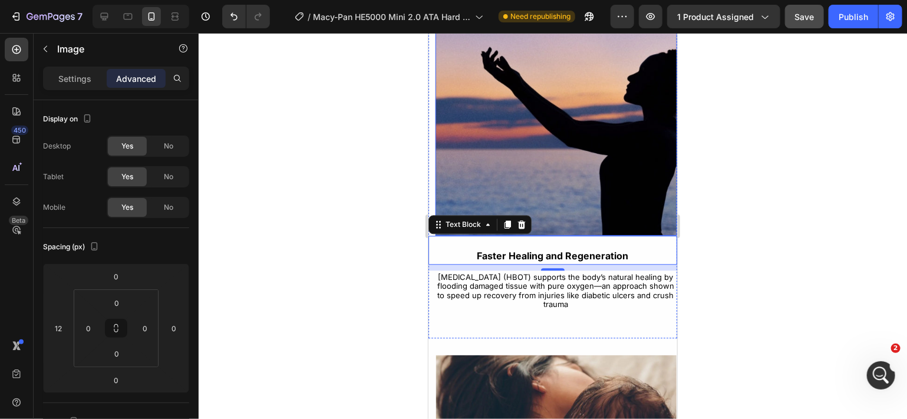
click at [550, 208] on img at bounding box center [556, 115] width 242 height 242
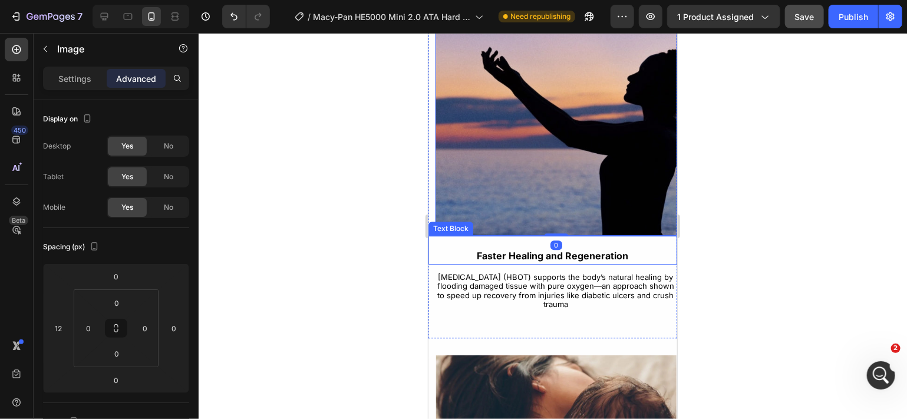
click at [572, 249] on span "Faster Healing and Regeneration" at bounding box center [553, 255] width 152 height 12
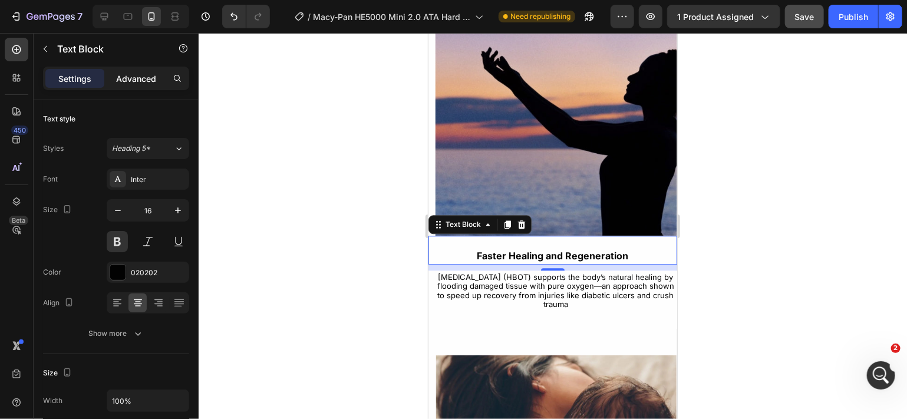
drag, startPoint x: 130, startPoint y: 81, endPoint x: 120, endPoint y: 81, distance: 10.0
click at [120, 81] on p "Advanced" at bounding box center [136, 79] width 40 height 12
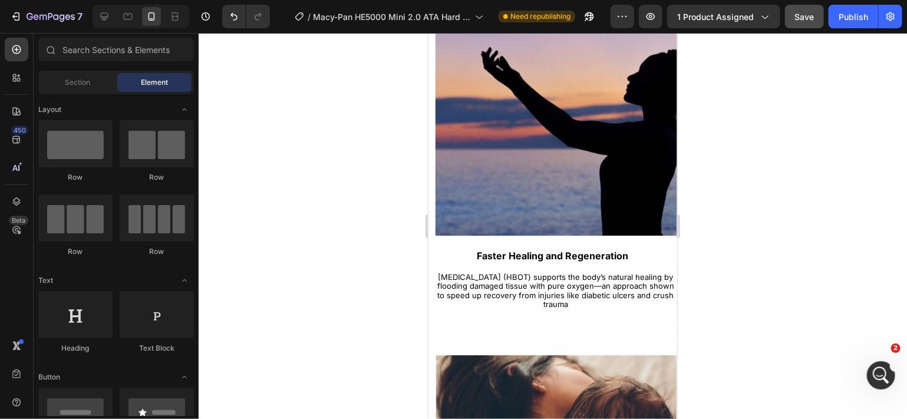
drag, startPoint x: 244, startPoint y: 236, endPoint x: 695, endPoint y: 268, distance: 452.8
click at [695, 268] on div at bounding box center [553, 226] width 709 height 386
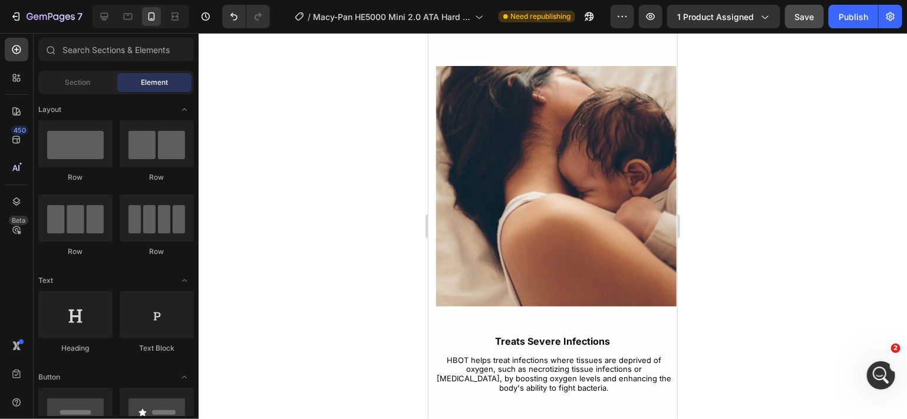
scroll to position [3871, 0]
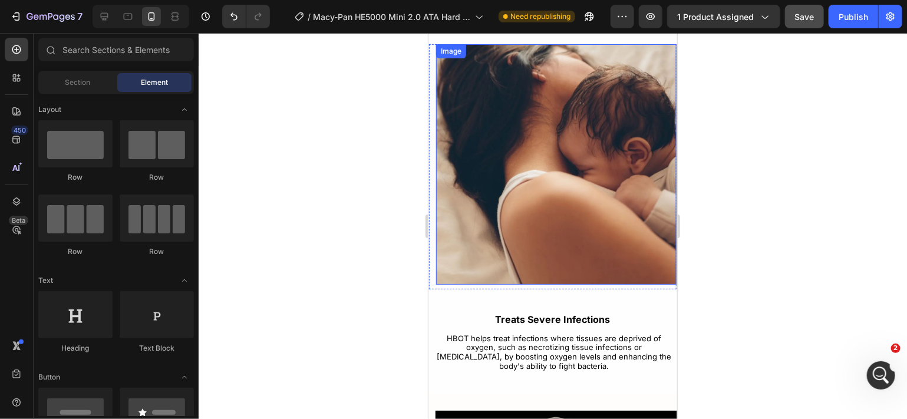
click at [585, 256] on img at bounding box center [556, 164] width 241 height 241
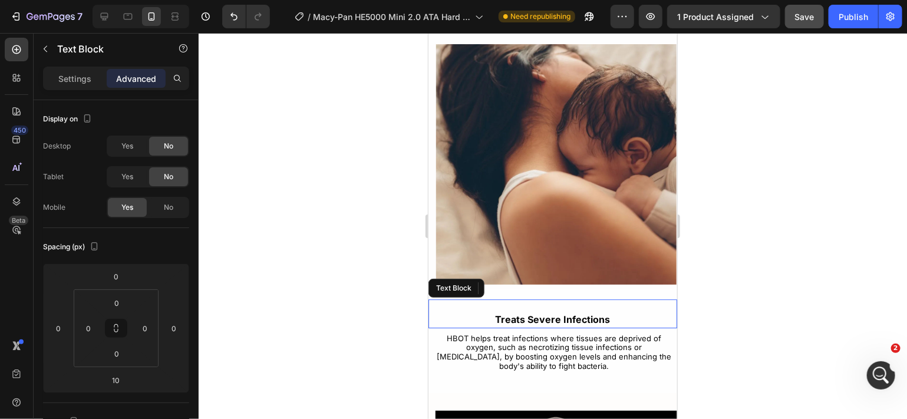
click at [465, 299] on div "Treats Severe Infections" at bounding box center [552, 313] width 249 height 29
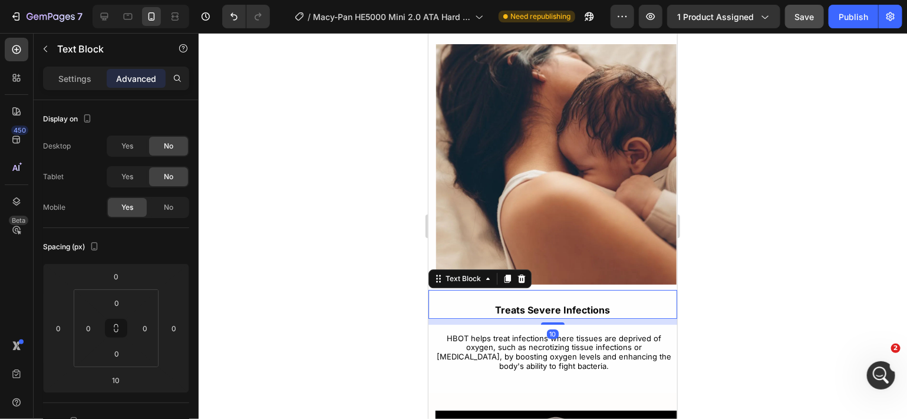
click at [475, 289] on div "Treats Severe Infections" at bounding box center [552, 303] width 249 height 29
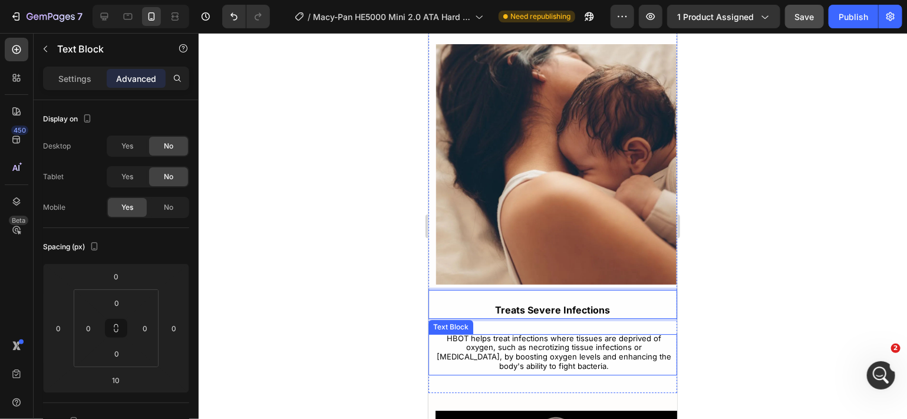
click at [486, 333] on span "HBOT helps treat infections where tissues are deprived of oxygen, such as necro…" at bounding box center [553, 351] width 235 height 37
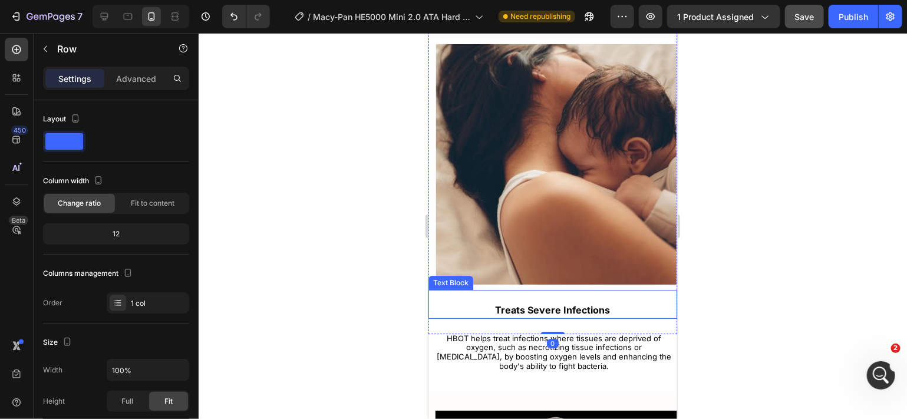
click at [547, 304] on span "Treats Severe Infections" at bounding box center [552, 310] width 115 height 12
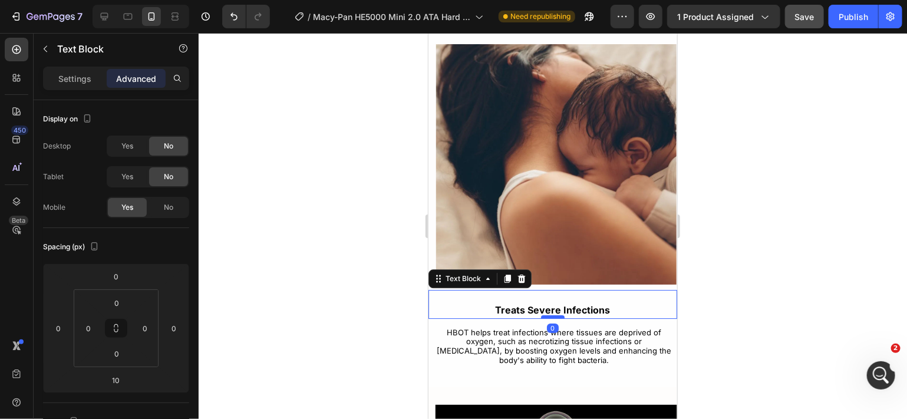
drag, startPoint x: 547, startPoint y: 300, endPoint x: 547, endPoint y: 294, distance: 5.9
click at [547, 315] on div at bounding box center [553, 317] width 24 height 4
type input "0"
click at [531, 327] on span "HBOT helps treat infections where tissues are deprived of oxygen, such as necro…" at bounding box center [553, 345] width 235 height 37
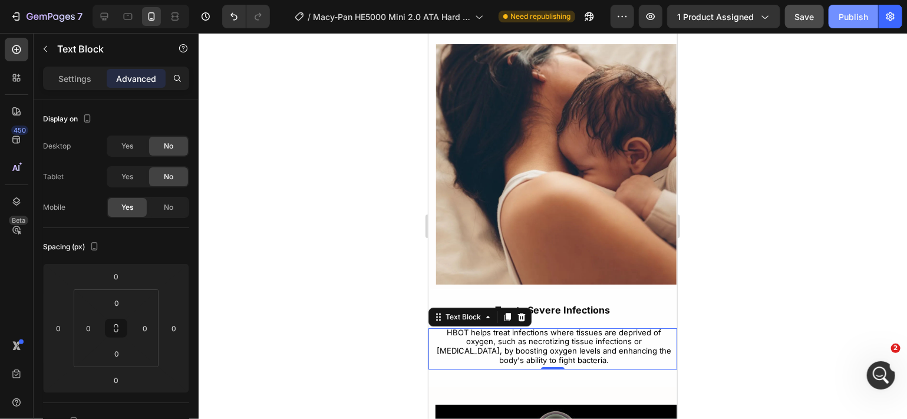
click at [840, 14] on div "Publish" at bounding box center [853, 17] width 29 height 12
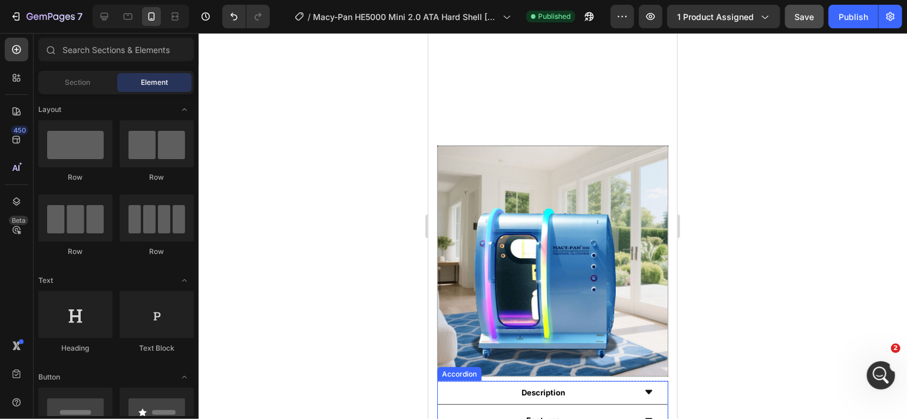
scroll to position [961, 0]
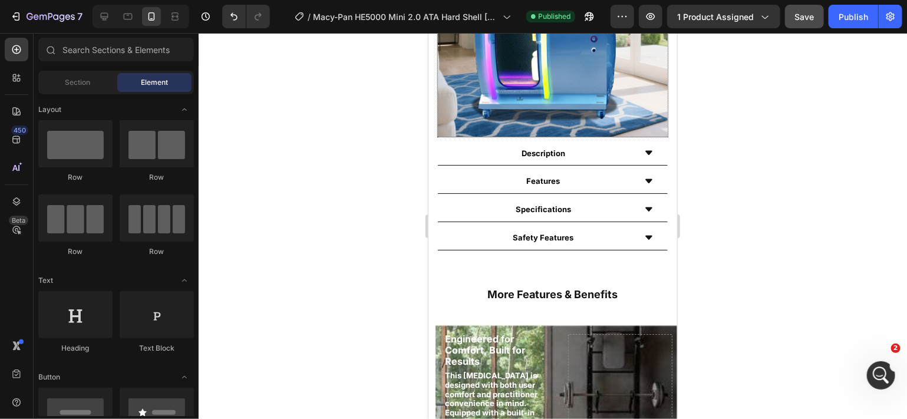
drag, startPoint x: 674, startPoint y: 112, endPoint x: 787, endPoint y: 121, distance: 113.0
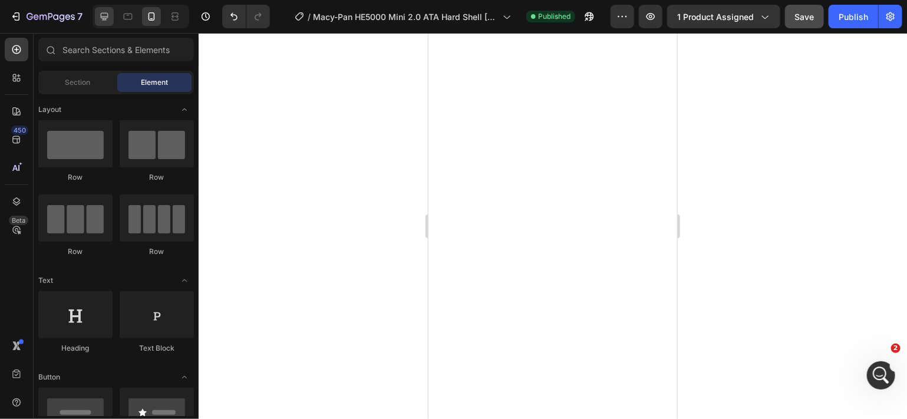
click at [107, 21] on icon at bounding box center [104, 17] width 12 height 12
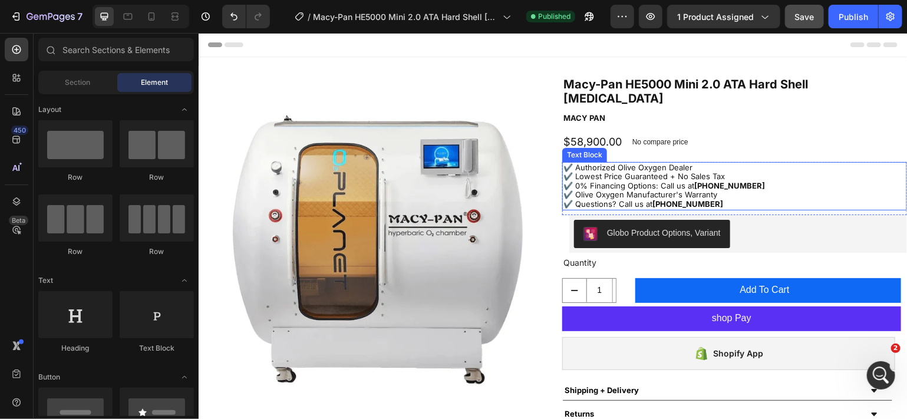
click at [660, 166] on p "✔️ Authorized Olive Oxygen Dealer" at bounding box center [734, 167] width 343 height 9
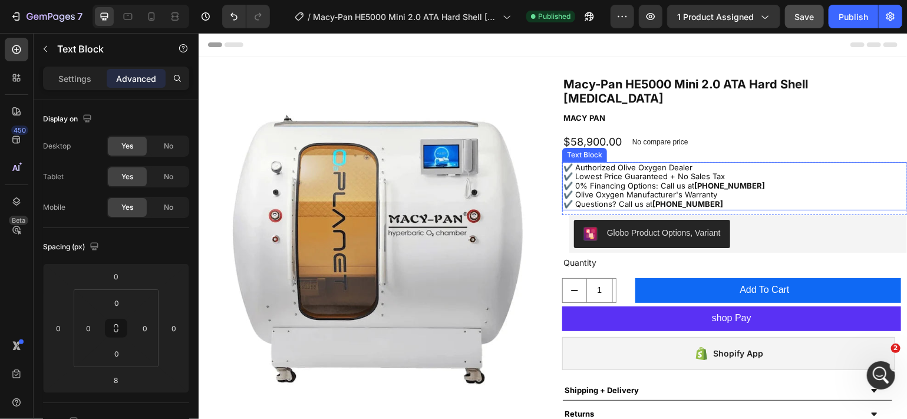
click at [660, 164] on p "✔️ Authorized Olive Oxygen Dealer" at bounding box center [734, 167] width 343 height 9
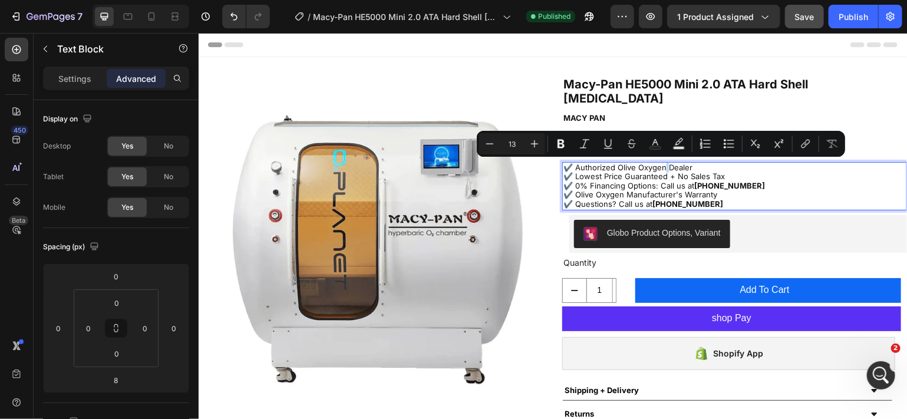
click at [660, 168] on p "✔️ Authorized Olive Oxygen Dealer" at bounding box center [734, 167] width 343 height 9
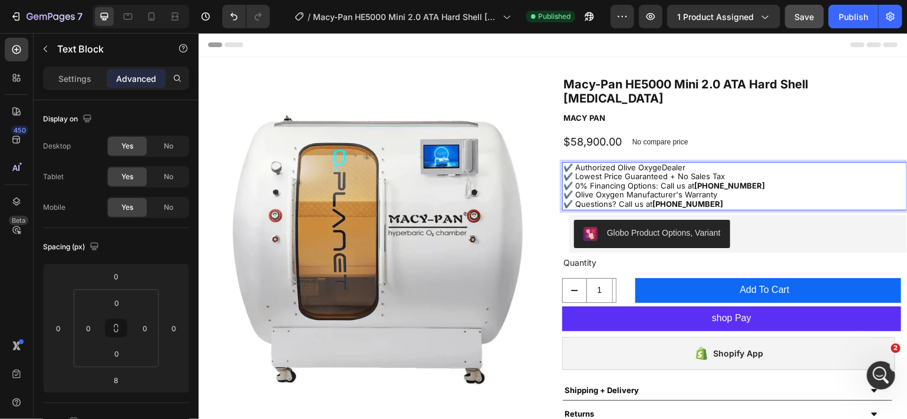
click at [654, 166] on p "✔️ Authorized Olive OxygeDealer" at bounding box center [734, 167] width 343 height 9
click at [232, 22] on button "Undo/Redo" at bounding box center [234, 17] width 24 height 24
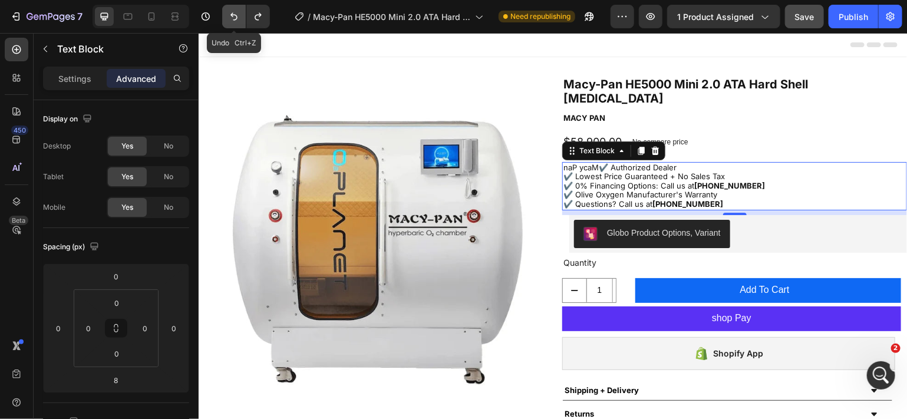
click at [235, 17] on icon "Undo/Redo" at bounding box center [234, 17] width 12 height 12
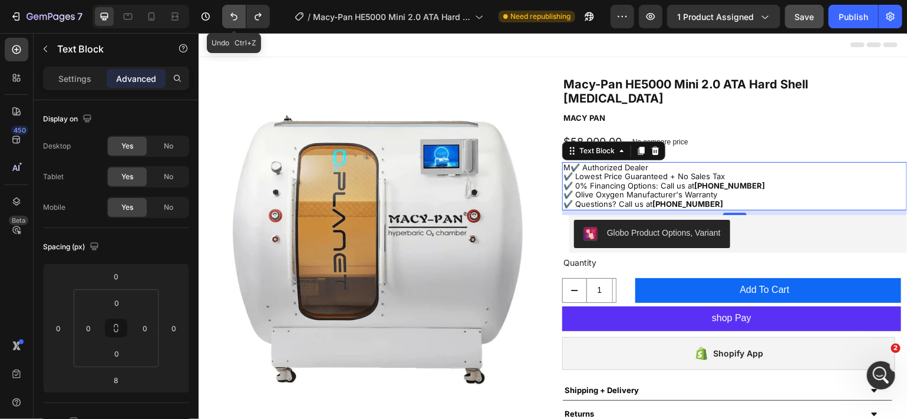
click at [235, 17] on icon "Undo/Redo" at bounding box center [234, 17] width 12 height 12
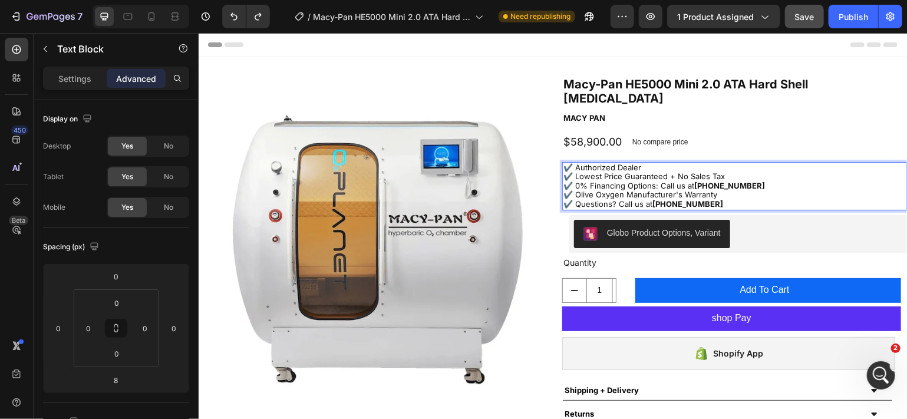
click at [613, 166] on p "✔️ Authorized Dealer" at bounding box center [734, 167] width 343 height 9
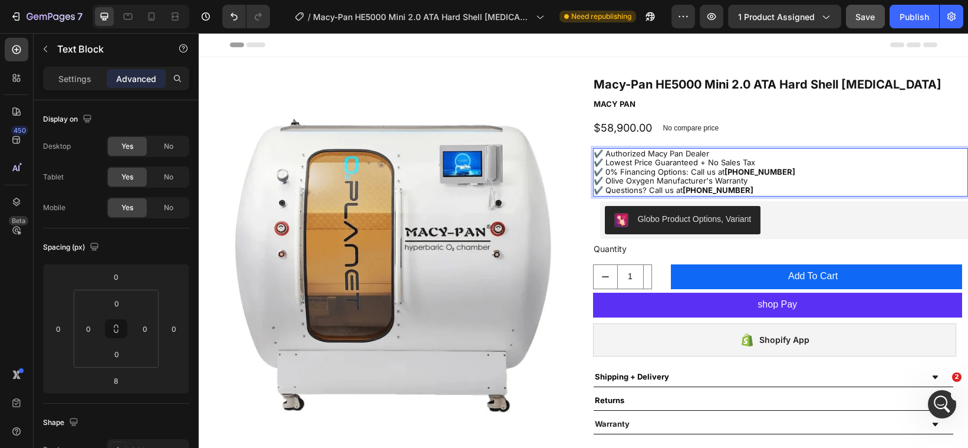
click at [649, 186] on p "✔️ Olive Oxygen Manufacturer's Warranty" at bounding box center [780, 180] width 373 height 9
drag, startPoint x: 801, startPoint y: 186, endPoint x: 821, endPoint y: 183, distance: 20.3
drag, startPoint x: 821, startPoint y: 183, endPoint x: 844, endPoint y: 186, distance: 23.8
click at [844, 177] on p "✔️ 0% Financing Options: Call us at 1-(346)-326-3787" at bounding box center [780, 171] width 373 height 9
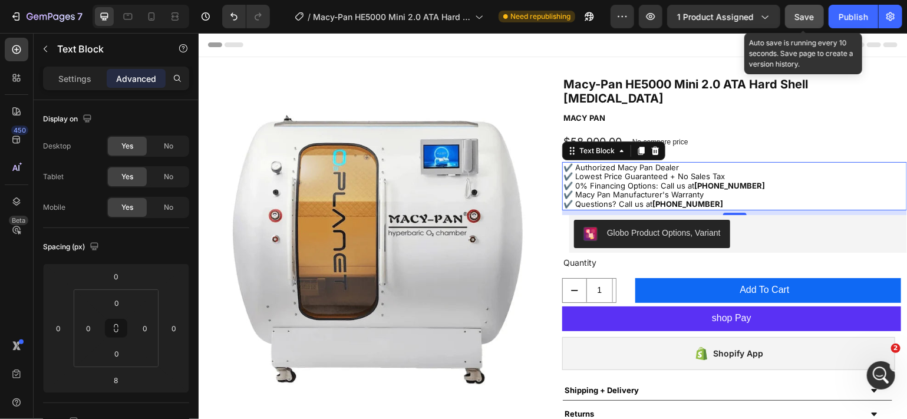
drag, startPoint x: 796, startPoint y: 17, endPoint x: 810, endPoint y: 14, distance: 13.8
click at [810, 14] on span "Save" at bounding box center [804, 17] width 19 height 10
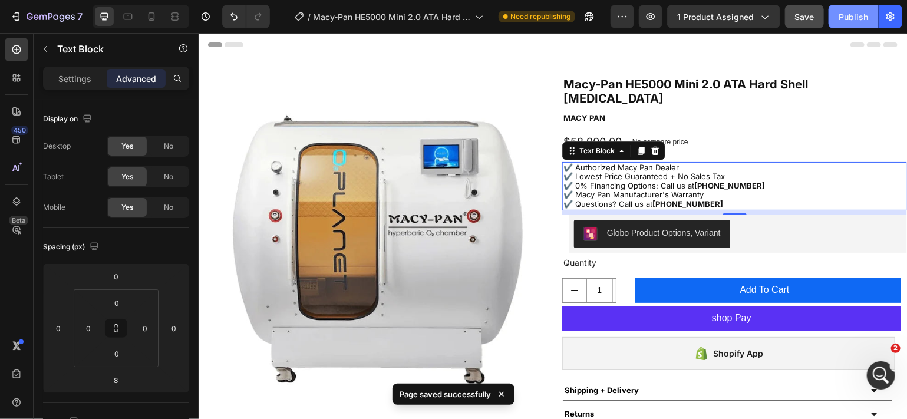
click at [851, 11] on div "Publish" at bounding box center [853, 17] width 29 height 12
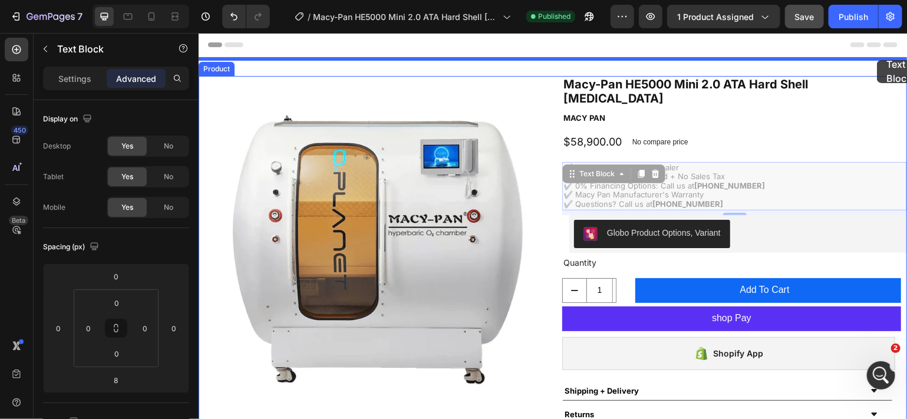
drag, startPoint x: 878, startPoint y: 58, endPoint x: 1101, endPoint y: 48, distance: 223.1
